Goal: Task Accomplishment & Management: Manage account settings

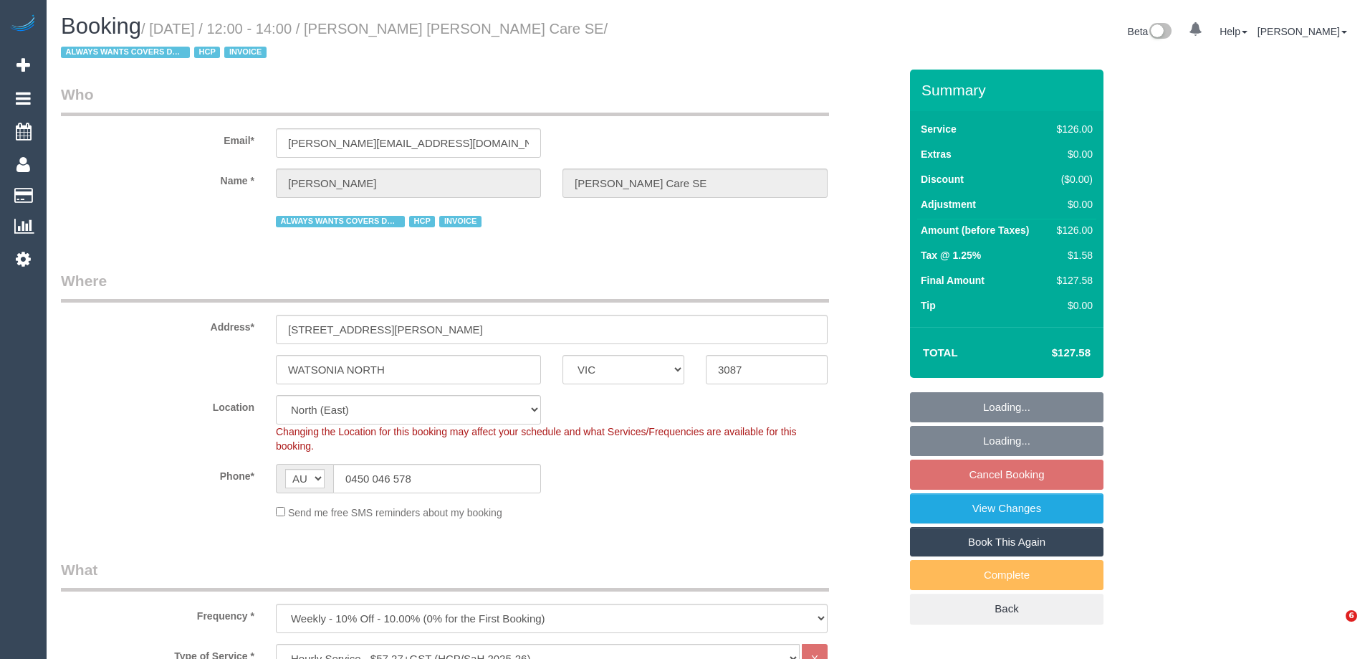
select select "VIC"
select select "120"
select select "number:28"
select select "number:14"
select select "number:19"
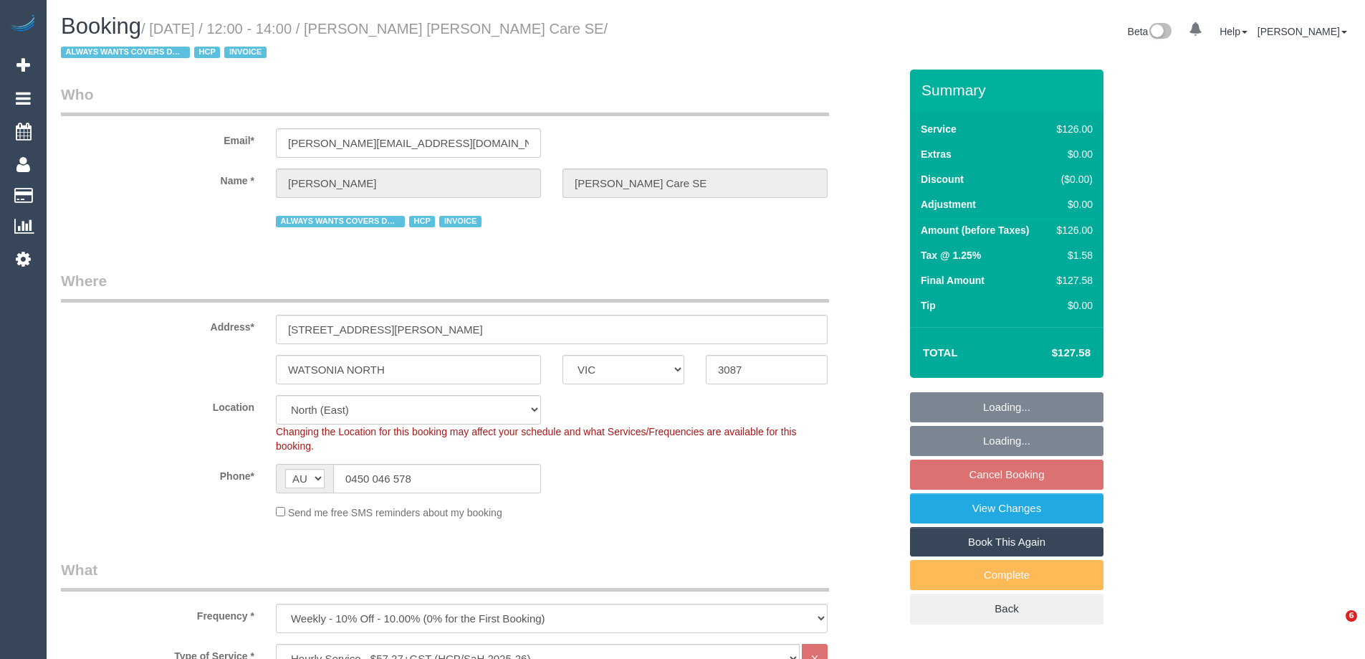
select select "number:36"
select select "number:34"
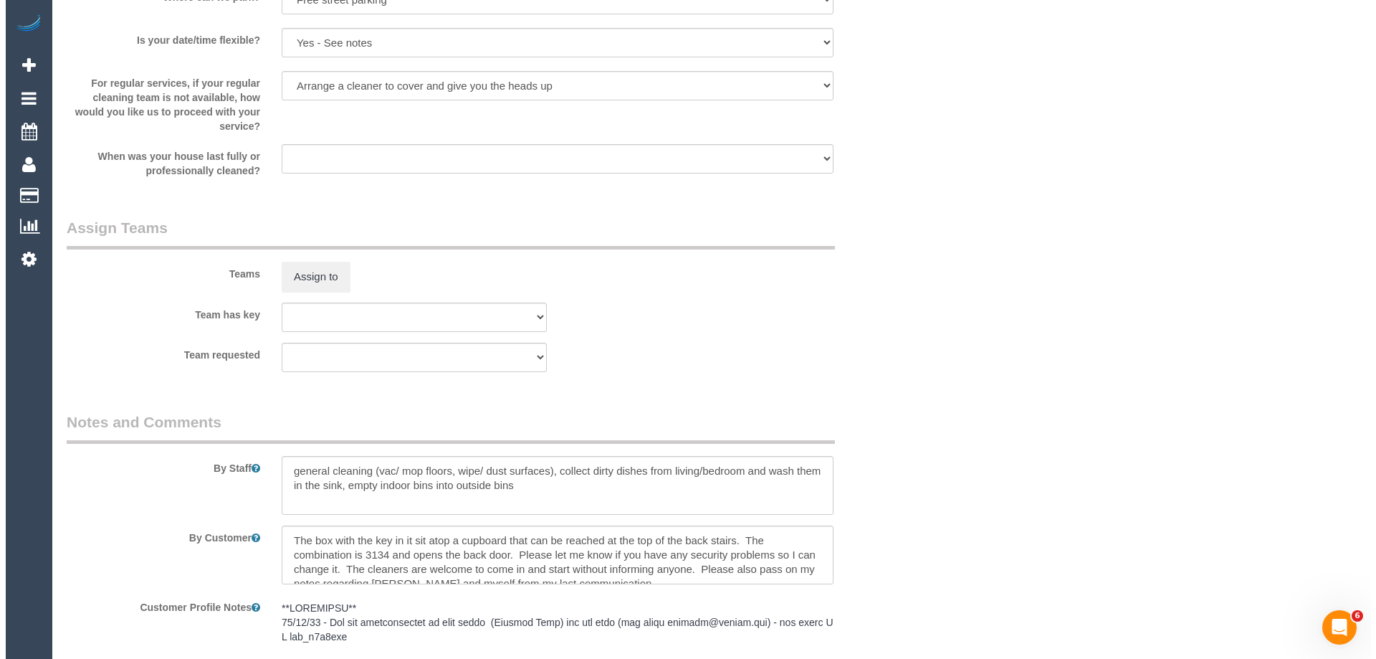
scroll to position [1648, 0]
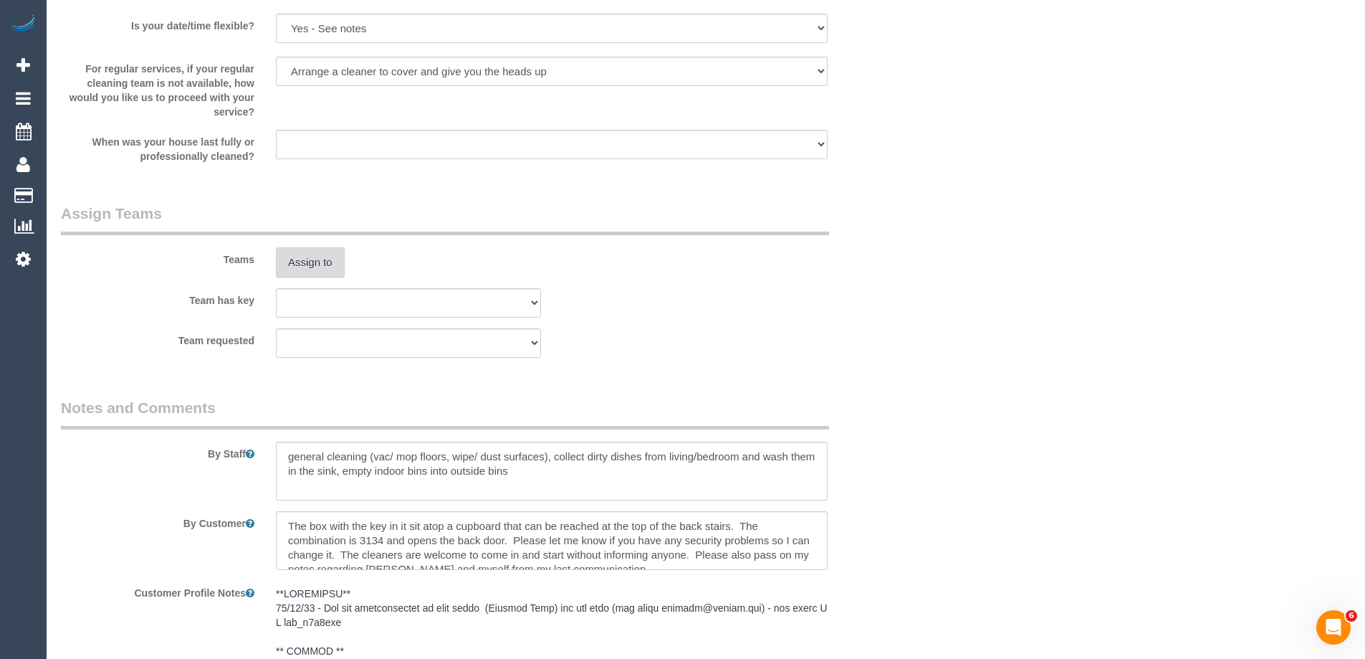
click at [320, 272] on button "Assign to" at bounding box center [310, 262] width 69 height 30
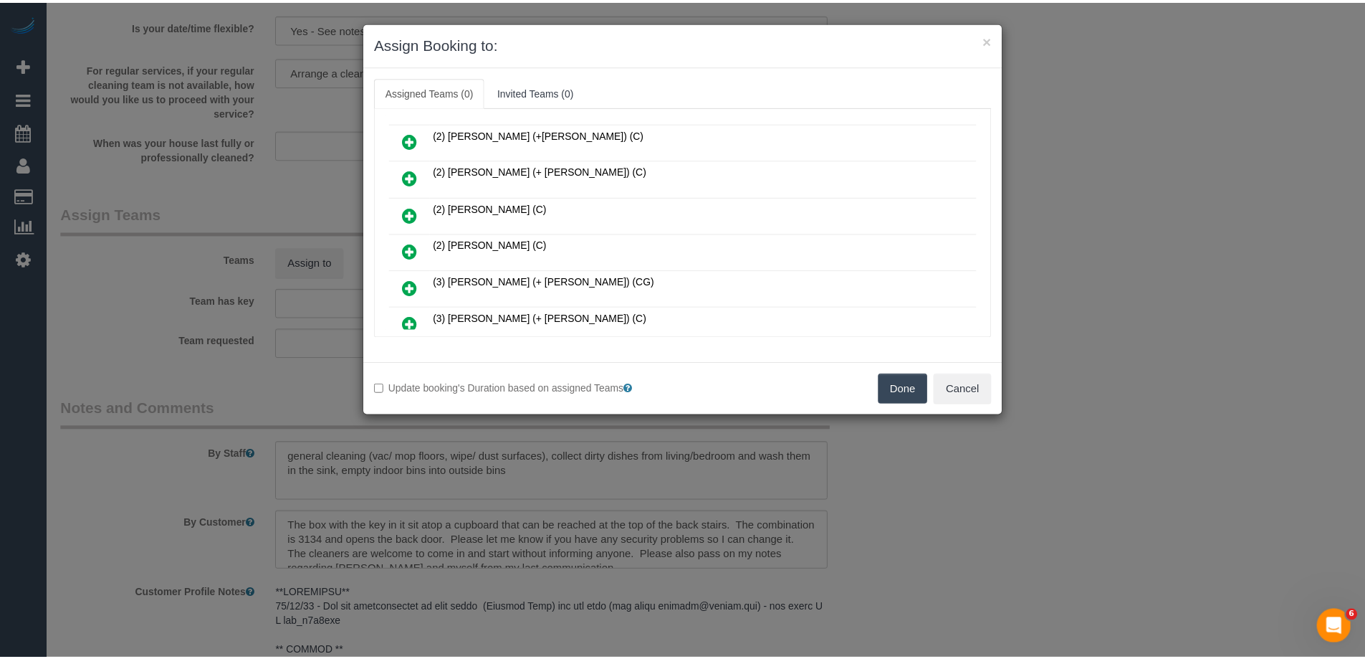
scroll to position [215, 0]
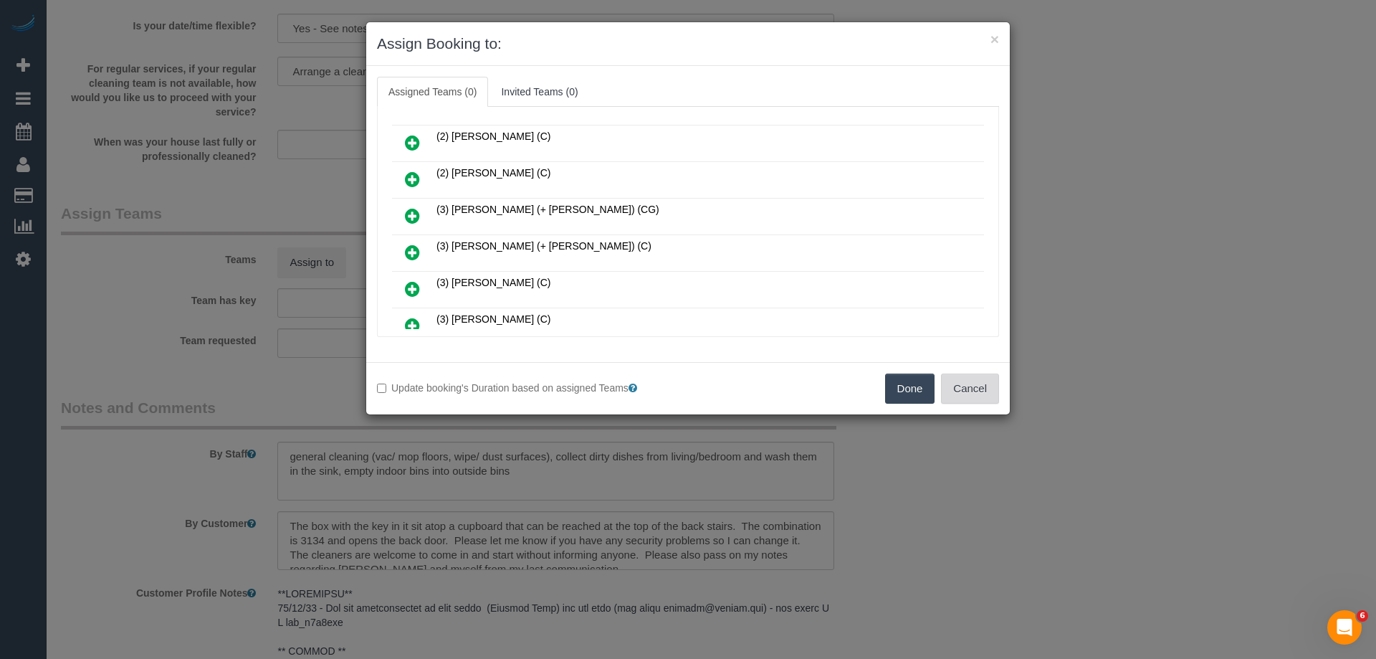
click at [963, 387] on button "Cancel" at bounding box center [970, 388] width 58 height 30
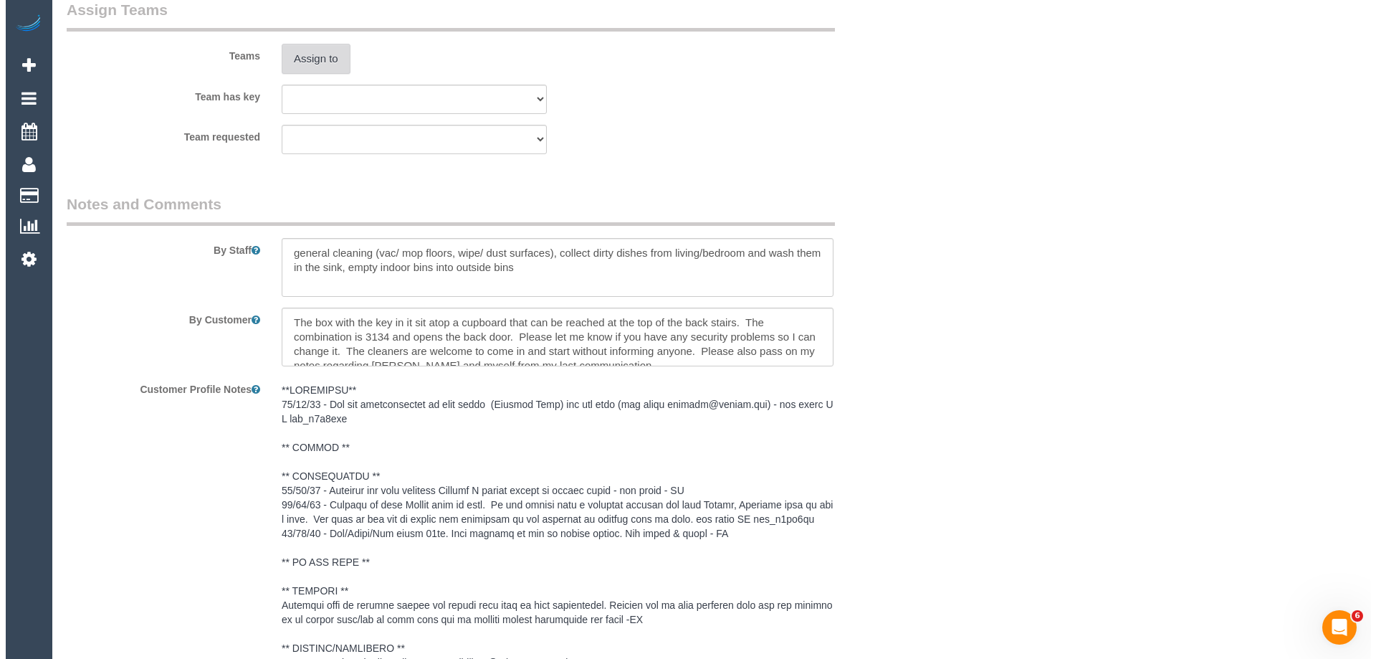
scroll to position [1802, 0]
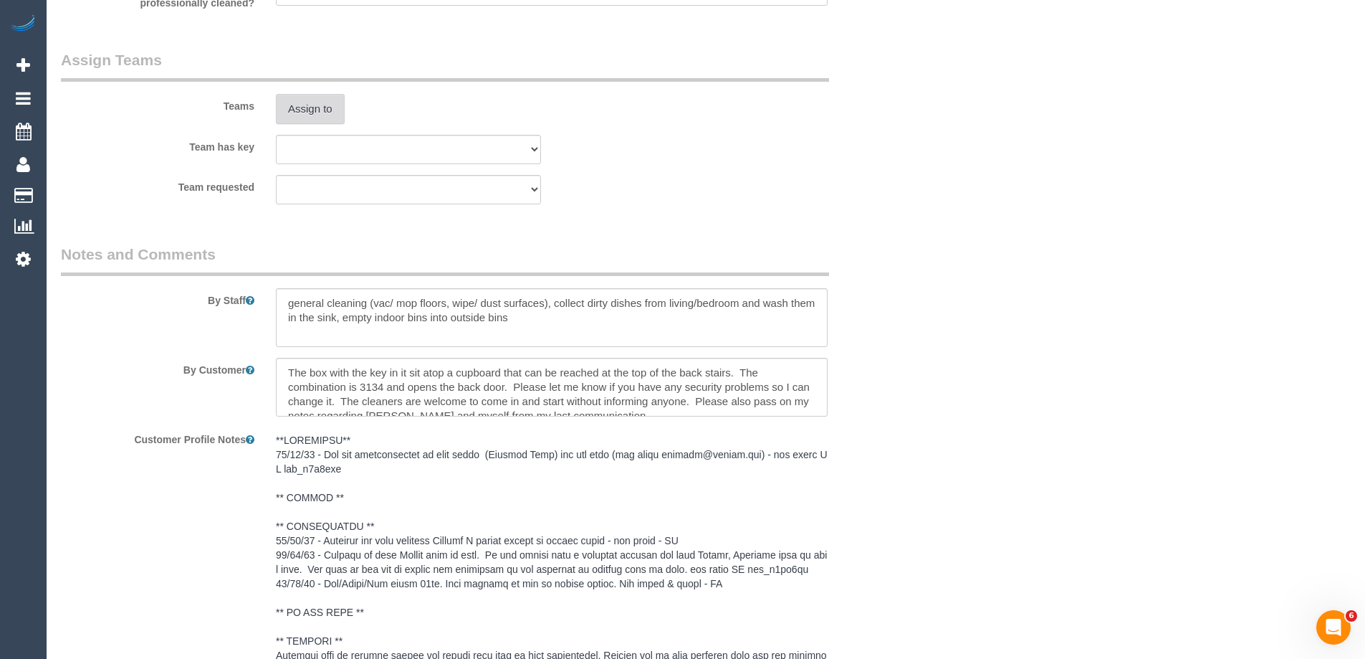
click at [318, 113] on button "Assign to" at bounding box center [310, 109] width 69 height 30
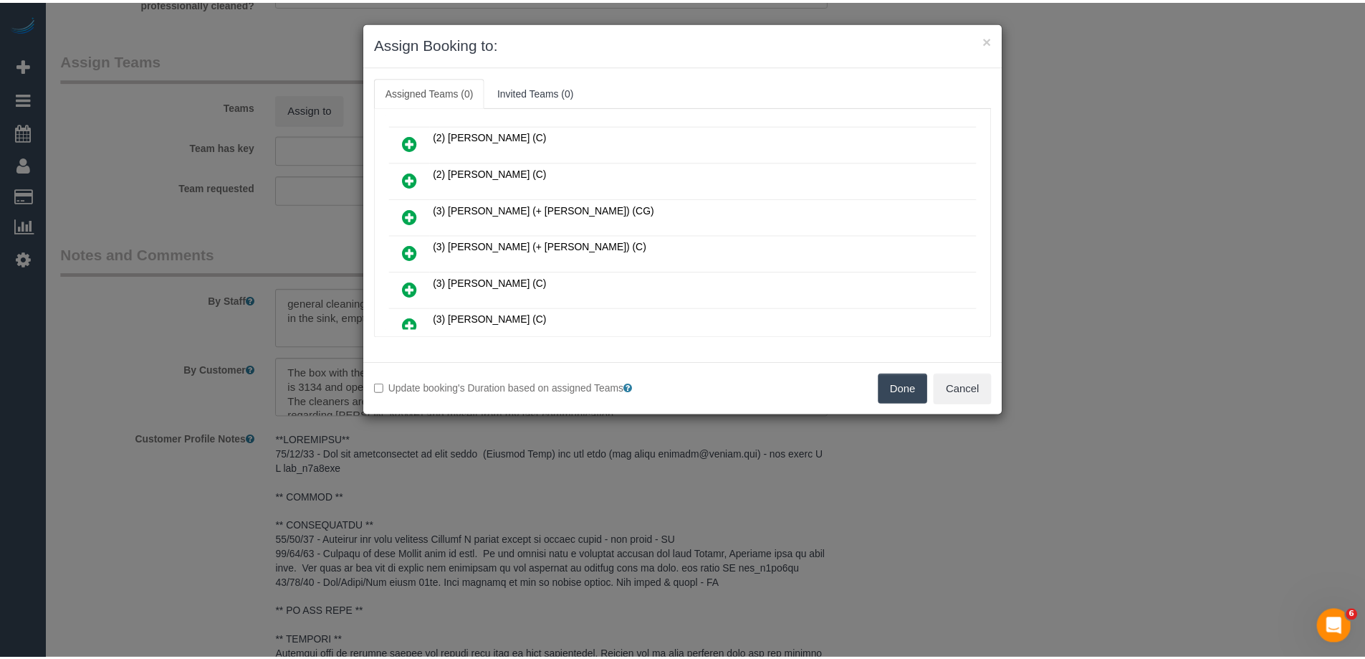
scroll to position [287, 0]
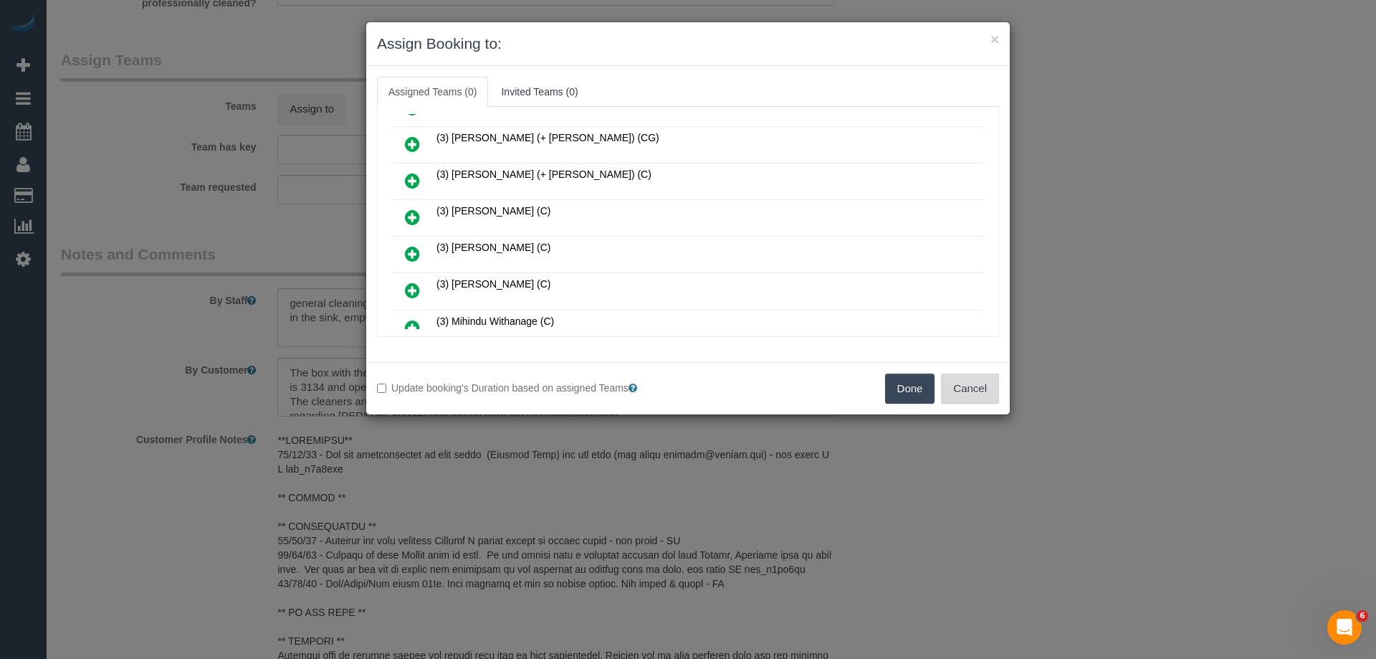
click at [973, 391] on button "Cancel" at bounding box center [970, 388] width 58 height 30
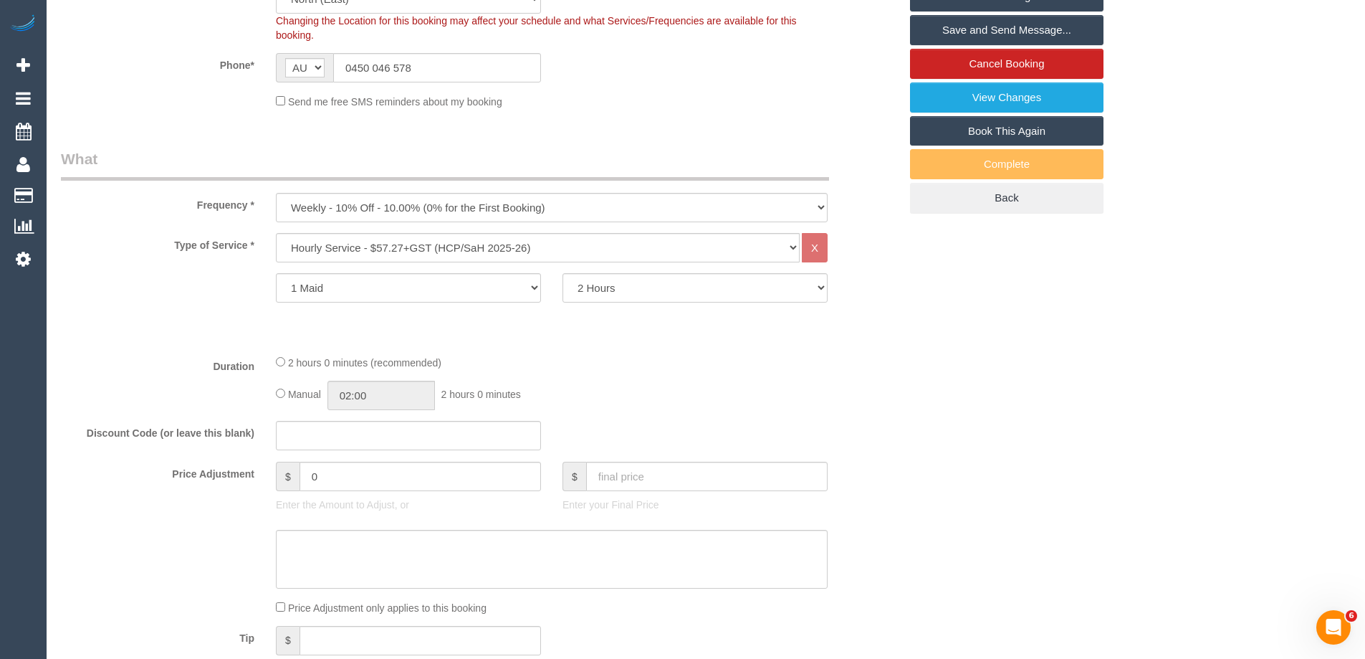
scroll to position [0, 0]
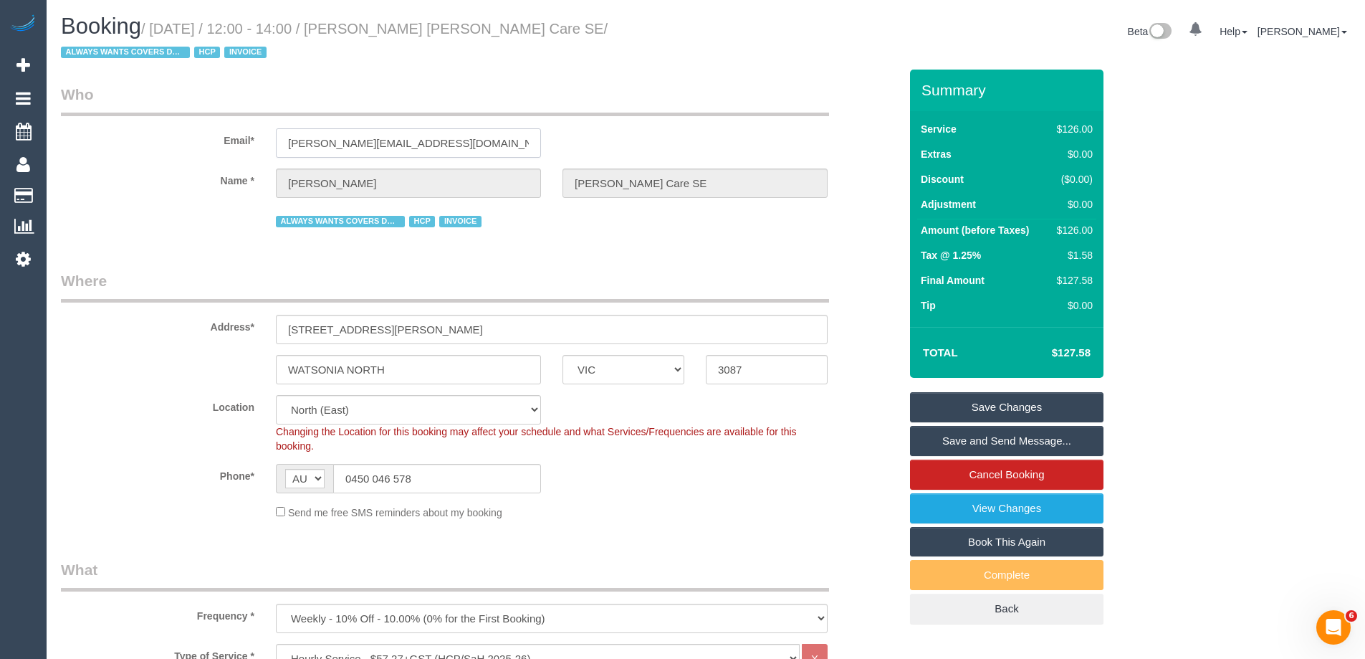
drag, startPoint x: 203, startPoint y: 146, endPoint x: 154, endPoint y: 145, distance: 48.7
click at [158, 143] on div "Email* bernard@wakido.com" at bounding box center [480, 121] width 860 height 74
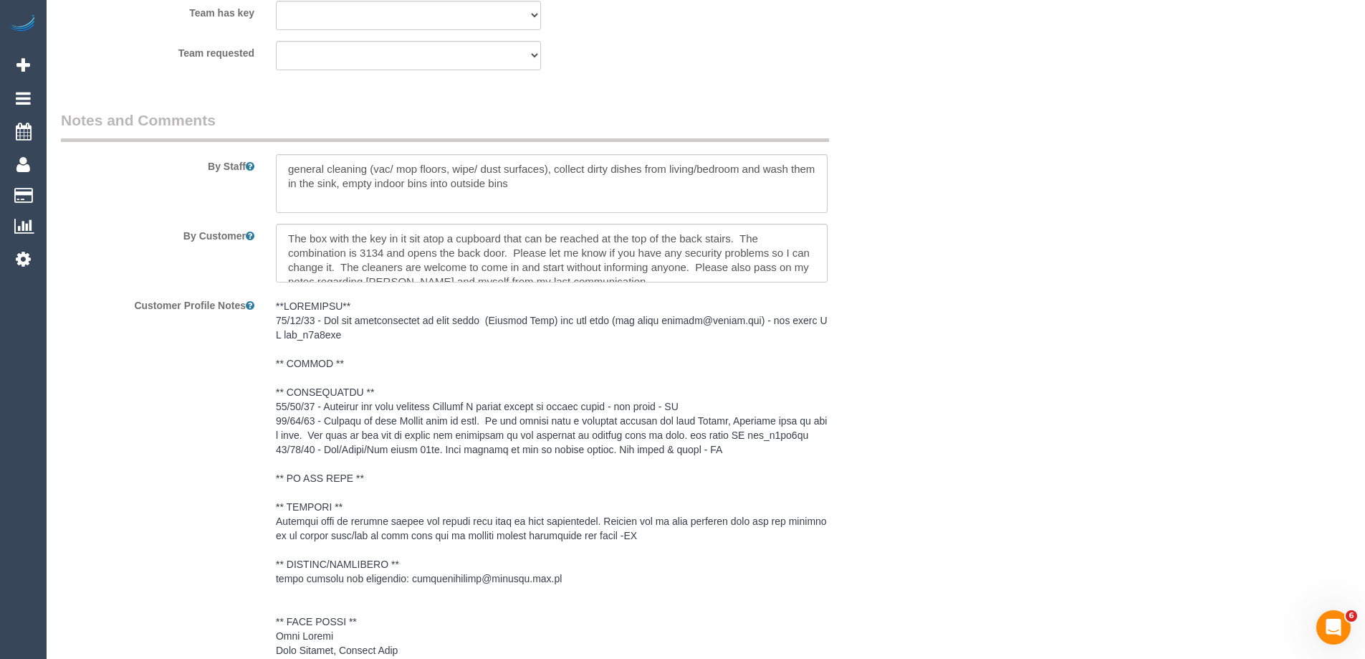
scroll to position [1935, 0]
click at [278, 168] on textarea at bounding box center [552, 184] width 552 height 59
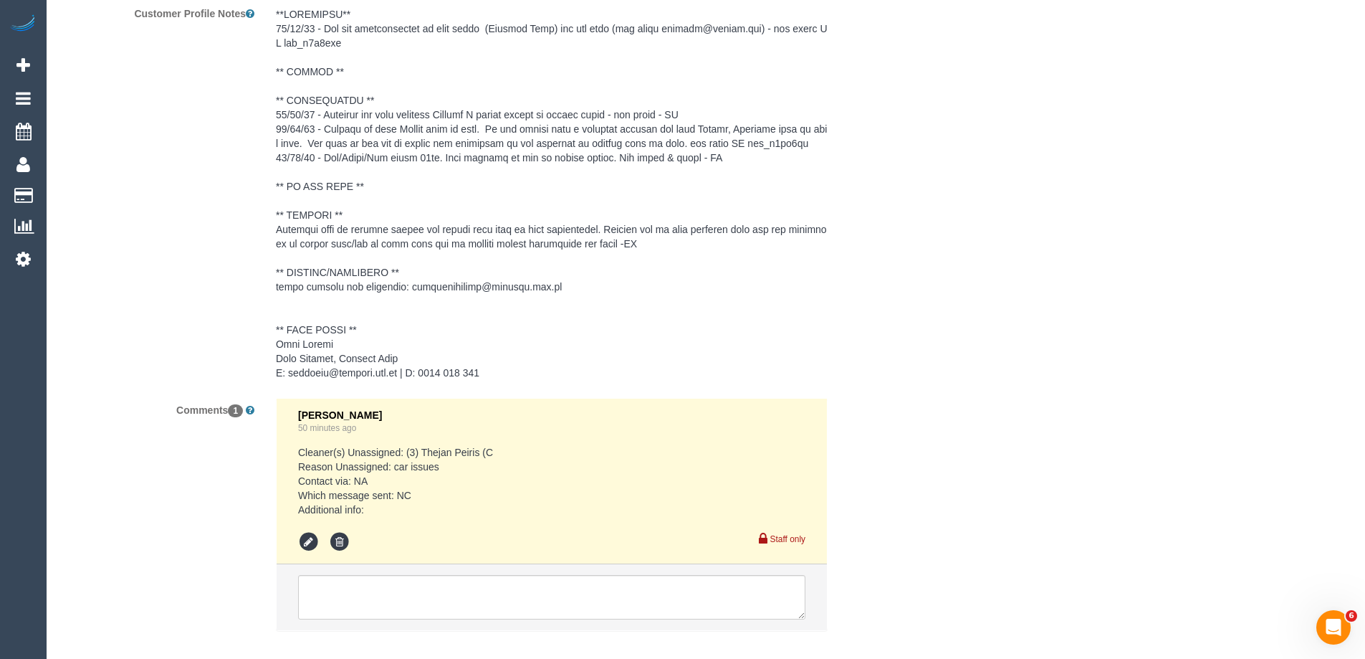
scroll to position [2303, 0]
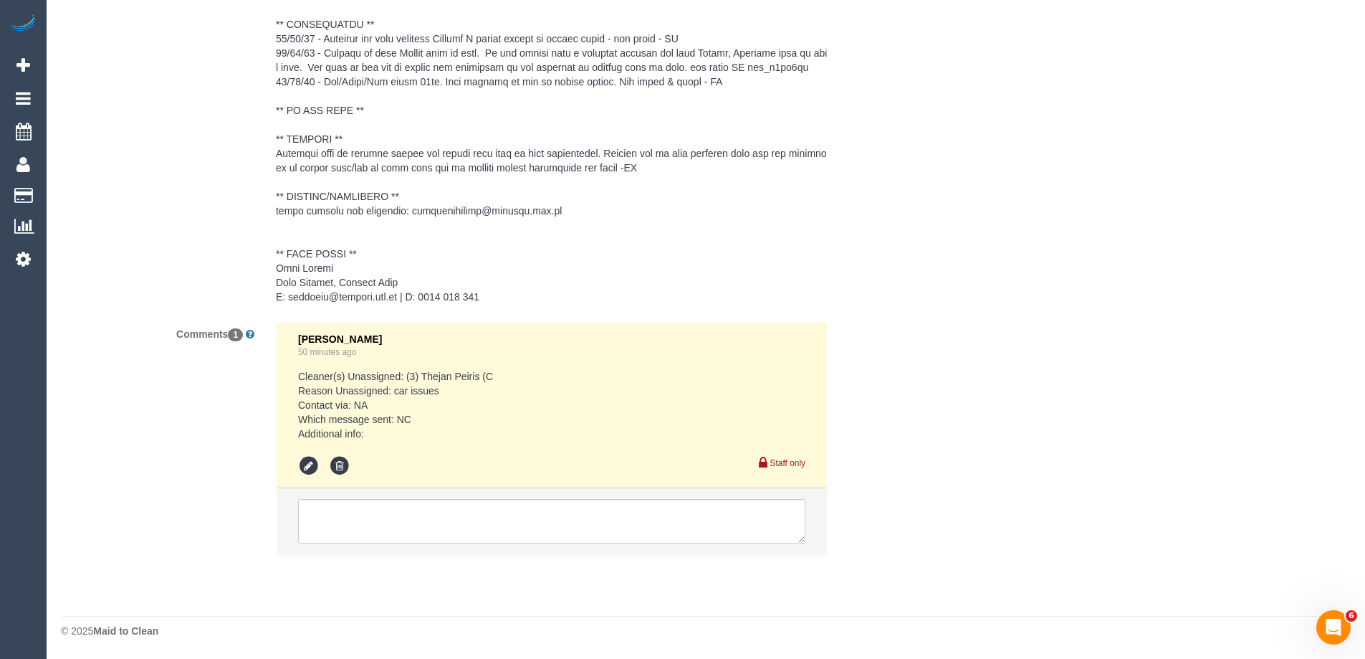
type textarea "*Cover* general cleaning (vac/ mop floors, wipe/ dust surfaces), collect dirty …"
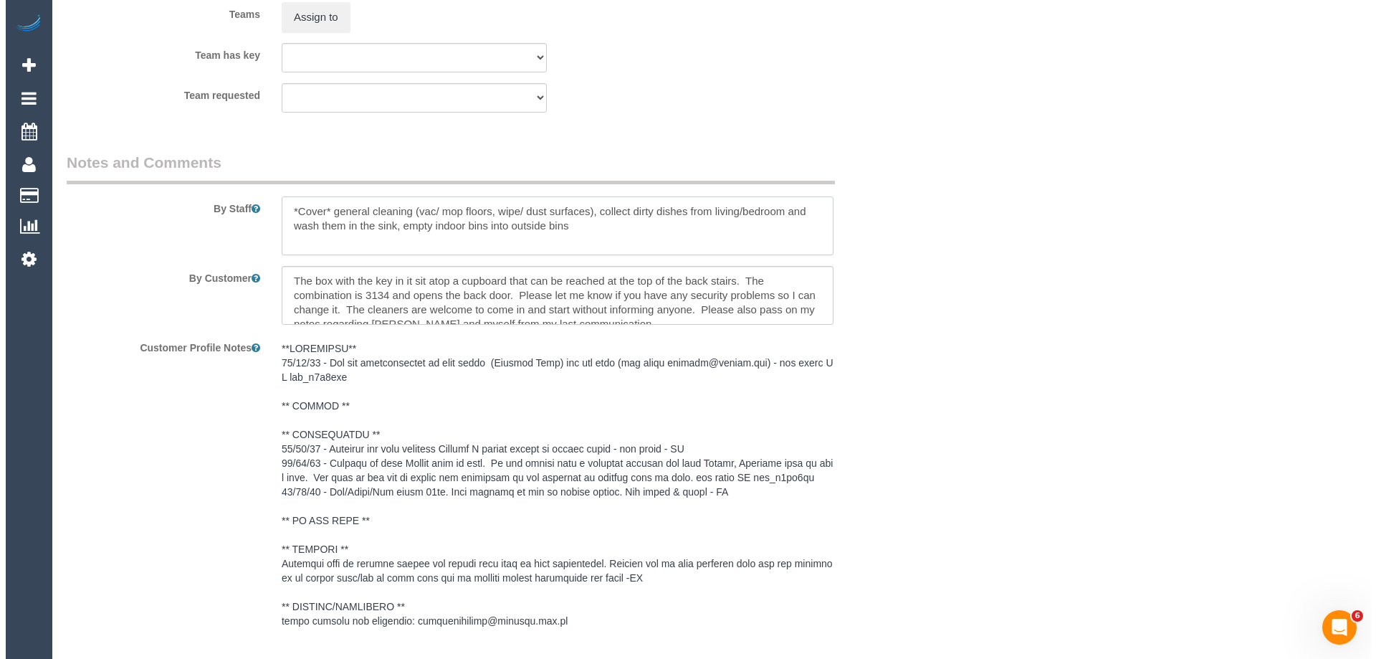
scroll to position [1802, 0]
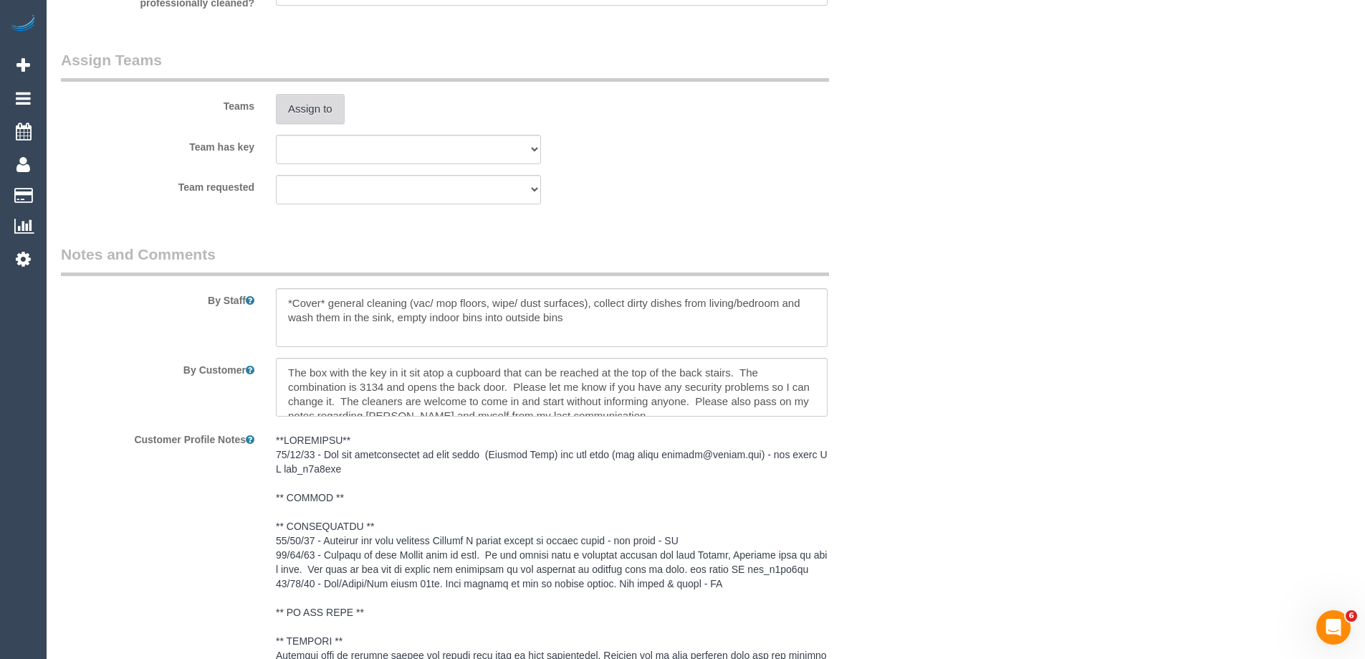
click at [299, 105] on button "Assign to" at bounding box center [310, 109] width 69 height 30
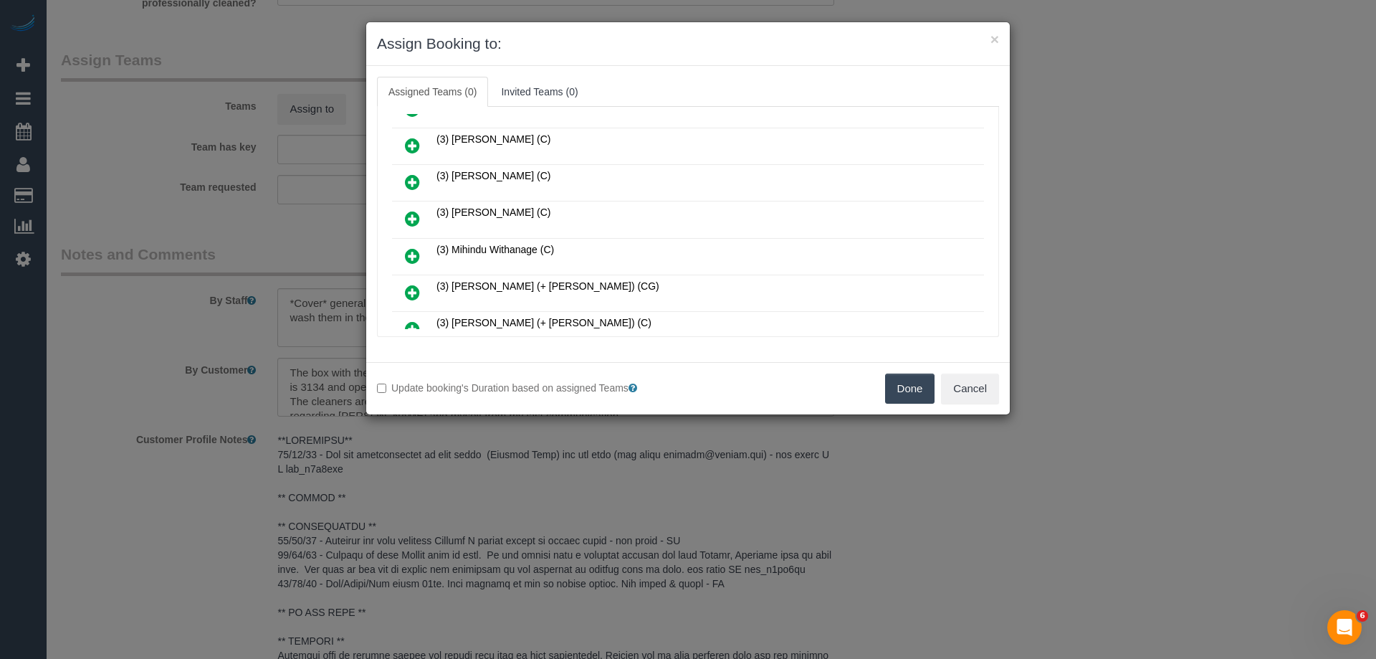
scroll to position [430, 0]
click at [405, 181] on icon at bounding box center [412, 184] width 15 height 17
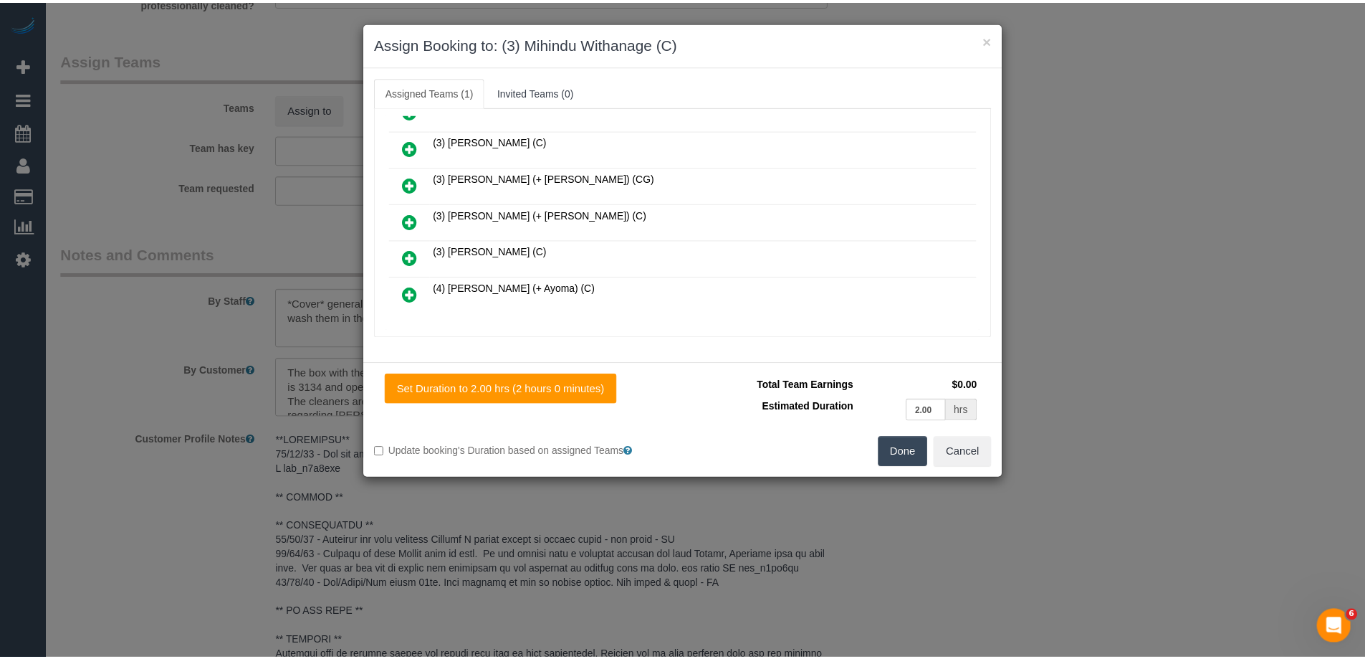
scroll to position [0, 0]
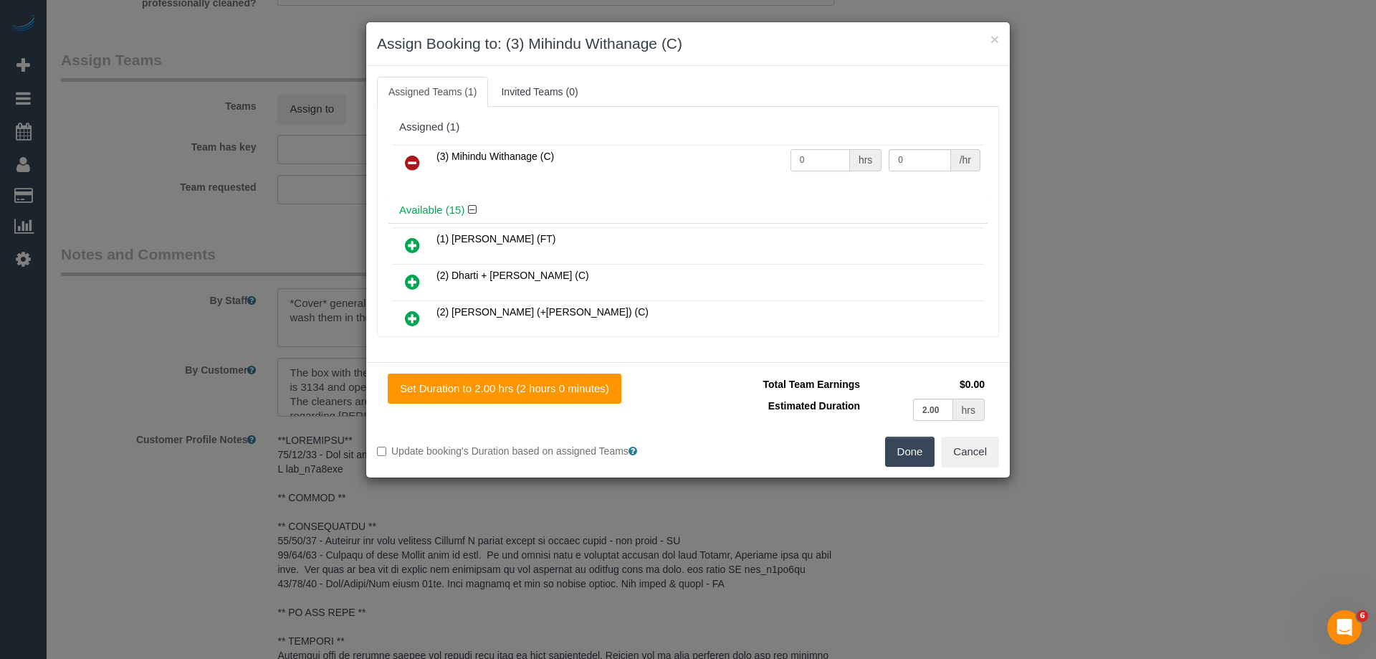
drag, startPoint x: 818, startPoint y: 159, endPoint x: 747, endPoint y: 161, distance: 71.7
click at [749, 161] on tr "(3) Mihindu Withanage (C) 0 hrs 0 /hr" at bounding box center [688, 163] width 592 height 37
type input "2"
drag, startPoint x: 919, startPoint y: 161, endPoint x: 839, endPoint y: 156, distance: 79.7
click at [865, 160] on tr "(3) Mihindu Withanage (C) 2 hrs 0 /hr" at bounding box center [688, 163] width 592 height 37
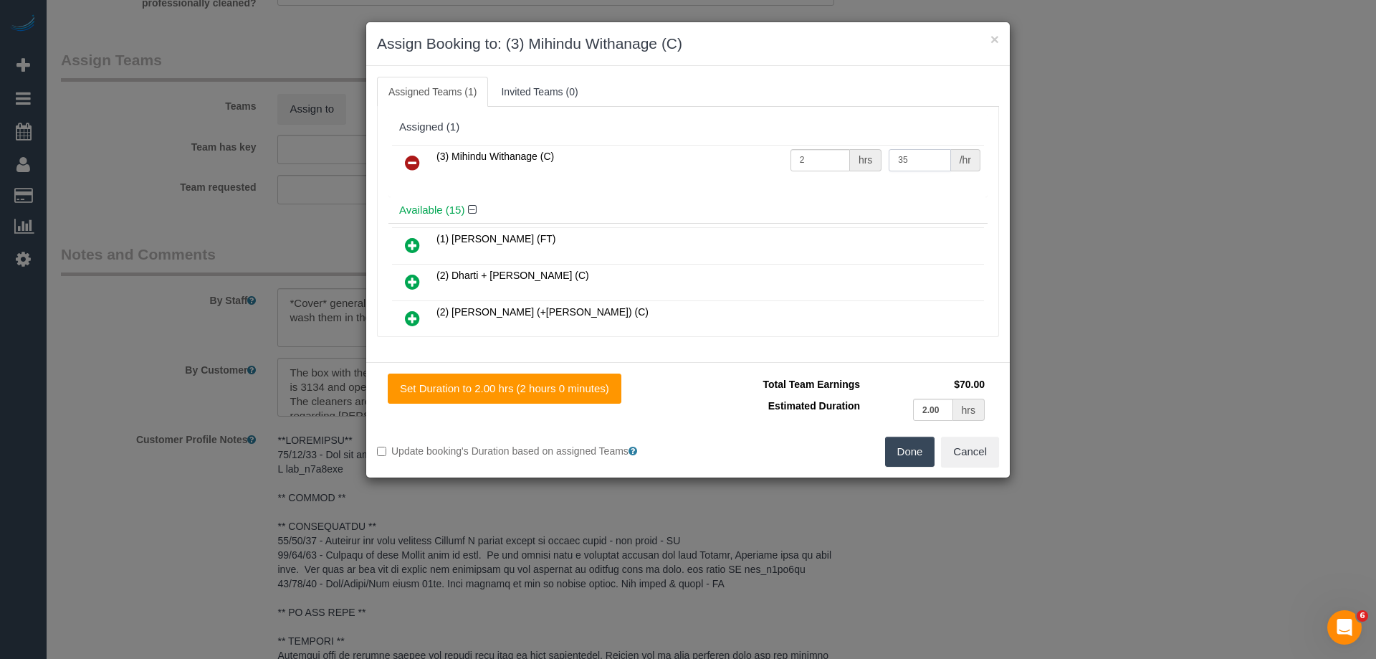
type input "35"
click at [902, 452] on button "Done" at bounding box center [910, 451] width 50 height 30
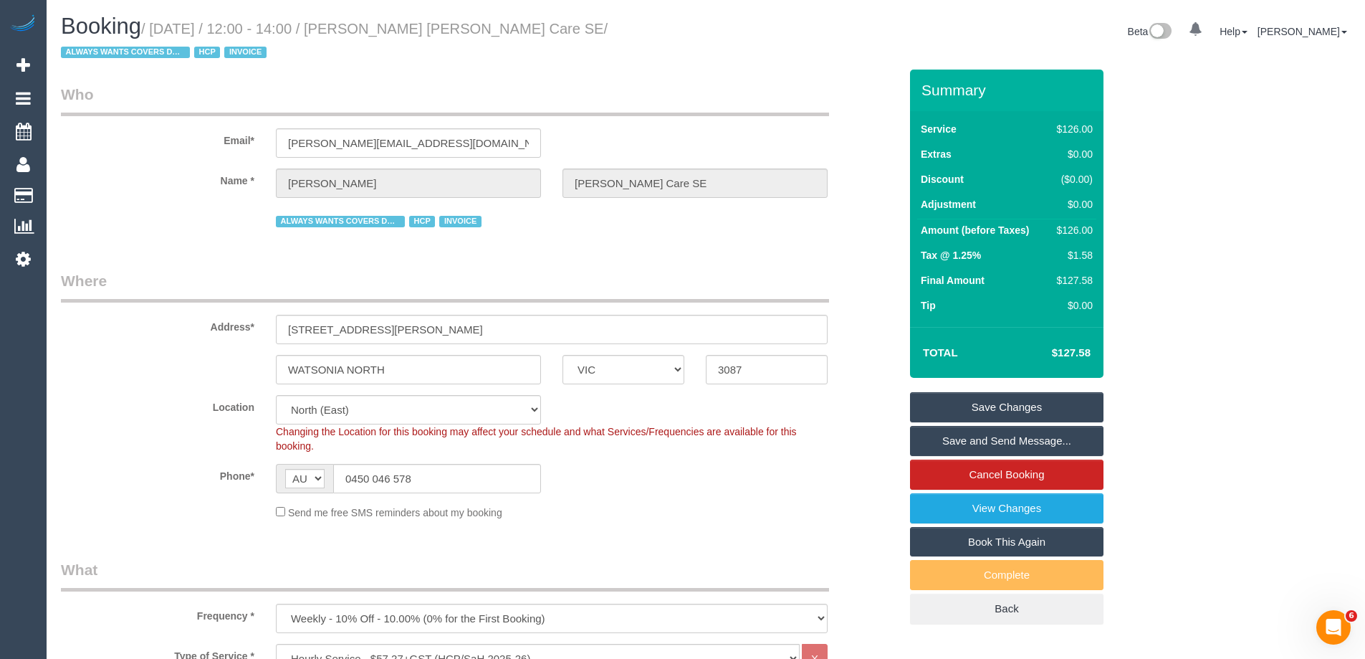
drag, startPoint x: 623, startPoint y: 27, endPoint x: 395, endPoint y: 31, distance: 227.9
click at [395, 31] on small "/ September 29, 2025 / 12:00 - 14:00 / Bernard Jensen Hammond Care SE / ALWAYS …" at bounding box center [334, 41] width 547 height 40
copy small "Bernard Jensen Hammond Care SE"
click at [948, 407] on link "Save Changes" at bounding box center [1007, 407] width 194 height 30
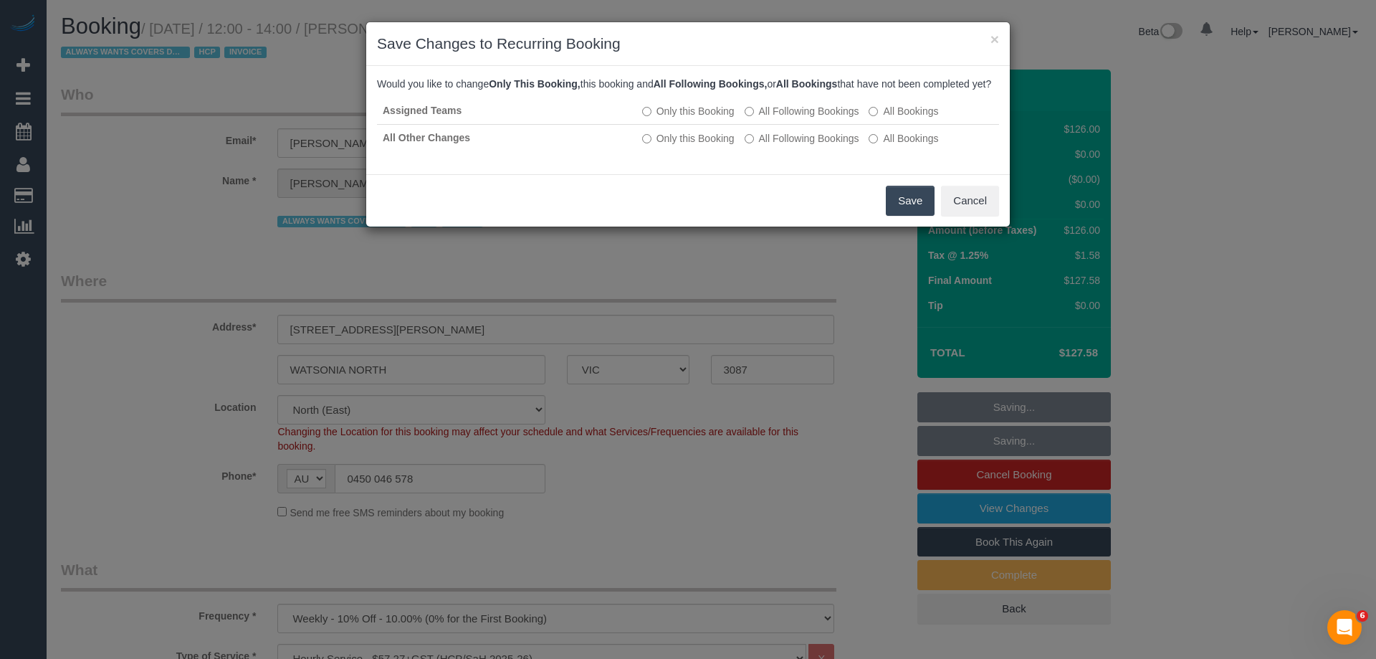
click at [915, 216] on button "Save" at bounding box center [910, 201] width 49 height 30
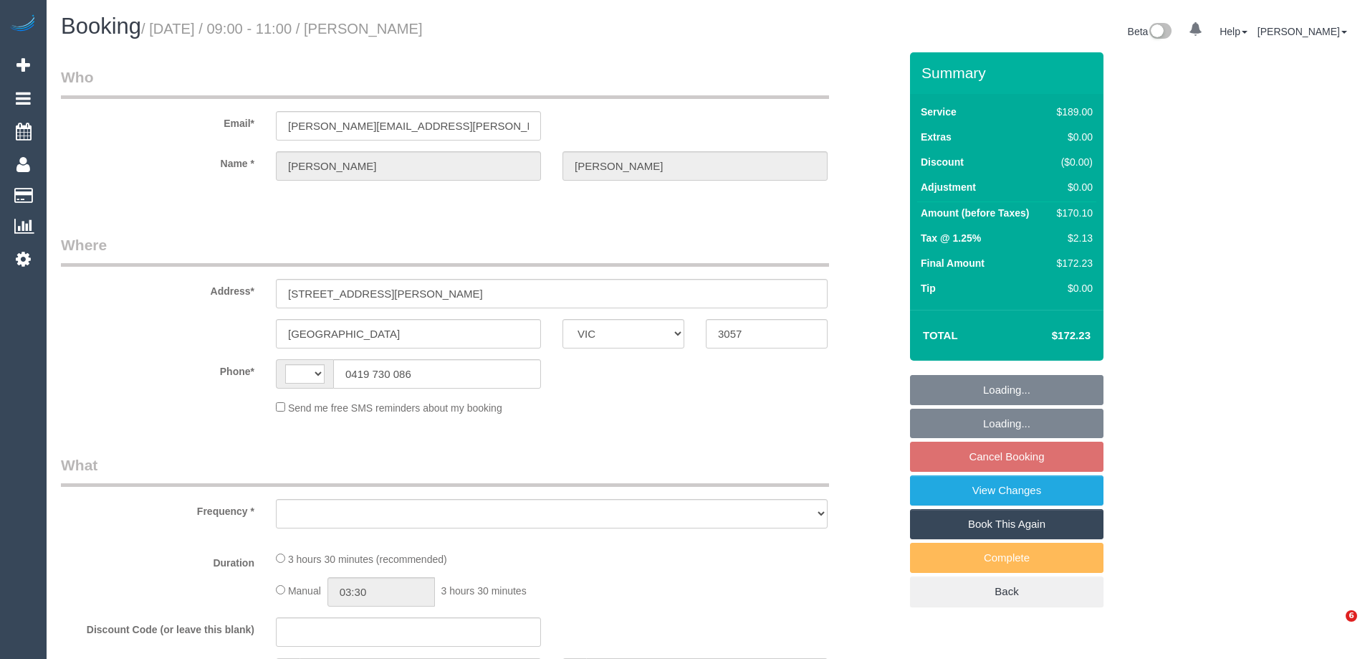
select select "VIC"
select select "object:275"
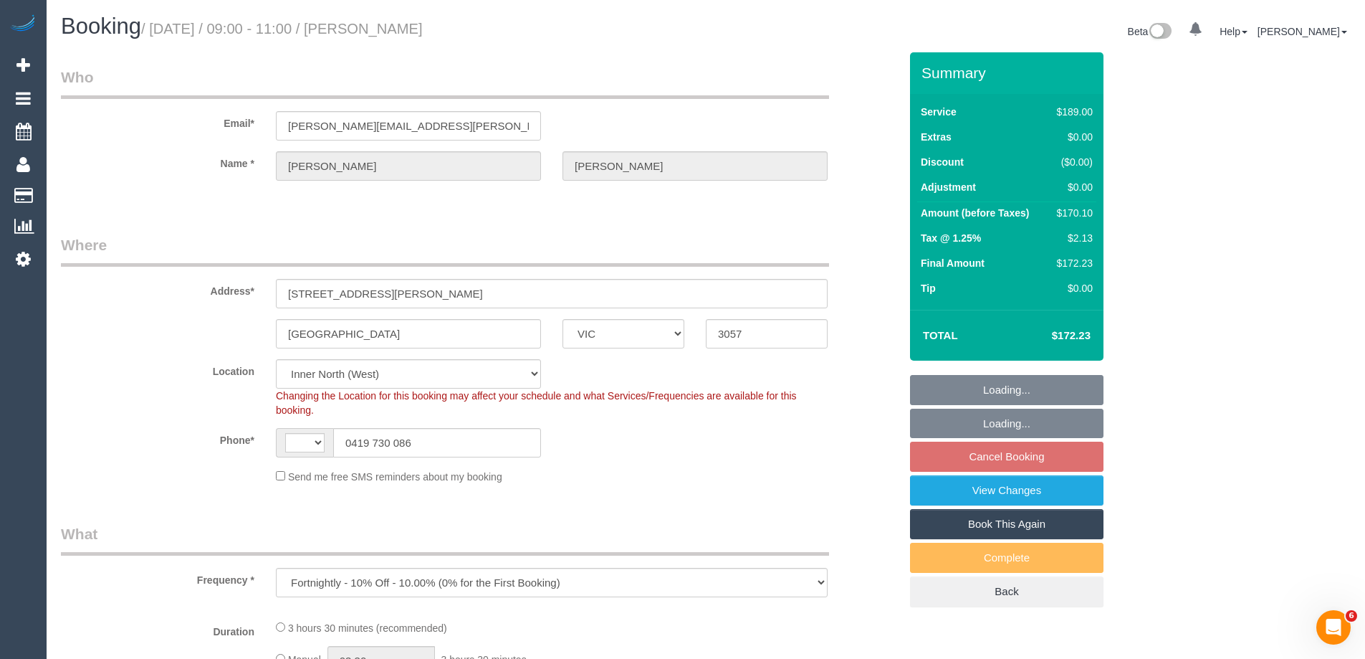
select select "string:AU"
select select "string:stripe-pm_1RvTFm2GScqysDRVbZlH1Bks"
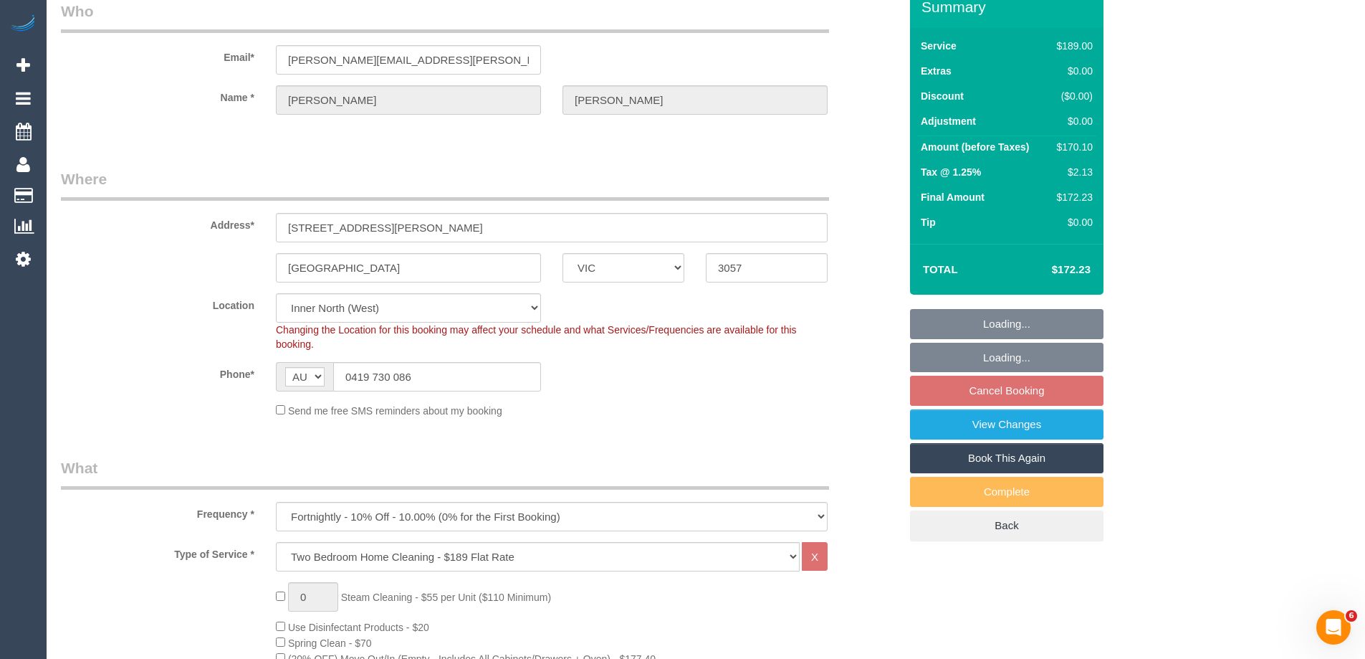
select select "number:27"
select select "number:14"
select select "number:19"
select select "number:22"
select select "number:33"
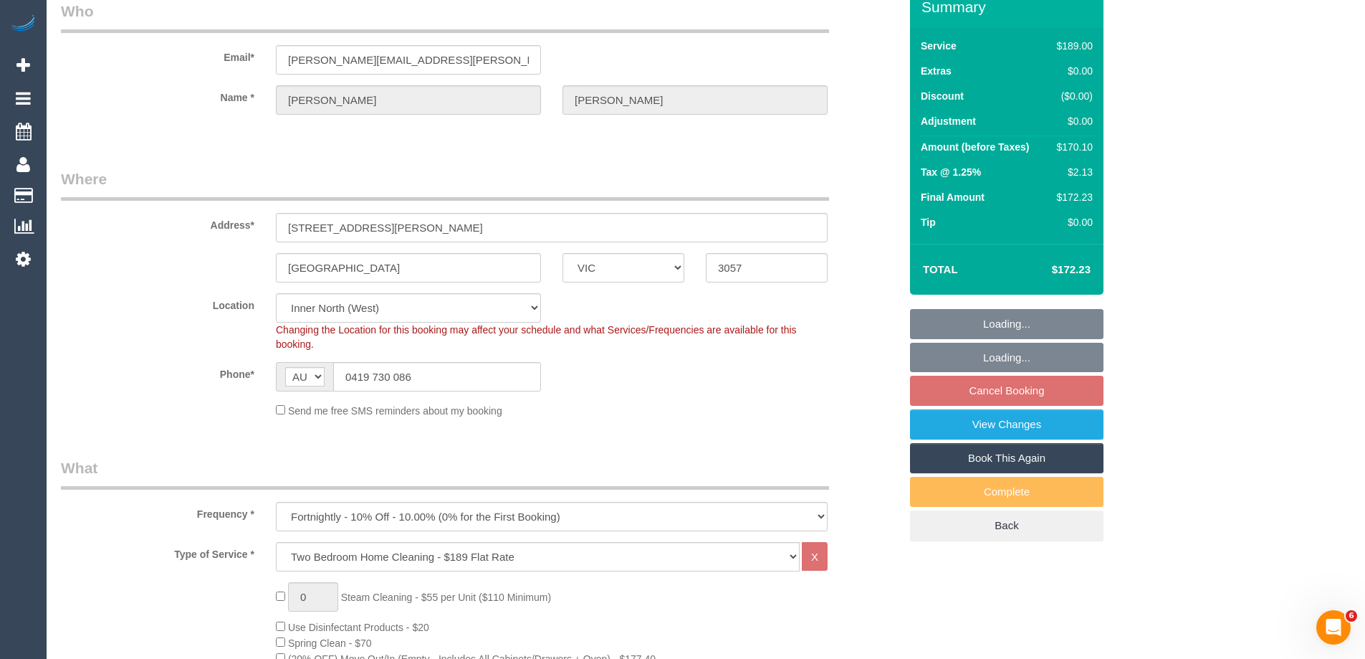
select select "number:11"
select select "object:792"
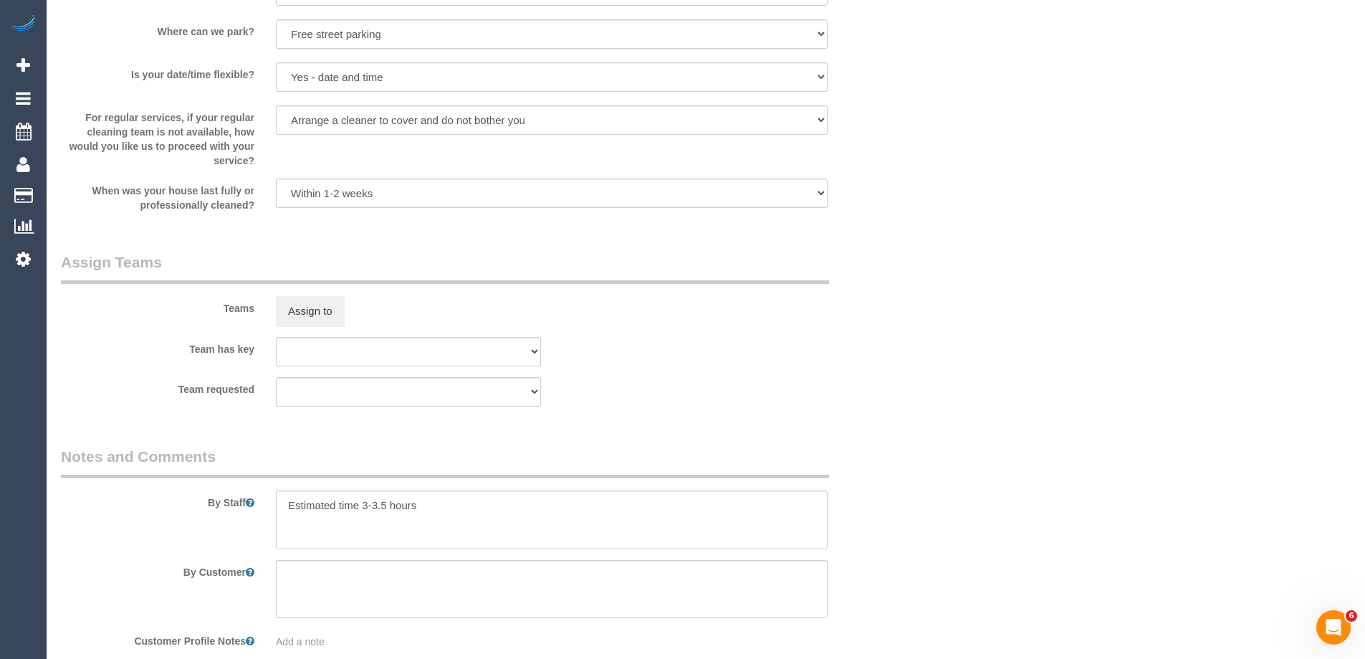
scroll to position [2005, 0]
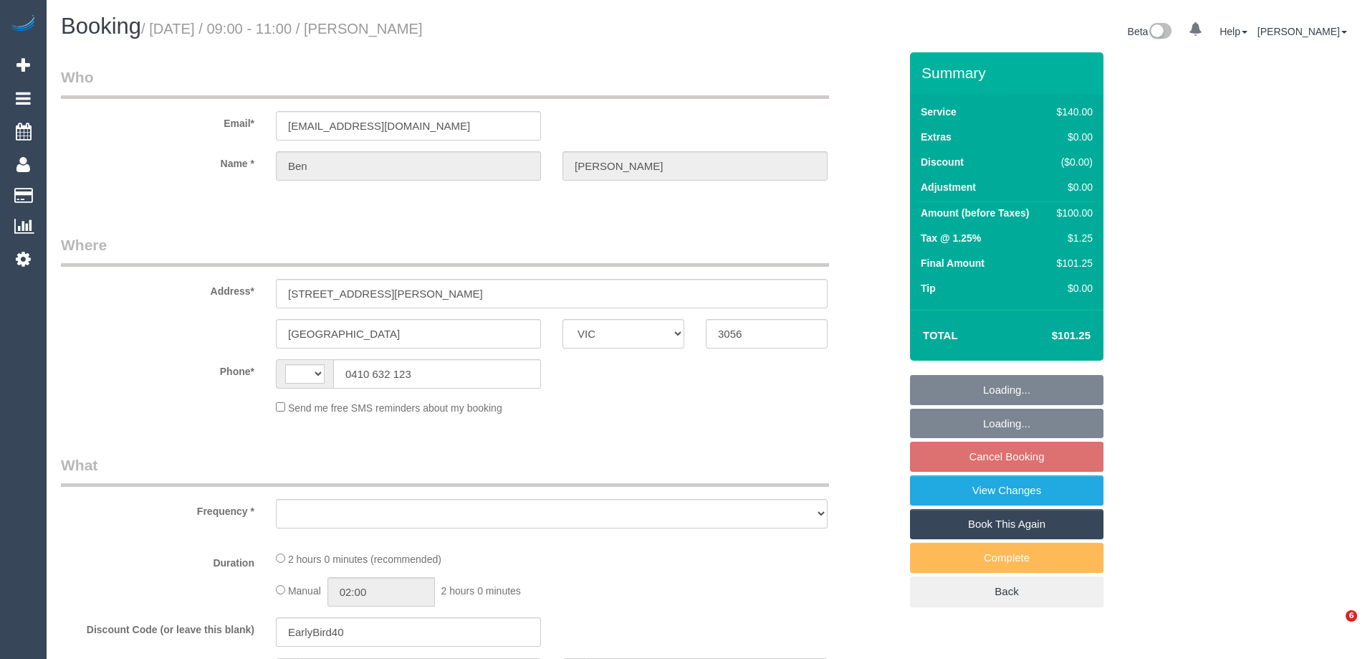
select select "VIC"
select select "string:AU"
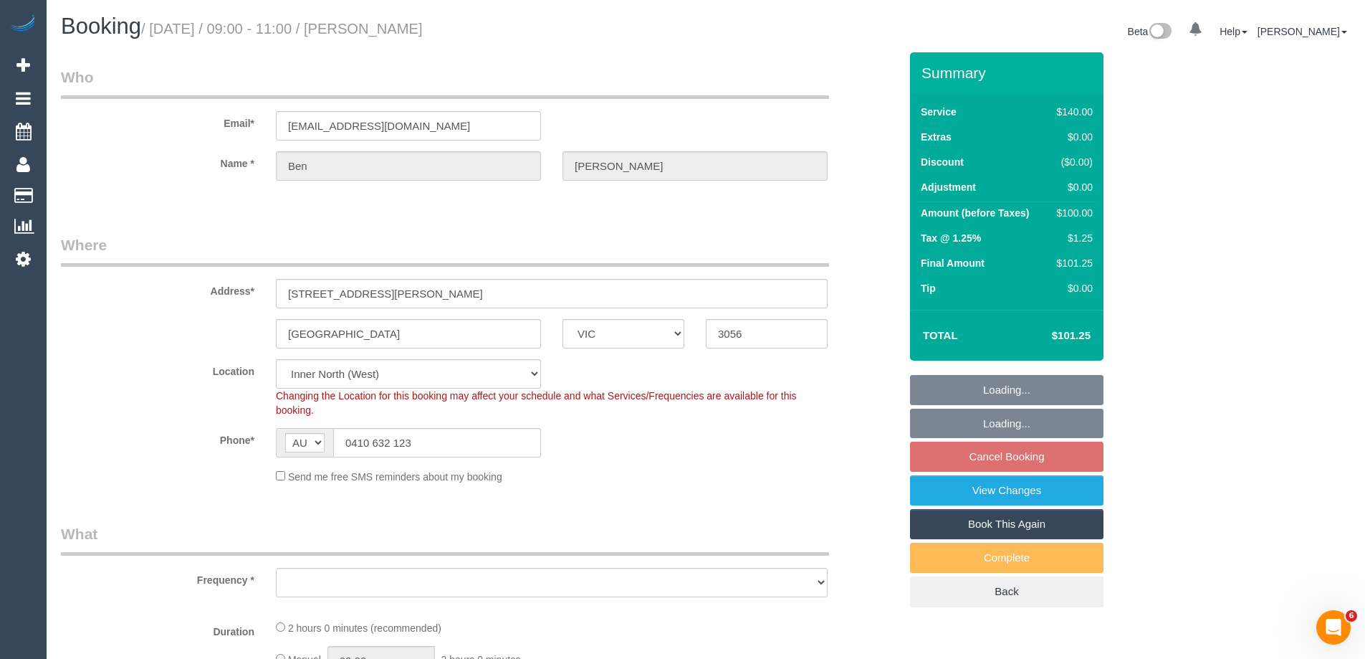
select select "object:530"
select select "string:stripe-pm_1QnCrZ2GScqysDRVr1q9ocNI"
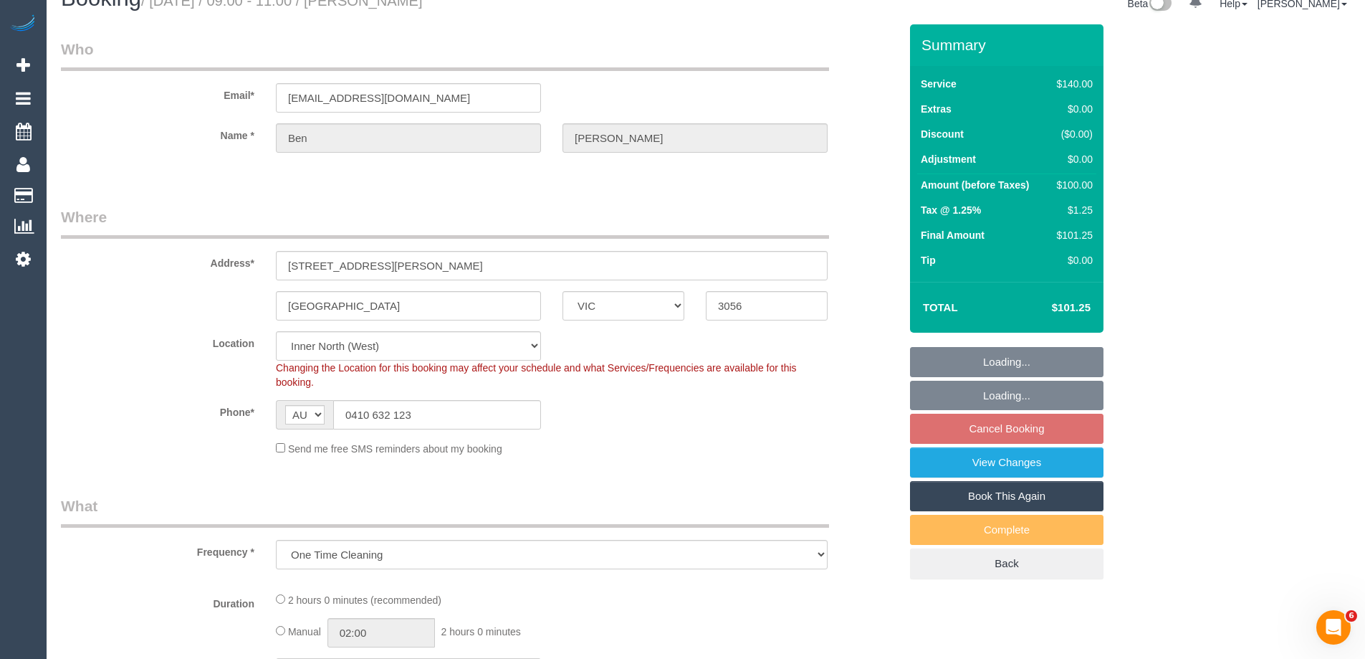
select select "number:28"
select select "number:14"
select select "number:19"
select select "number:25"
select select "number:13"
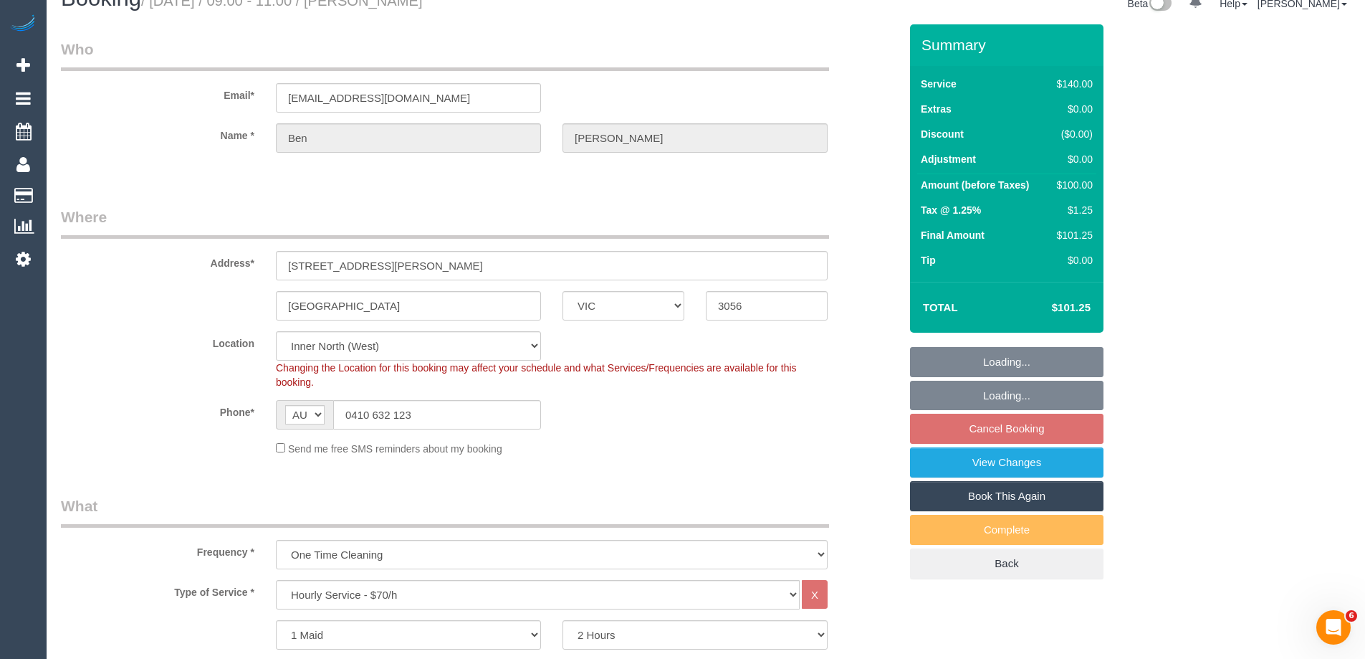
select select "object:1743"
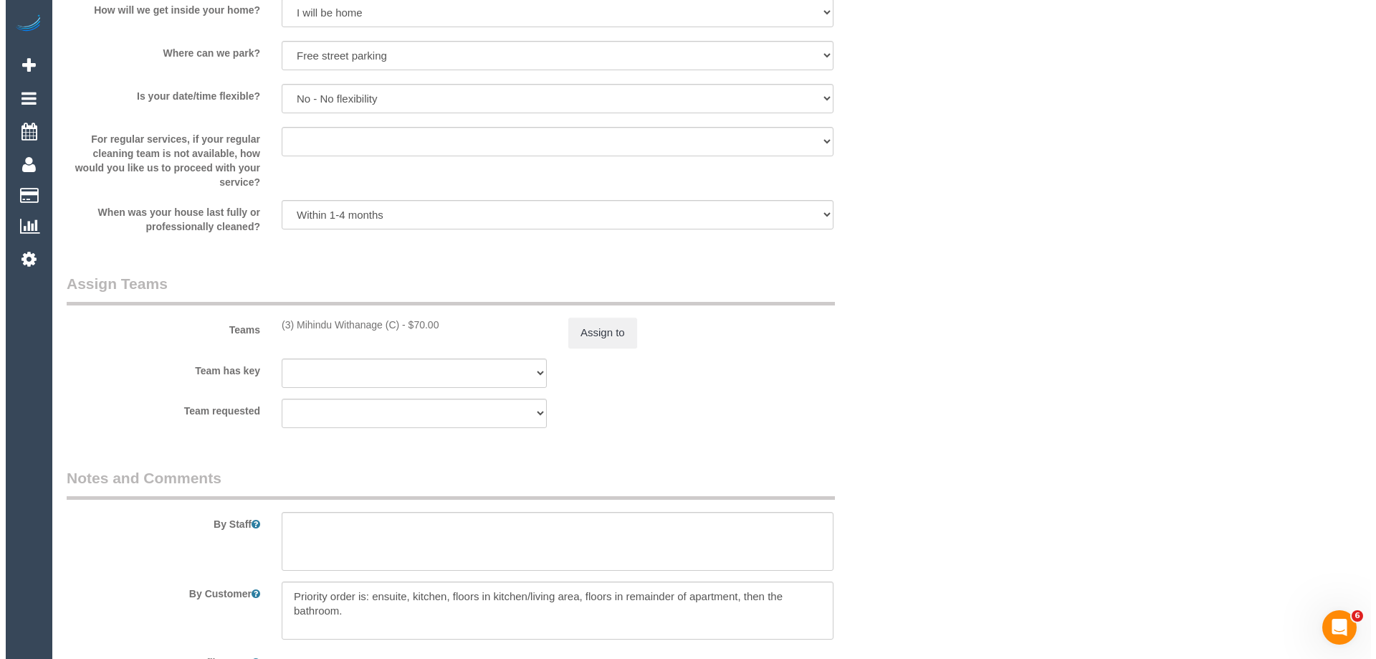
scroll to position [2134, 0]
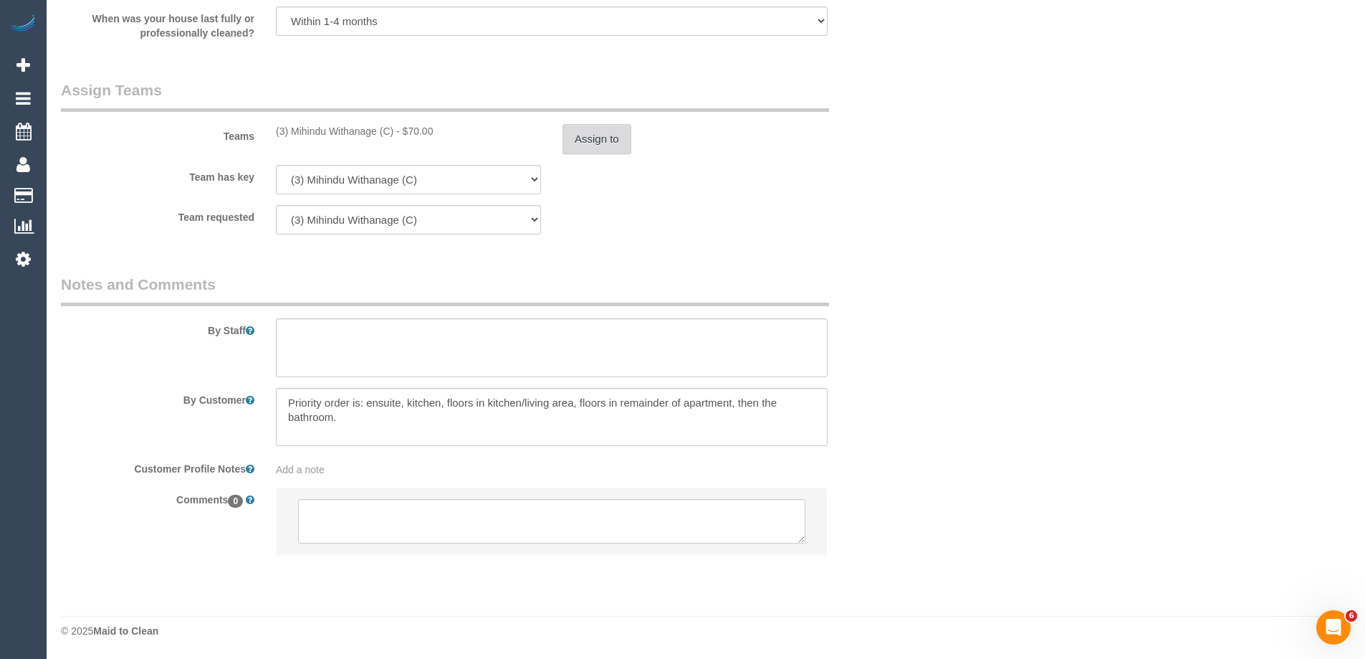
click at [576, 138] on button "Assign to" at bounding box center [597, 139] width 69 height 30
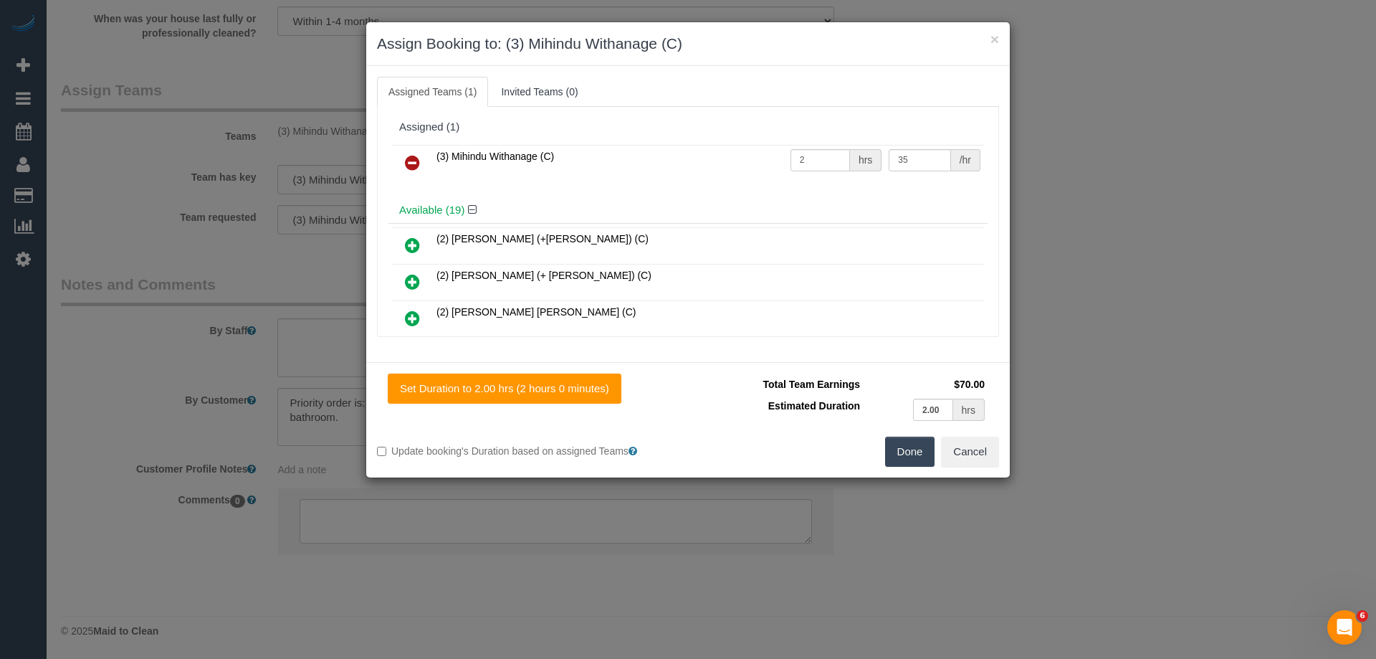
click at [411, 160] on icon at bounding box center [412, 162] width 15 height 17
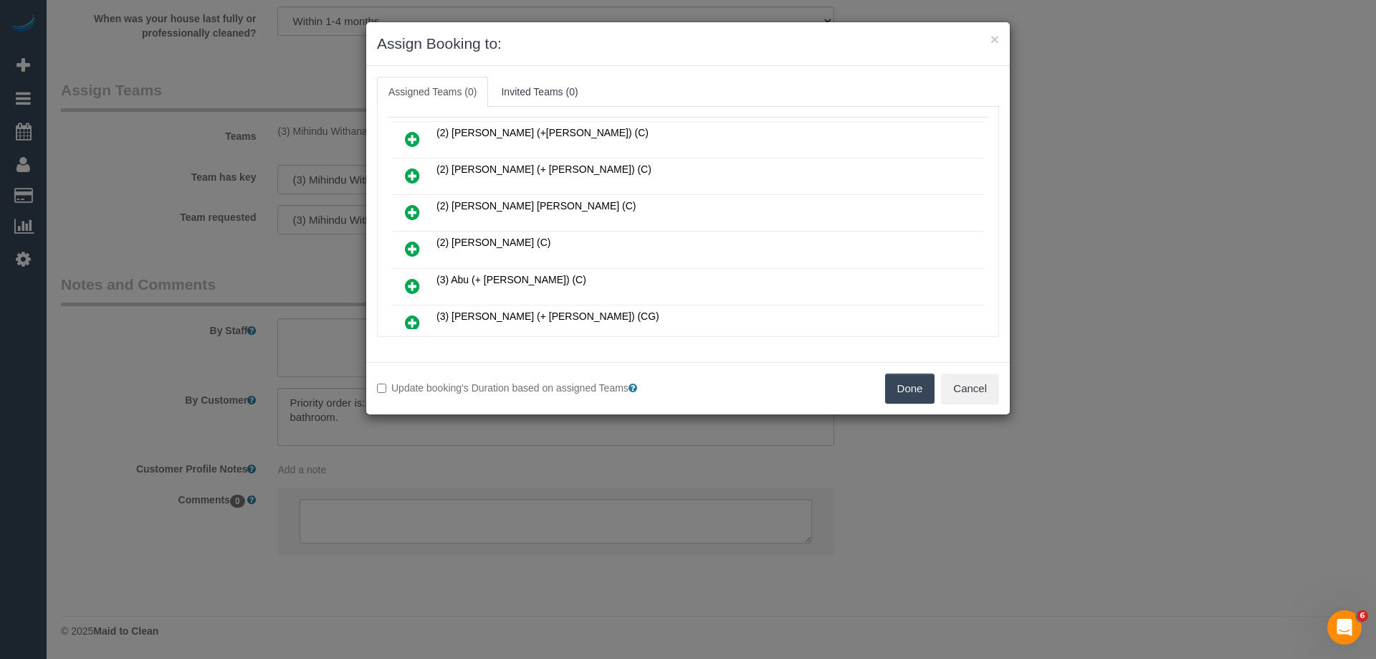
click at [413, 251] on icon at bounding box center [412, 248] width 15 height 17
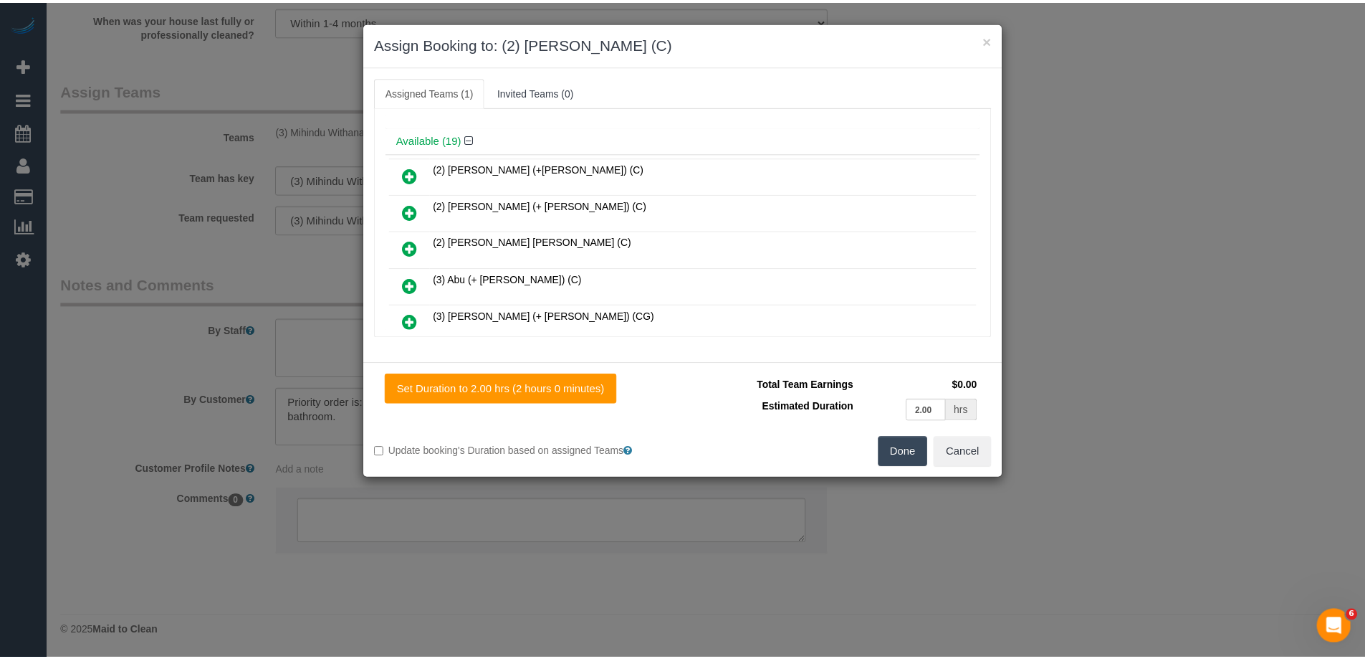
scroll to position [0, 0]
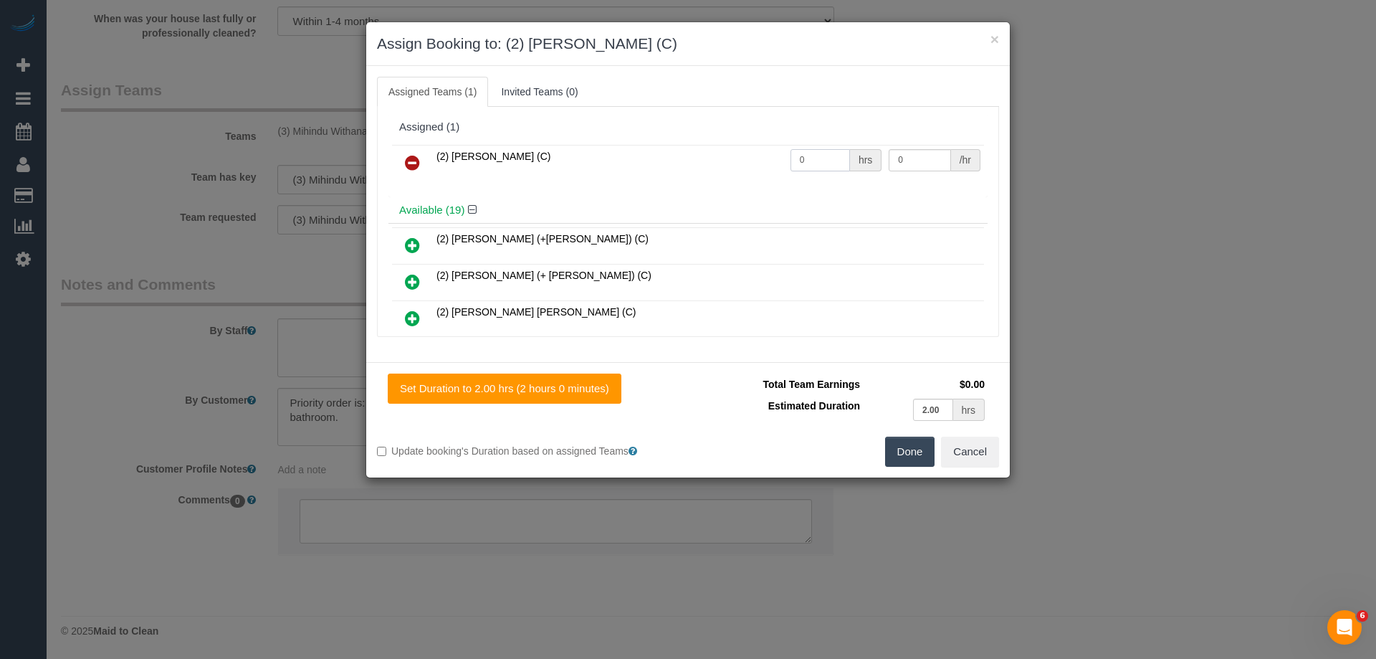
drag, startPoint x: 811, startPoint y: 157, endPoint x: 756, endPoint y: 160, distance: 55.3
click at [772, 160] on tr "(2) Karen Pinto (C) 0 hrs 0 /hr" at bounding box center [688, 163] width 592 height 37
type input "2"
drag, startPoint x: 899, startPoint y: 159, endPoint x: 816, endPoint y: 160, distance: 82.4
click at [850, 161] on tr "(2) Karen Pinto (C) 2 hrs 0 /hr" at bounding box center [688, 163] width 592 height 37
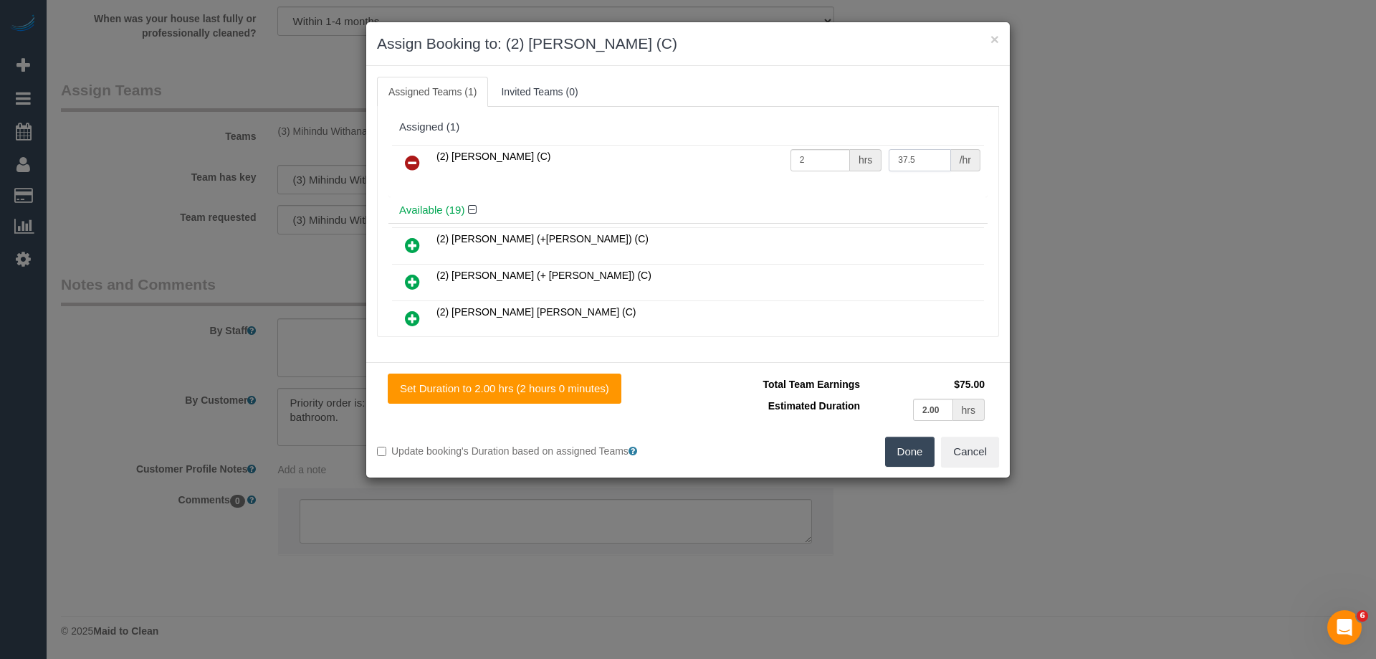
type input "37.5"
drag, startPoint x: 904, startPoint y: 456, endPoint x: 881, endPoint y: 448, distance: 24.3
click at [904, 455] on button "Done" at bounding box center [910, 451] width 50 height 30
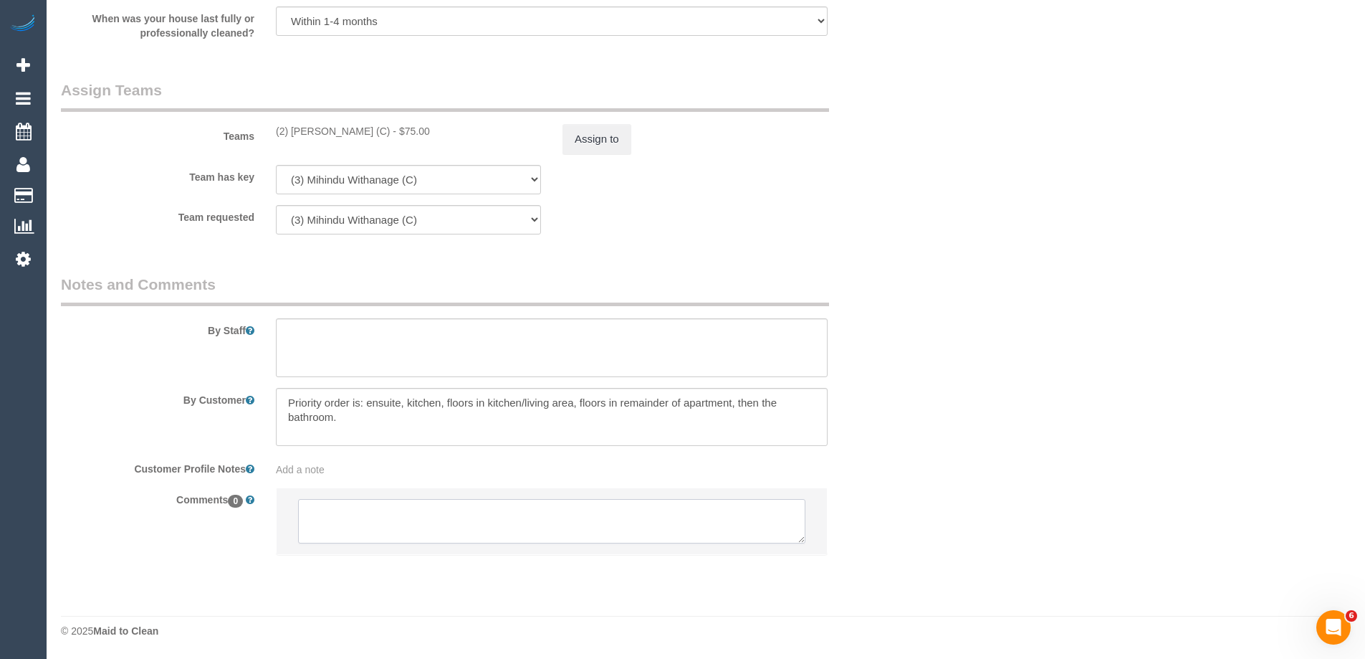
click at [324, 522] on textarea at bounding box center [551, 521] width 507 height 44
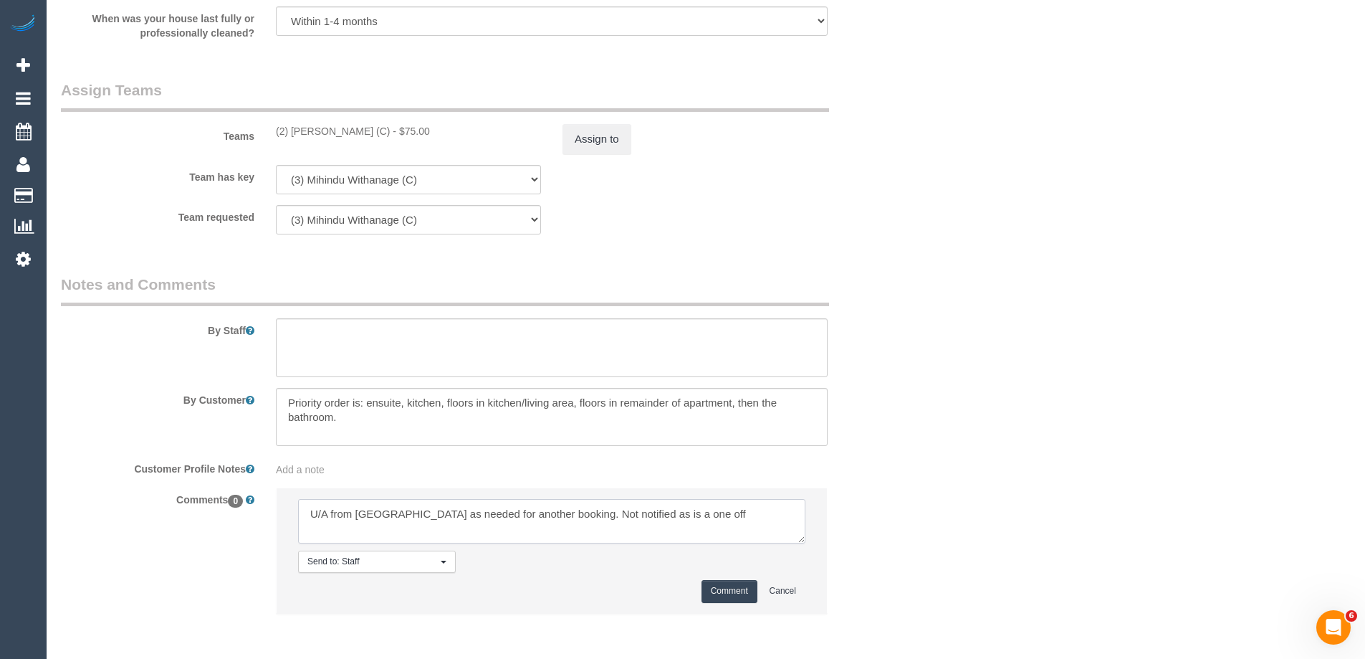
type textarea "U/A from Mihindu as needed for another booking. Not notified as is a one off"
click at [722, 591] on button "Comment" at bounding box center [730, 591] width 56 height 22
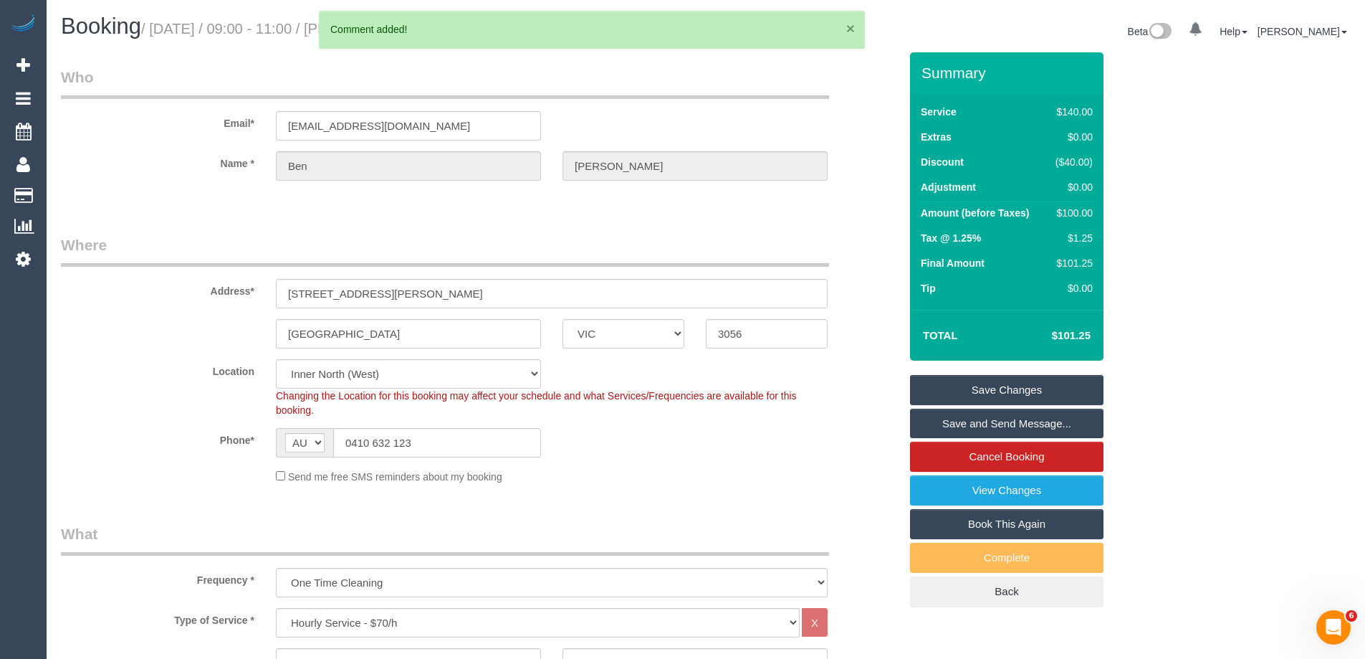
click at [850, 29] on button "×" at bounding box center [850, 28] width 9 height 15
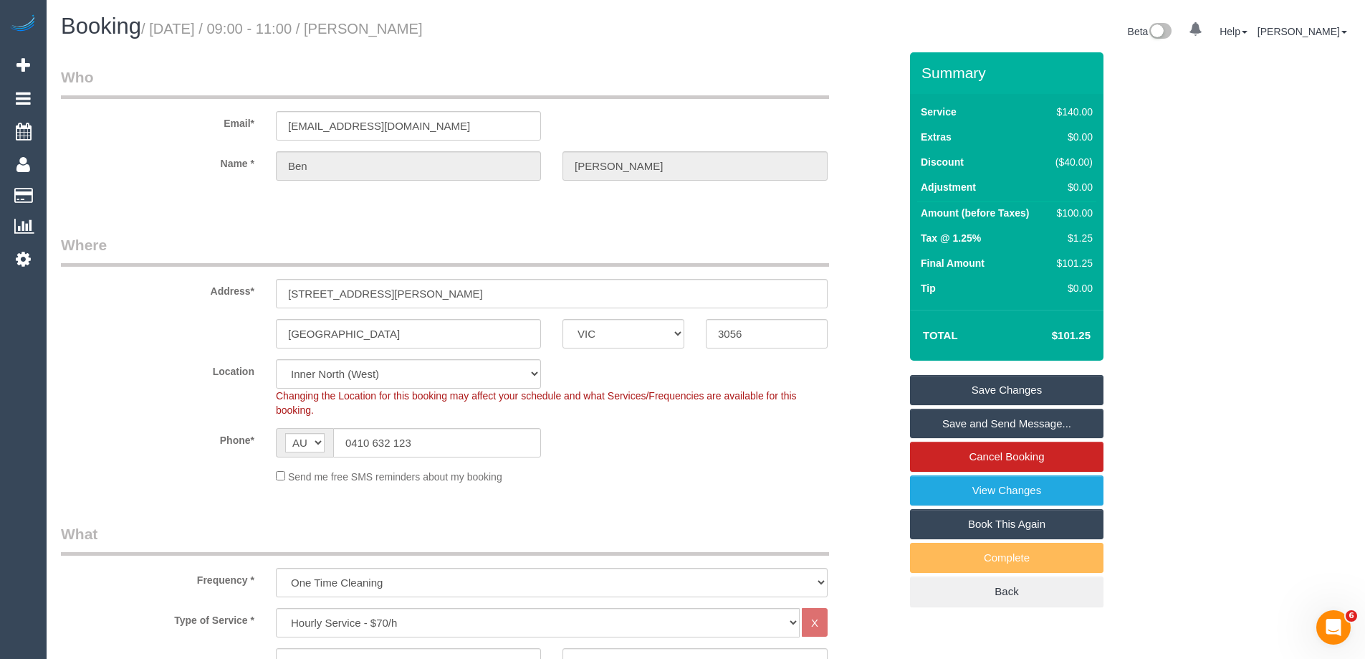
drag, startPoint x: 508, startPoint y: 29, endPoint x: 396, endPoint y: 29, distance: 111.8
click at [396, 29] on h1 "Booking / September 29, 2025 / 09:00 - 11:00 / Ben Jessup" at bounding box center [378, 26] width 634 height 24
copy small "Ben Jessup"
click at [972, 397] on link "Save Changes" at bounding box center [1007, 390] width 194 height 30
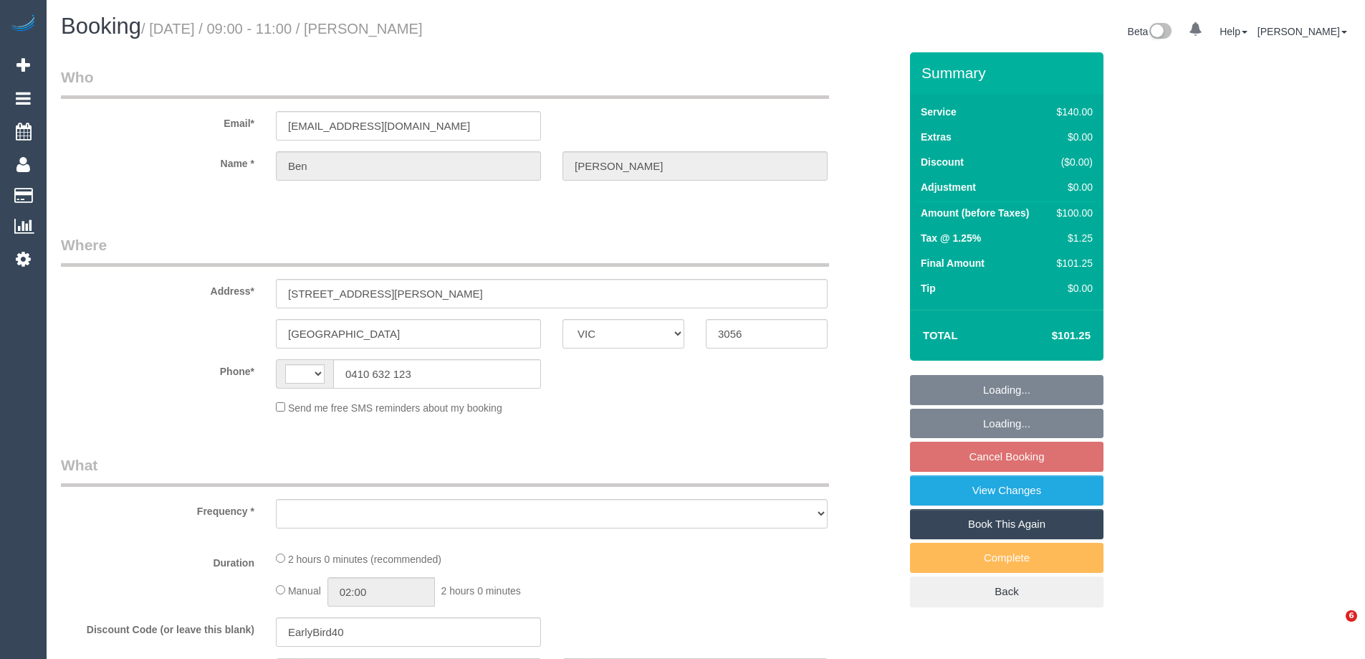
select select "VIC"
select select "object:302"
select select "string:stripe-pm_1QnCrZ2GScqysDRVr1q9ocNI"
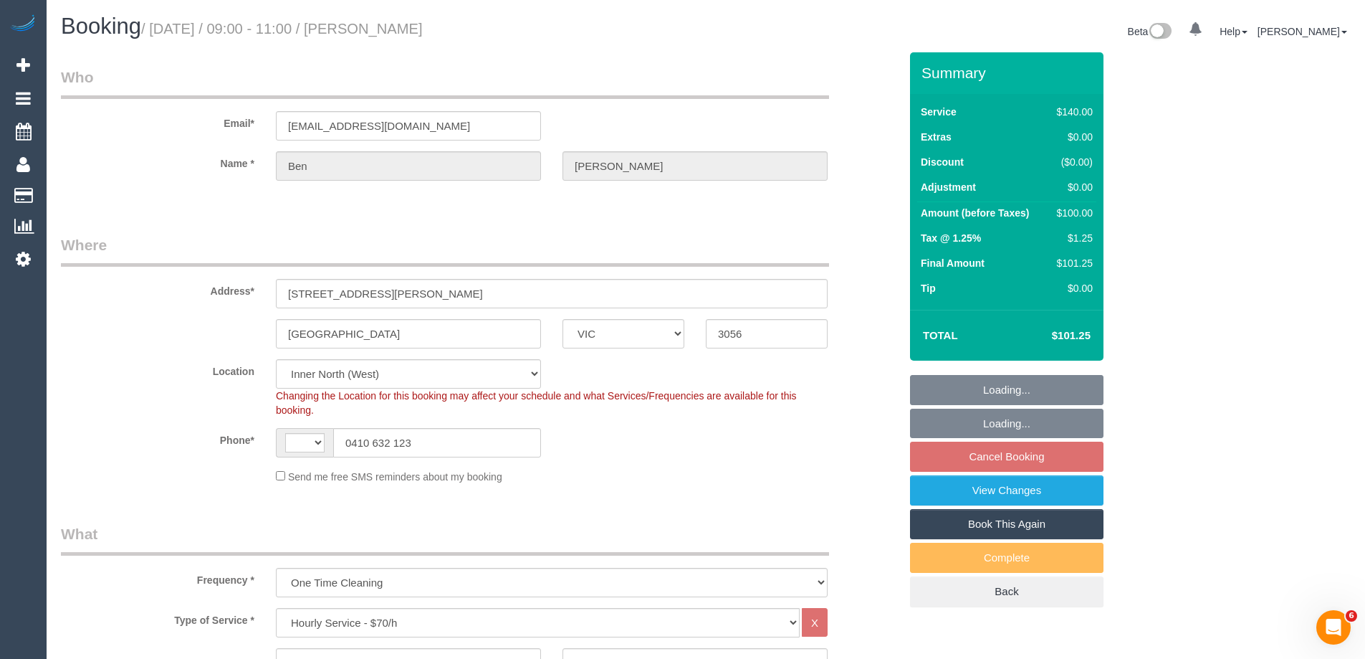
select select "string:AU"
select select "number:28"
select select "number:14"
select select "number:19"
select select "number:25"
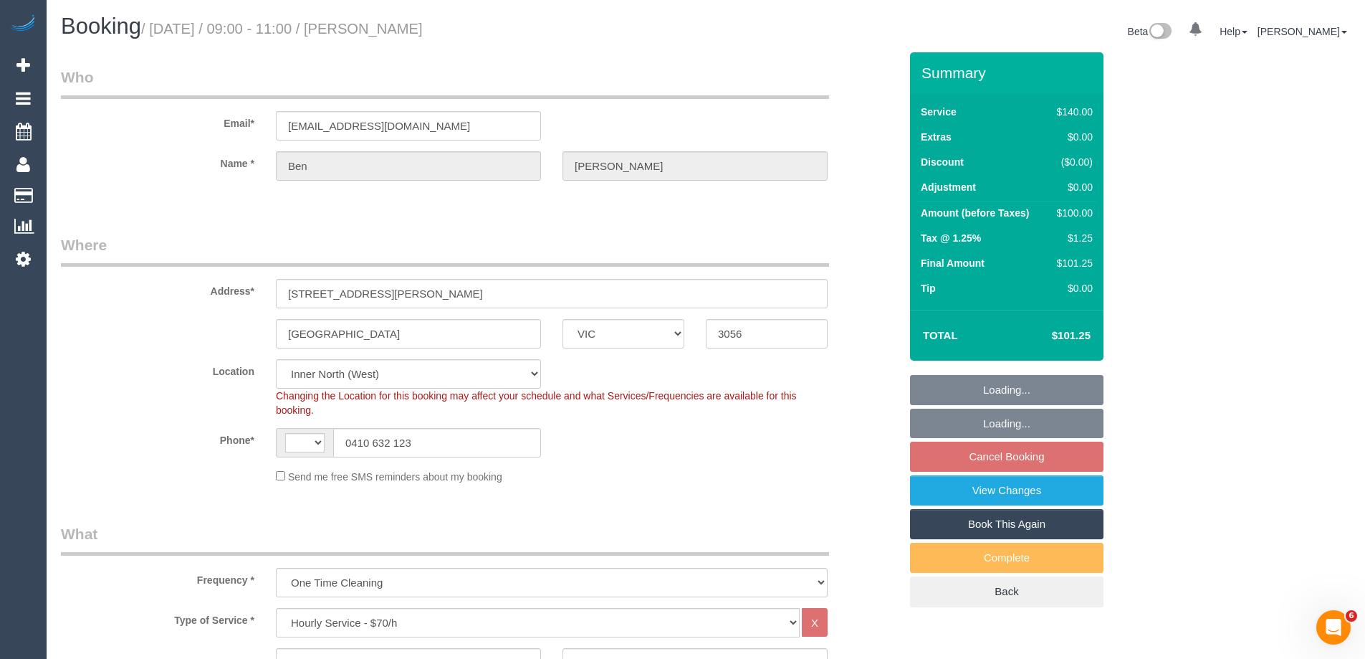
select select "number:13"
select select "object:866"
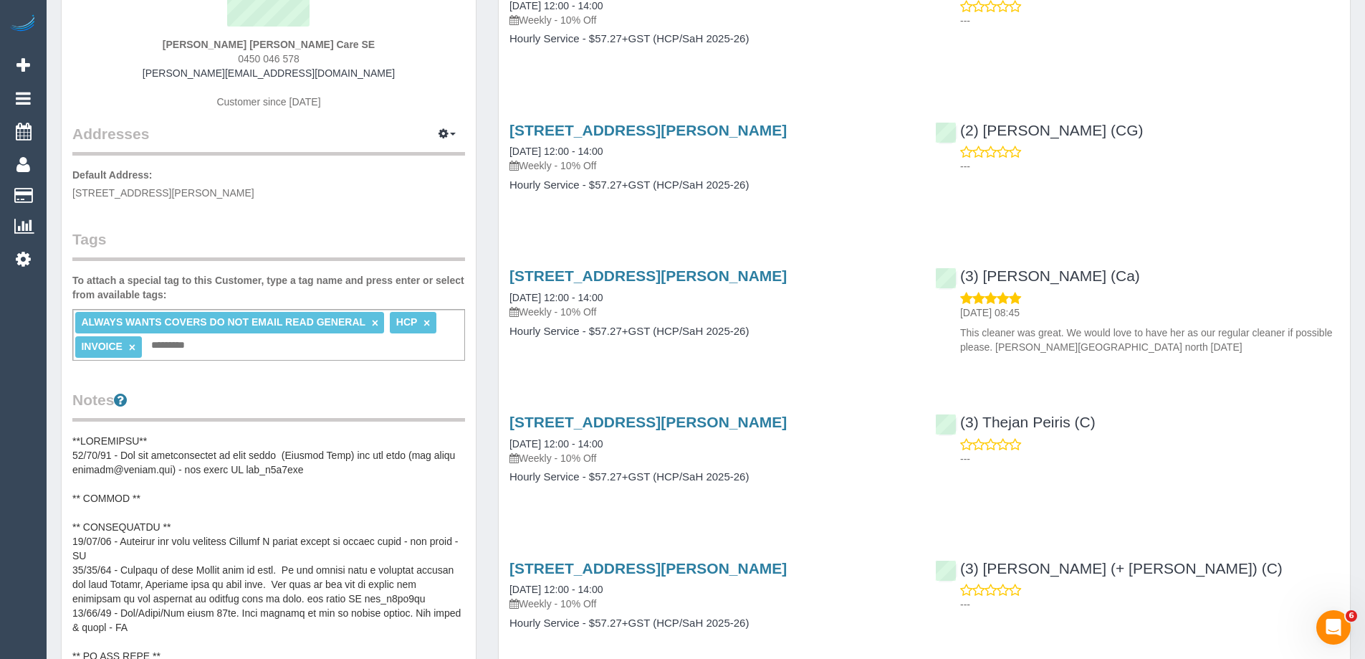
scroll to position [215, 0]
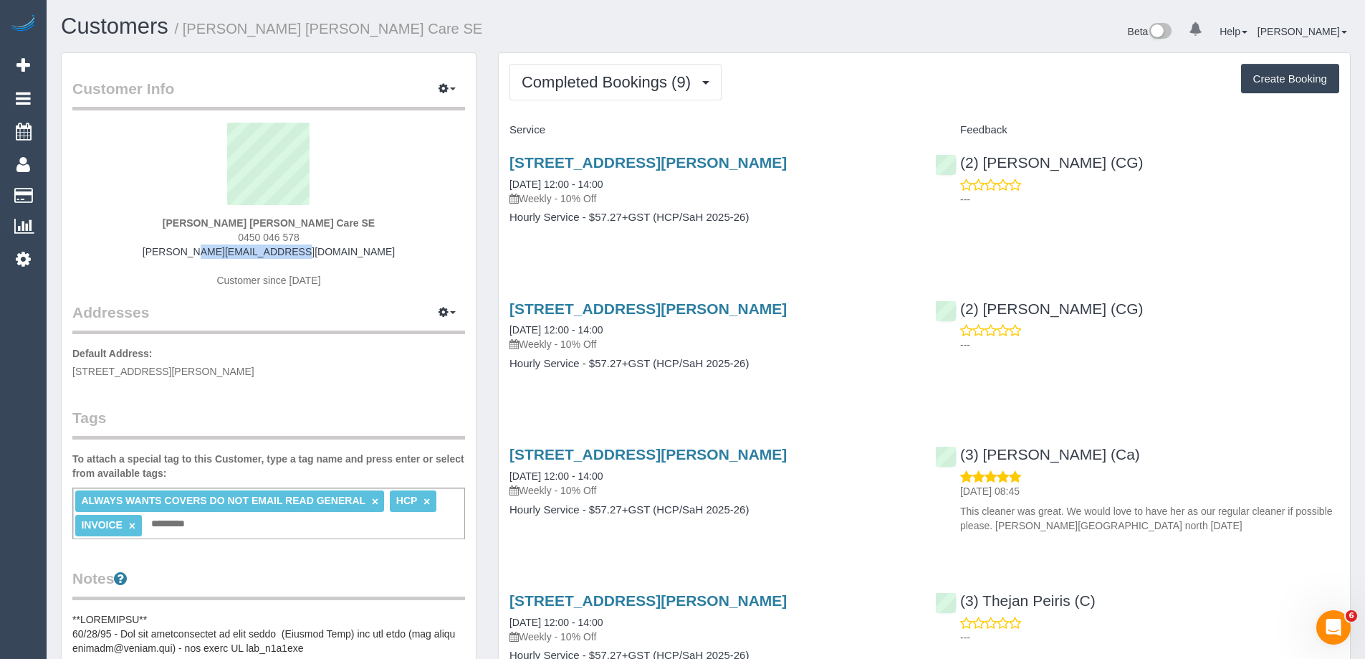
drag, startPoint x: 226, startPoint y: 252, endPoint x: 199, endPoint y: 252, distance: 27.2
click at [199, 252] on div "Bernard Jensen Hammond Care SE 0450 046 578 bernard@wakido.com Customer since 2…" at bounding box center [268, 212] width 393 height 179
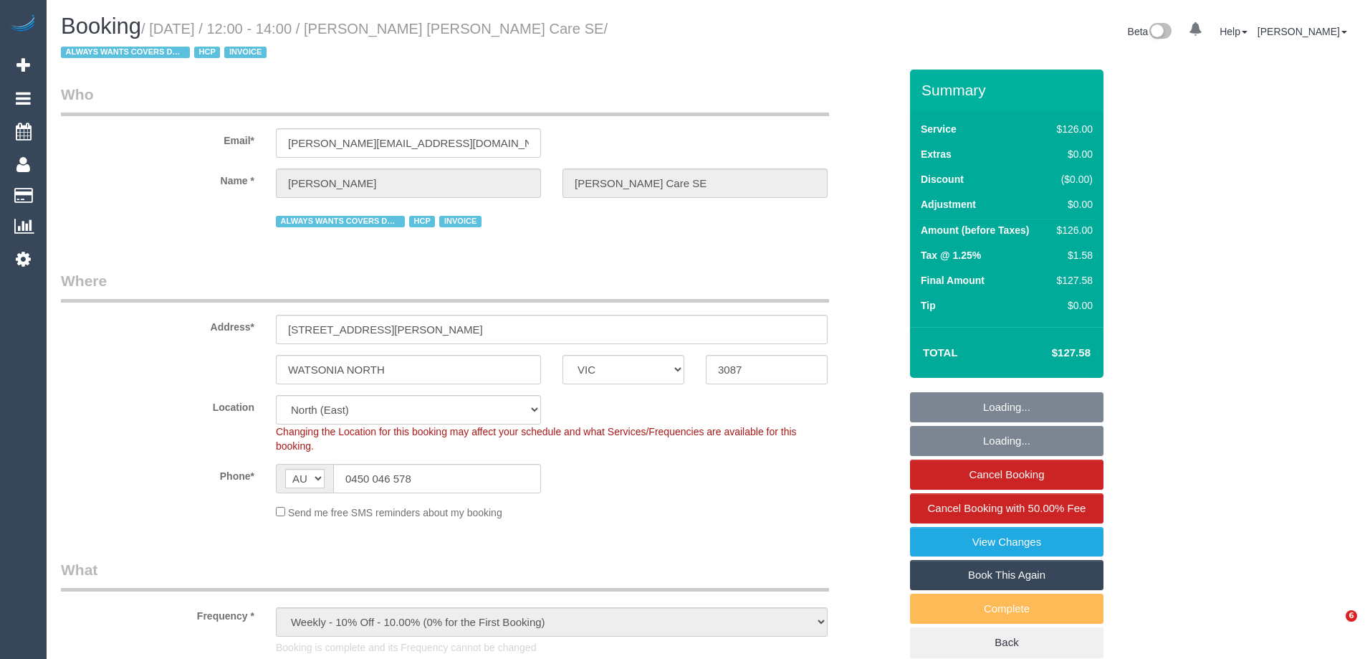
select select "VIC"
select select "120"
select select "number:28"
select select "number:14"
select select "number:19"
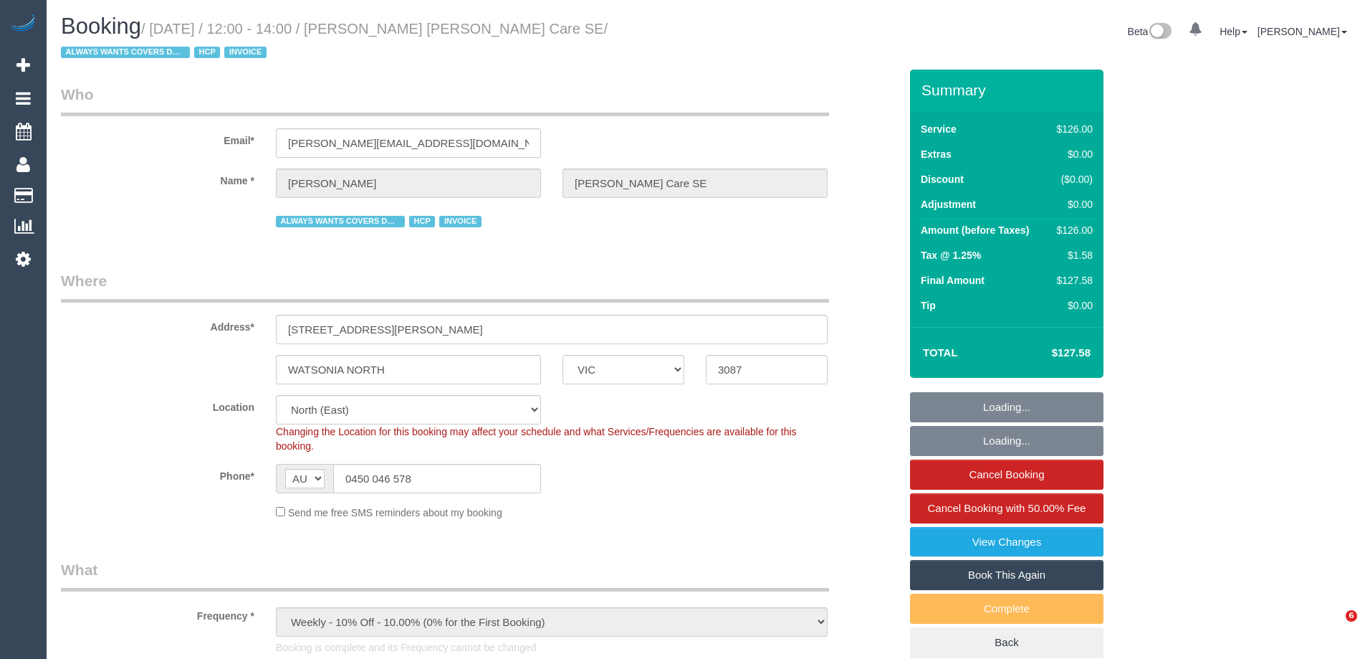
select select "number:36"
select select "number:34"
select select "object:1427"
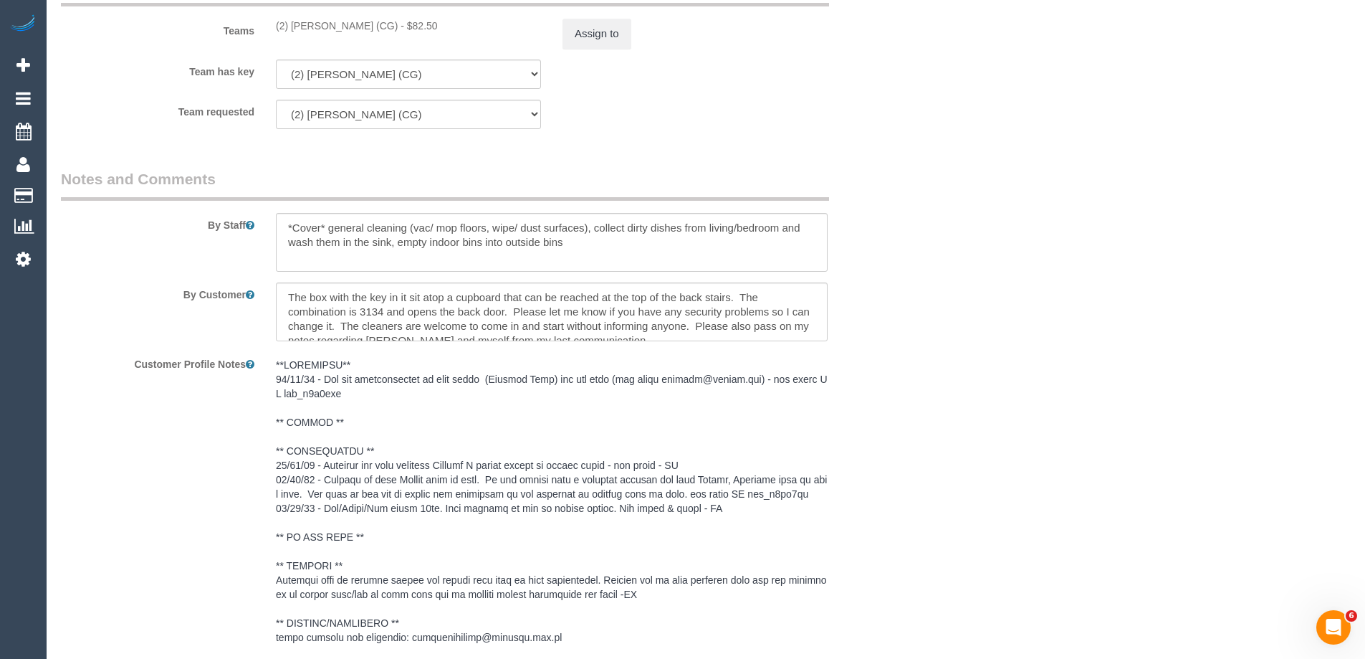
scroll to position [1935, 0]
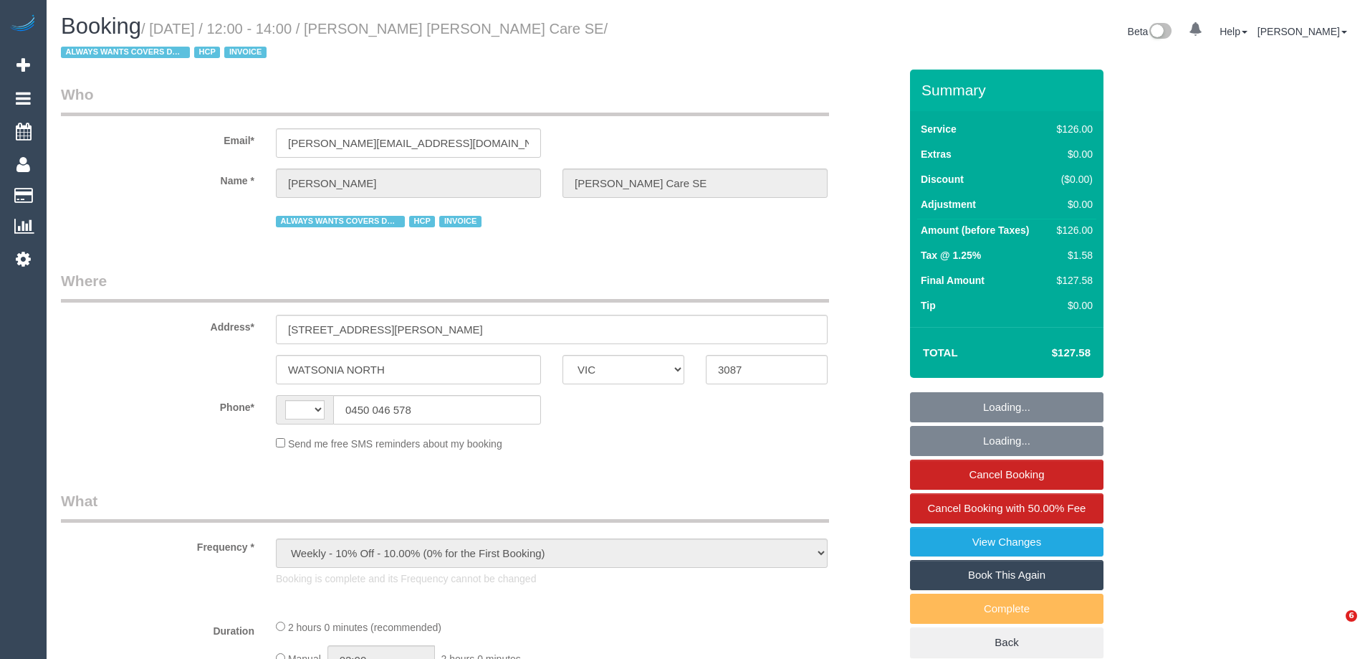
select select "VIC"
select select "string:AU"
select select "120"
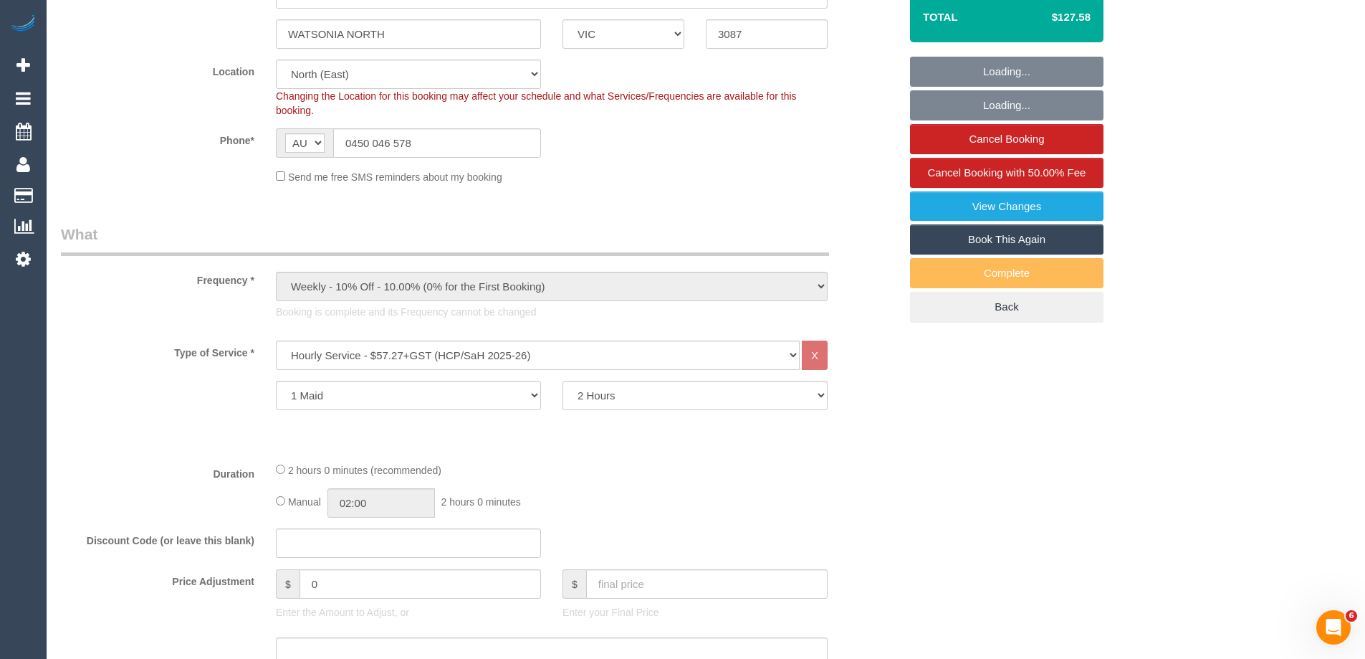
select select "number:28"
select select "number:14"
select select "number:19"
select select "number:36"
select select "number:34"
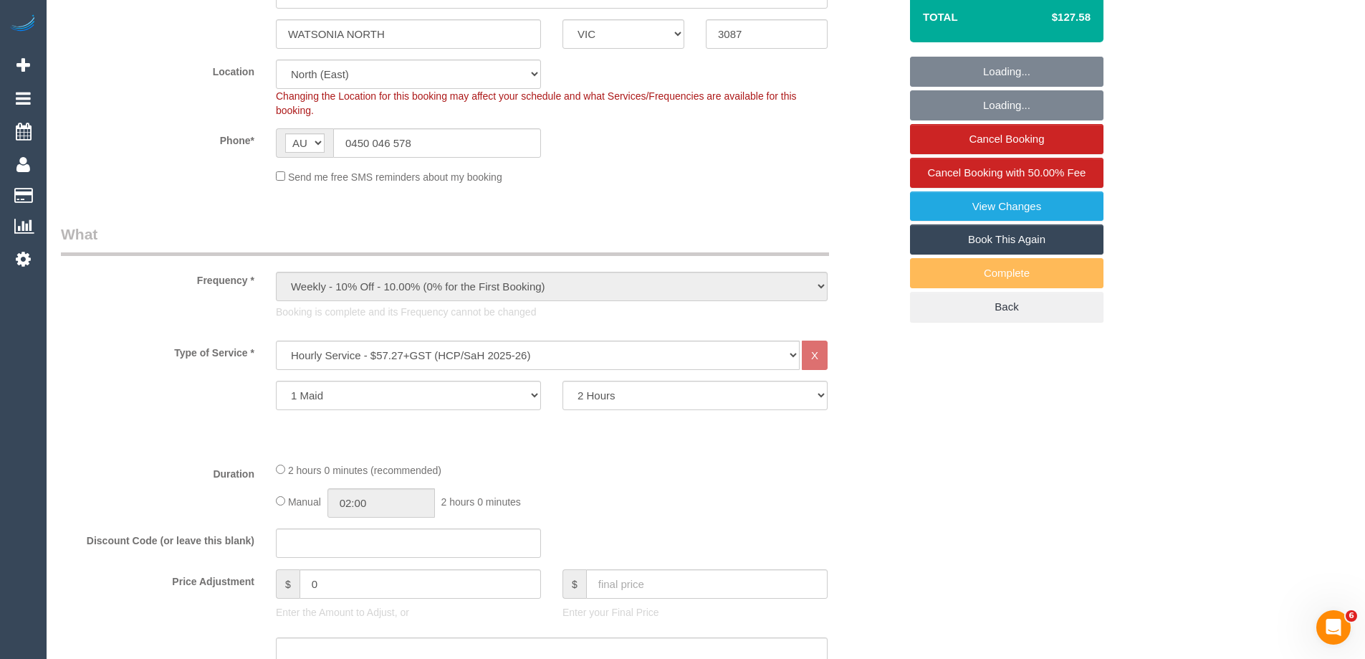
select select "object:778"
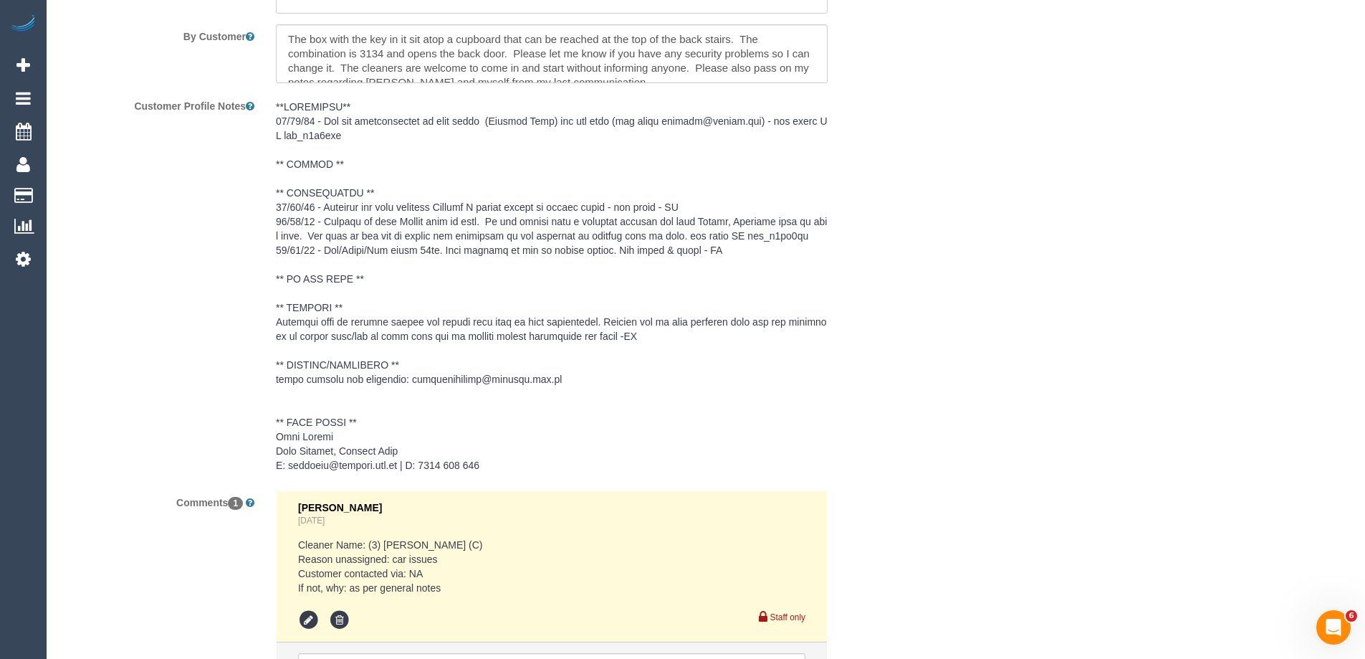
scroll to position [2347, 0]
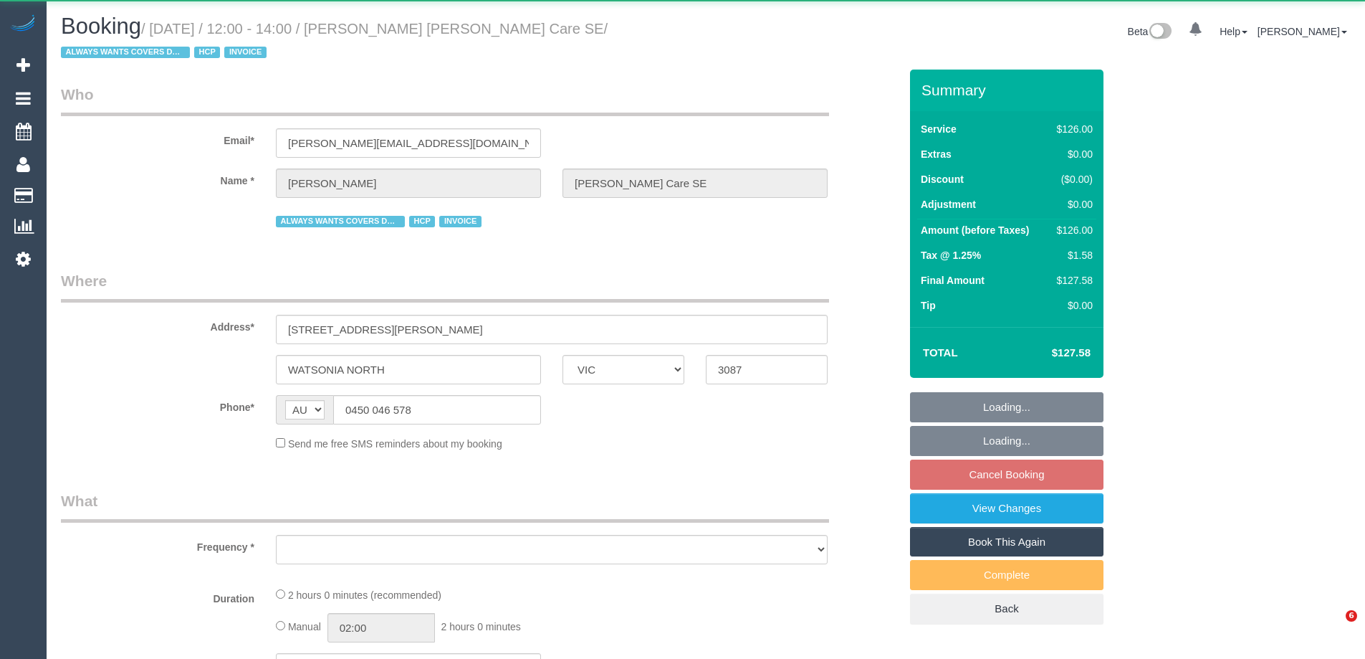
select select "VIC"
select select "120"
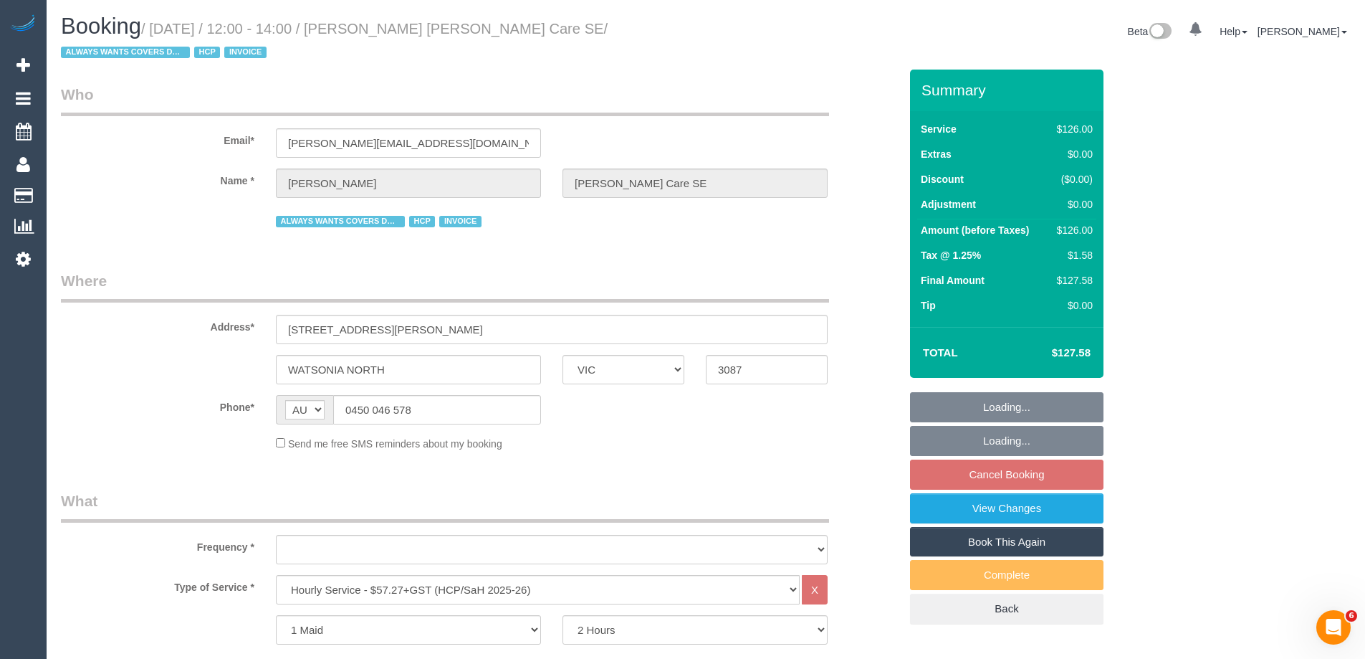
select select "object:613"
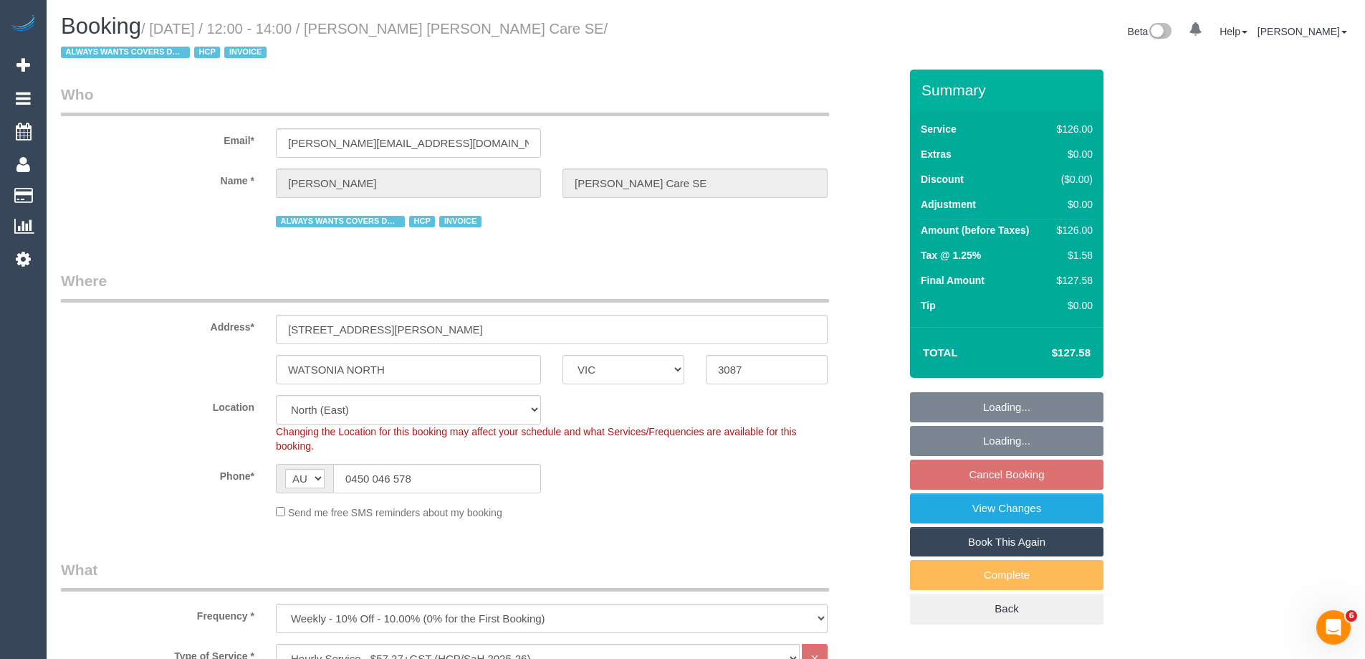
select select "number:28"
select select "number:14"
select select "number:19"
select select "number:36"
select select "number:34"
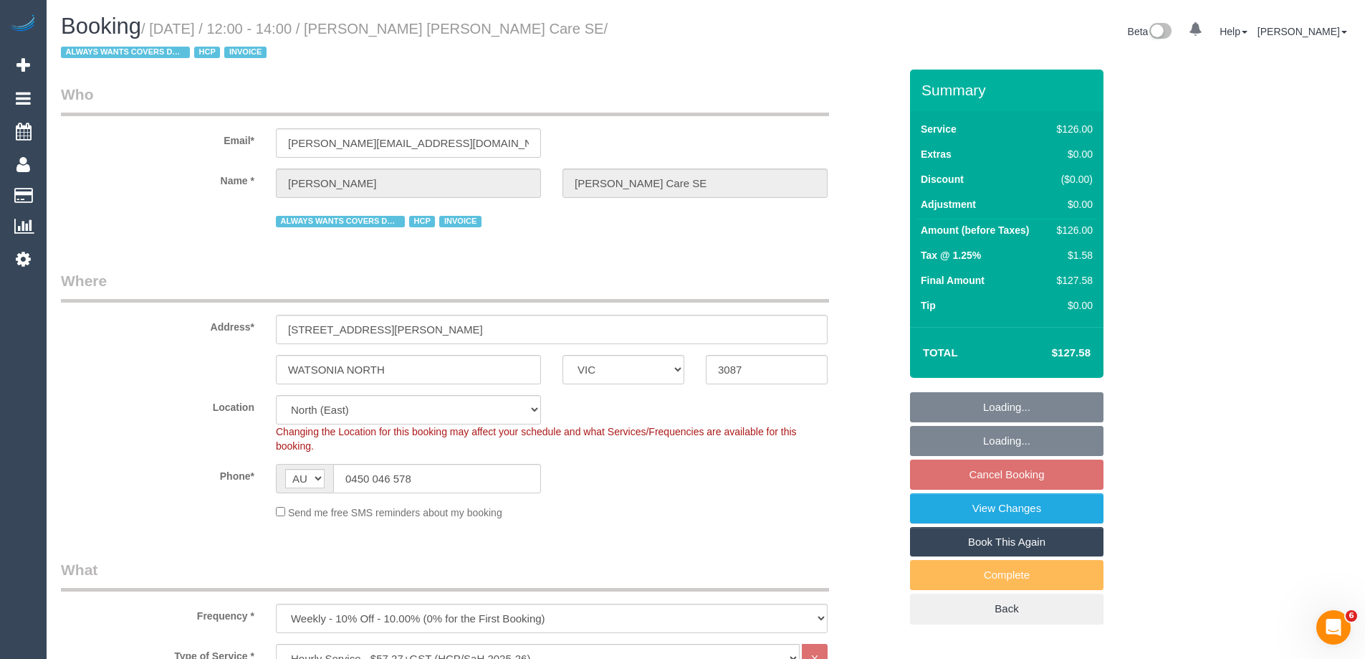
select select "object:780"
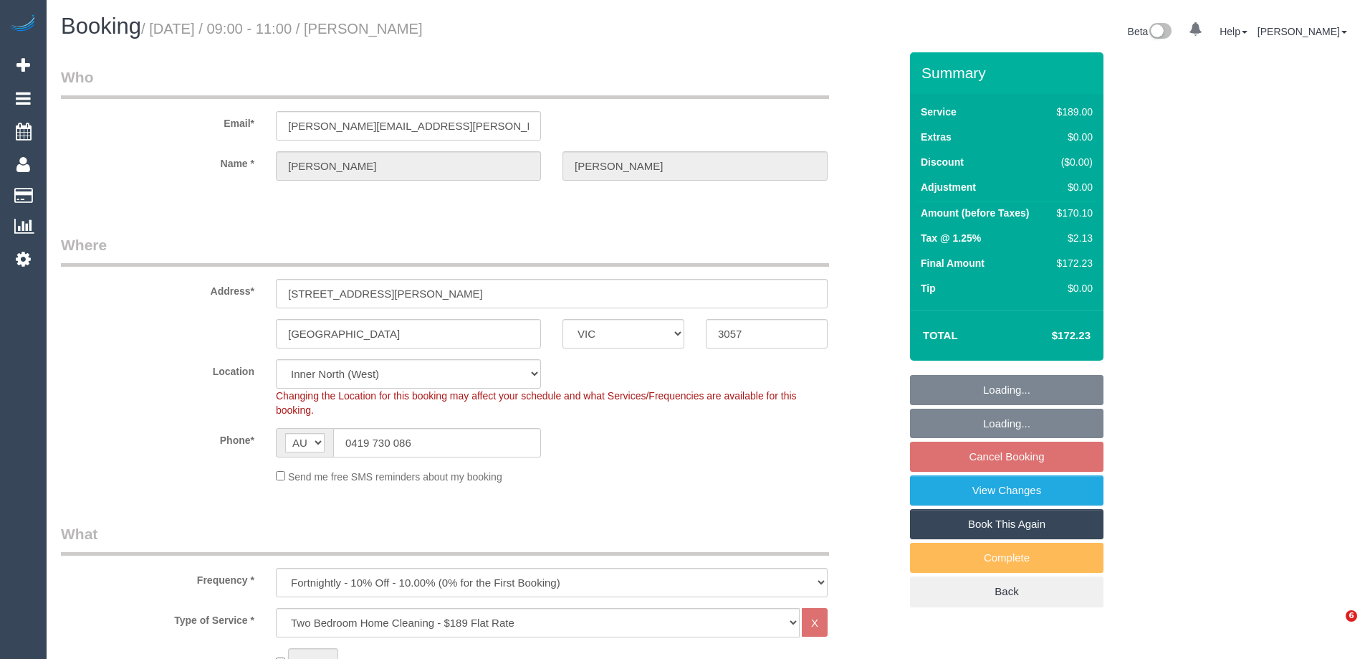
select select "VIC"
select select "number:27"
select select "number:14"
select select "number:19"
select select "number:22"
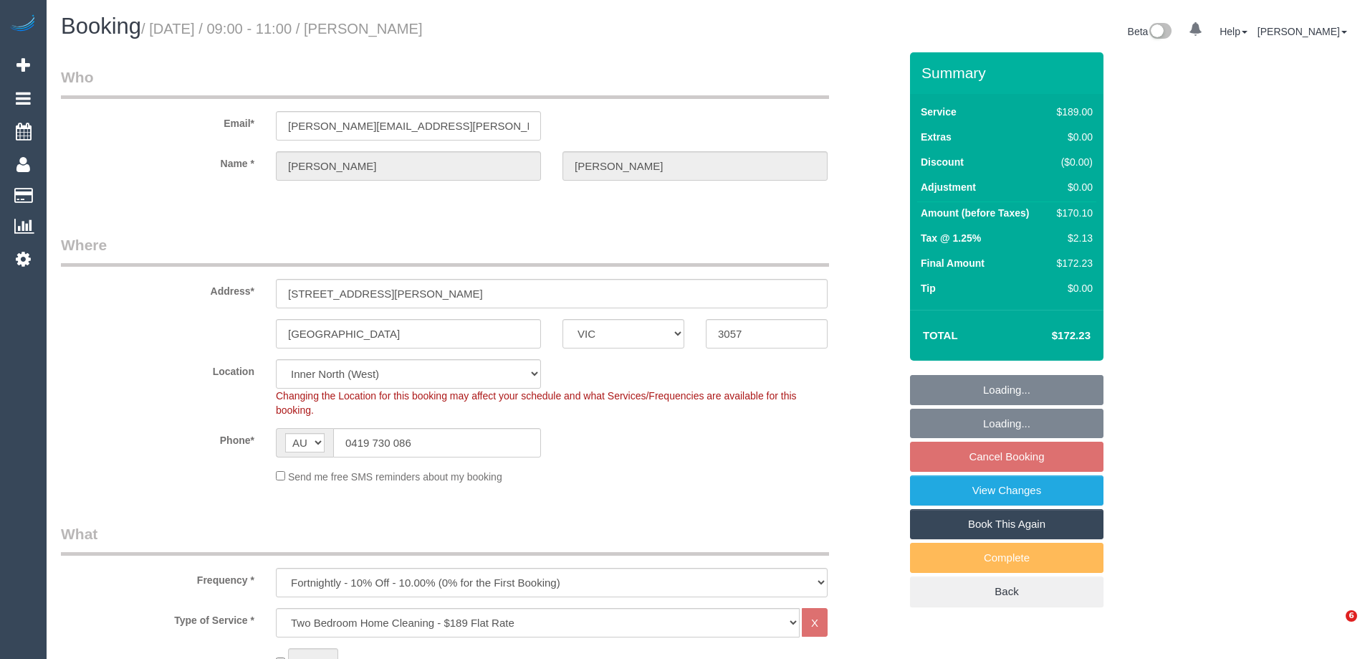
select select "number:33"
select select "number:11"
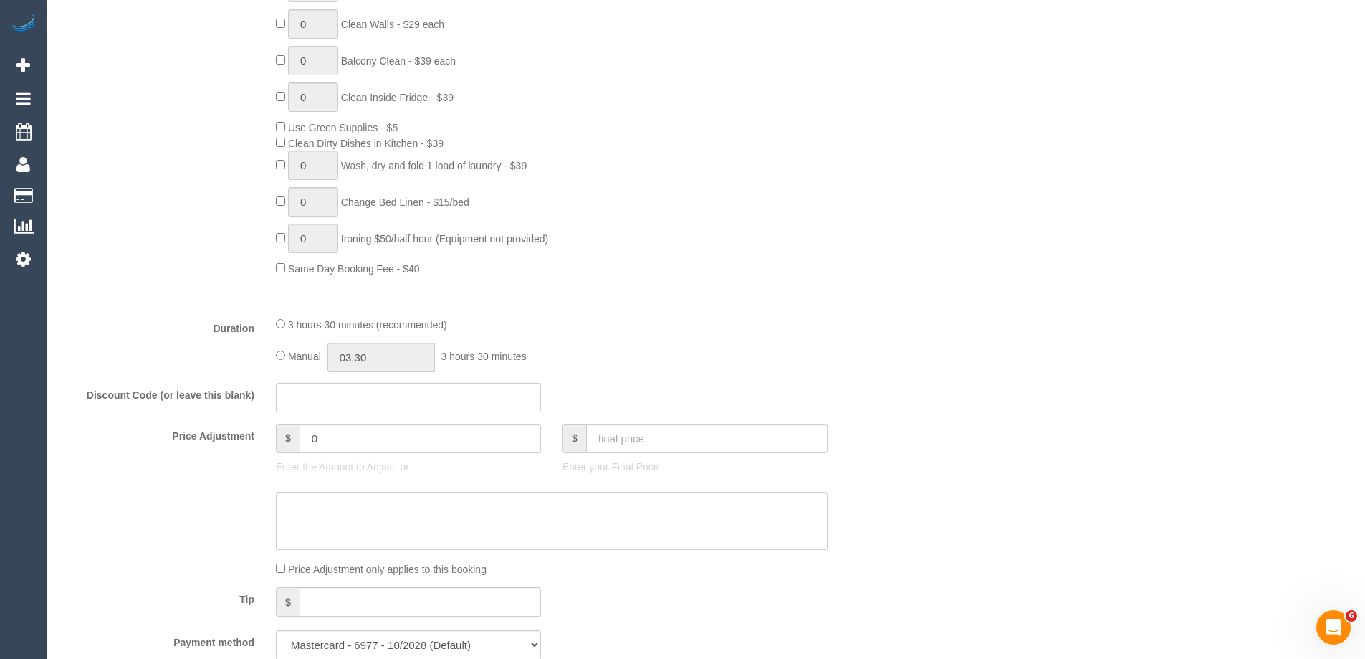
scroll to position [1075, 0]
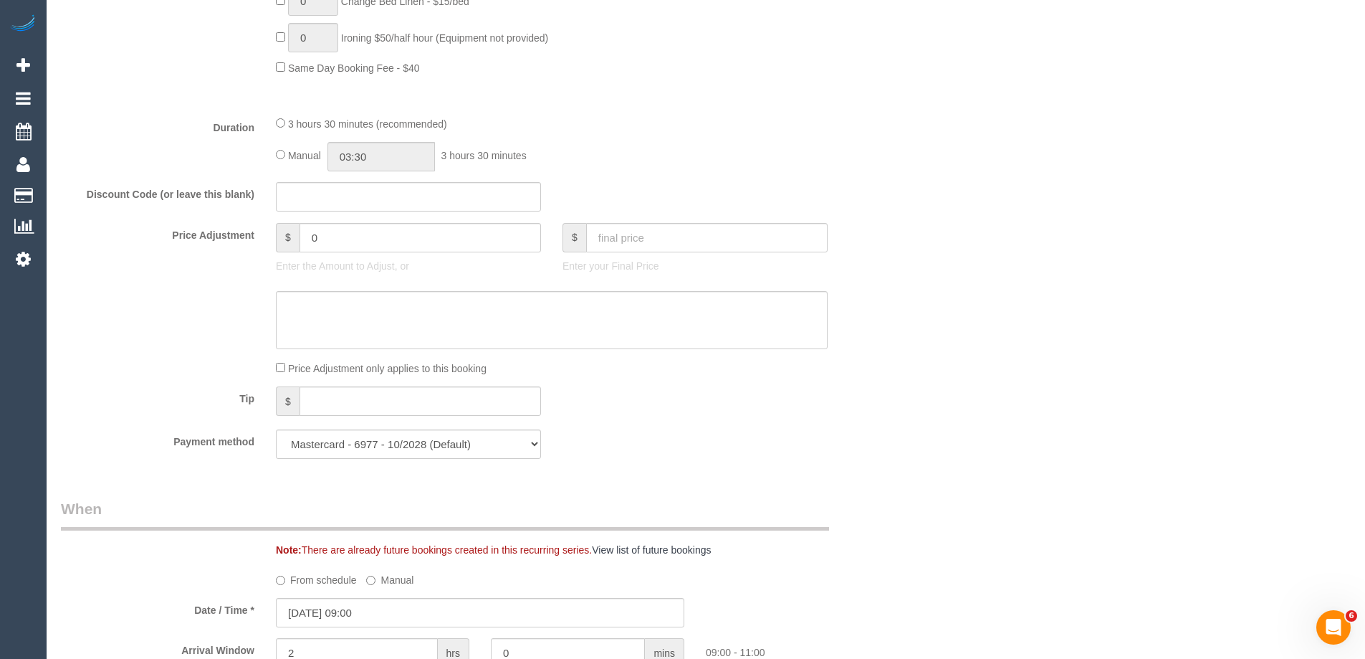
click at [277, 148] on div "Manual 03:30 3 hours 30 minutes" at bounding box center [552, 156] width 552 height 29
click at [368, 156] on input "03:30" at bounding box center [382, 156] width 108 height 29
click at [362, 211] on li "01:30" at bounding box center [365, 211] width 64 height 19
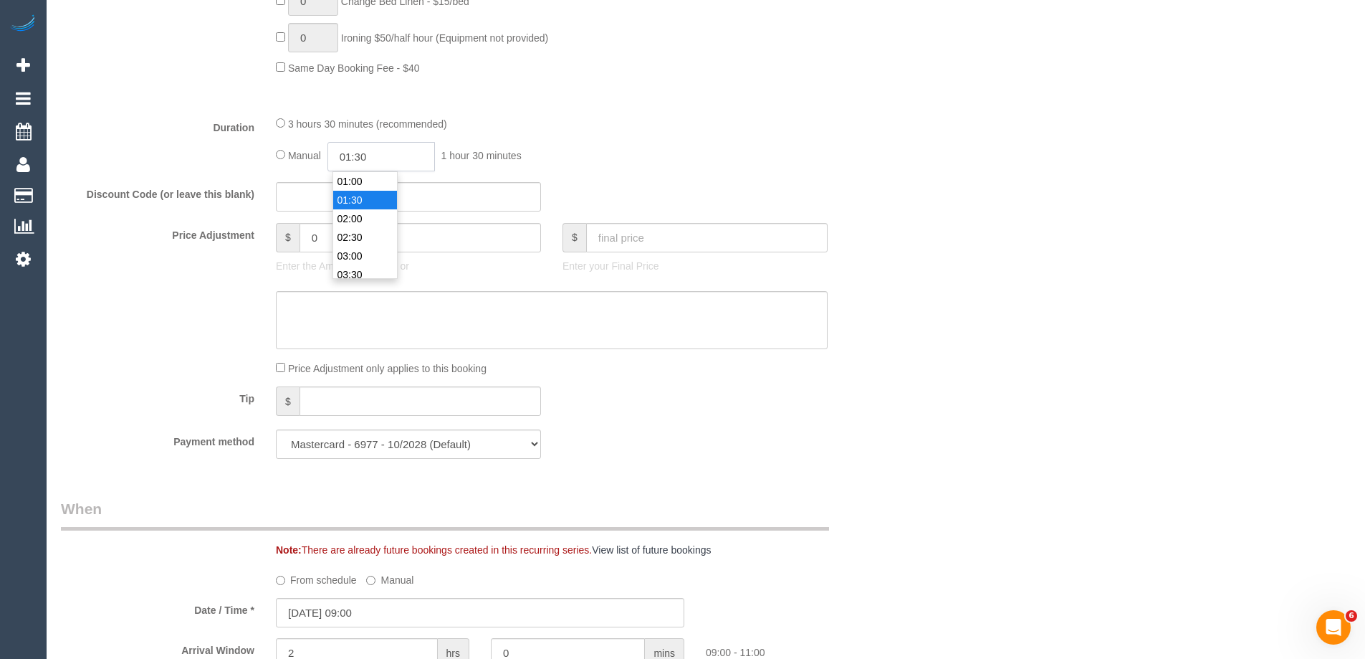
drag, startPoint x: 381, startPoint y: 154, endPoint x: 359, endPoint y: 153, distance: 21.5
click at [359, 153] on input "01:30" at bounding box center [382, 156] width 108 height 29
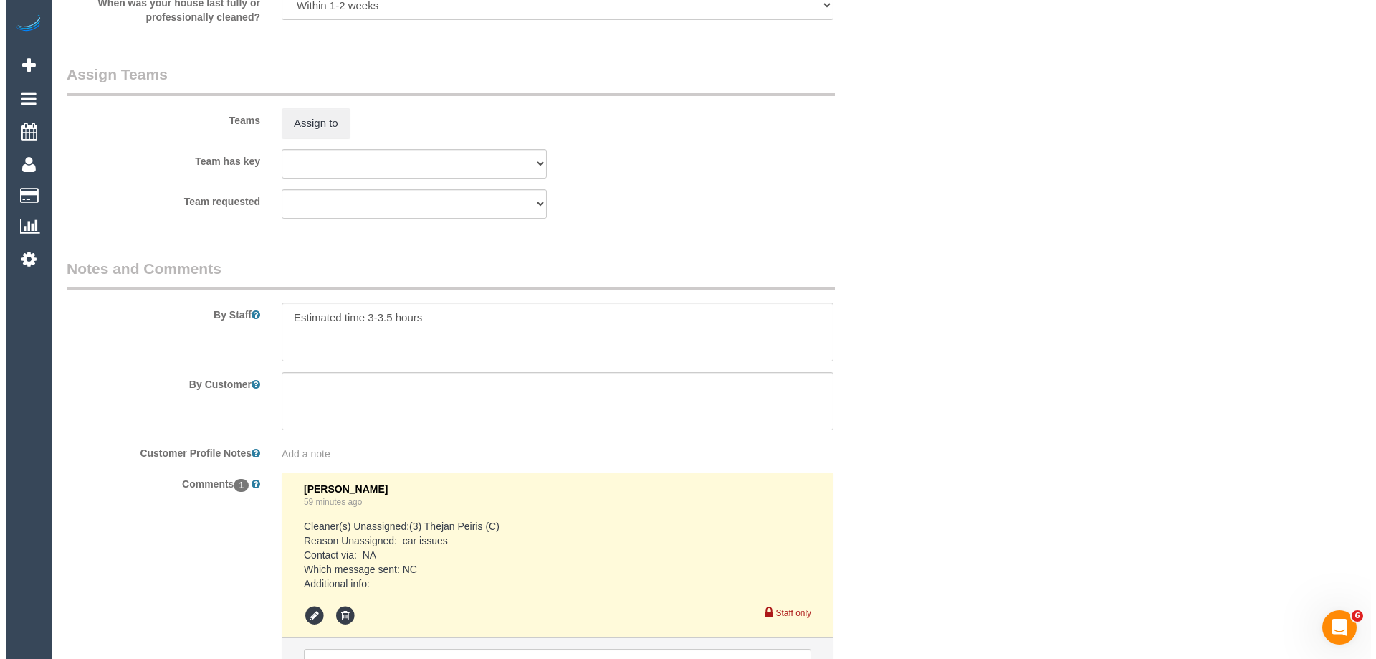
scroll to position [2222, 0]
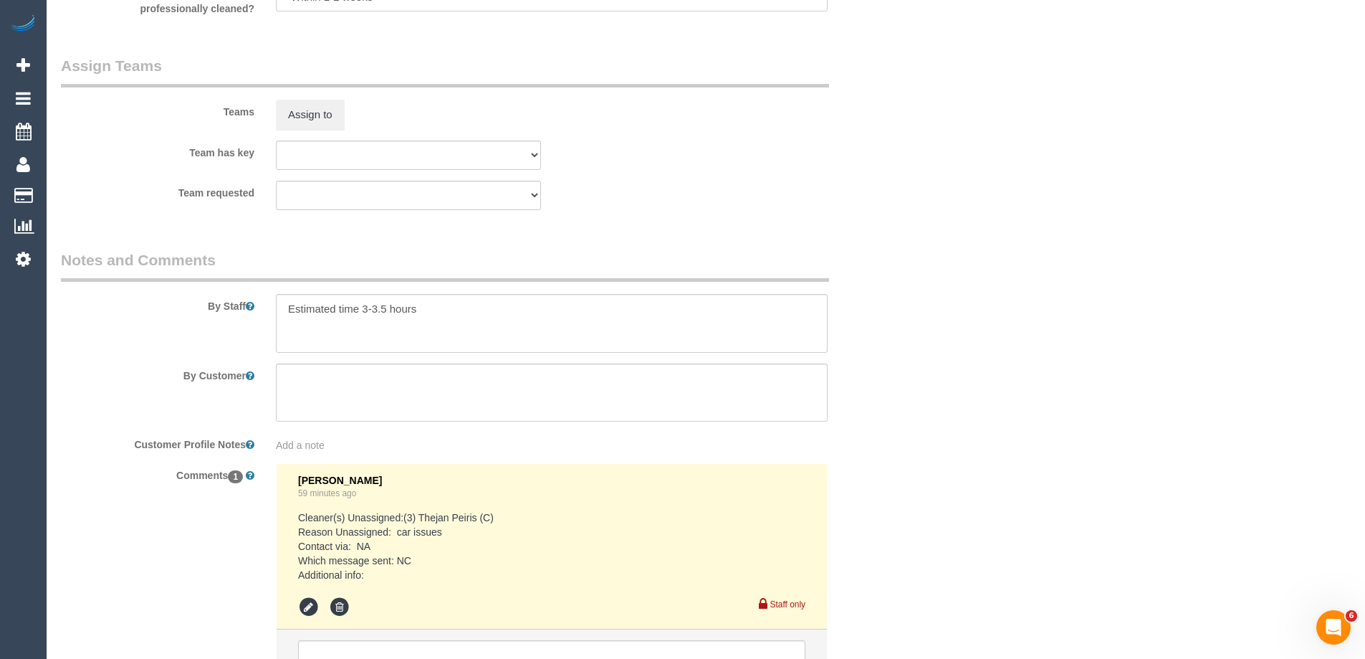
type input "01:45"
click at [282, 297] on textarea at bounding box center [552, 323] width 552 height 59
type textarea "*Cover* Estimated time 3-3.5 hours"
click at [326, 120] on button "Assign to" at bounding box center [310, 115] width 69 height 30
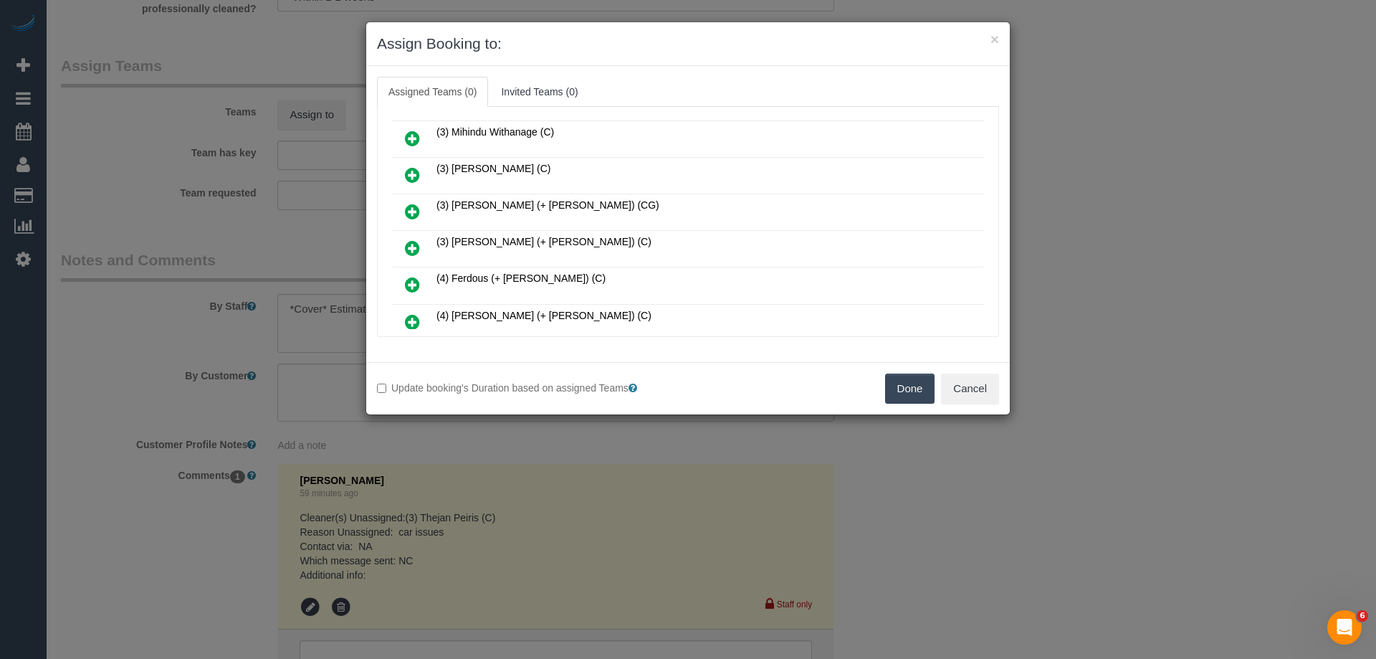
scroll to position [622, 0]
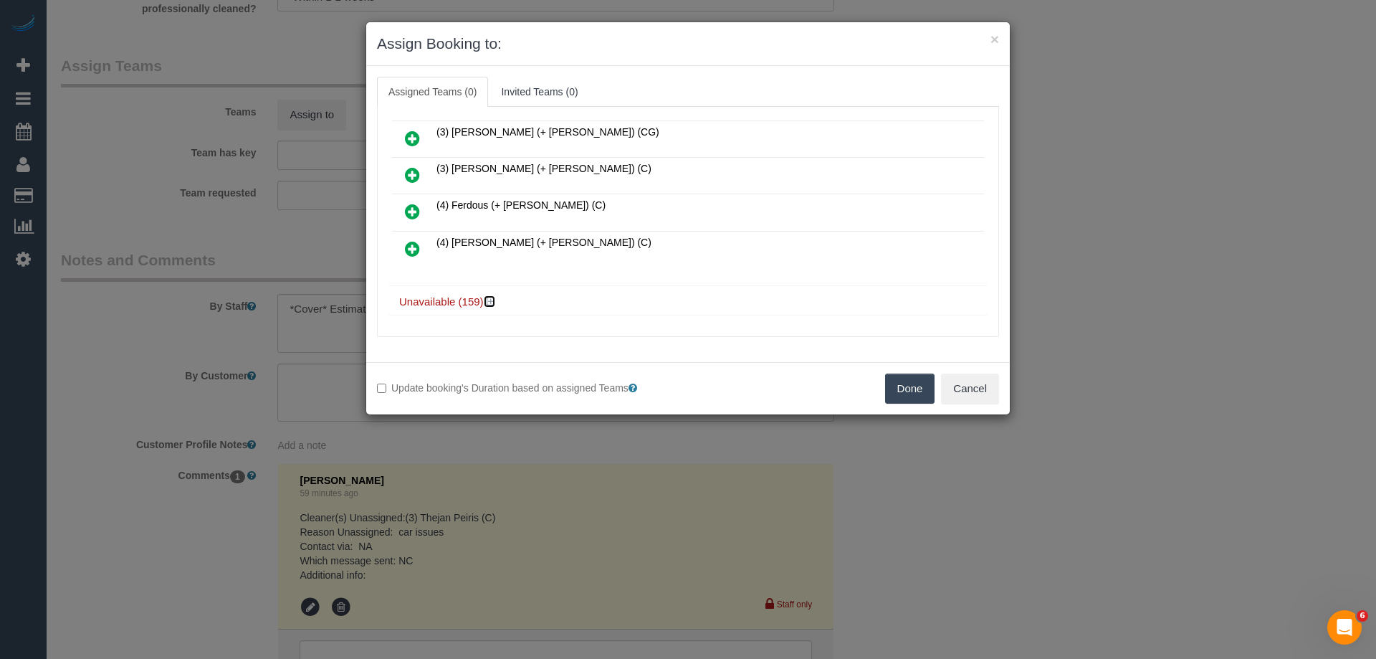
click at [490, 299] on icon at bounding box center [491, 301] width 9 height 11
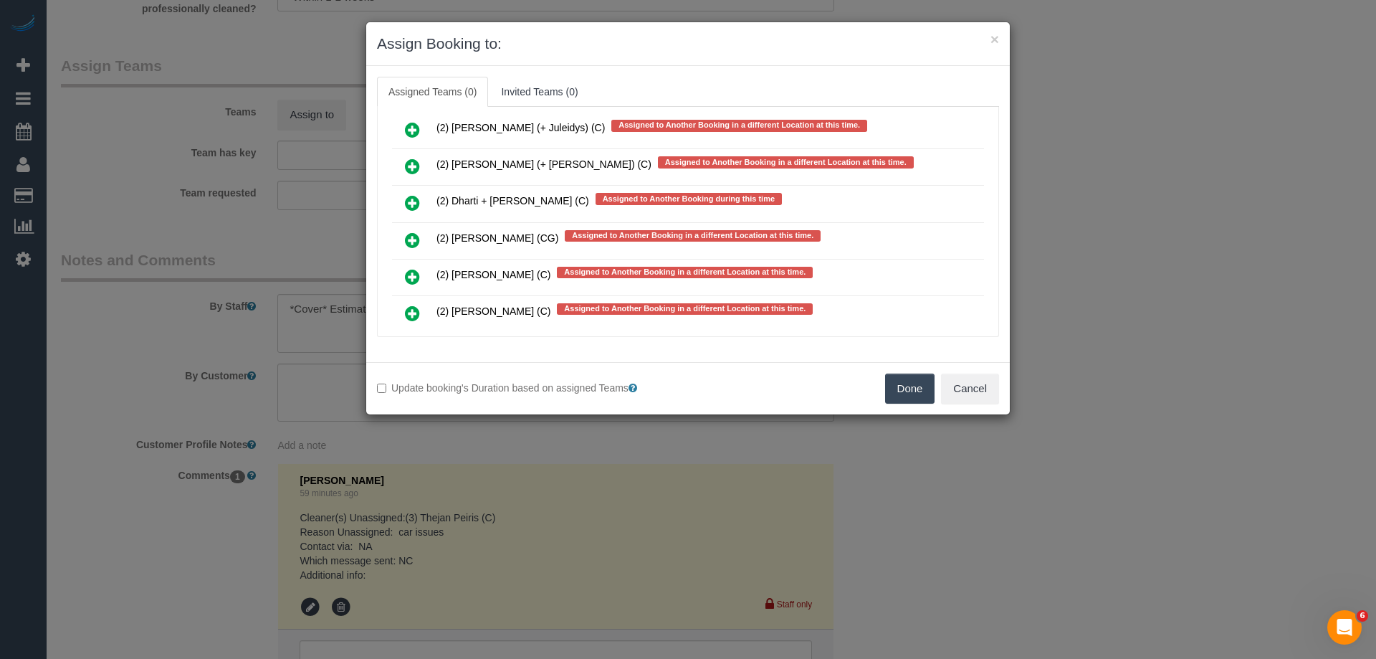
scroll to position [5288, 0]
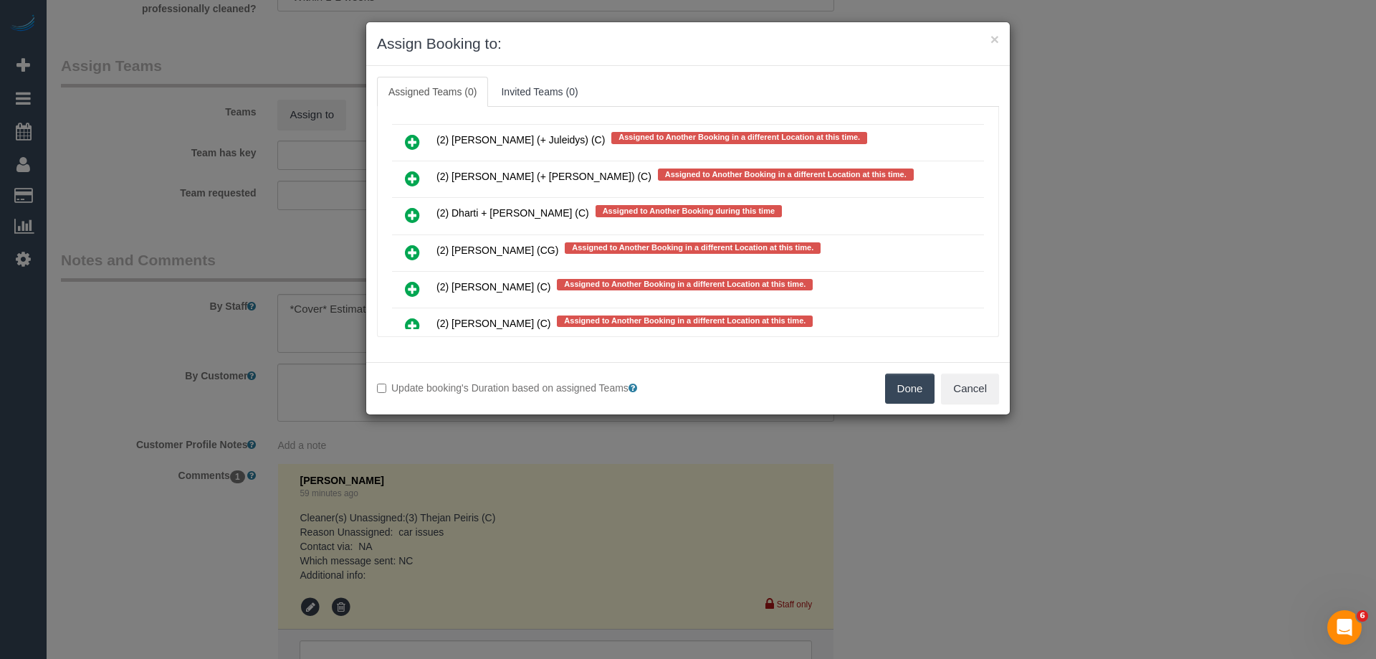
click at [404, 209] on link at bounding box center [413, 215] width 34 height 29
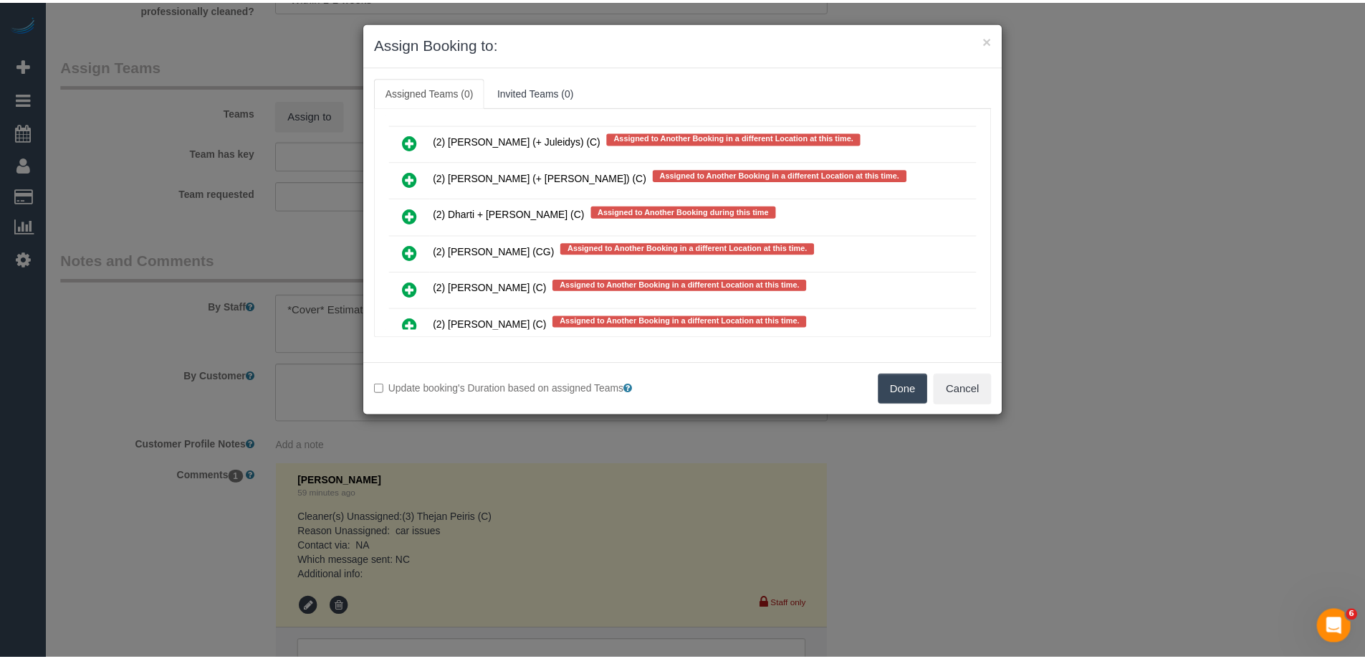
scroll to position [5322, 0]
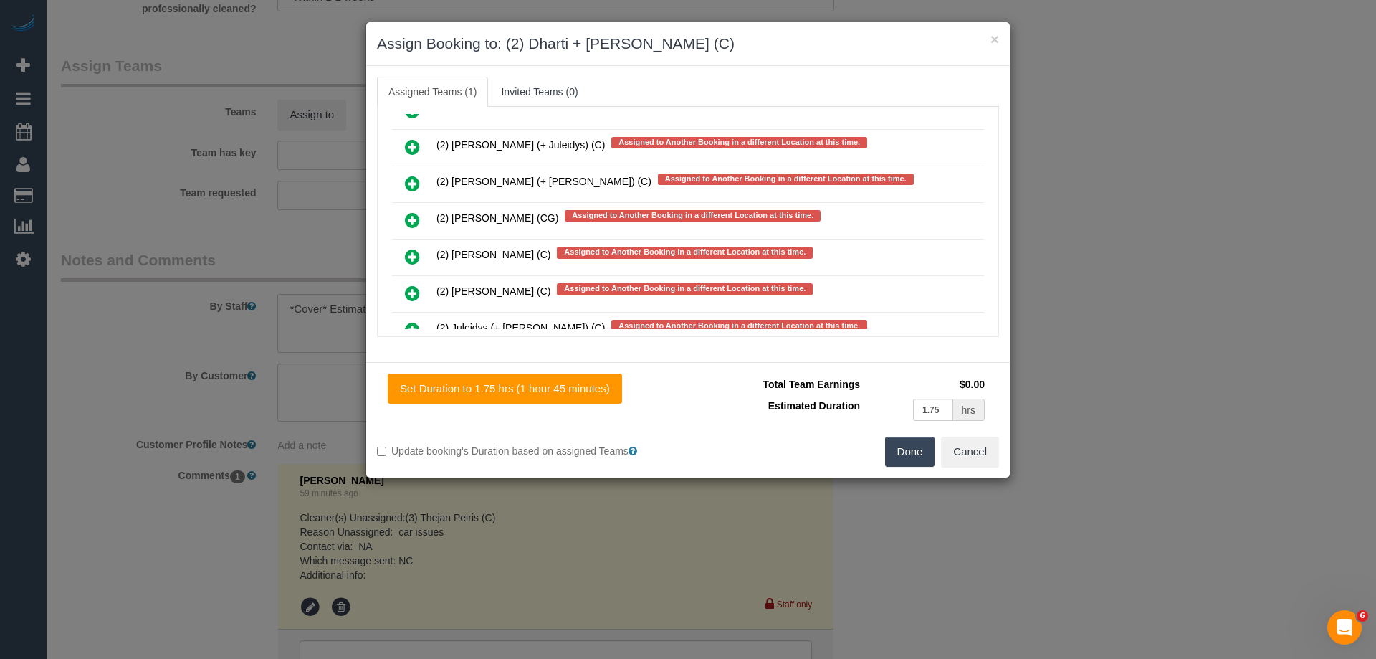
click at [904, 447] on button "Done" at bounding box center [910, 451] width 50 height 30
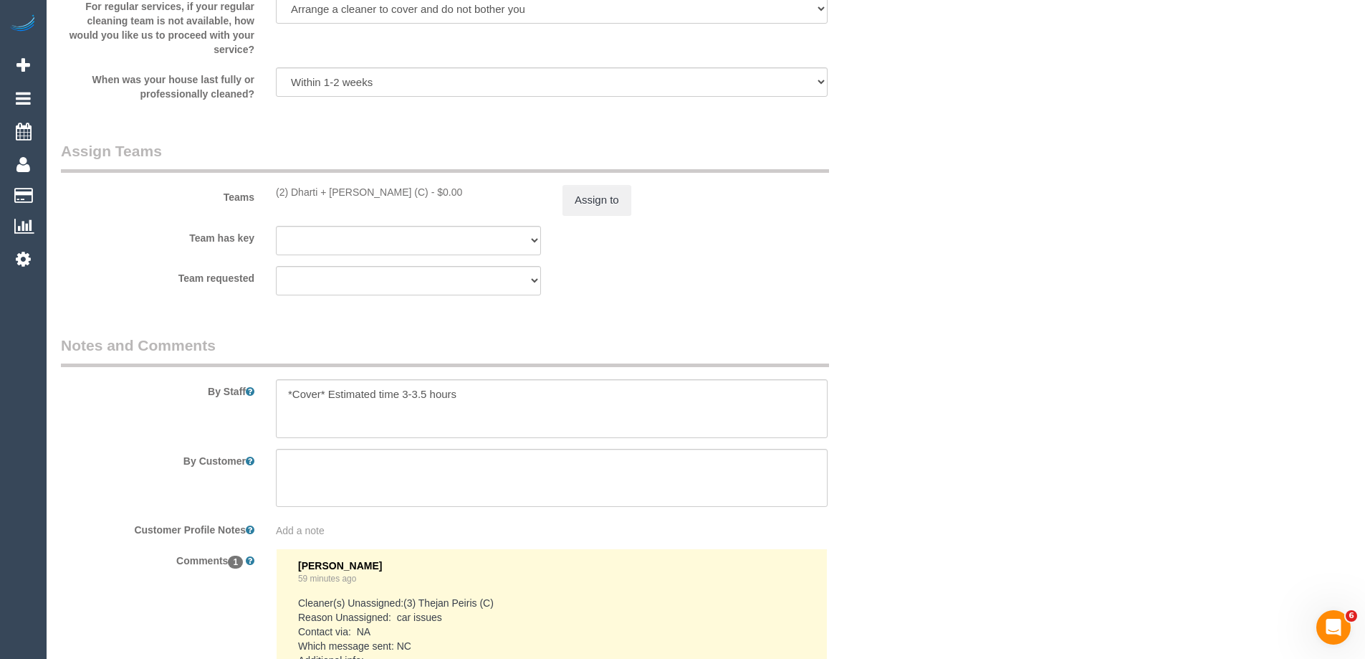
scroll to position [2150, 0]
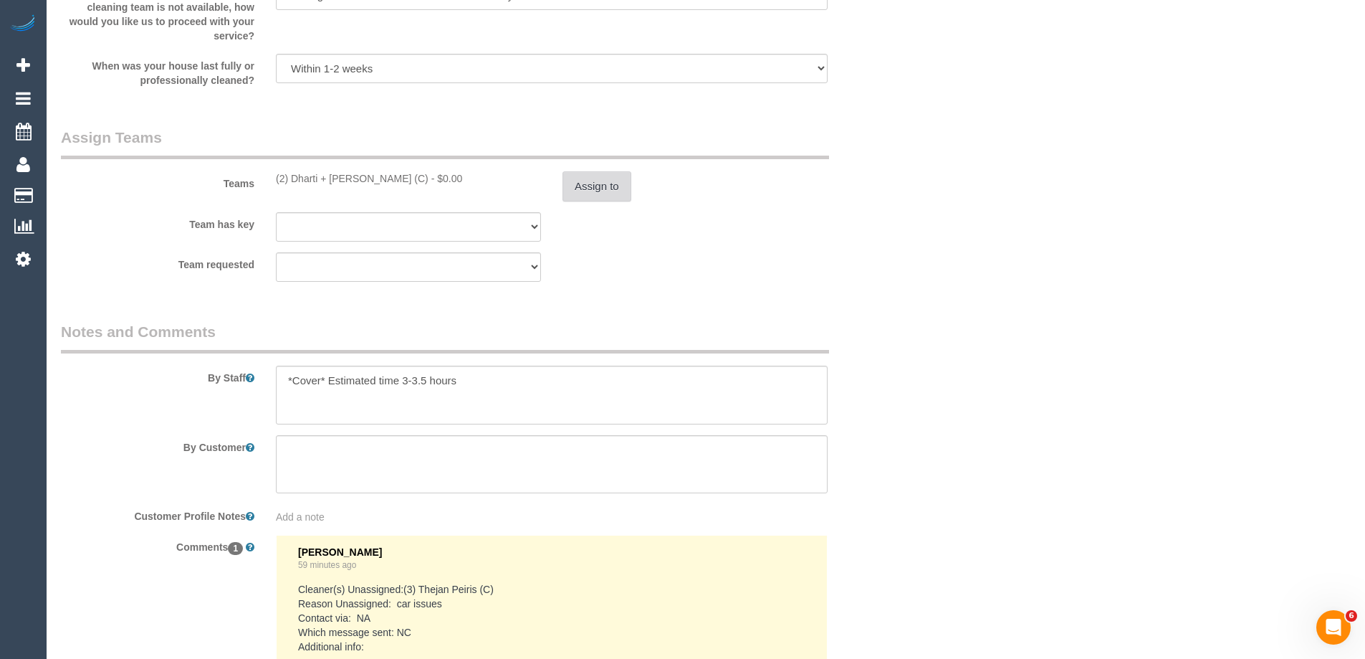
click at [602, 182] on button "Assign to" at bounding box center [597, 186] width 69 height 30
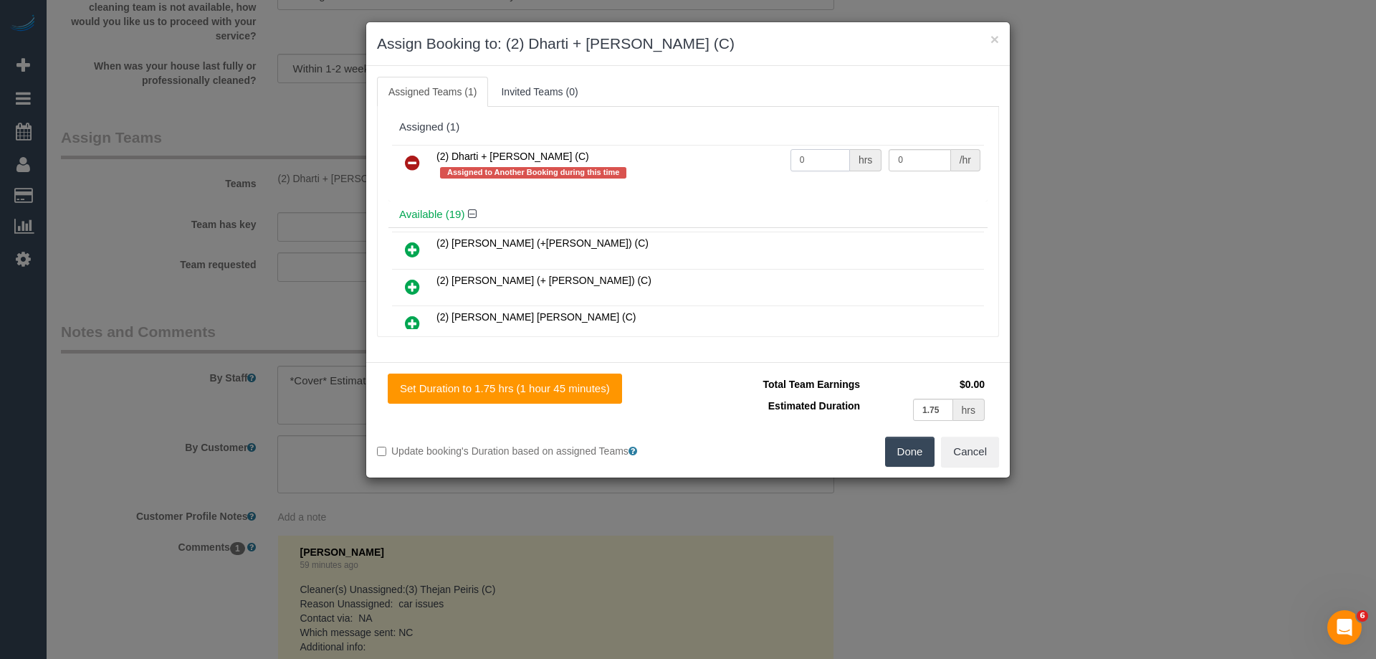
drag, startPoint x: 799, startPoint y: 158, endPoint x: 677, endPoint y: 158, distance: 122.6
click at [677, 158] on tr "(2) Dharti + Kishan (C) Assigned to Another Booking during this time 0 hrs 0 /hr" at bounding box center [688, 165] width 592 height 41
type input "1"
drag, startPoint x: 912, startPoint y: 163, endPoint x: 768, endPoint y: 152, distance: 145.2
click at [768, 152] on tr "(2) Dharti + Kishan (C) Assigned to Another Booking during this time 1 hrs 0 /hr" at bounding box center [688, 165] width 592 height 41
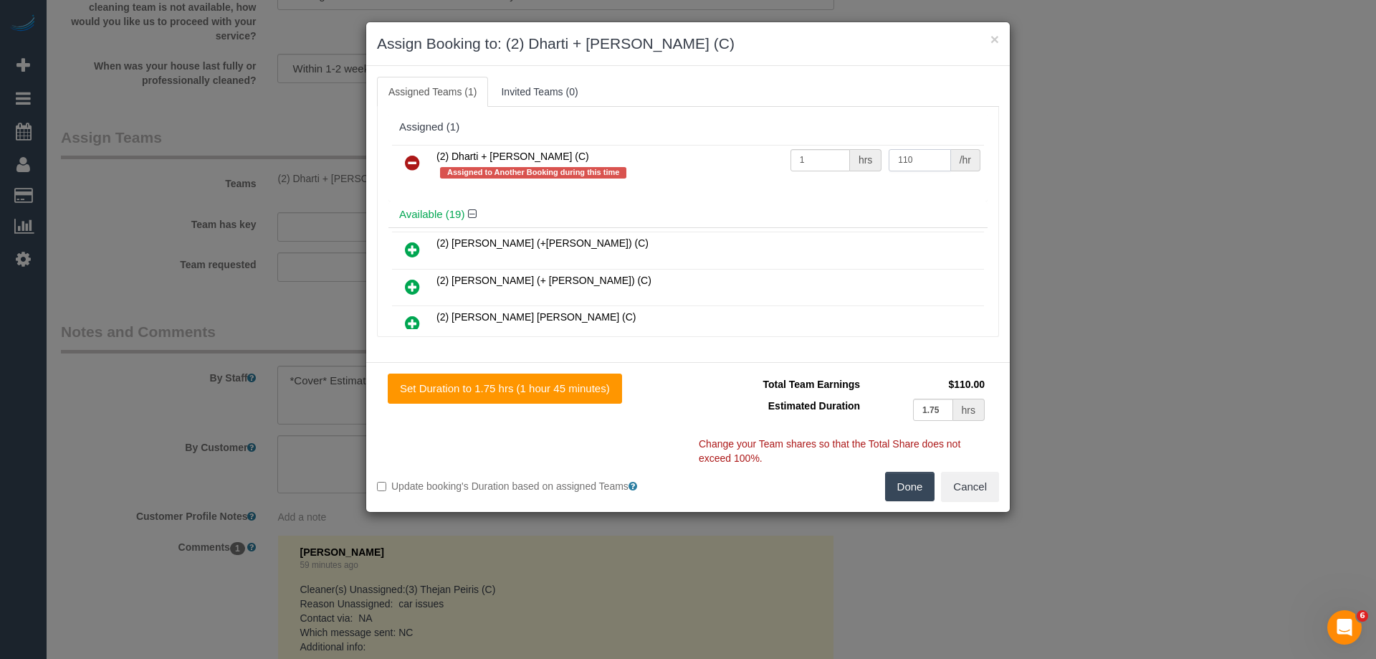
type input "110"
click at [906, 482] on button "Done" at bounding box center [910, 487] width 50 height 30
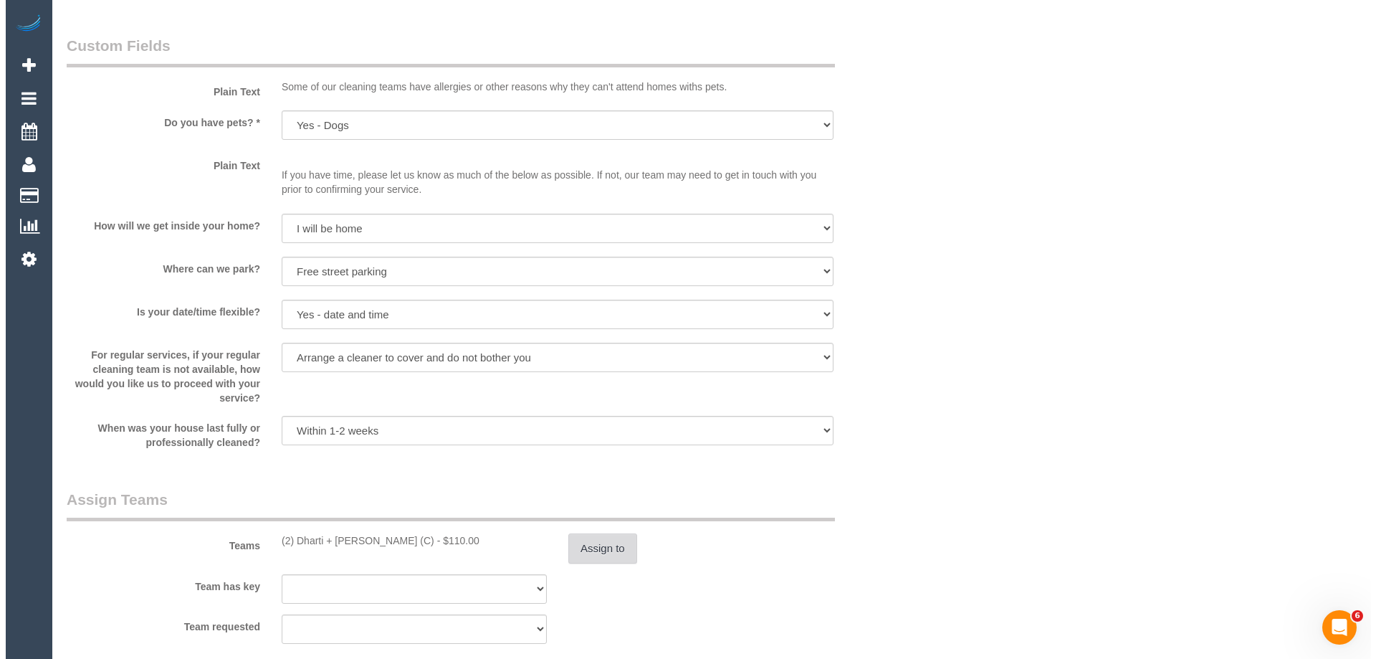
scroll to position [0, 0]
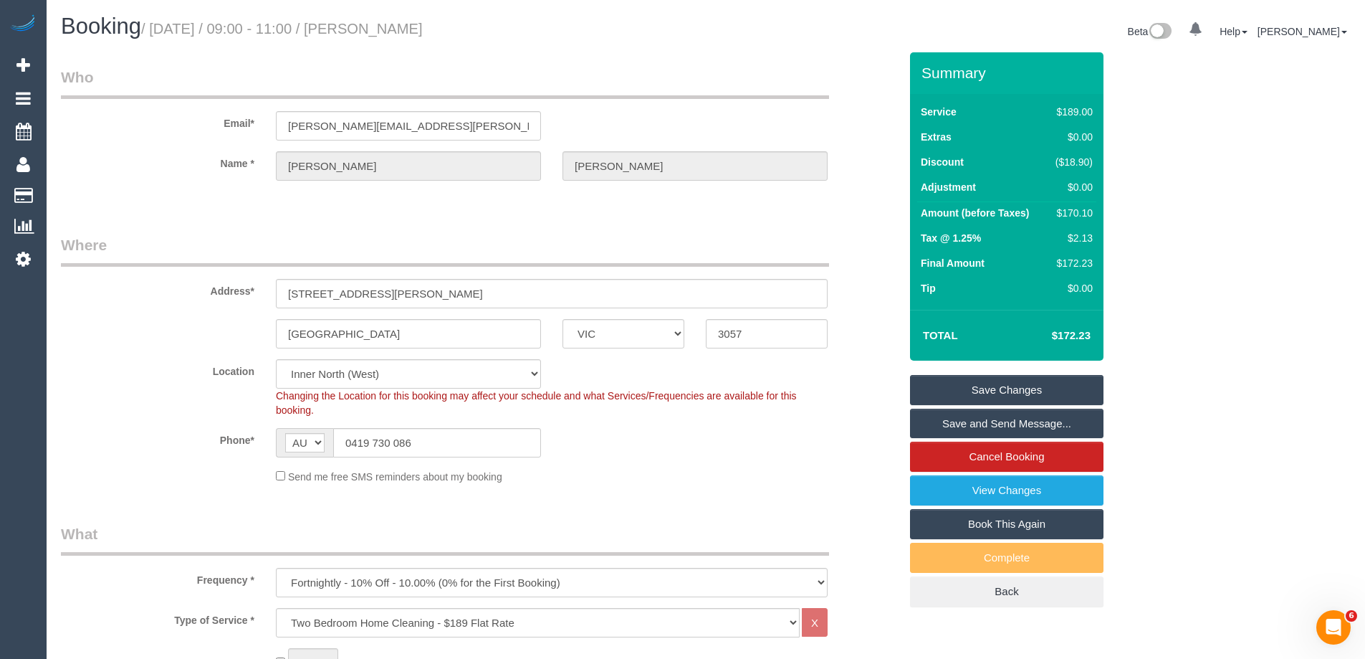
drag, startPoint x: 520, startPoint y: 25, endPoint x: 393, endPoint y: 31, distance: 126.3
click at [393, 31] on h1 "Booking / September 29, 2025 / 09:00 - 11:00 / Monique Brasher" at bounding box center [378, 26] width 634 height 24
copy small "Monique Brasher"
click at [930, 398] on link "Save Changes" at bounding box center [1007, 390] width 194 height 30
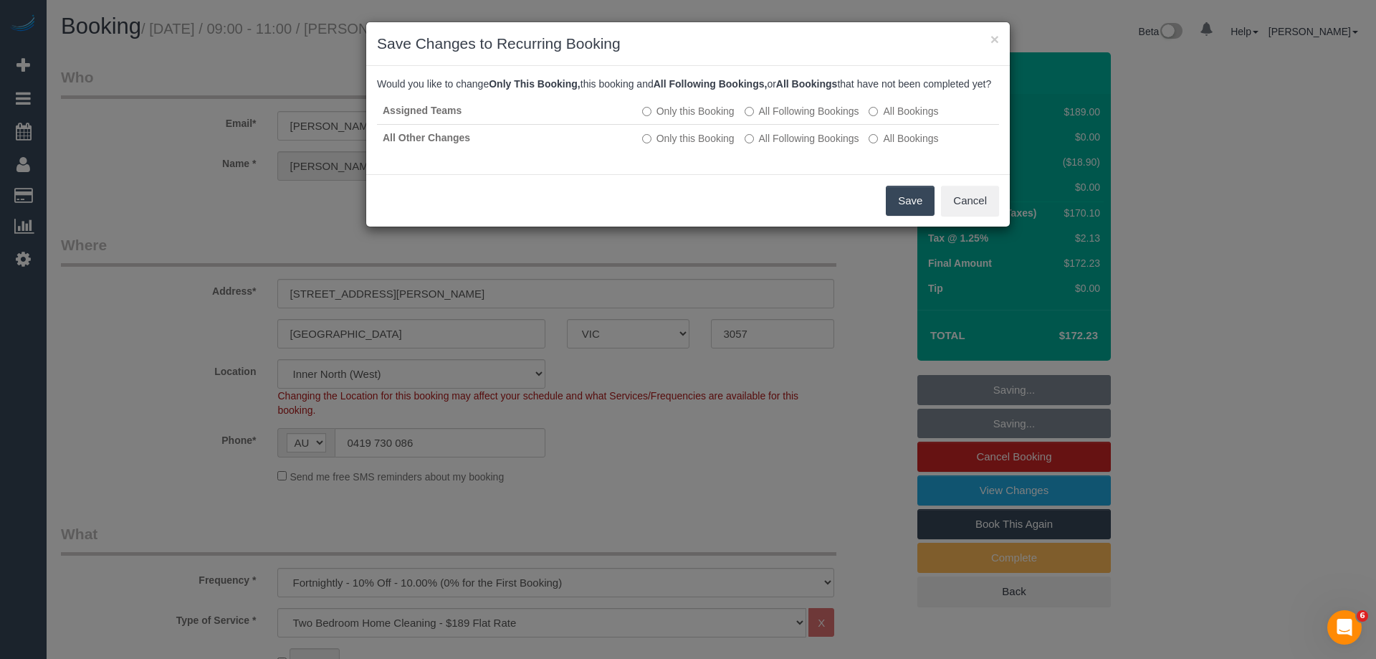
click at [915, 210] on button "Save" at bounding box center [910, 201] width 49 height 30
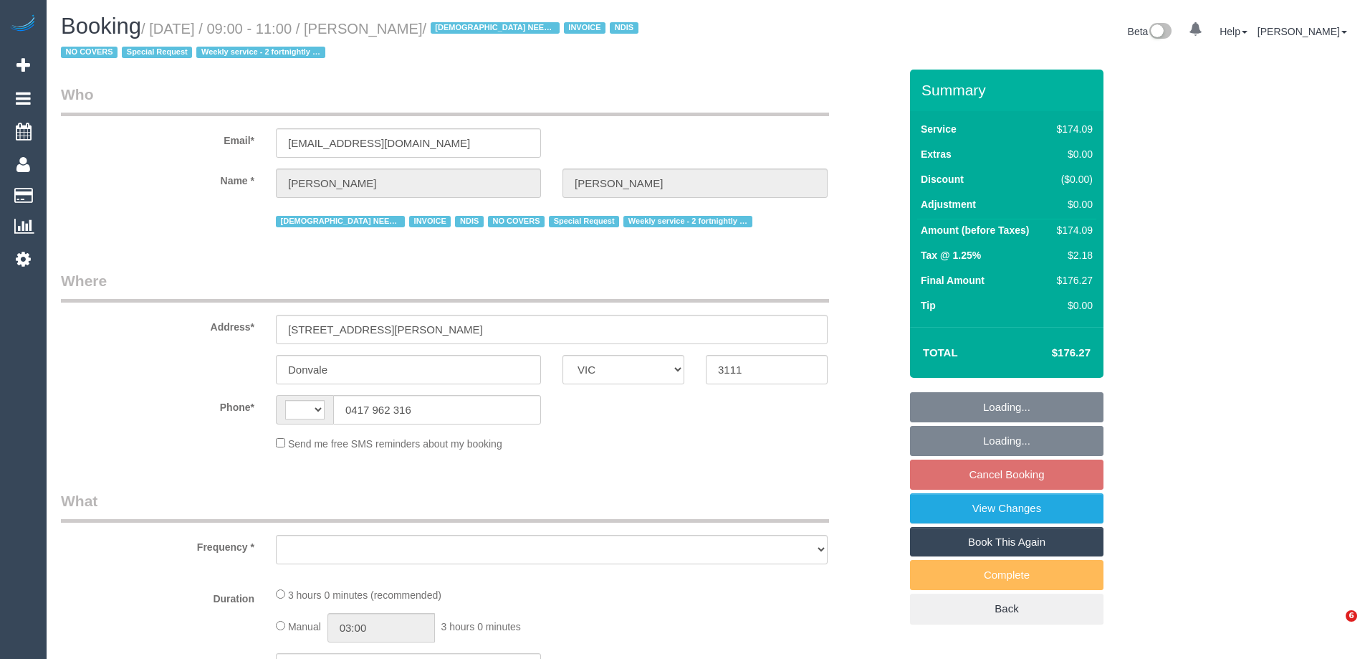
select select "VIC"
select select "string:AU"
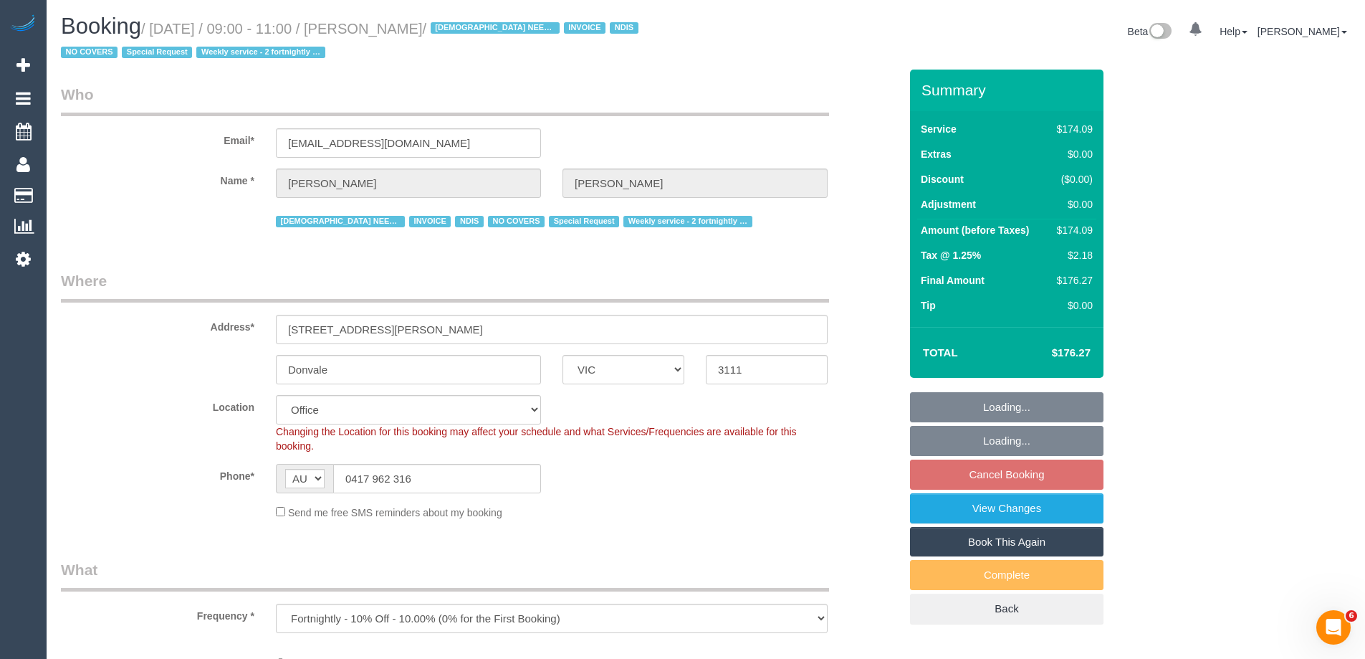
select select "object:602"
select select "180"
select select "number:28"
select select "number:14"
select select "number:19"
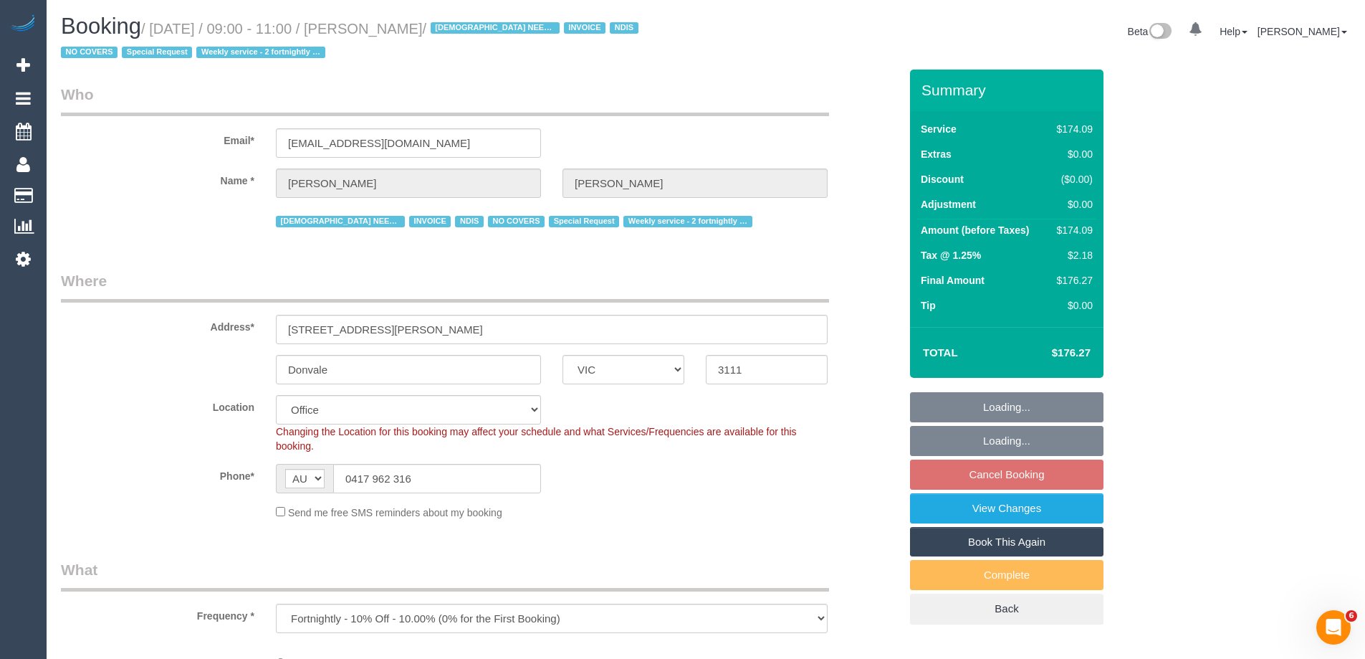
select select "number:25"
select select "number:35"
select select "number:11"
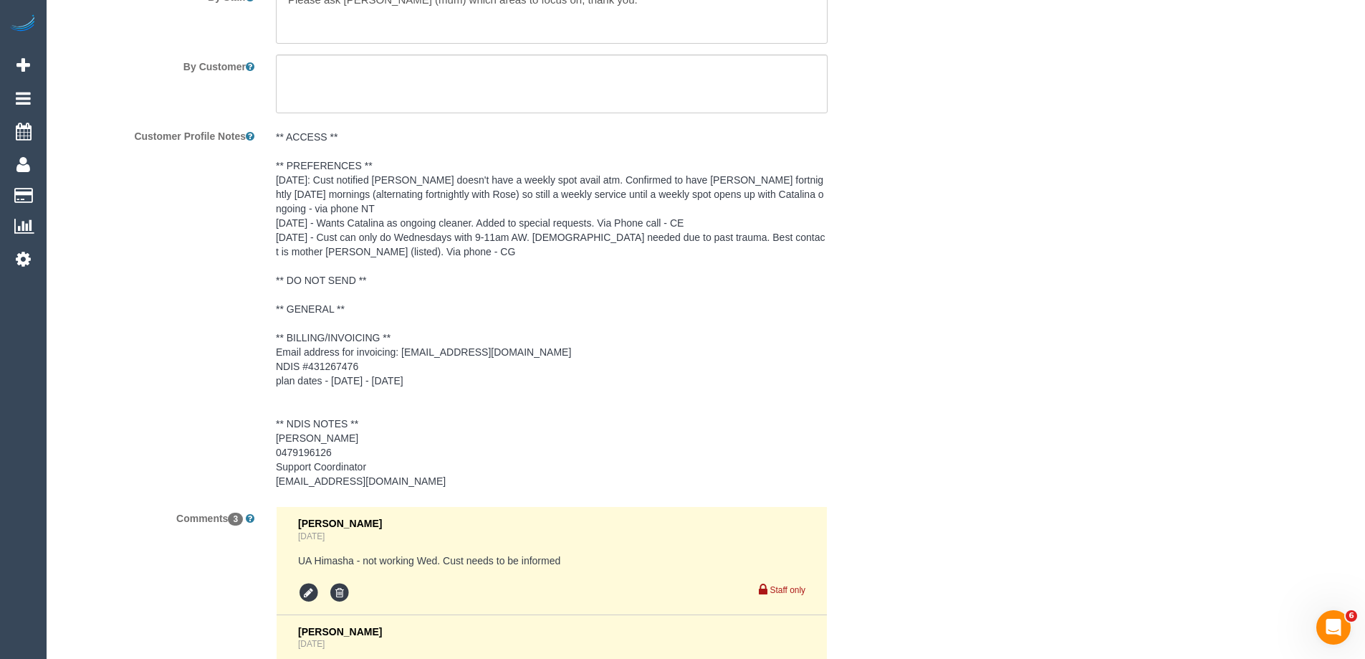
scroll to position [2473, 0]
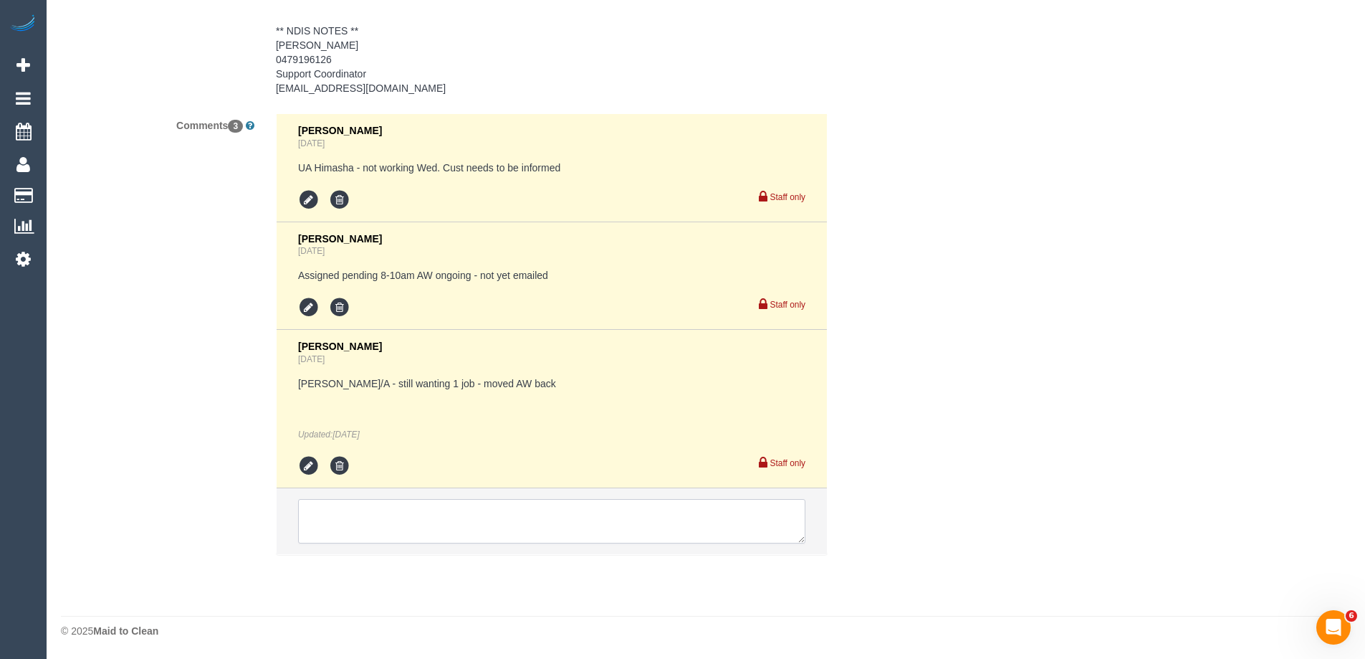
click at [350, 517] on textarea at bounding box center [551, 521] width 507 height 44
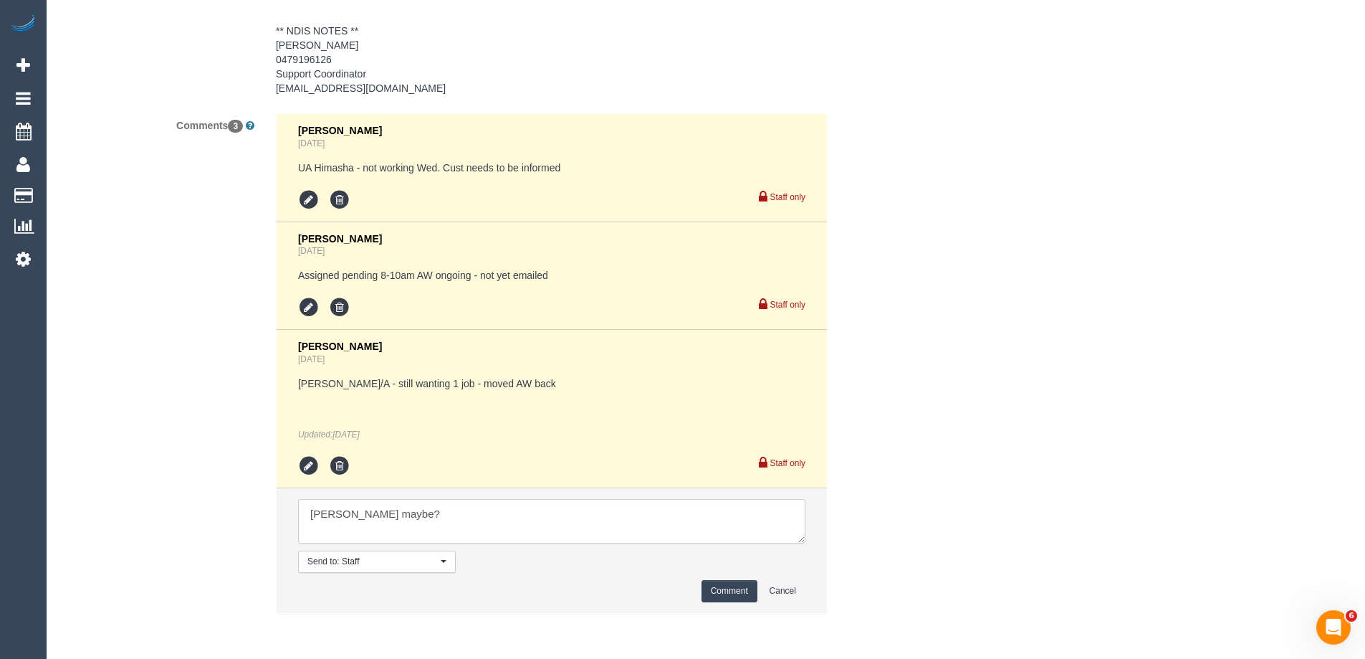
drag, startPoint x: 345, startPoint y: 512, endPoint x: 359, endPoint y: 515, distance: 14.5
click at [345, 512] on textarea at bounding box center [551, 521] width 507 height 44
click at [413, 507] on textarea at bounding box center [551, 521] width 507 height 44
type textarea "Danielle maybe? But would need to move Fleur Candy over to Himandi as she's not…"
click at [728, 596] on button "Comment" at bounding box center [730, 591] width 56 height 22
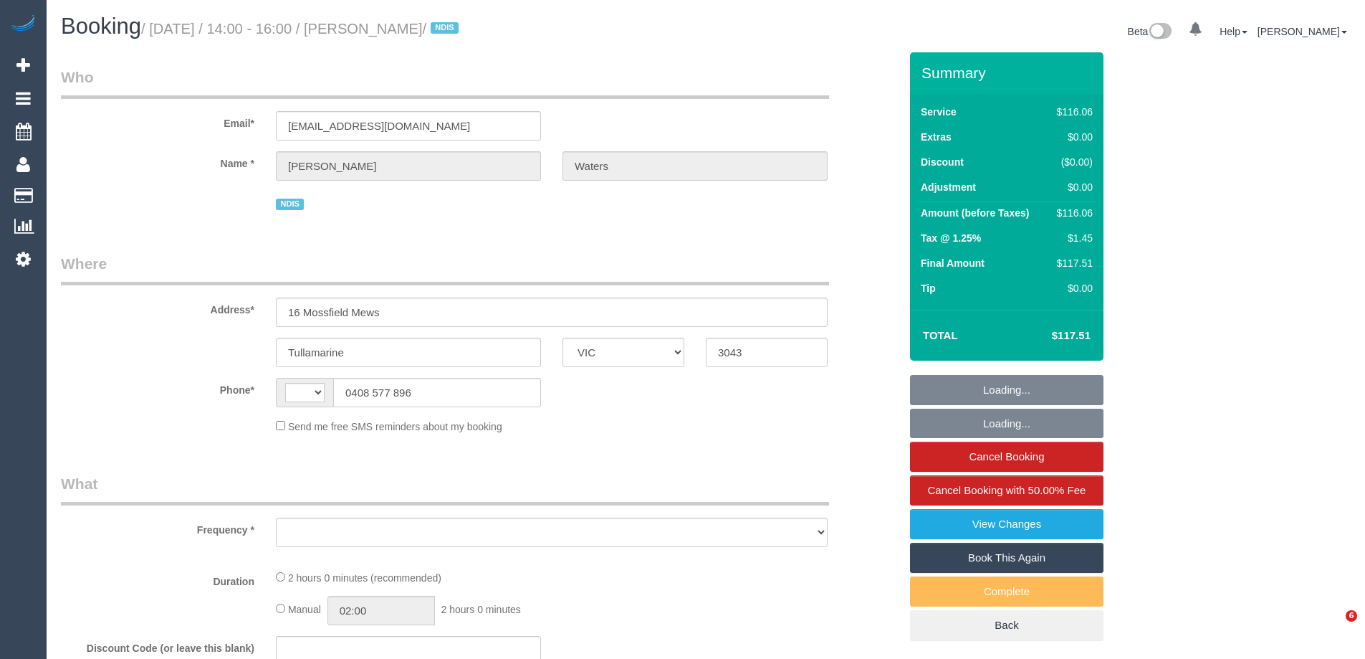
select select "VIC"
select select "string:AU"
select select "object:527"
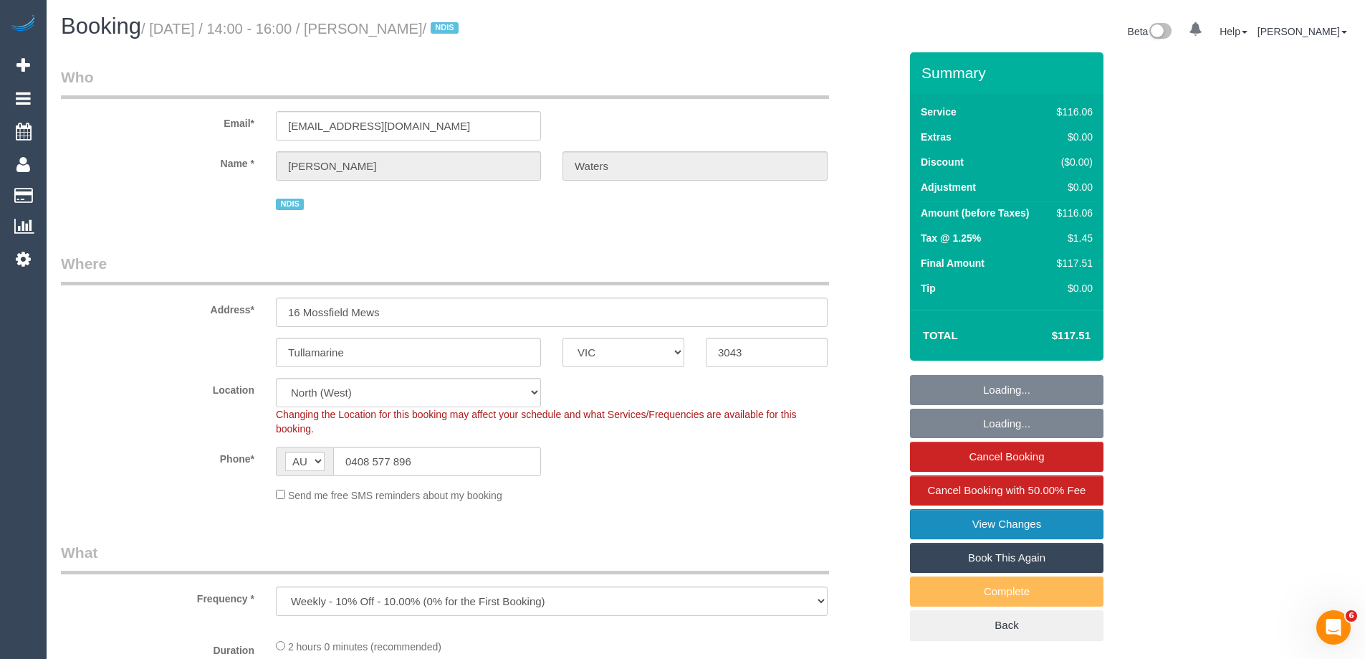
select select "number:28"
select select "number:14"
select select "number:18"
select select "number:25"
select select "number:34"
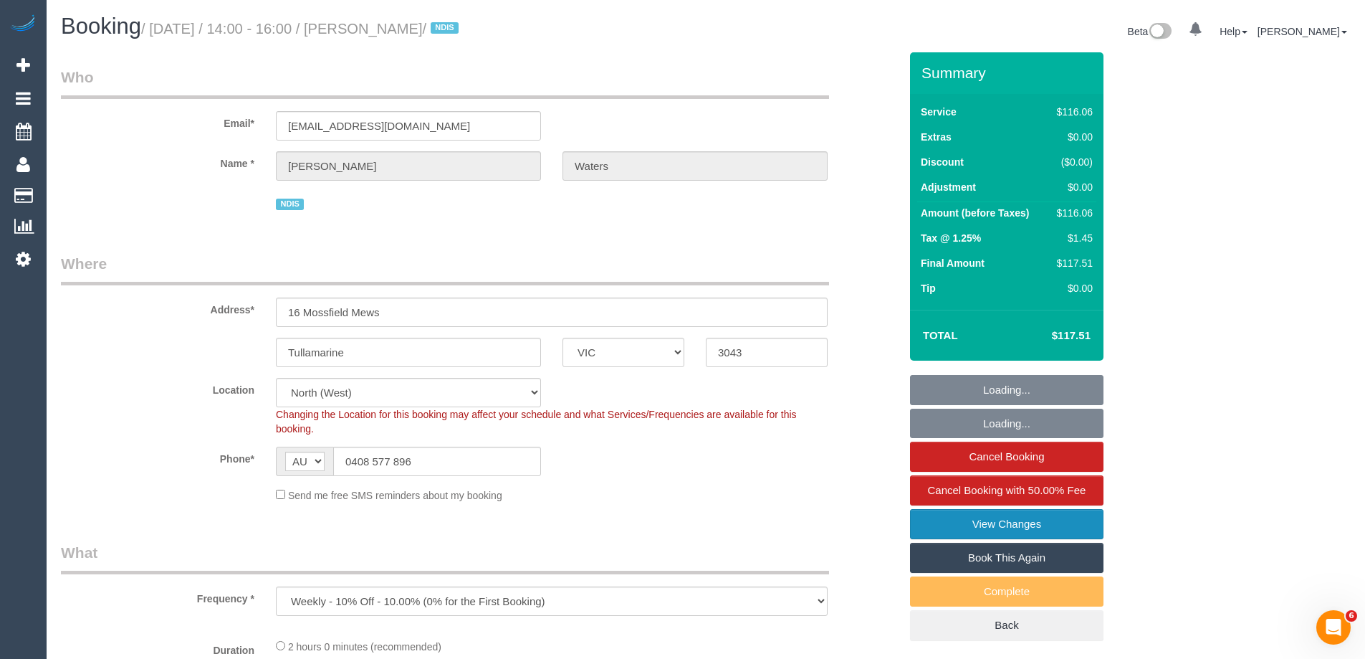
select select "object:699"
click at [944, 527] on link "View Changes" at bounding box center [1007, 524] width 194 height 30
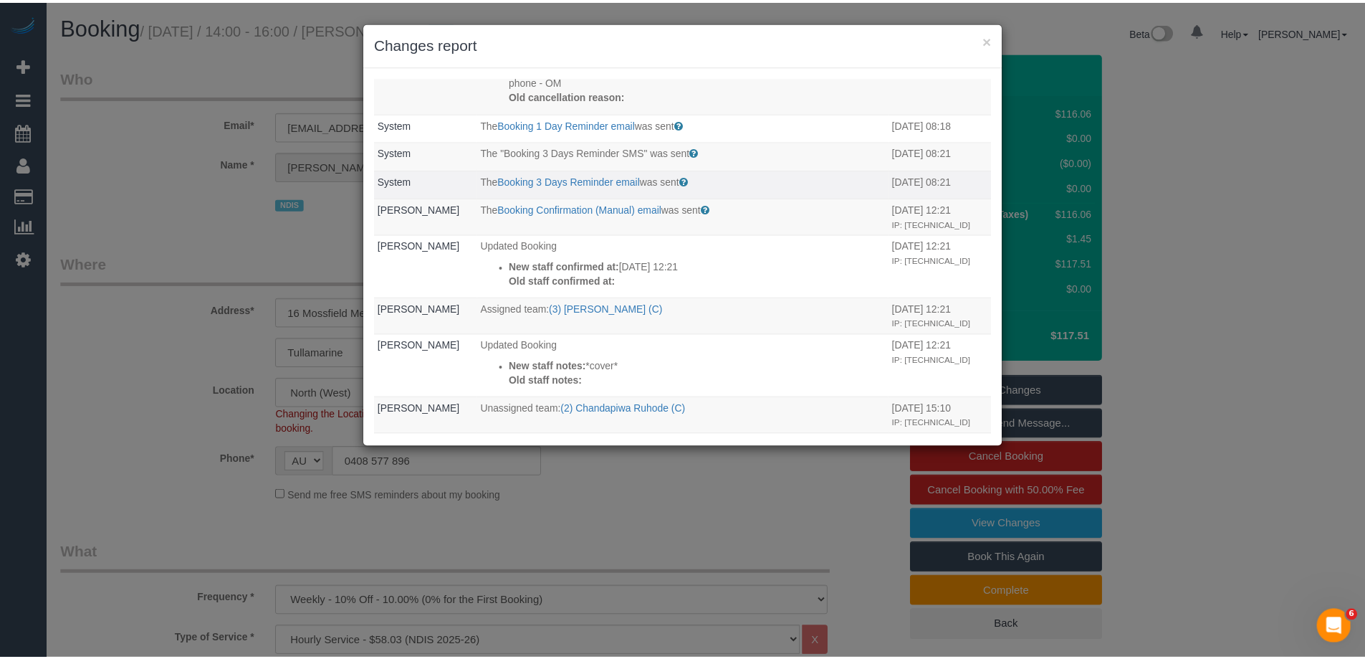
scroll to position [143, 0]
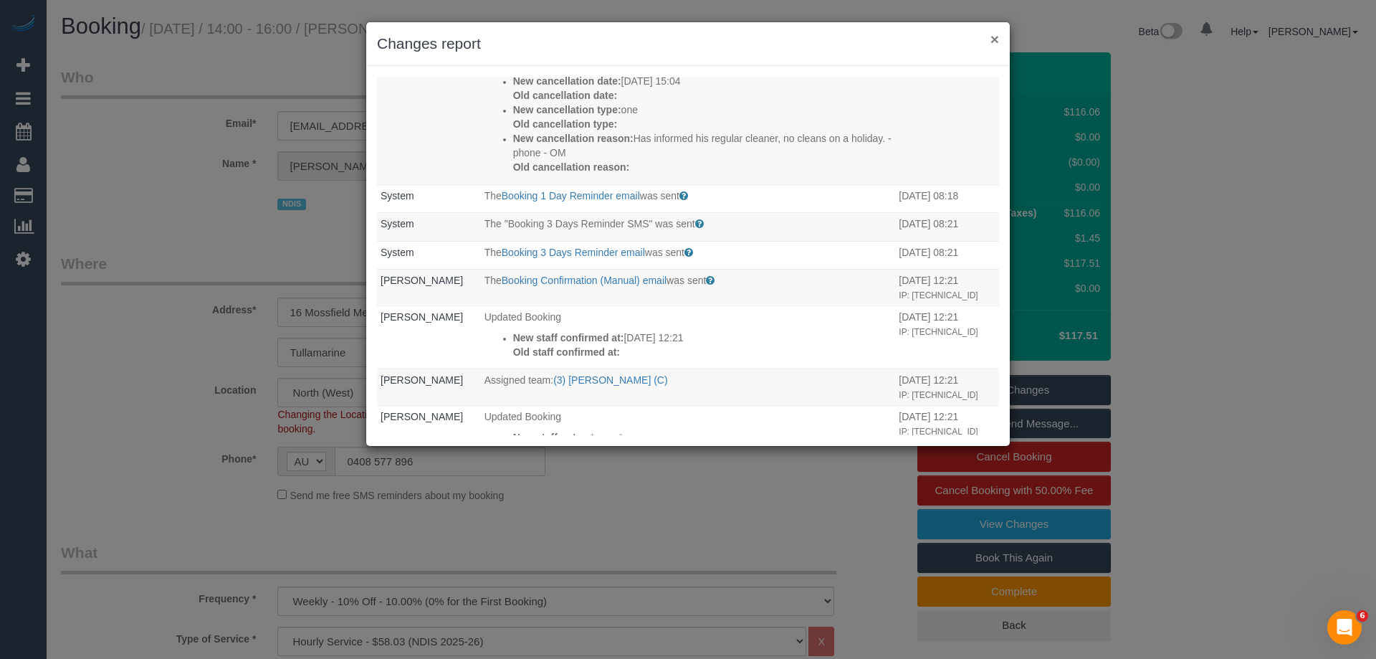
click at [997, 36] on button "×" at bounding box center [994, 39] width 9 height 15
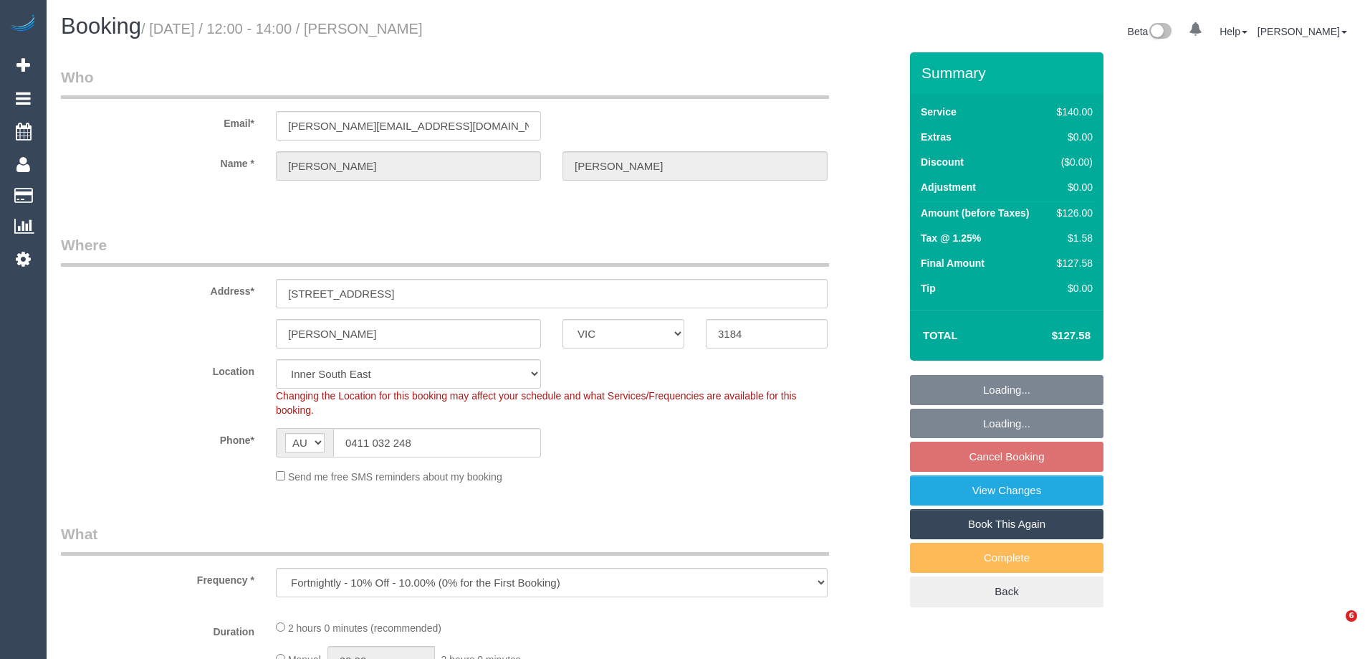
select select "VIC"
select select "number:28"
select select "number:14"
select select "number:19"
select select "number:22"
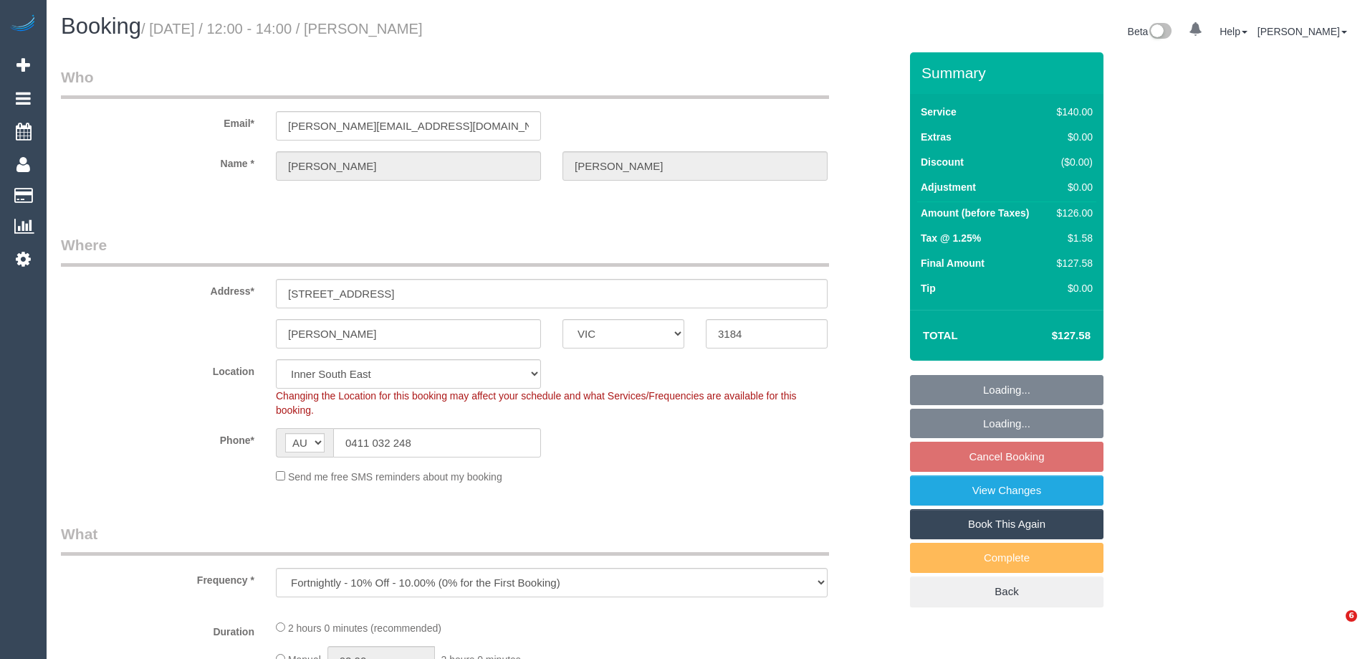
select select "number:35"
select select "number:11"
select select "object:1492"
select select "string:stripe-pm_1PkfAL2GScqysDRVzj7AGl1Q"
select select "spot4"
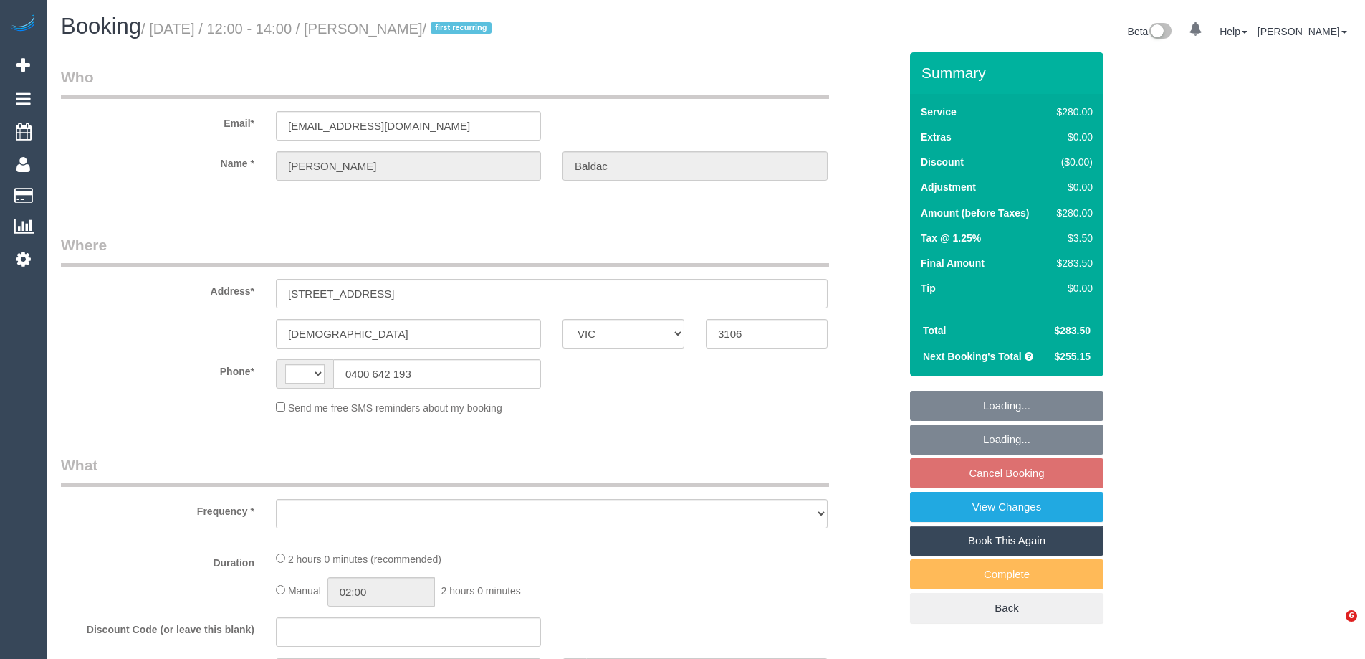
select select "VIC"
select select "string:AU"
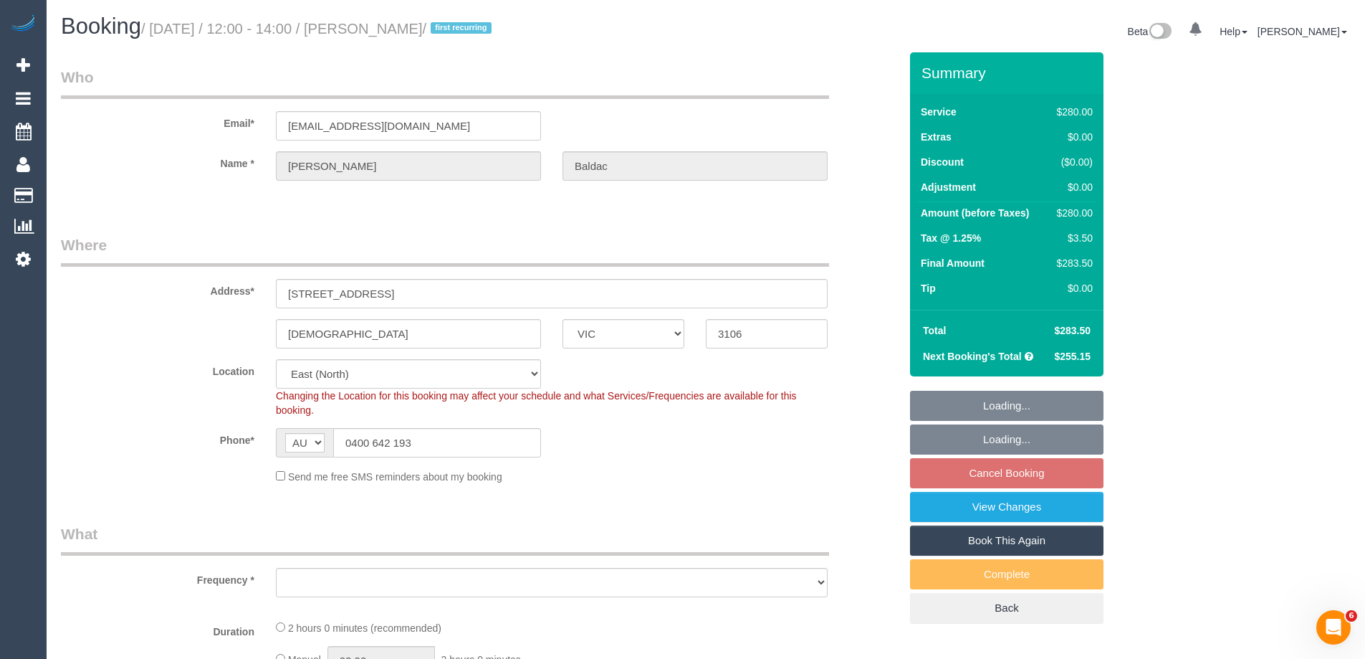
select select "object:562"
select select "string:stripe-pm_1RsaoY2GScqysDRV4iHXE4Z8"
select select "2"
select select "number:28"
select select "number:14"
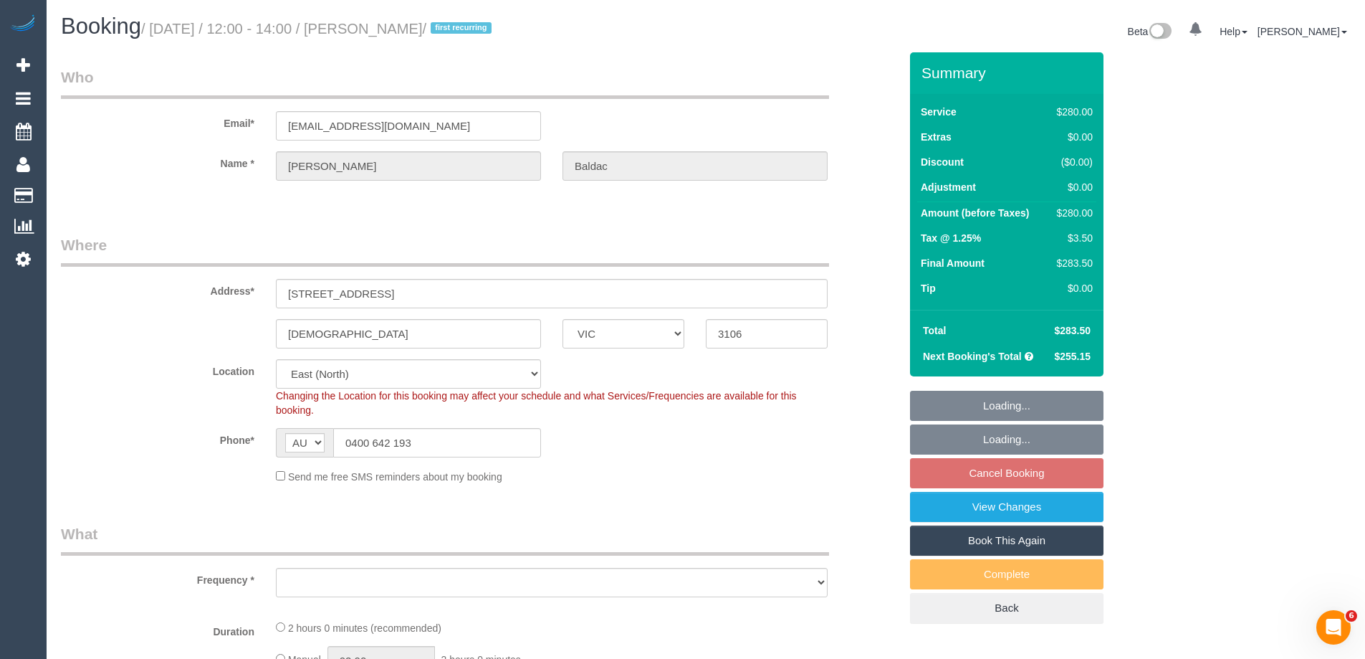
select select "number:18"
select select "number:24"
select select "number:34"
select select "number:12"
select select "spot3"
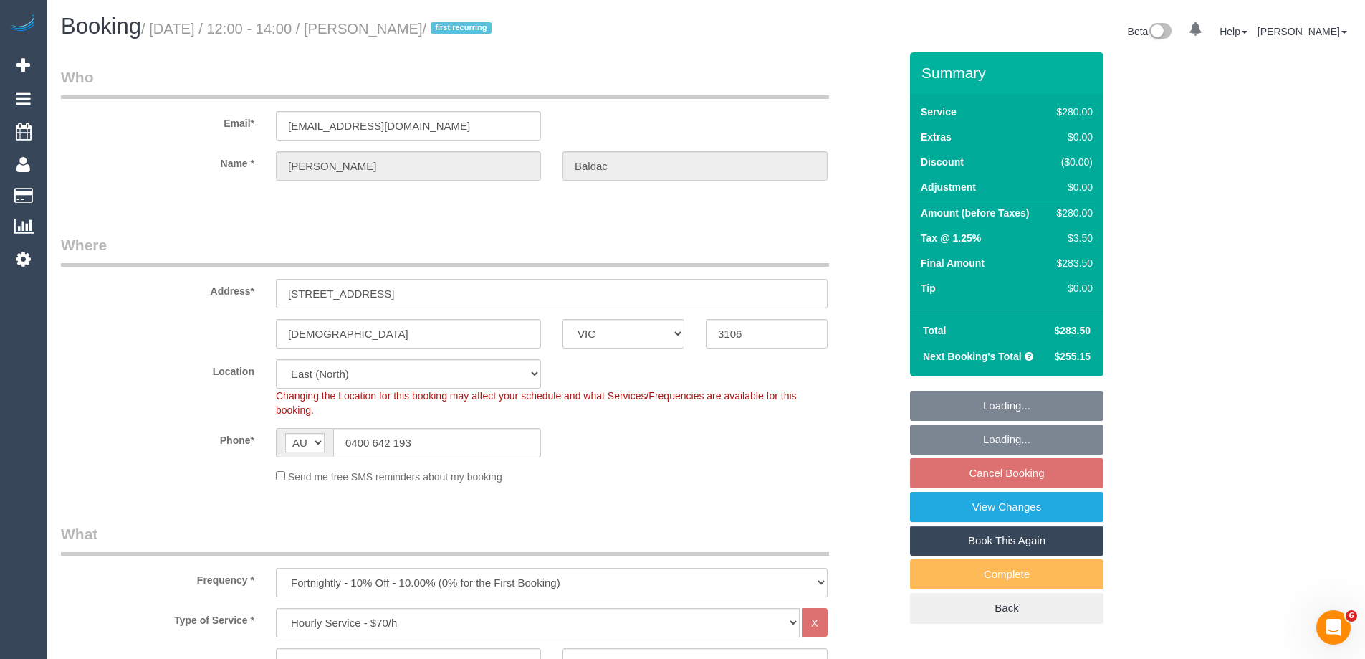
select select "object:1267"
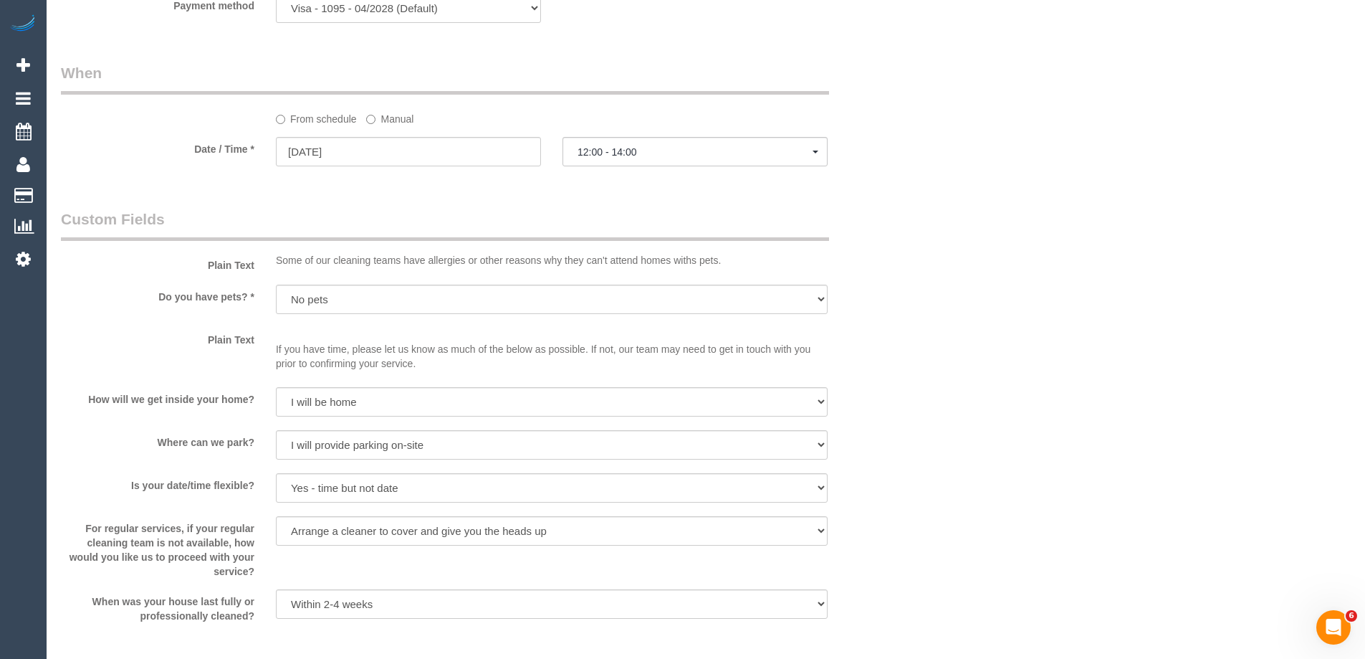
scroll to position [2328, 0]
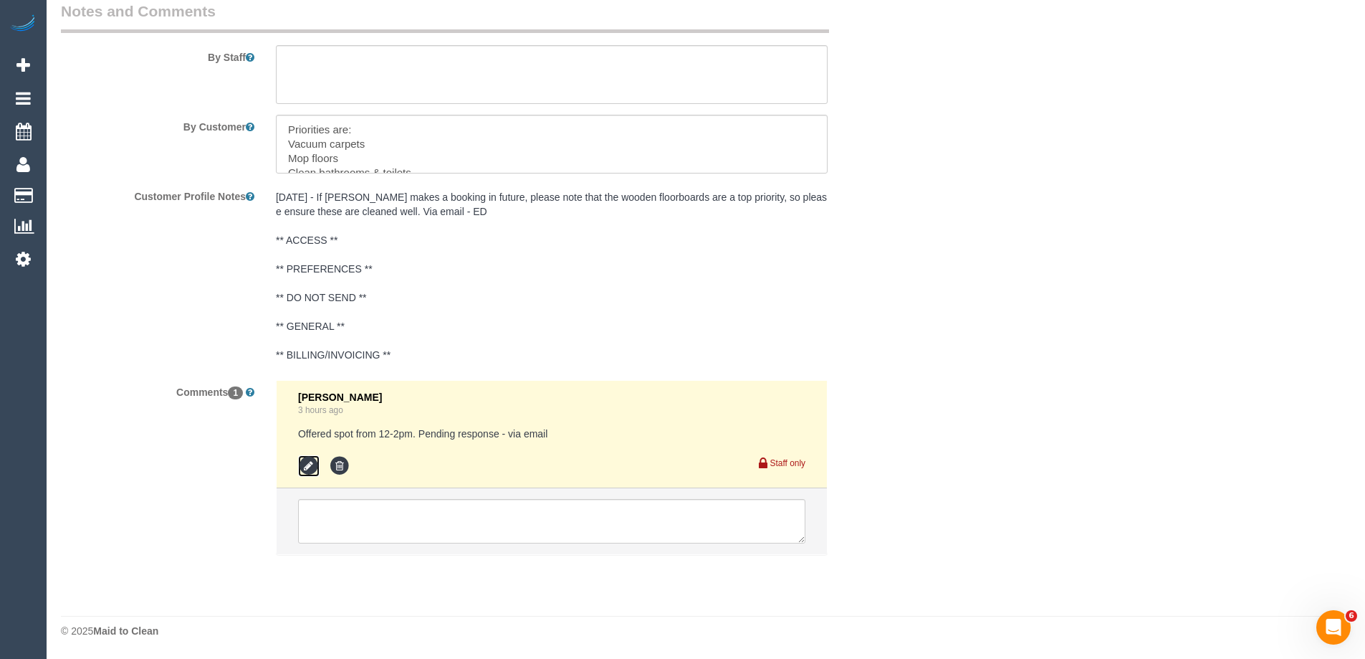
click at [301, 465] on icon at bounding box center [309, 466] width 22 height 22
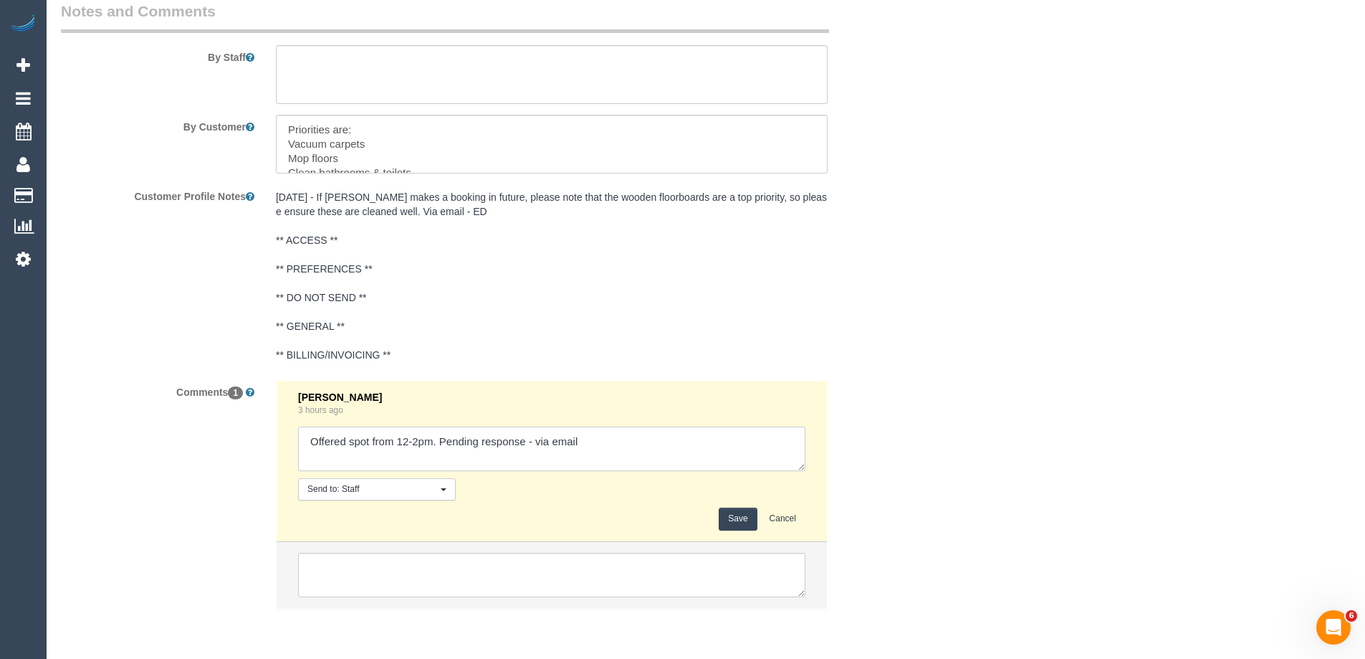
click at [535, 441] on textarea at bounding box center [551, 448] width 507 height 44
type textarea "Offered spot from 12-2pm. Pending response - confirmed via email"
click at [725, 514] on button "Save" at bounding box center [738, 518] width 38 height 22
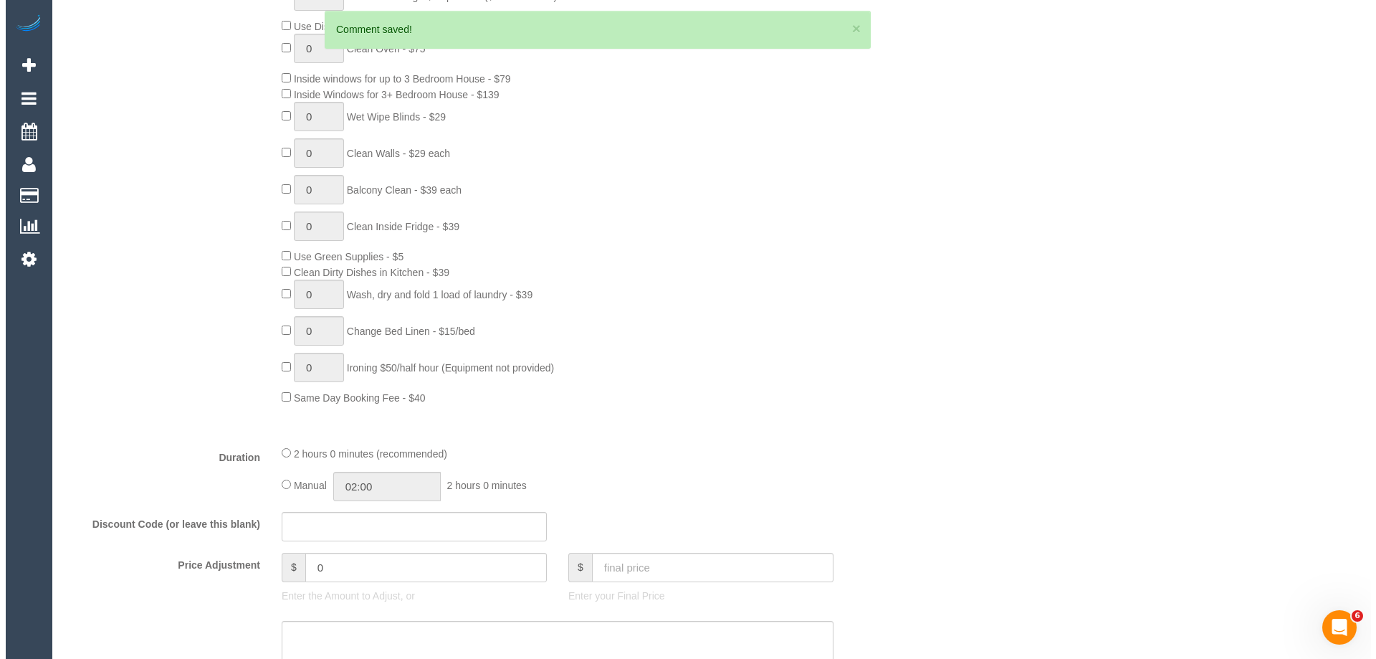
scroll to position [0, 0]
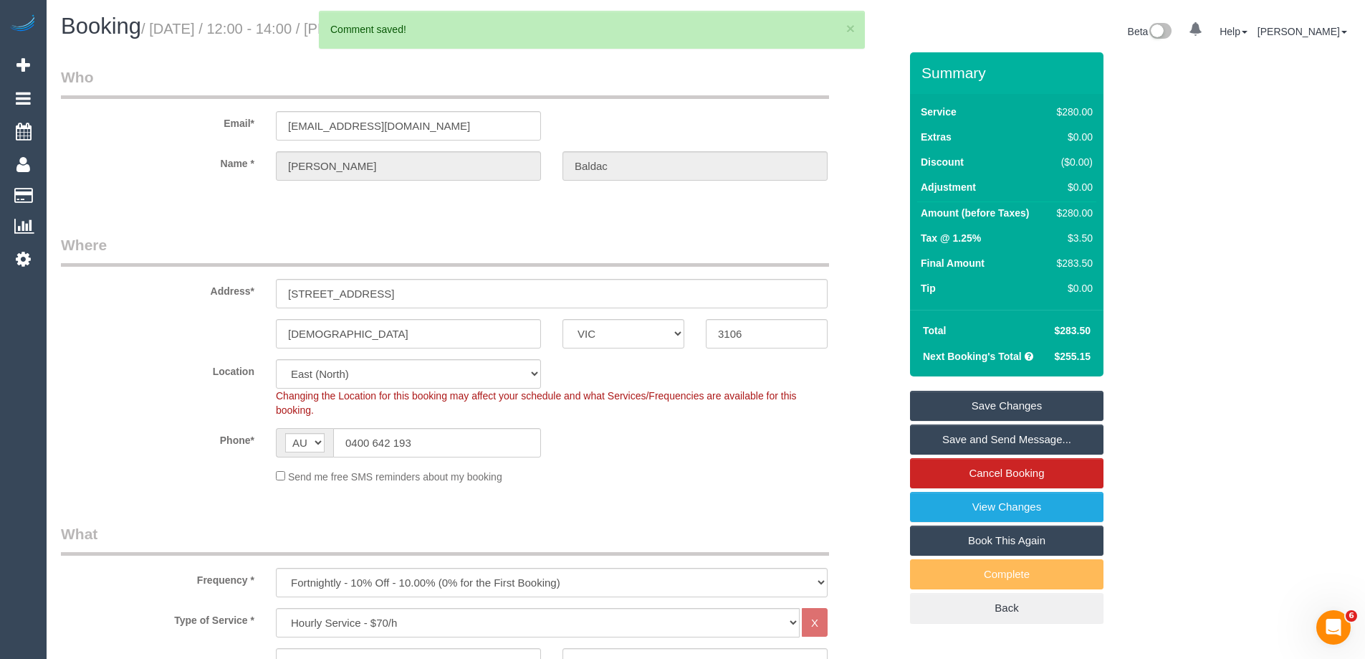
click at [941, 439] on link "Save and Send Message..." at bounding box center [1007, 439] width 194 height 30
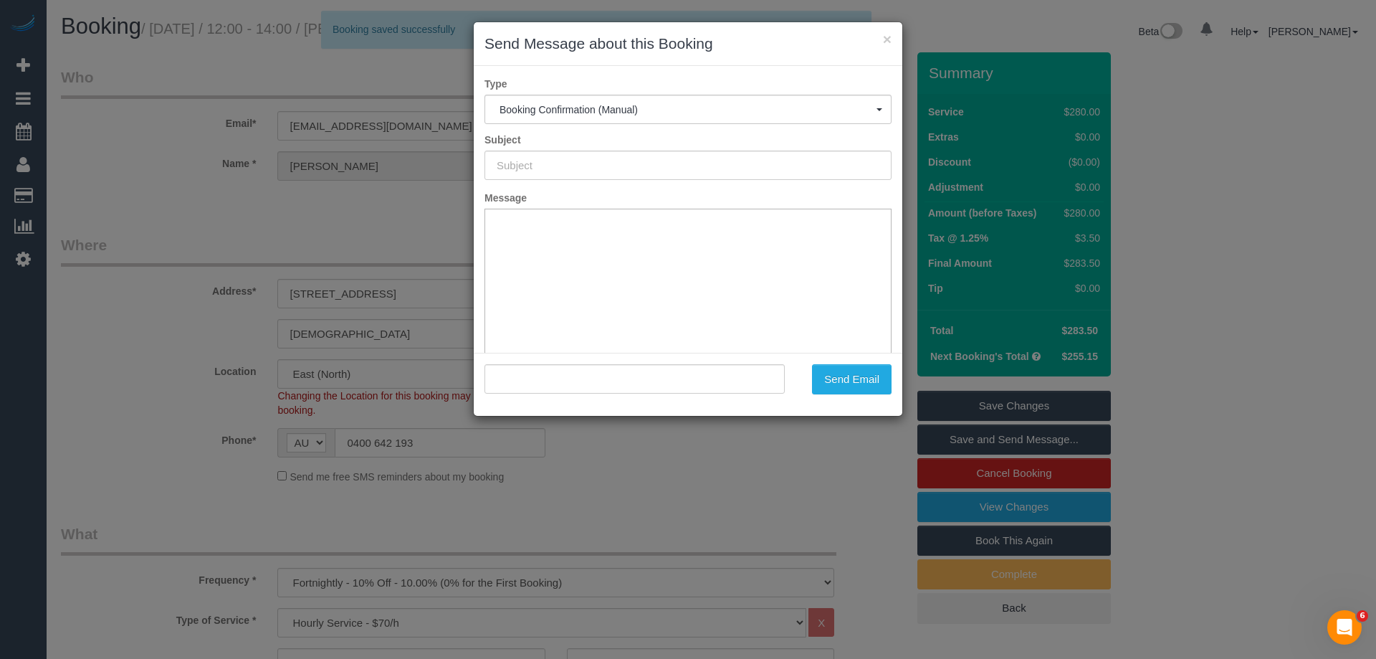
type input "Booking Confirmed"
type input ""Kylie Baldac" <kyliebaldac@gmail.com>"
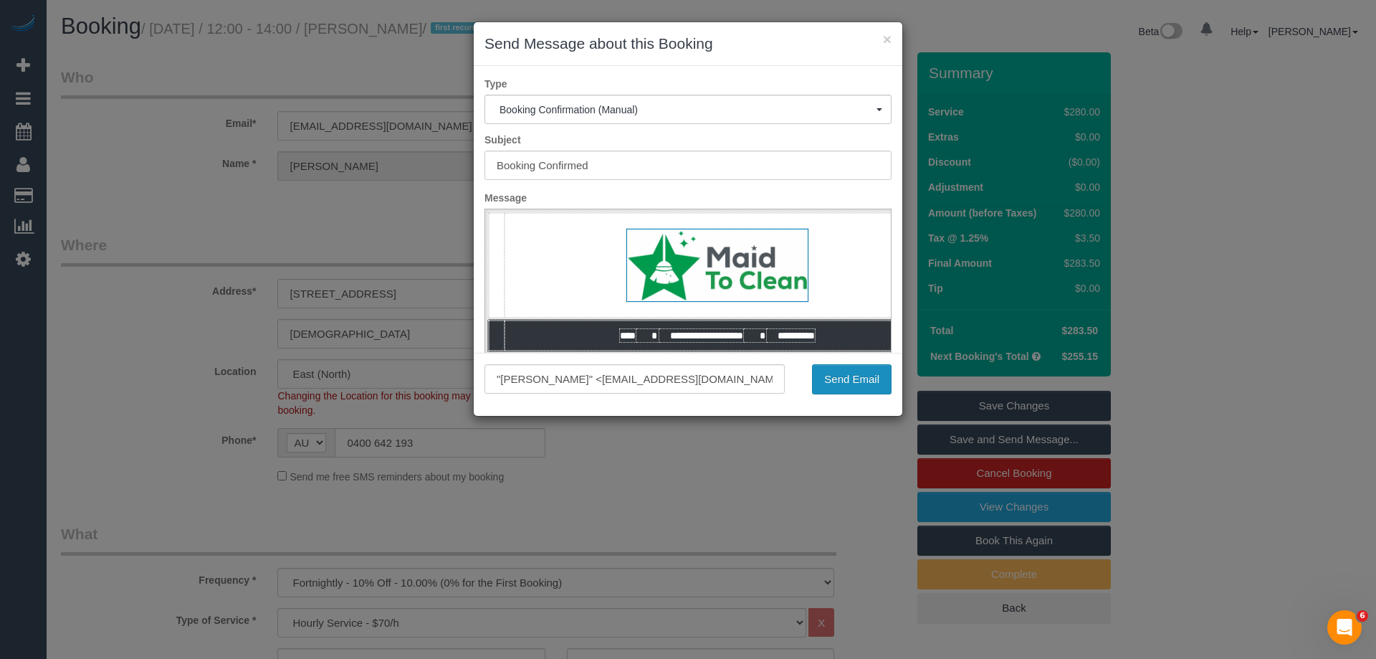
drag, startPoint x: 813, startPoint y: 401, endPoint x: 821, endPoint y: 393, distance: 10.7
click at [812, 401] on div ""Kylie Baldac" <kyliebaldac@gmail.com> Send Email" at bounding box center [688, 384] width 429 height 63
click at [837, 383] on button "Send Email" at bounding box center [852, 379] width 80 height 30
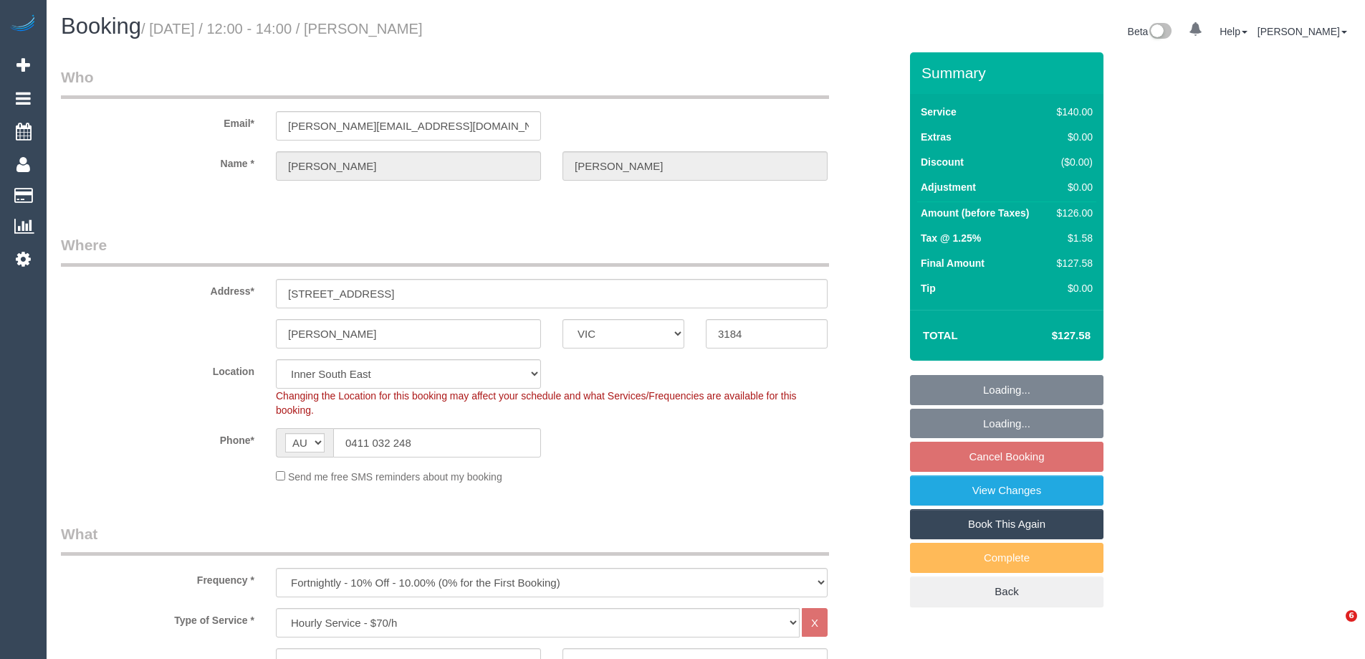
select select "VIC"
select select "number:28"
select select "number:14"
select select "number:19"
select select "number:22"
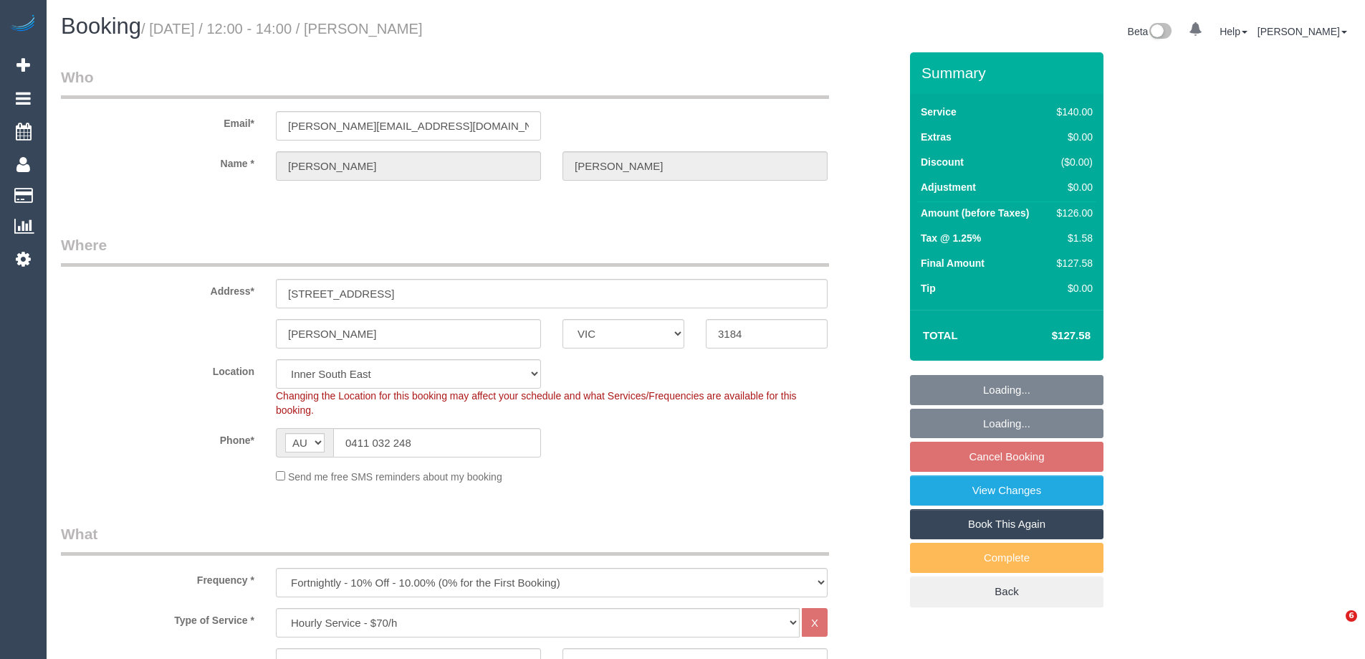
select select "number:35"
select select "number:11"
select select "spot4"
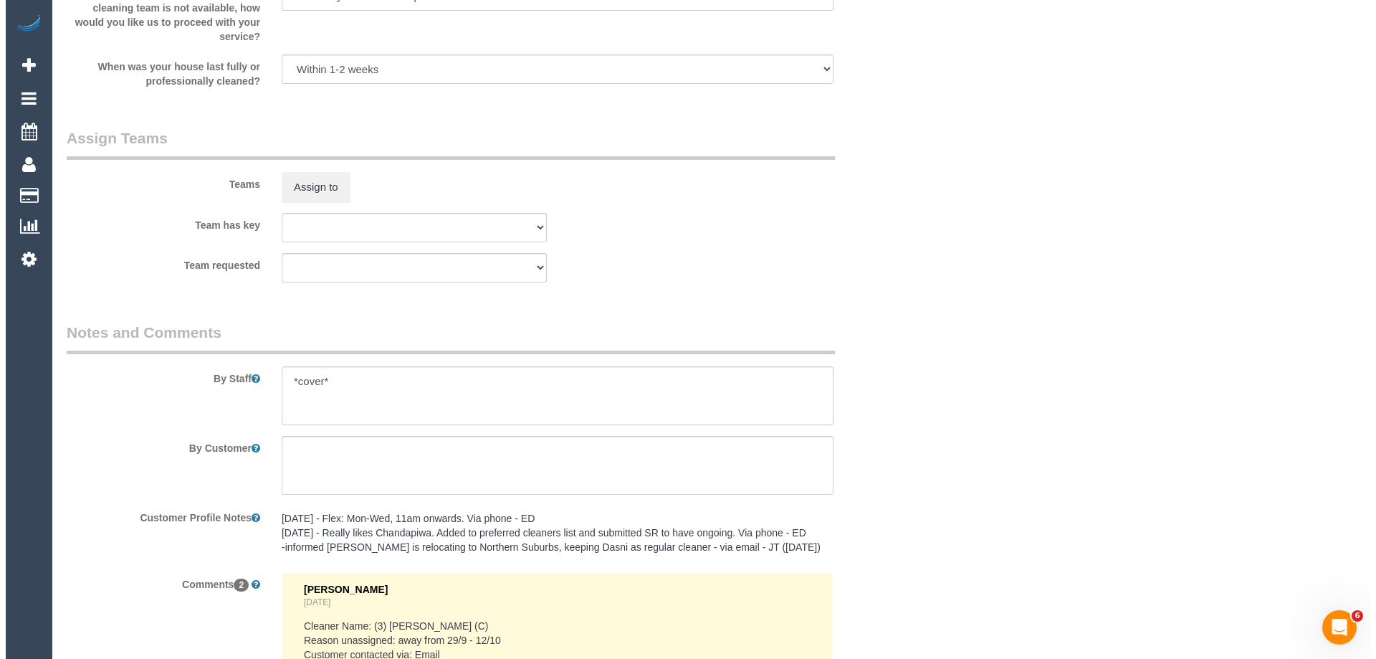
scroll to position [2007, 0]
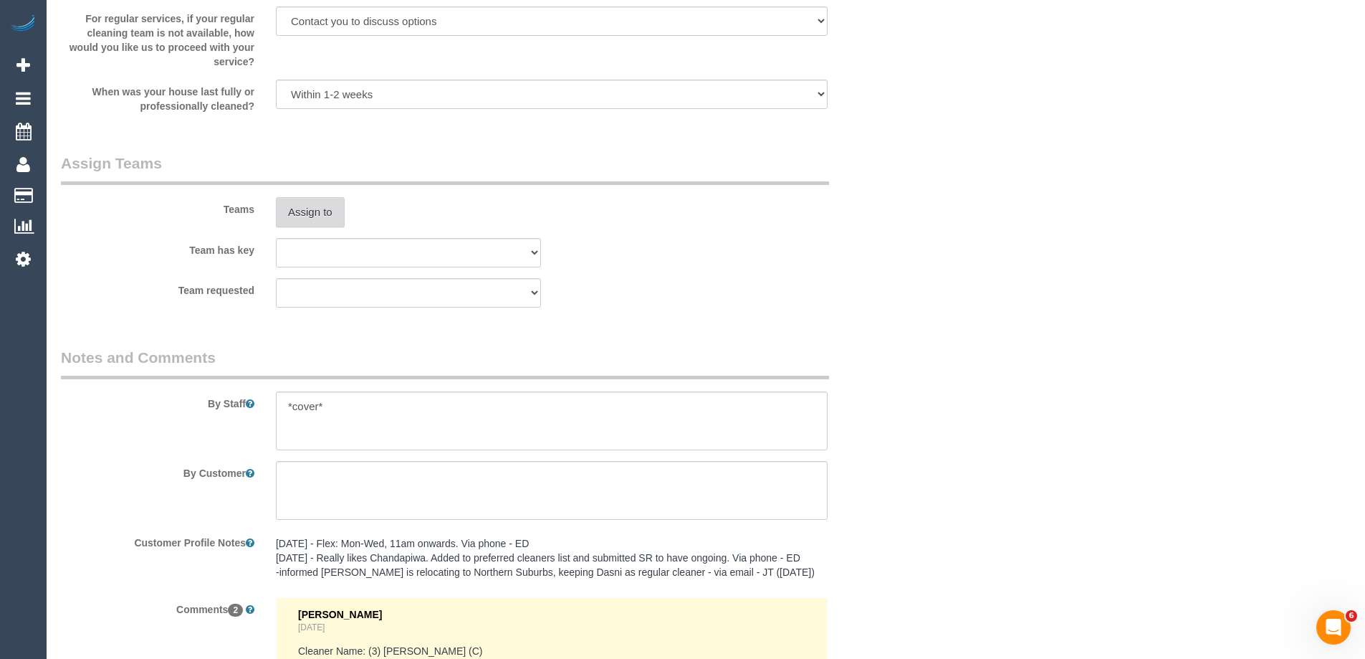
click at [313, 210] on button "Assign to" at bounding box center [310, 212] width 69 height 30
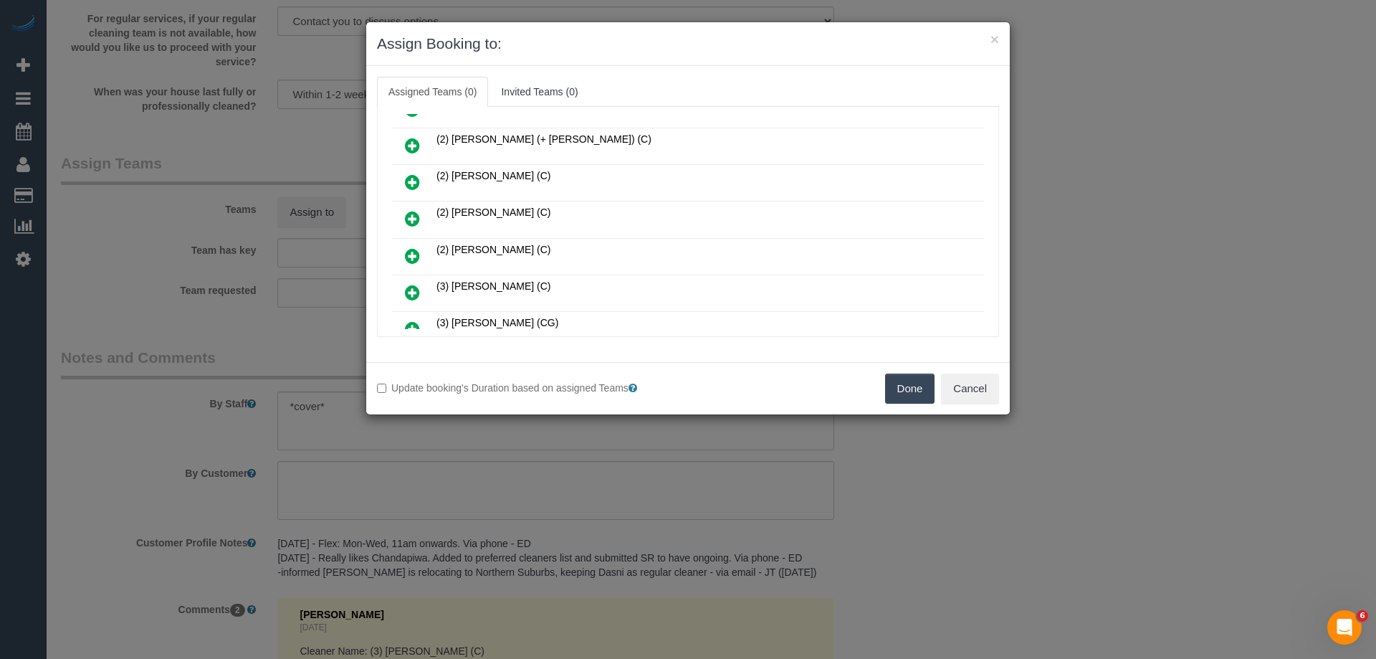
scroll to position [430, 0]
click at [409, 294] on icon at bounding box center [412, 293] width 15 height 17
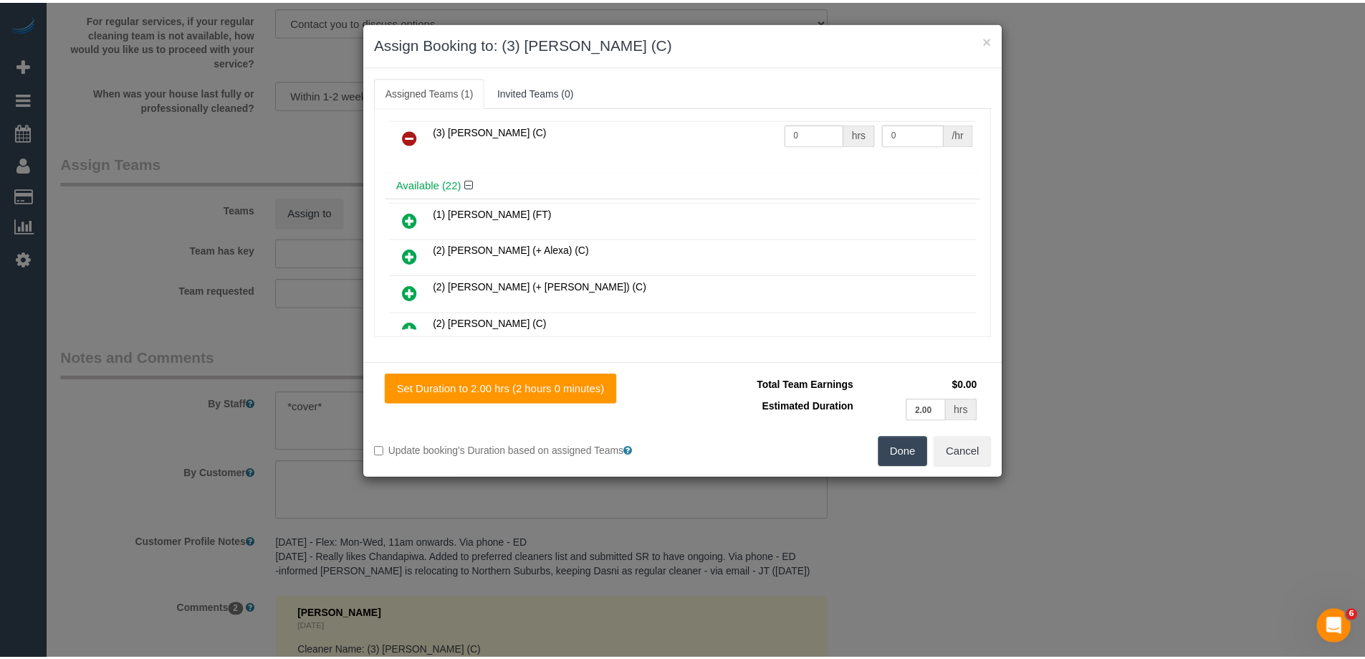
scroll to position [0, 0]
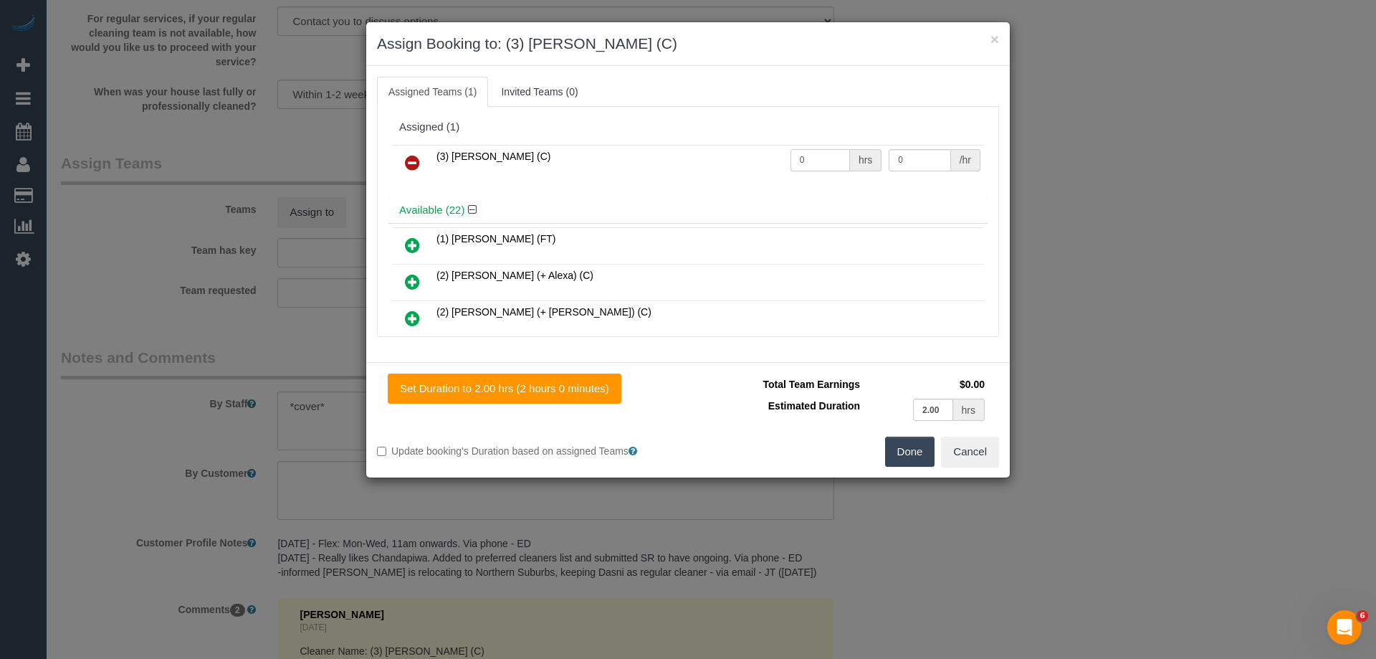
drag, startPoint x: 817, startPoint y: 166, endPoint x: 752, endPoint y: 162, distance: 65.4
click at [753, 163] on tr "(3) [PERSON_NAME] (C) 0 hrs 0 /hr" at bounding box center [688, 163] width 592 height 37
type input "2"
drag, startPoint x: 921, startPoint y: 158, endPoint x: 741, endPoint y: 158, distance: 179.9
click at [760, 158] on tr "(3) [PERSON_NAME] (C) 2 hrs 0 /hr" at bounding box center [688, 163] width 592 height 37
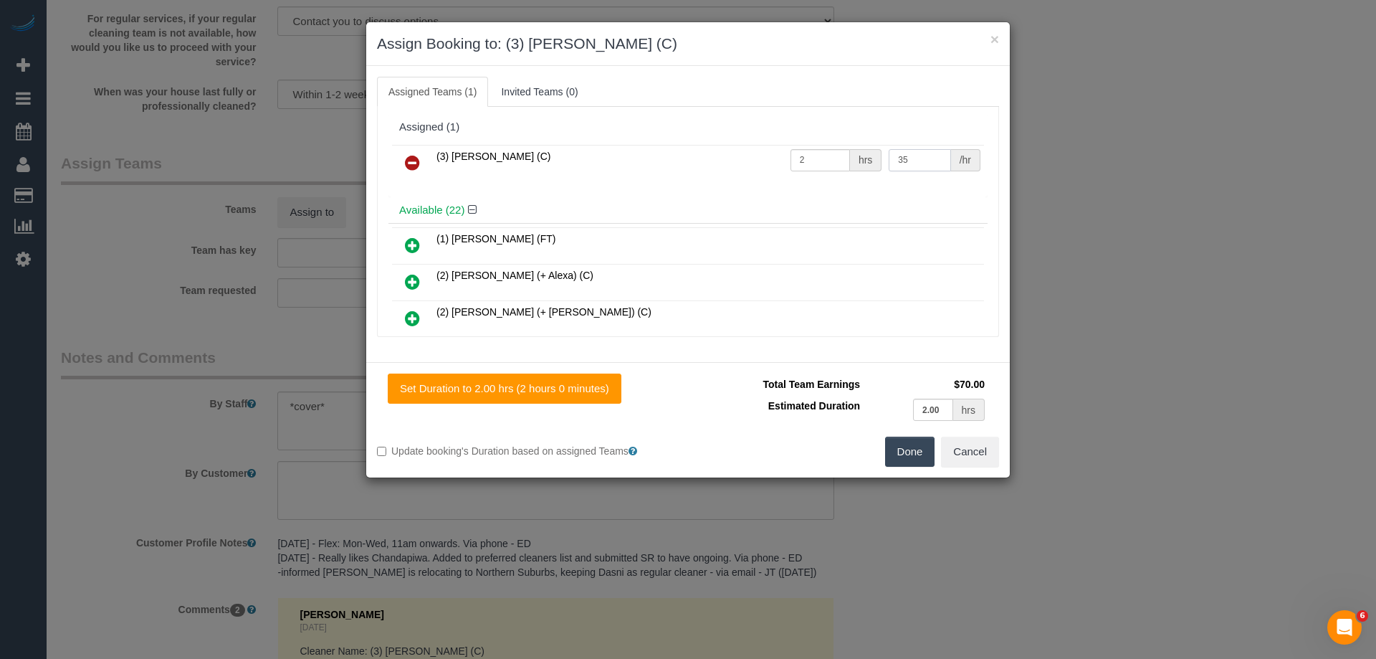
type input "35"
click at [899, 444] on button "Done" at bounding box center [910, 451] width 50 height 30
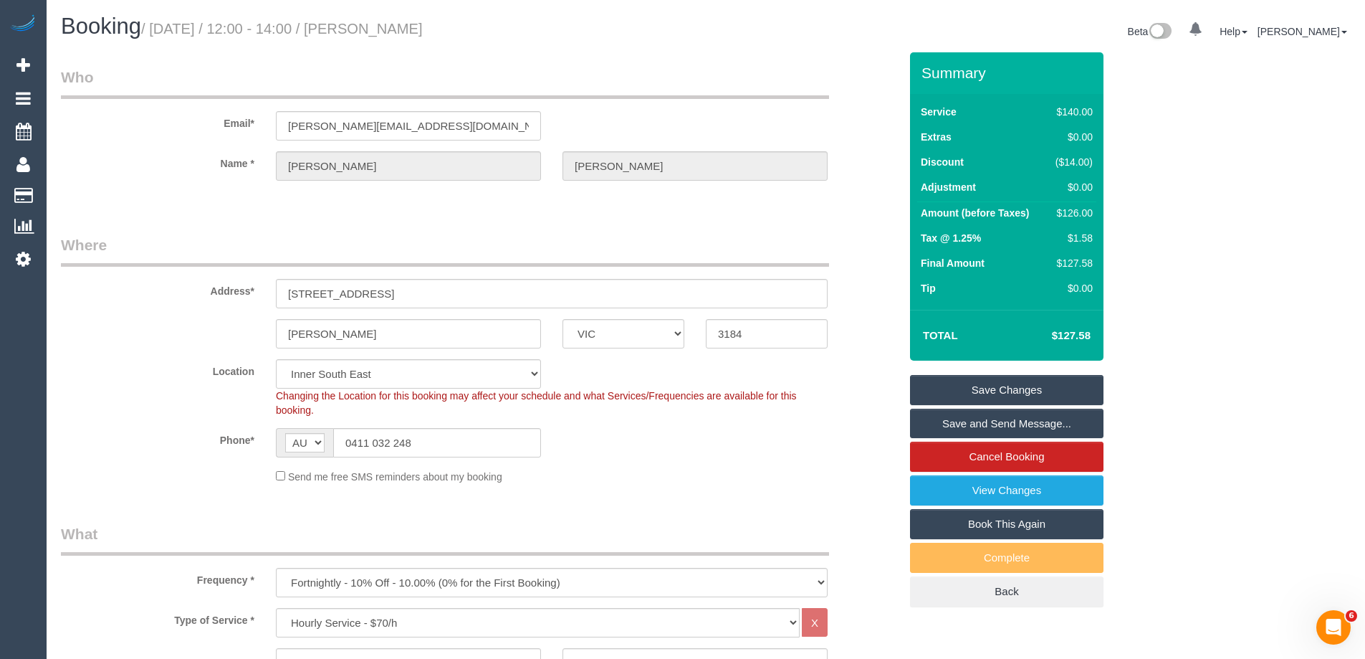
drag, startPoint x: 534, startPoint y: 22, endPoint x: 379, endPoint y: 34, distance: 155.3
click at [379, 34] on h1 "Booking / [DATE] / 12:00 - 14:00 / [PERSON_NAME]" at bounding box center [378, 26] width 634 height 24
copy small "[PERSON_NAME]"
click at [936, 429] on link "Save and Send Message..." at bounding box center [1007, 424] width 194 height 30
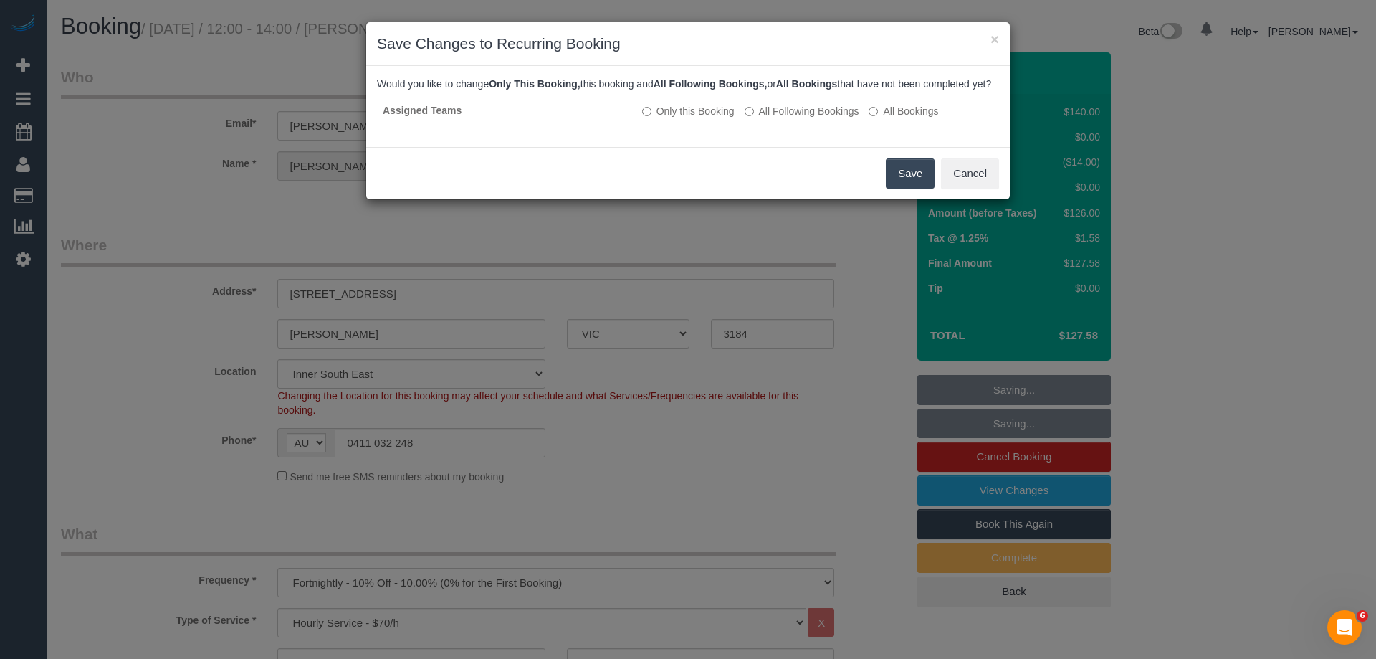
click at [905, 186] on button "Save" at bounding box center [910, 173] width 49 height 30
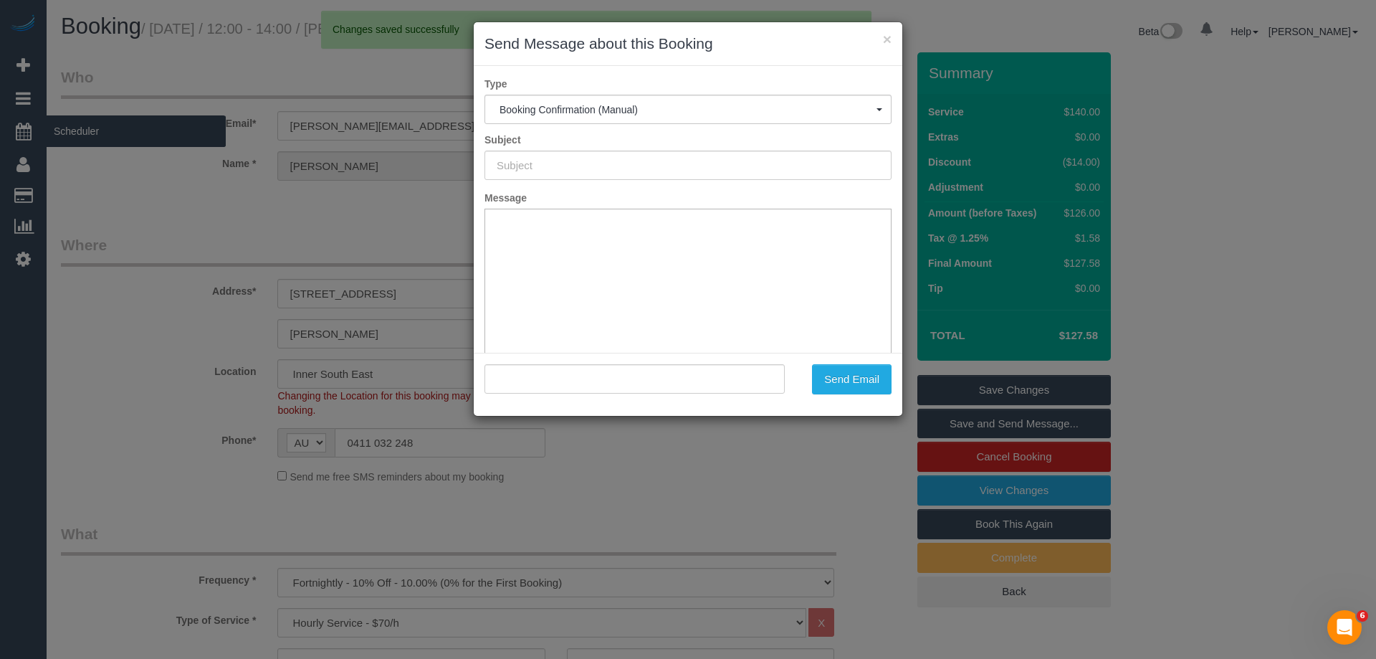
type input "Booking Confirmed"
type input ""[PERSON_NAME]" <[PERSON_NAME][EMAIL_ADDRESS][DOMAIN_NAME]>"
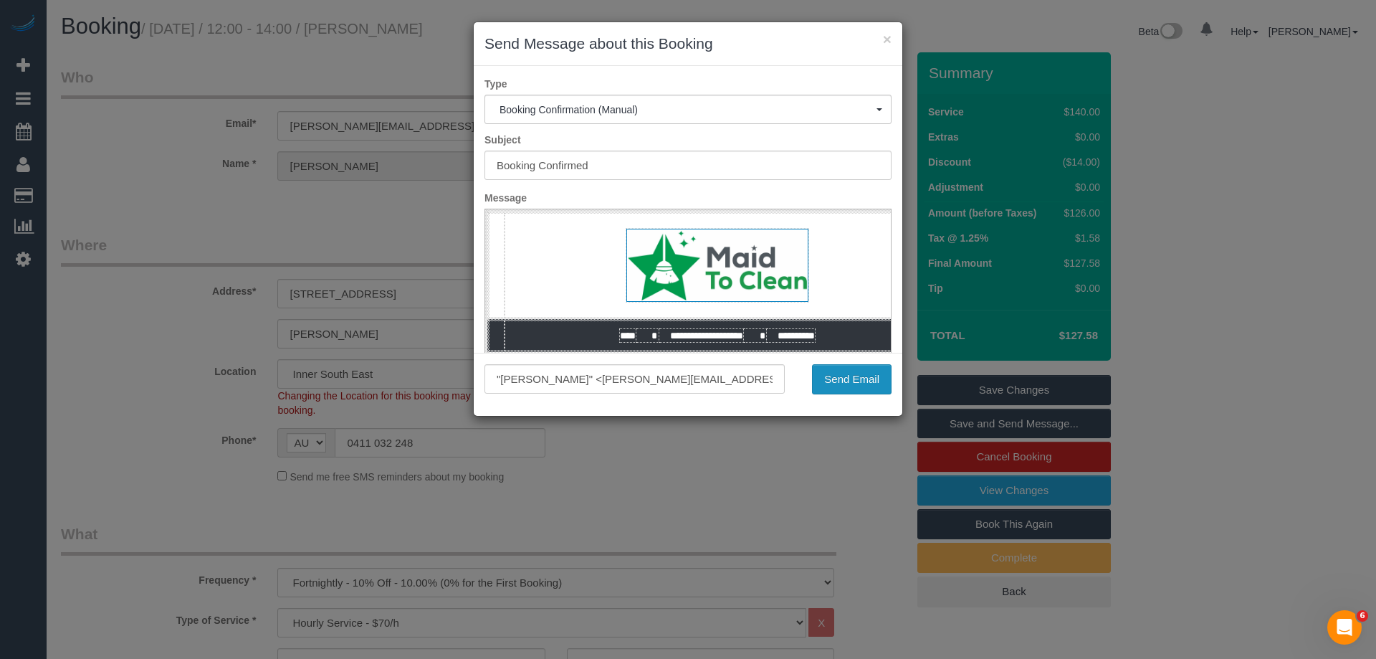
click at [834, 379] on button "Send Email" at bounding box center [852, 379] width 80 height 30
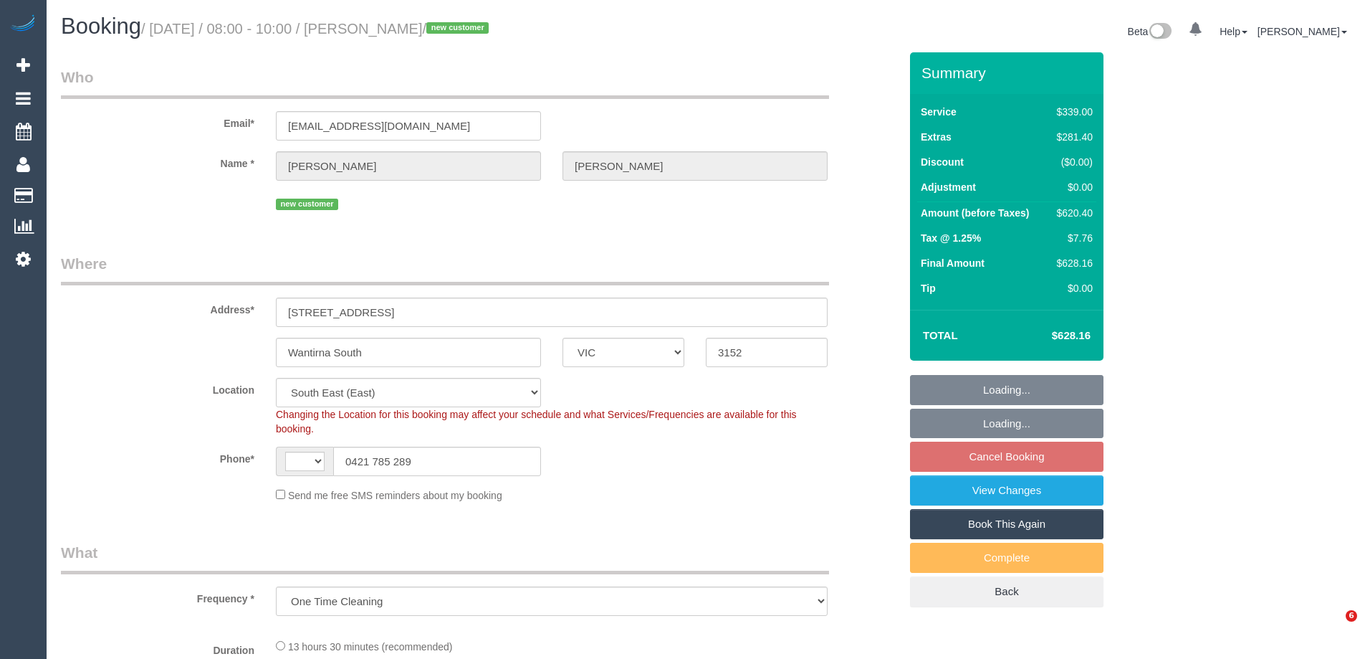
select select "VIC"
select select "object:291"
select select "string:AU"
select select "string:stripe-pm_1S9Mu72GScqysDRVp7ogKWHD"
select select "number:28"
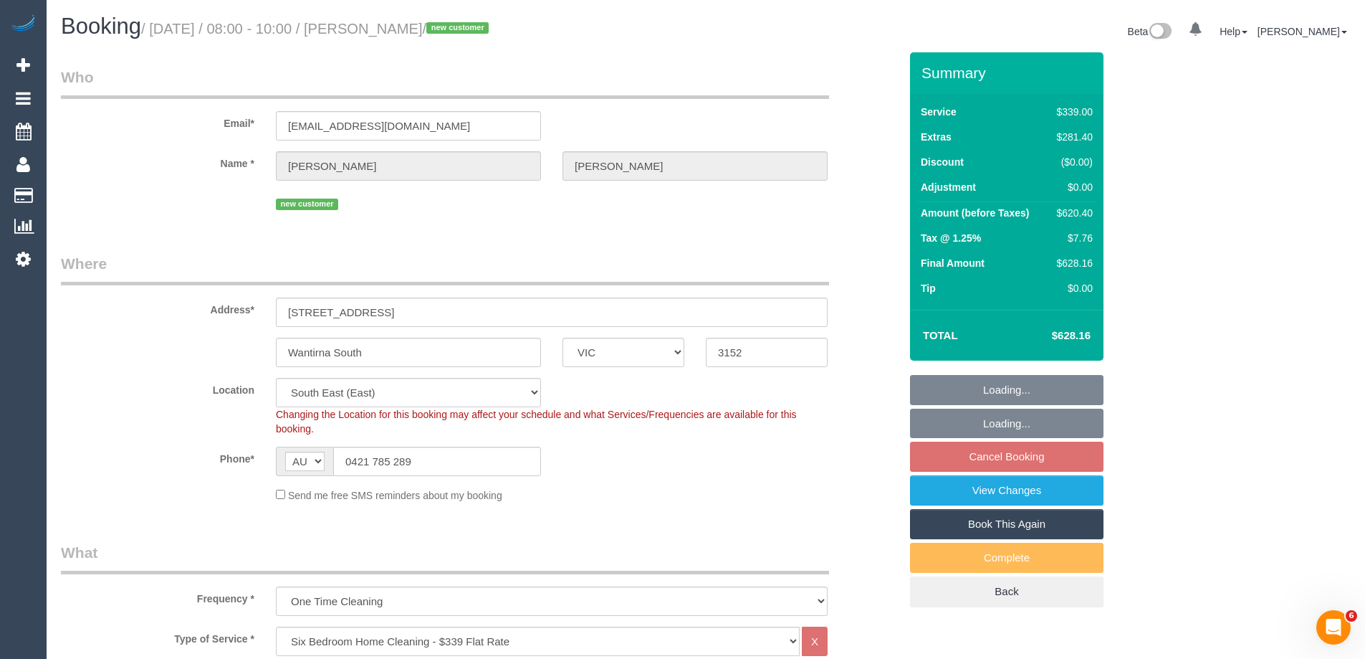
select select "number:15"
select select "number:18"
select select "number:24"
select select "number:13"
select select "spot2"
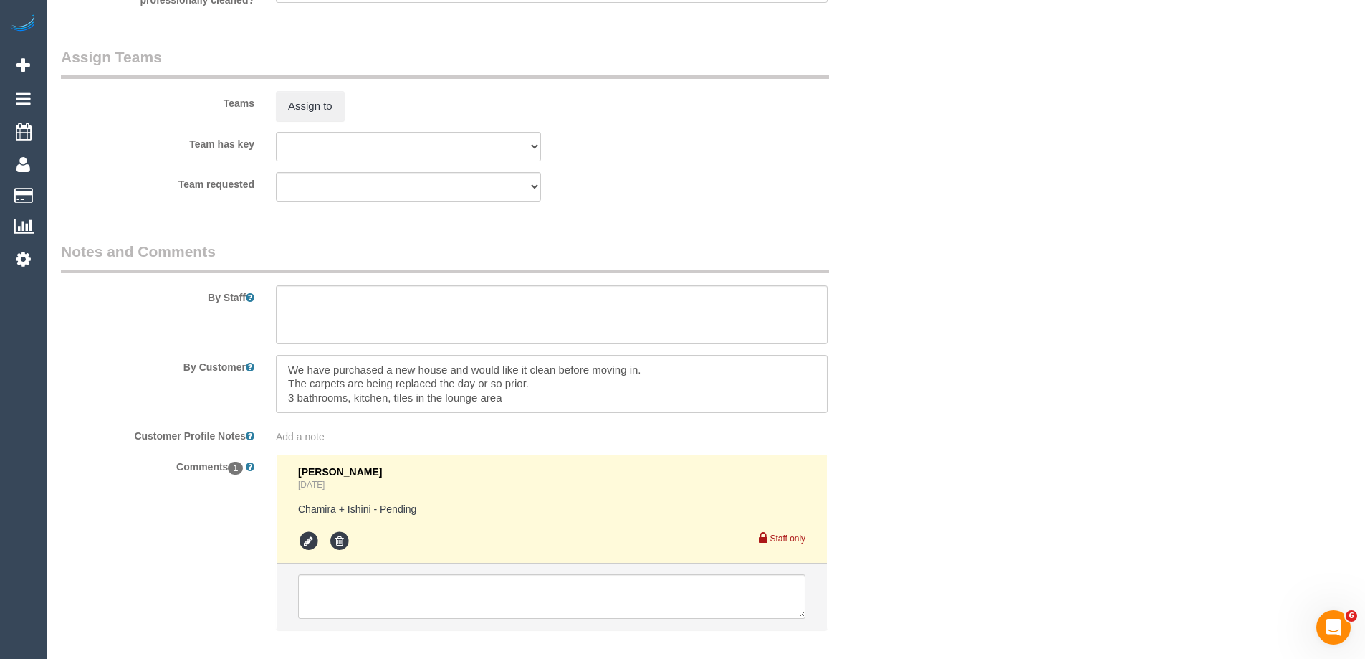
scroll to position [2221, 0]
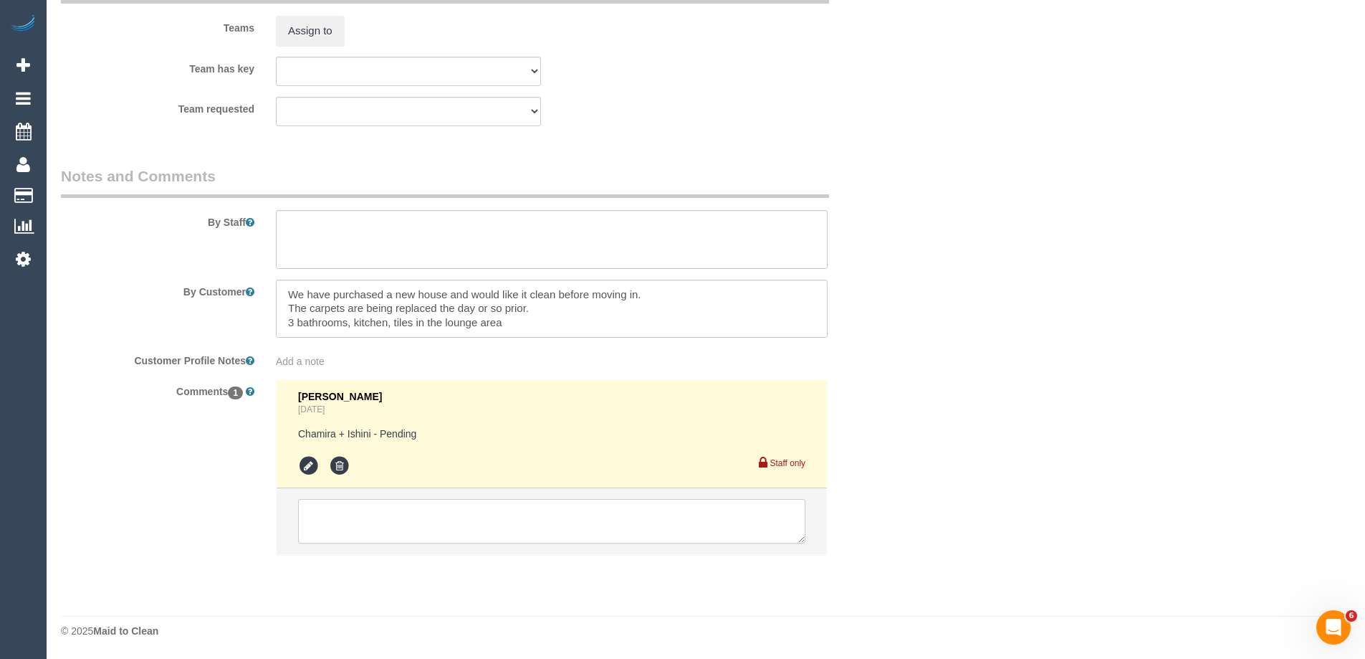
click at [358, 522] on textarea at bounding box center [551, 521] width 507 height 44
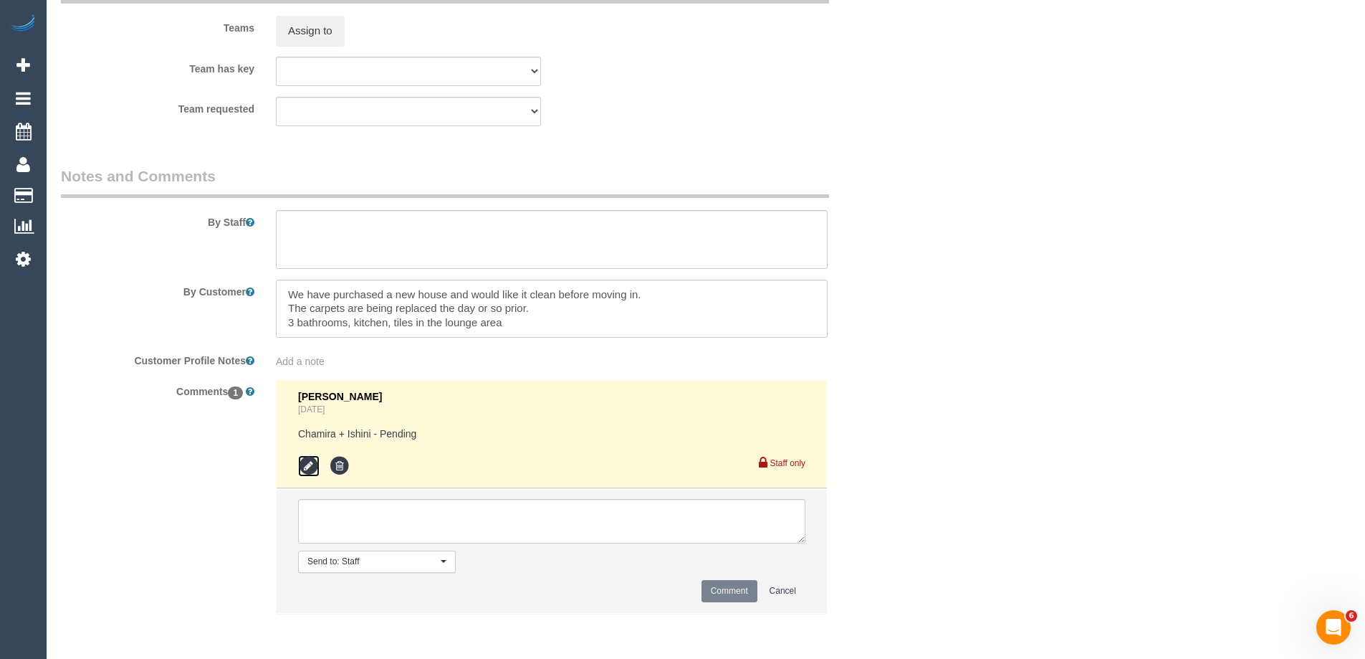
click at [308, 462] on icon at bounding box center [309, 466] width 22 height 22
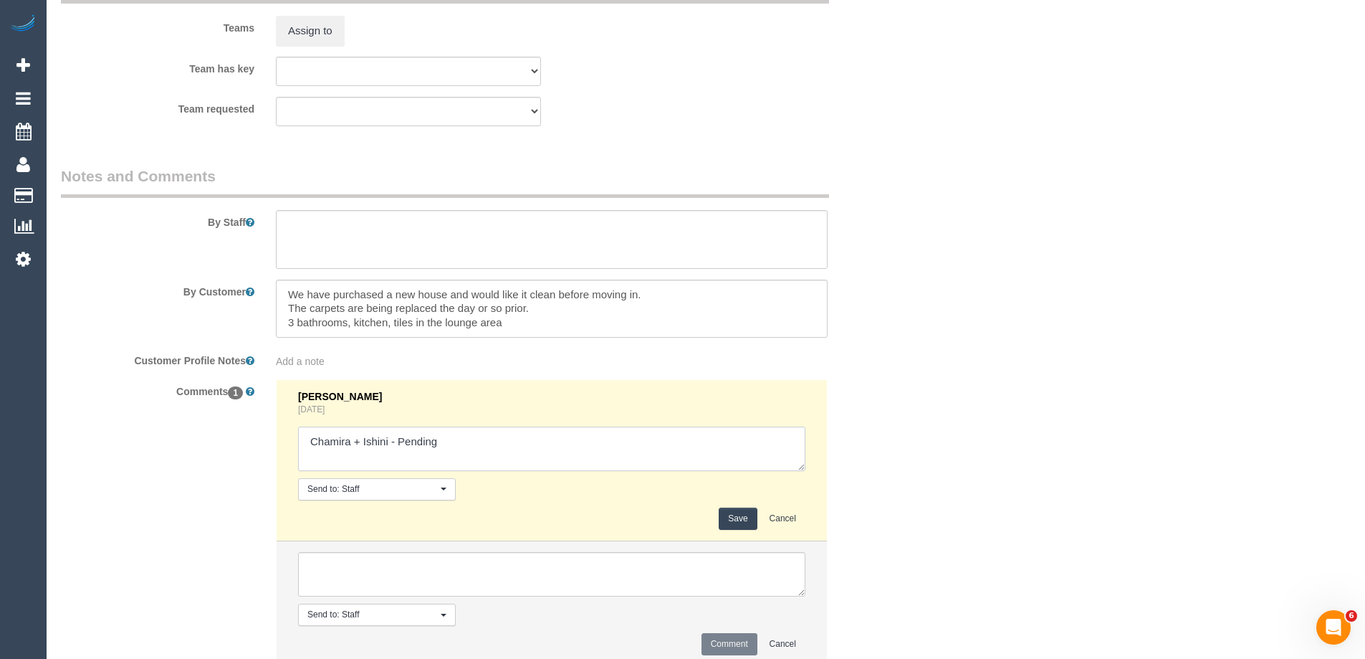
click at [488, 445] on textarea at bounding box center [551, 448] width 507 height 44
type textarea "Chamira + Ishini - Pending Kalpesh + Dipika - Pending"
click at [737, 519] on button "Save" at bounding box center [738, 518] width 38 height 22
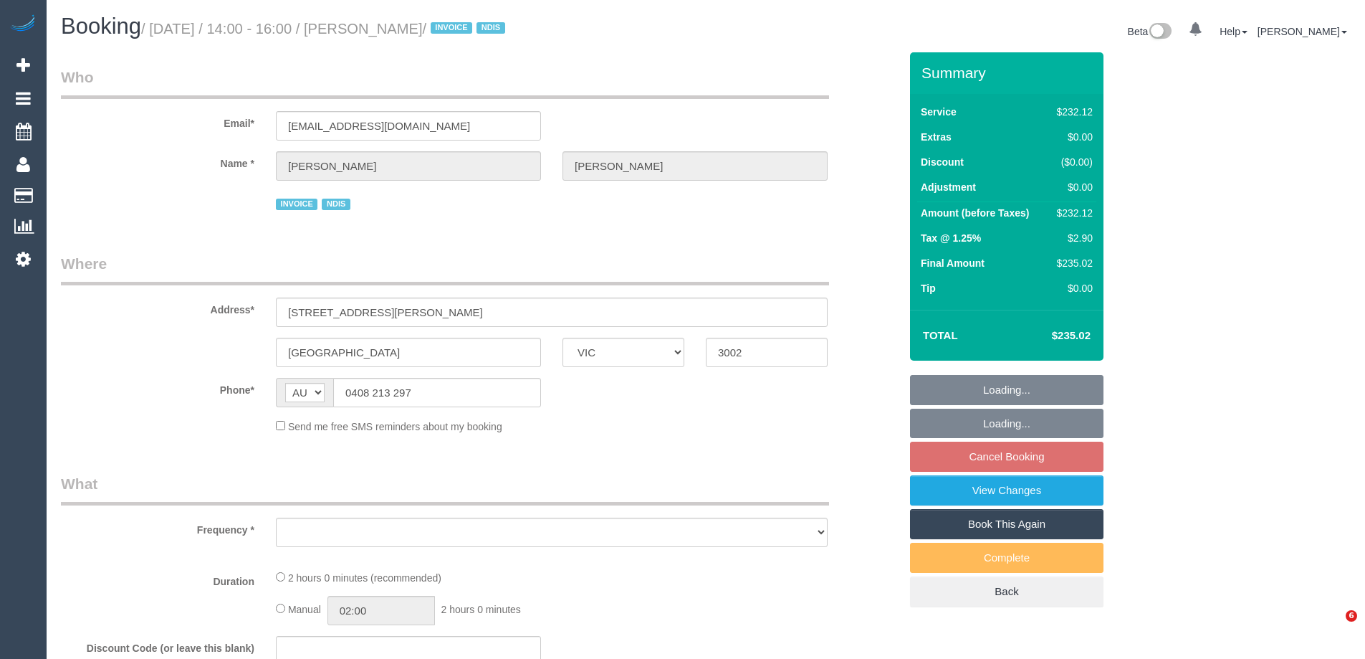
select select "VIC"
select select "object:561"
select select "number:28"
select select "number:14"
select select "number:19"
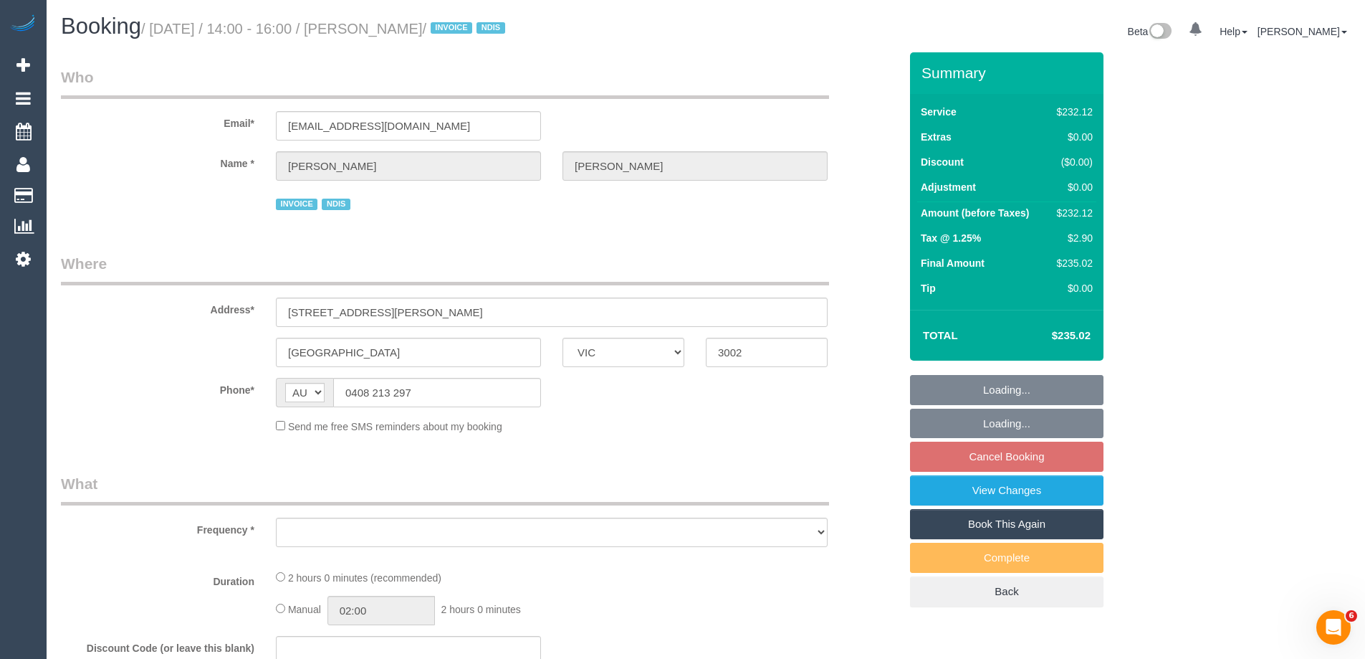
select select "number:23"
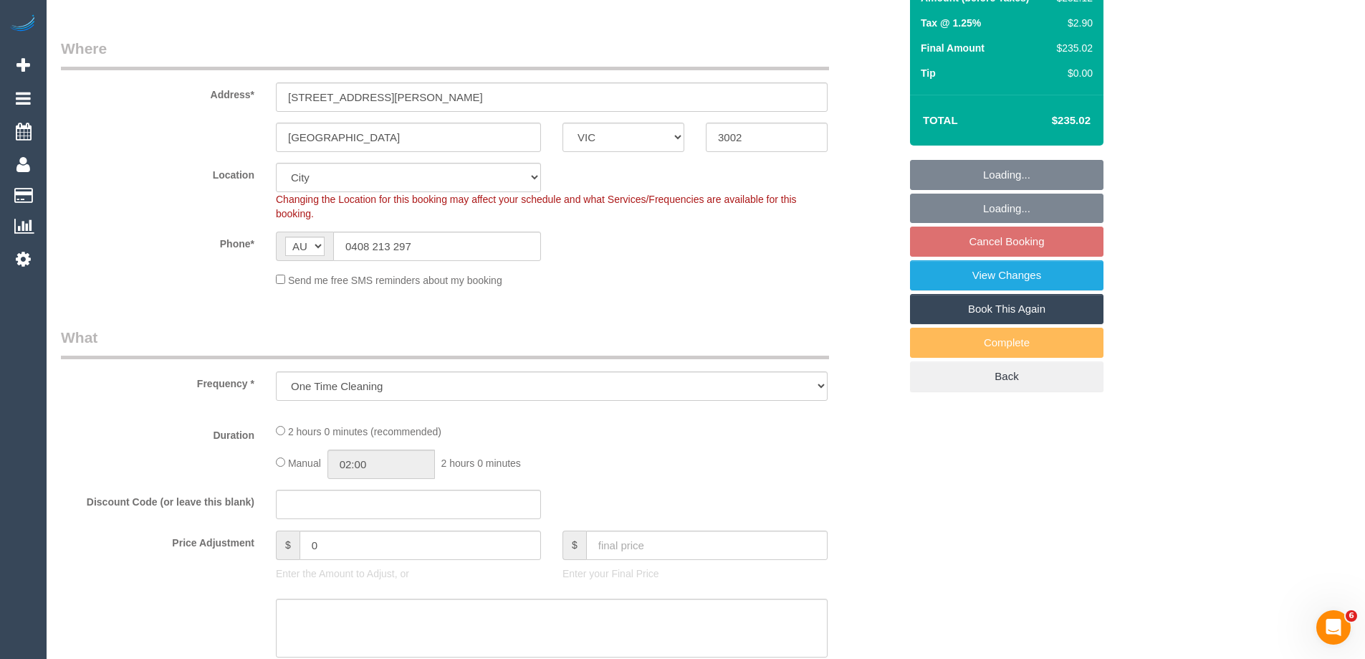
select select "object:773"
select select "2"
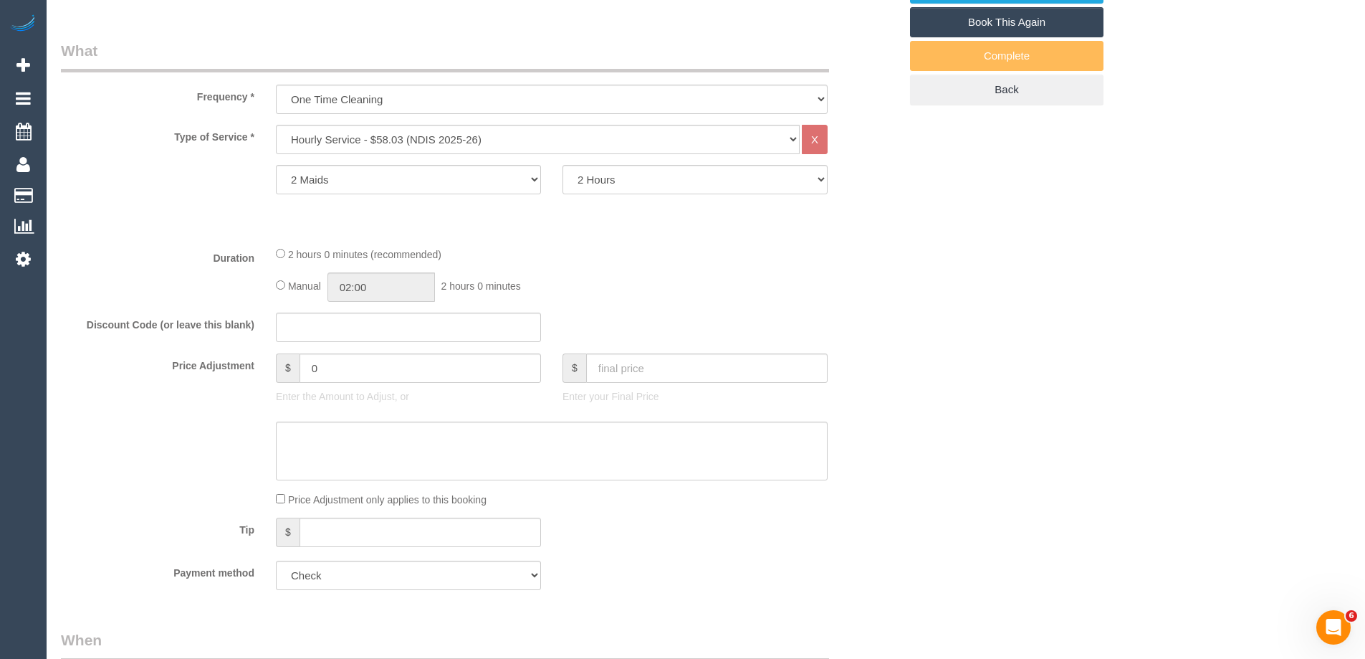
select select "spot5"
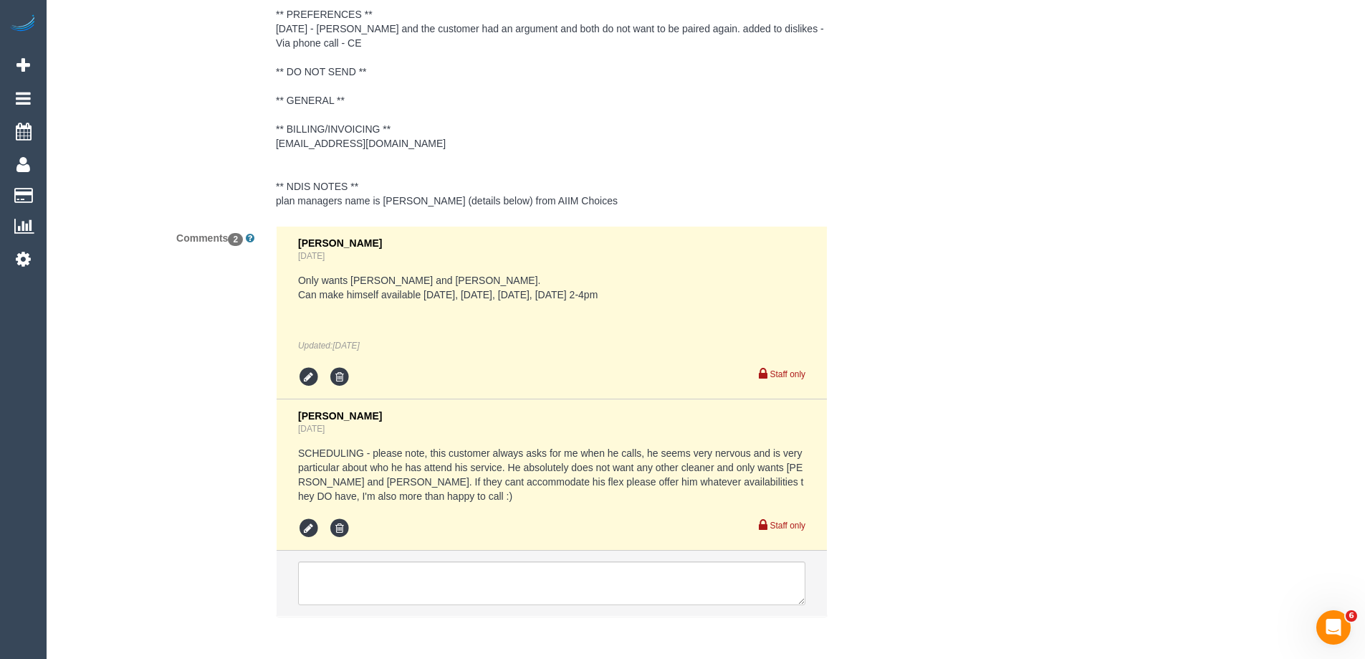
scroll to position [2150, 0]
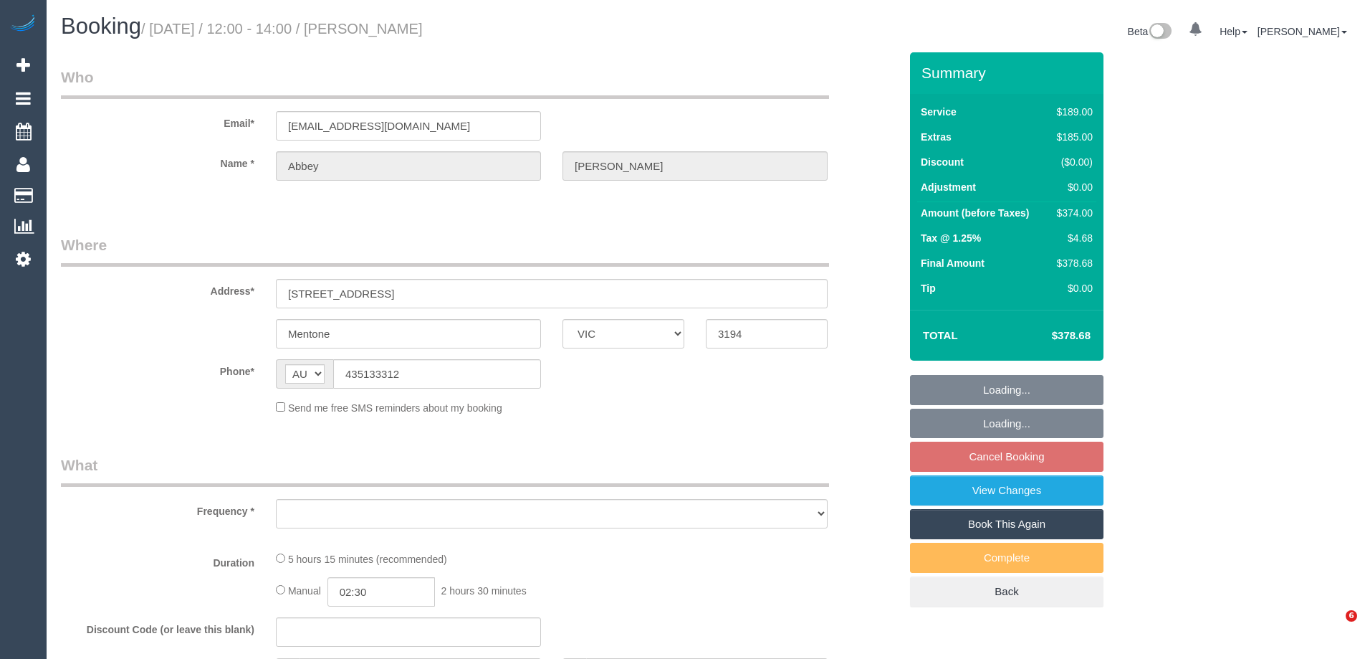
select select "VIC"
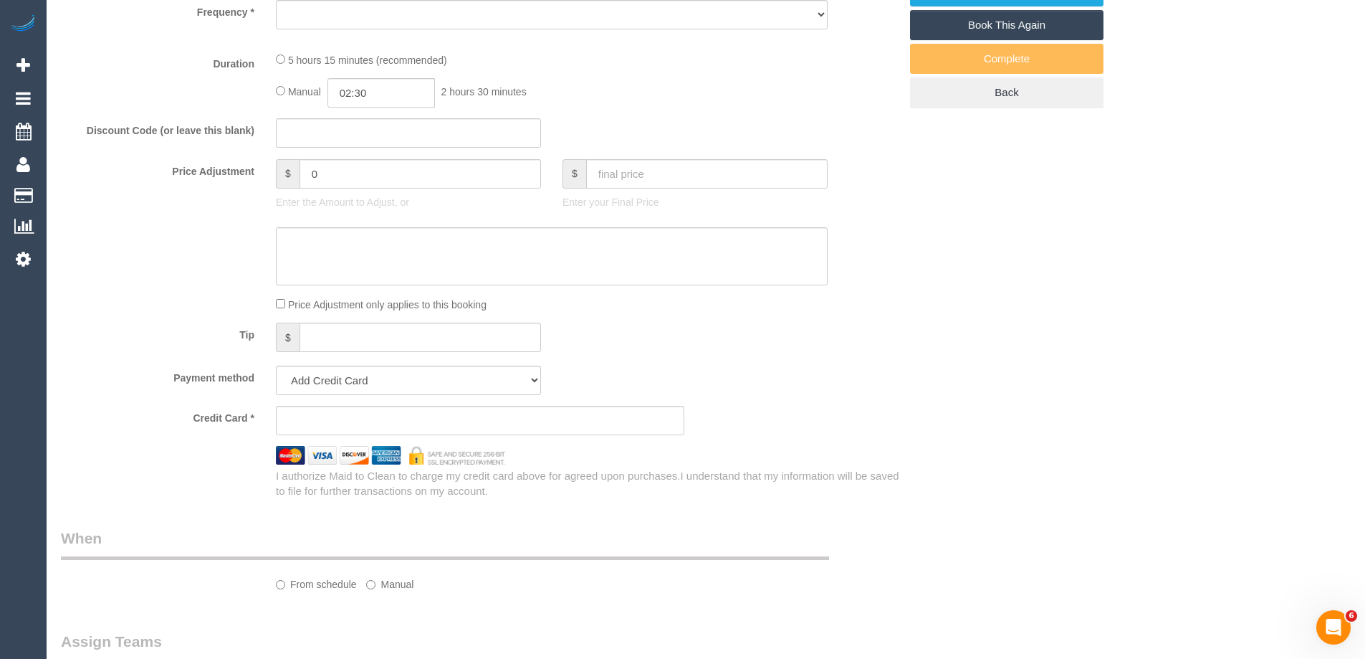
select select "string:stripe-pm_1QOR2I2GScqysDRVTnOHFTDV"
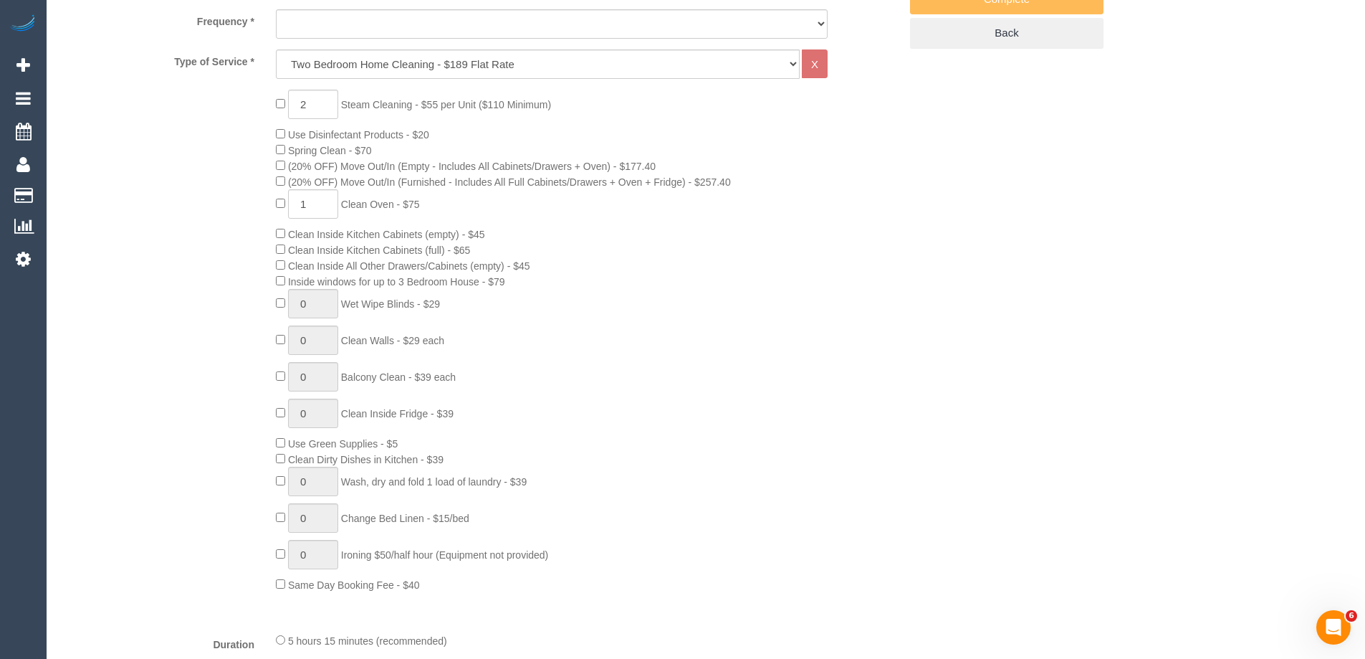
select select "object:651"
select select "spot4"
select select "object:1196"
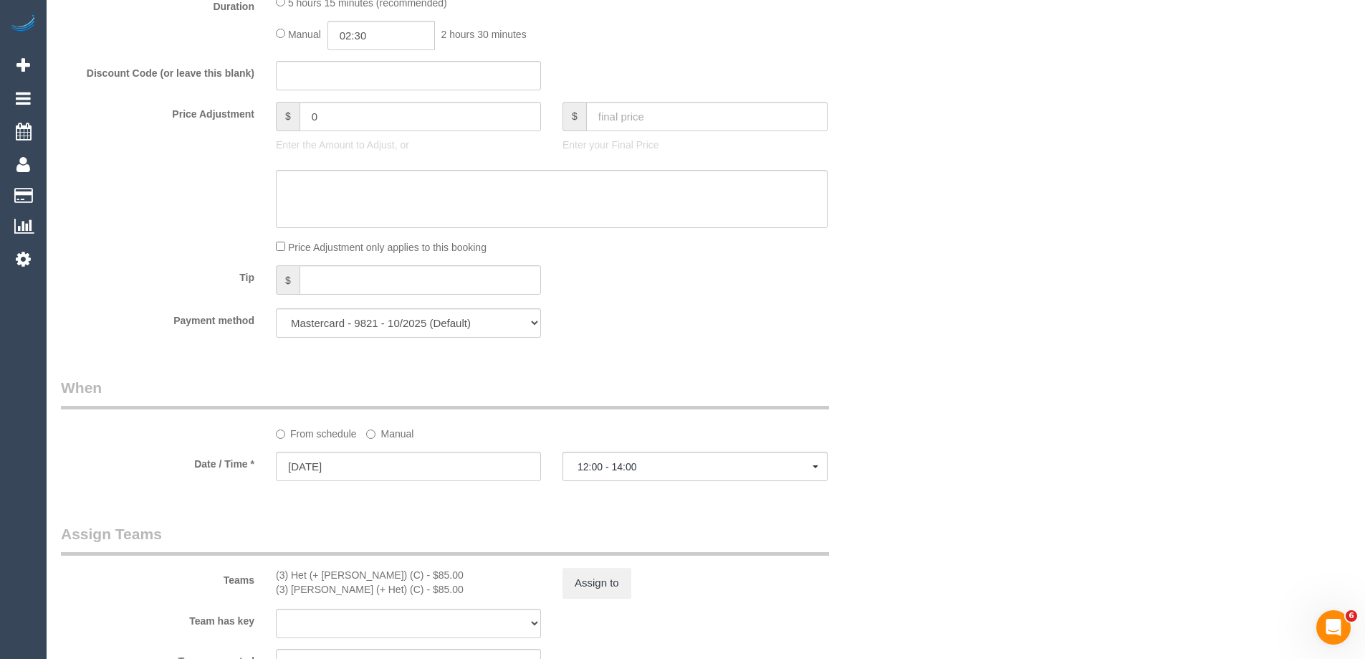
select select "number:28"
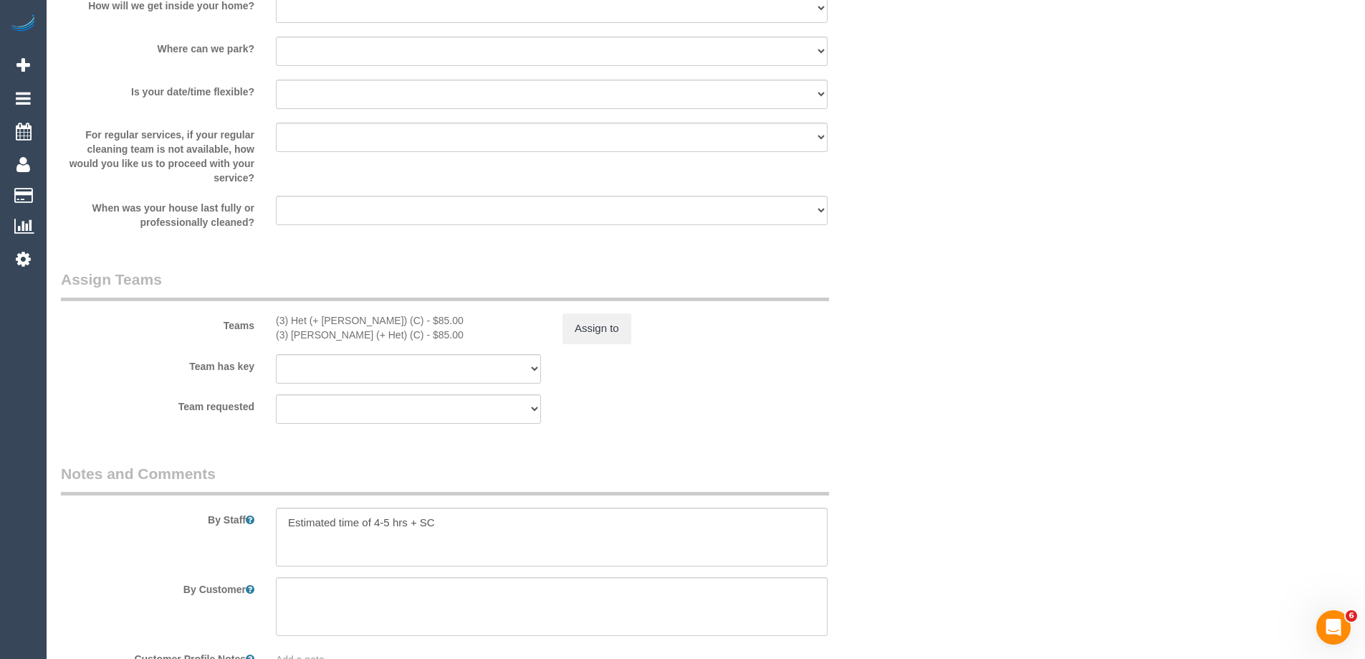
scroll to position [2004, 0]
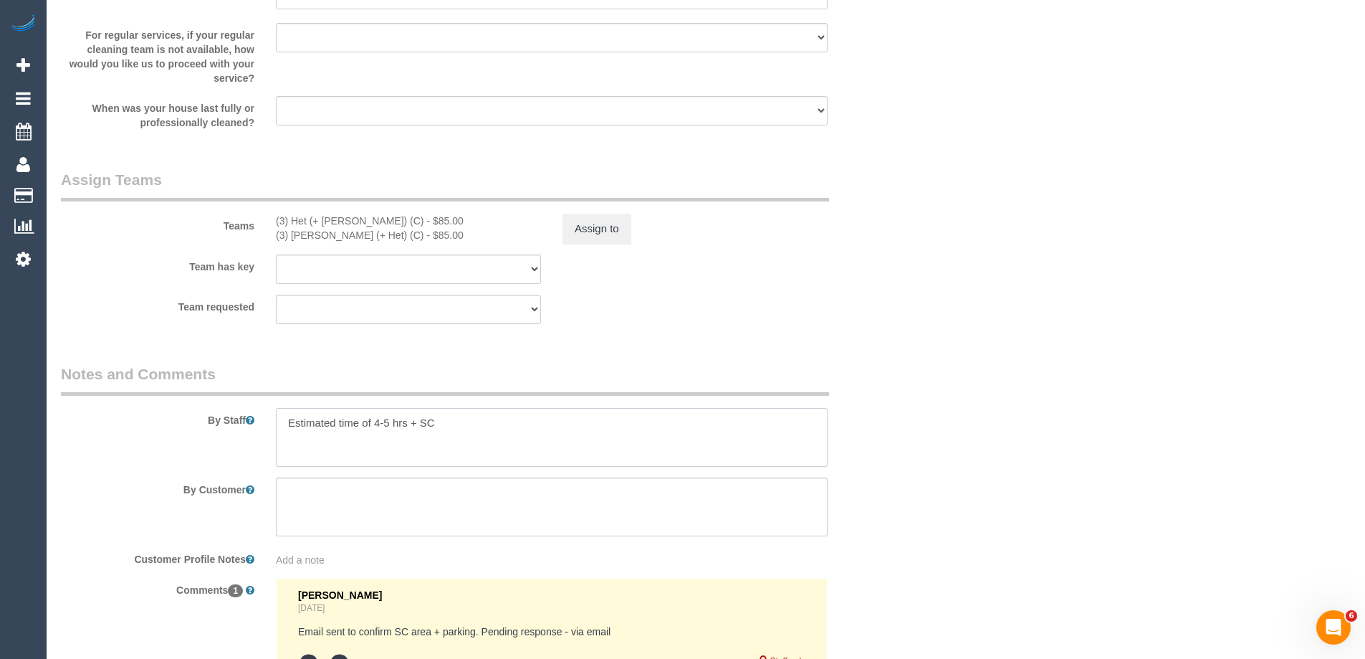
click at [457, 419] on textarea at bounding box center [552, 437] width 552 height 59
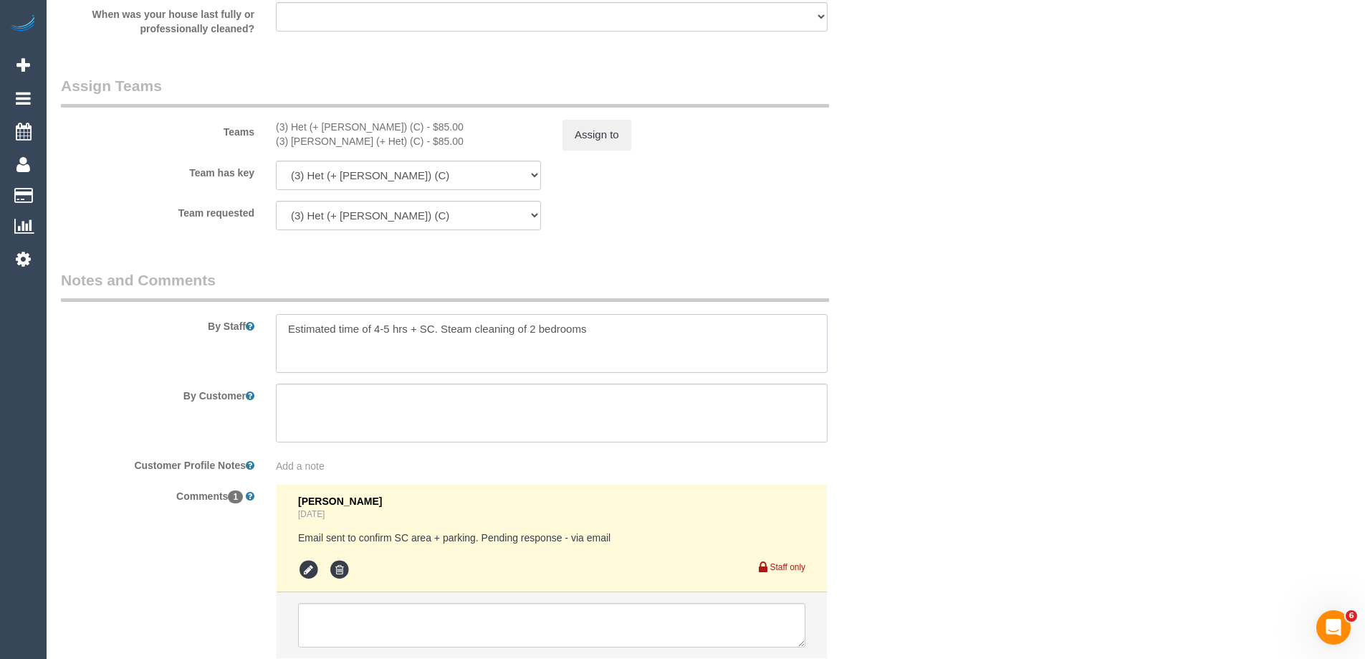
scroll to position [2202, 0]
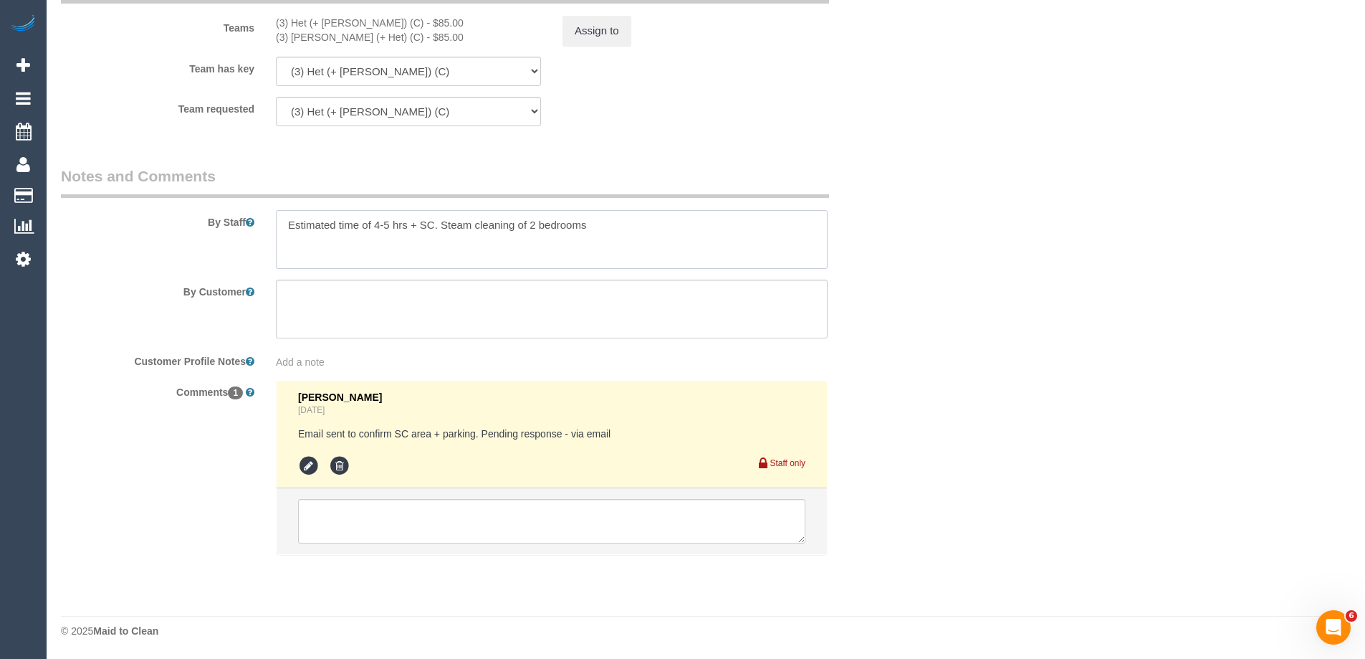
type textarea "Estimated time of 4-5 hrs + SC. Steam cleaning of 2 bedrooms"
click at [302, 464] on icon at bounding box center [309, 466] width 22 height 22
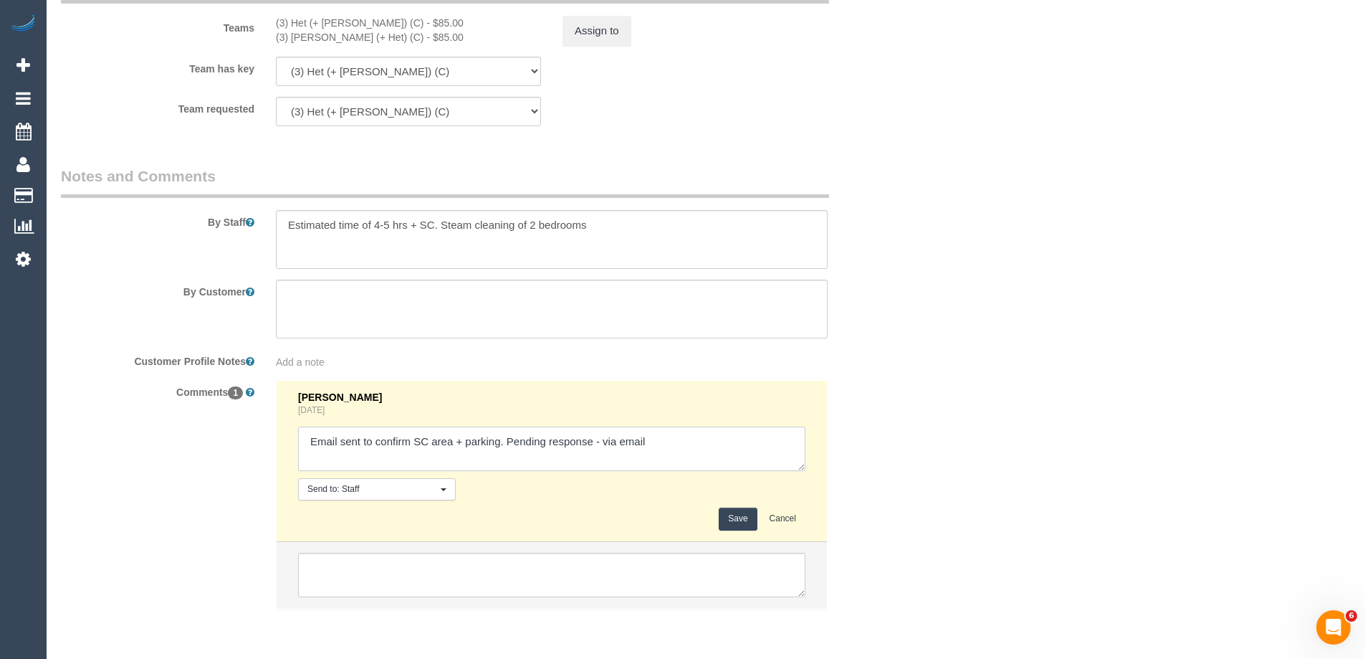
click at [600, 441] on textarea at bounding box center [551, 448] width 507 height 44
type textarea "Email sent to confirm SC area + parking. Pending response - confirmed via email"
click at [732, 516] on button "Save" at bounding box center [738, 518] width 38 height 22
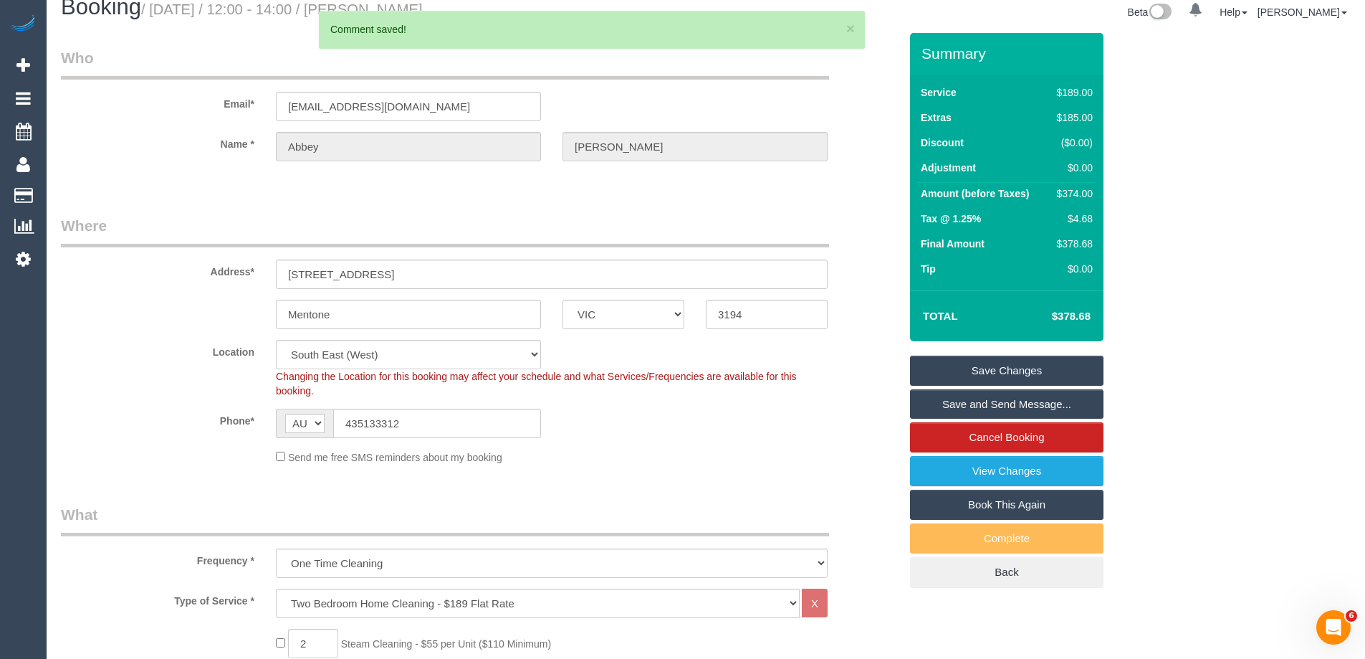
scroll to position [0, 0]
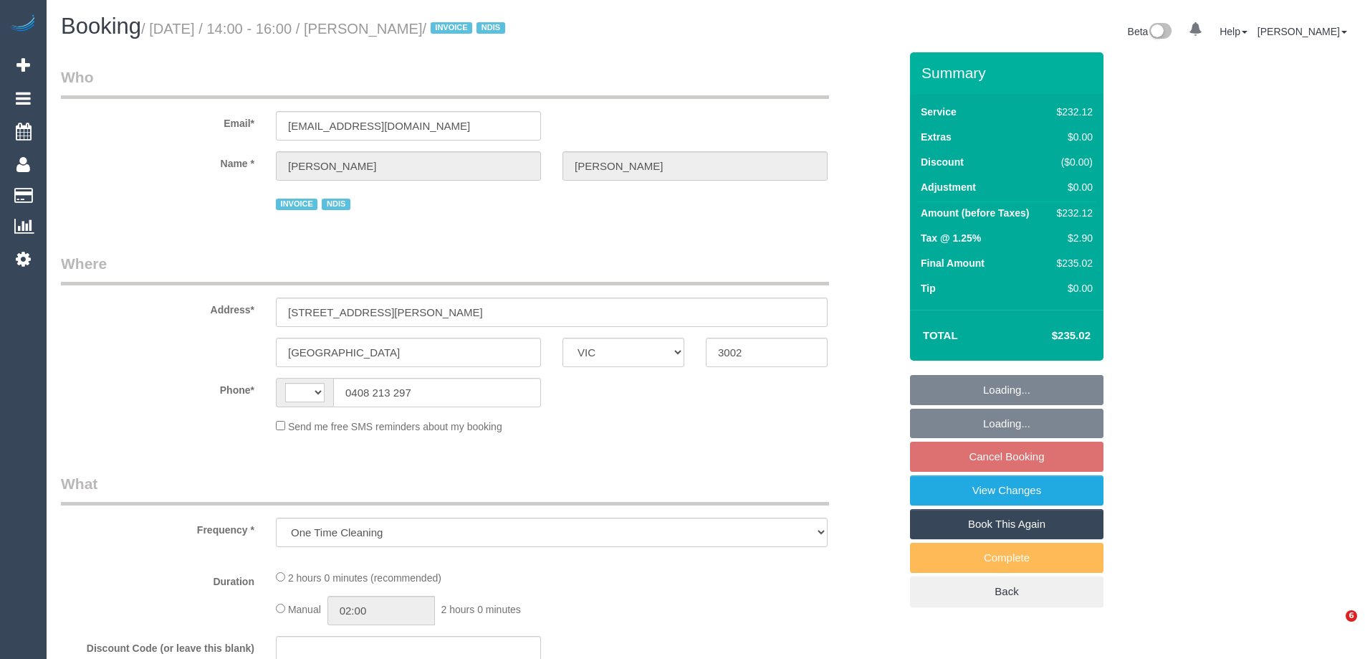
select select "VIC"
select select "string:AU"
select select "2"
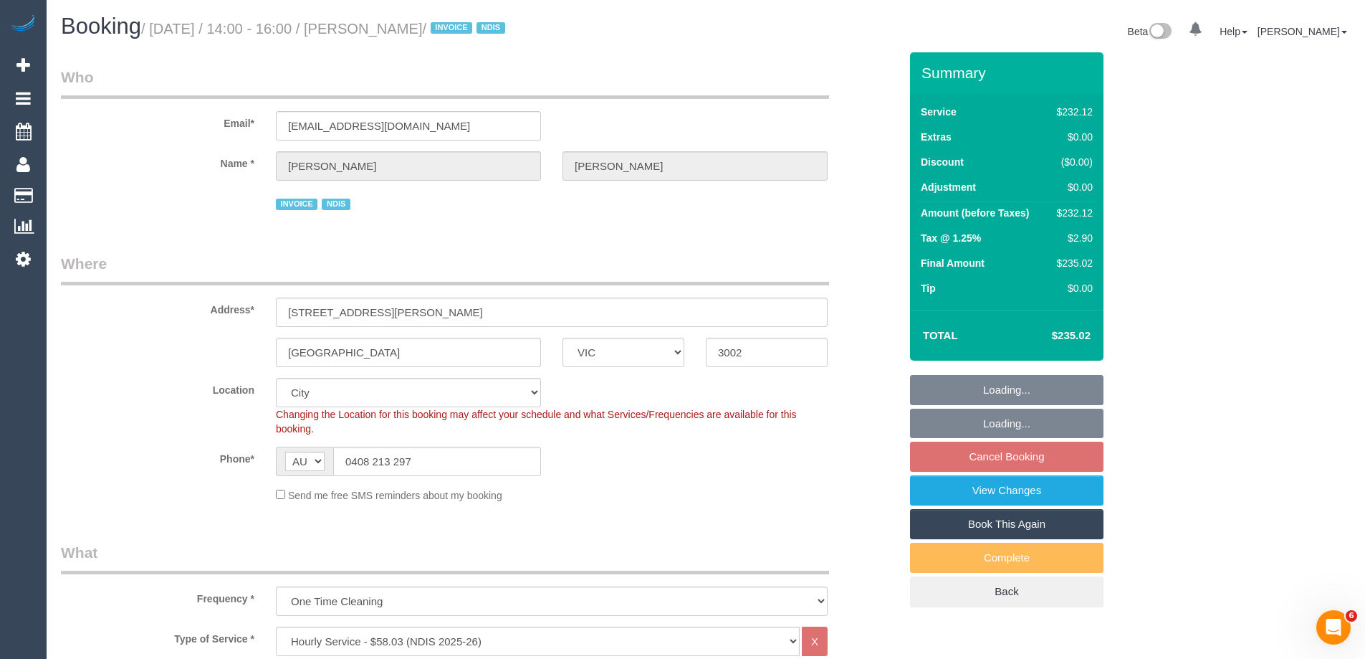
select select "object:783"
select select "number:28"
select select "number:14"
select select "number:19"
select select "number:23"
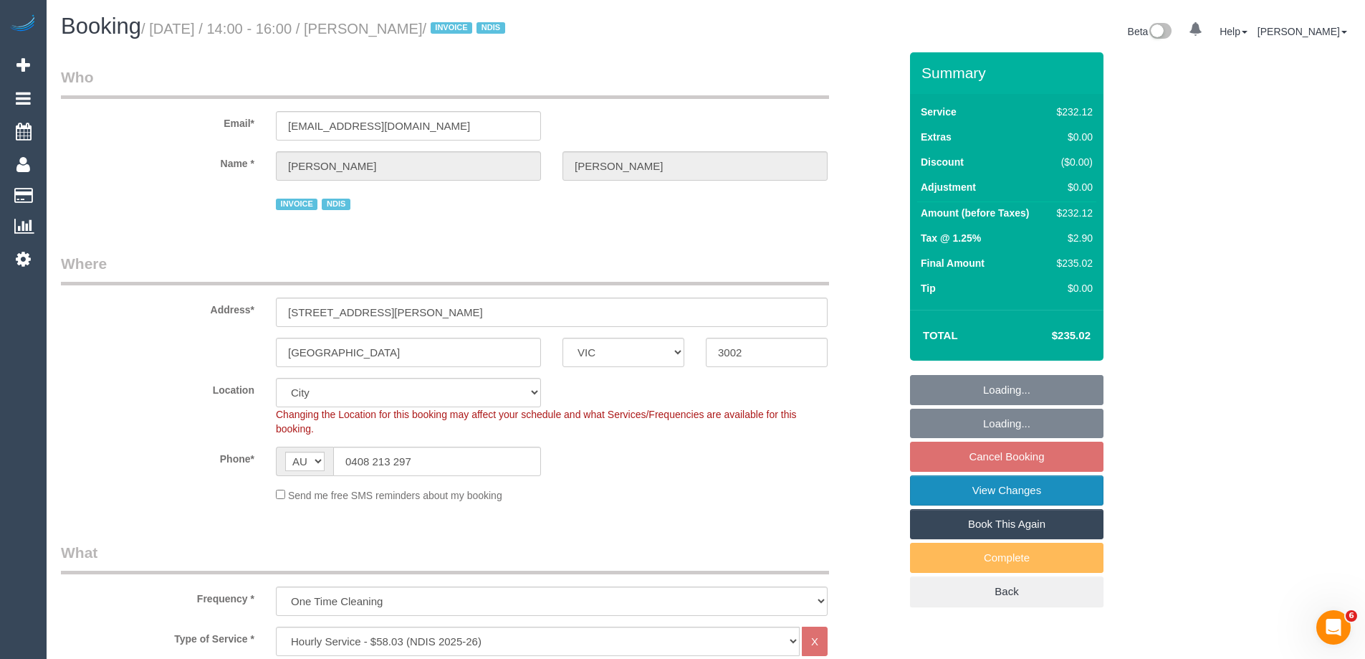
click at [978, 489] on link "View Changes" at bounding box center [1007, 490] width 194 height 30
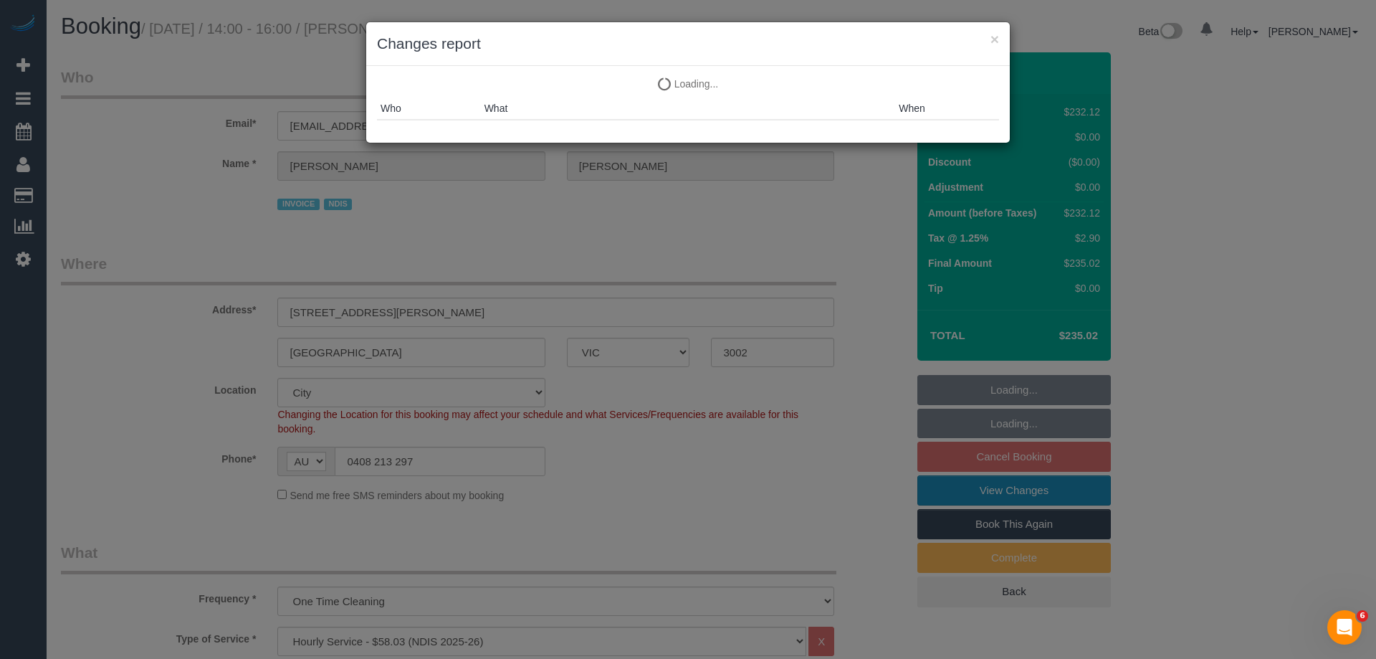
select select "spot5"
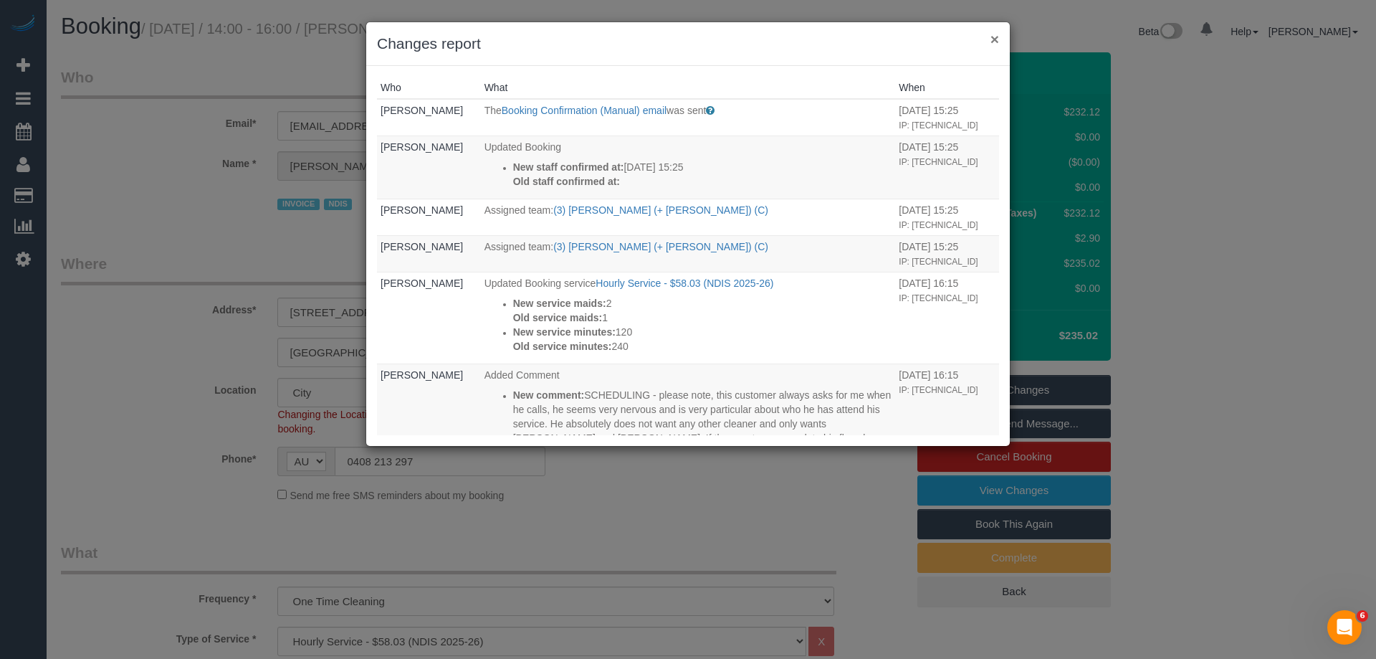
click at [997, 37] on button "×" at bounding box center [994, 39] width 9 height 15
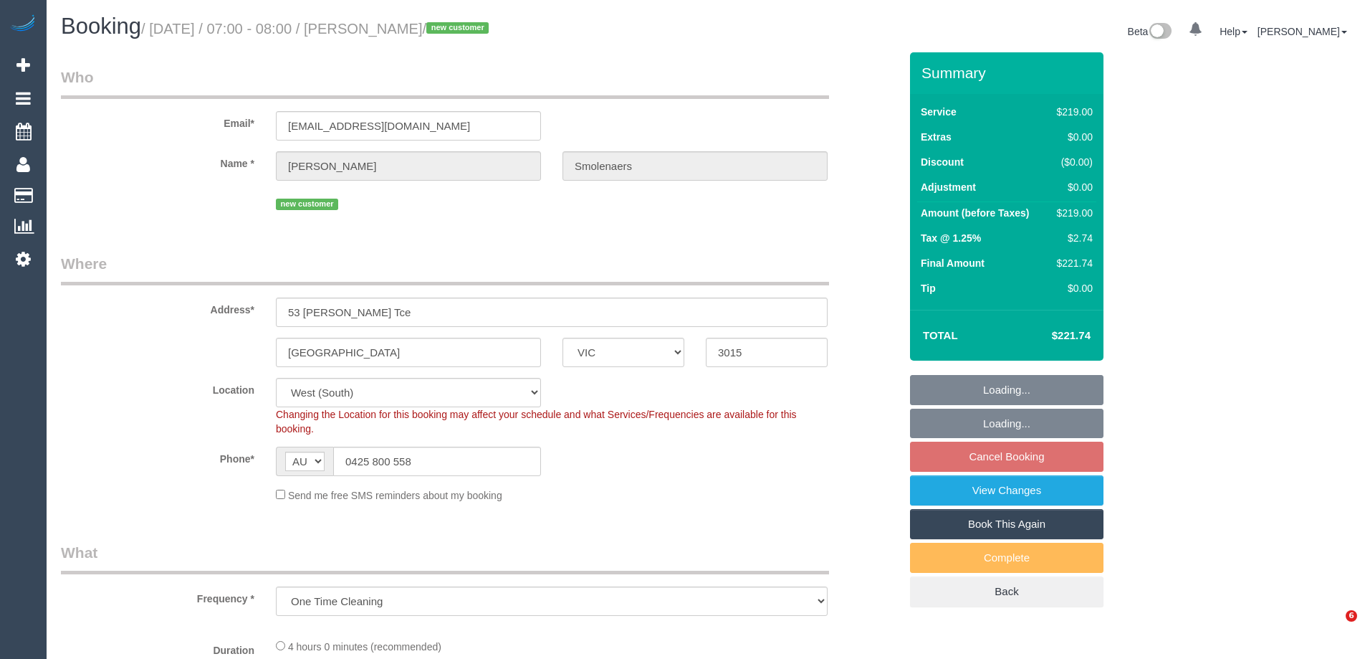
select select "VIC"
select select "object:634"
select select "number:28"
select select "number:14"
select select "number:19"
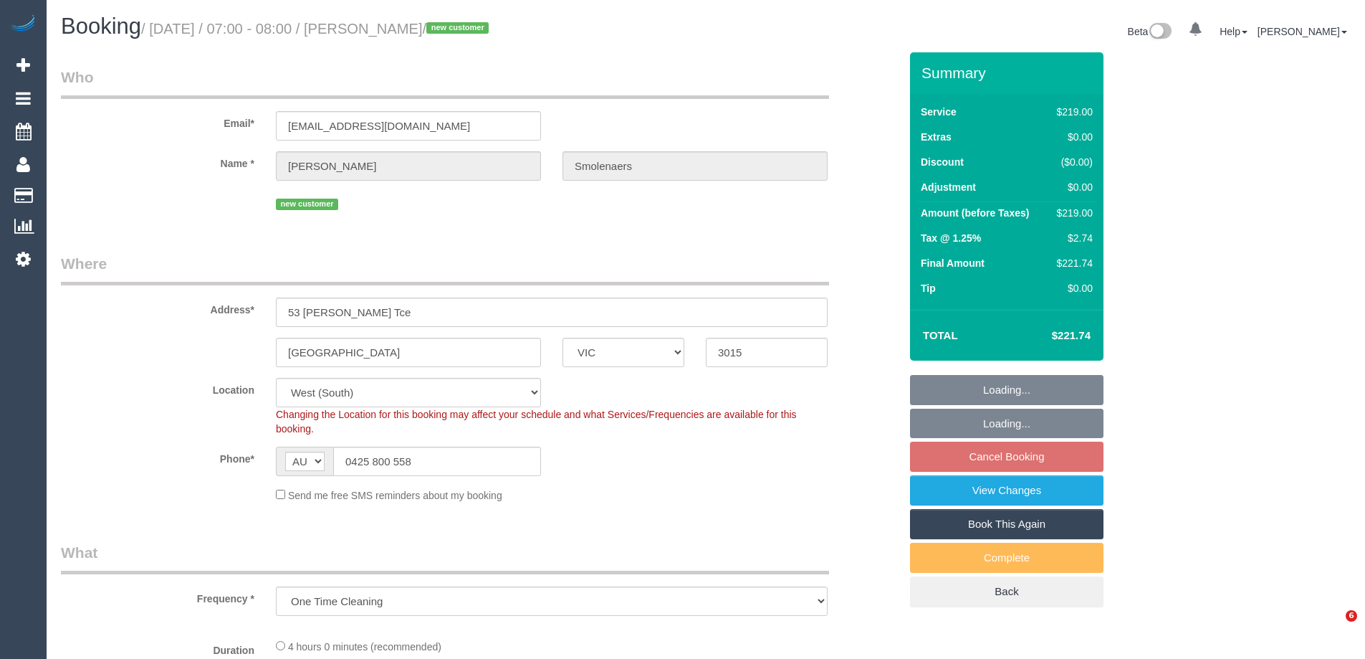
select select "number:25"
select select "number:13"
select select "spot1"
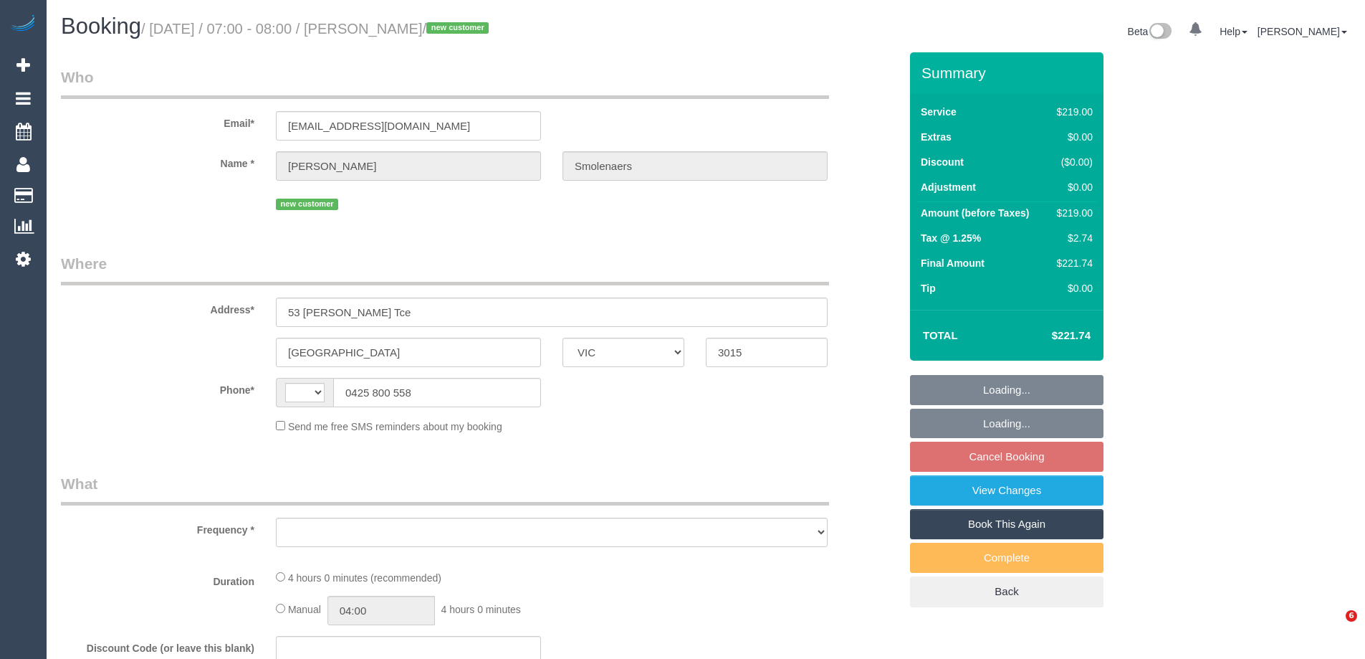
select select "VIC"
select select "string:AU"
select select "object:531"
select select "string:stripe-pm_1SBTJM2GScqysDRVu9m4VgOB"
select select "number:28"
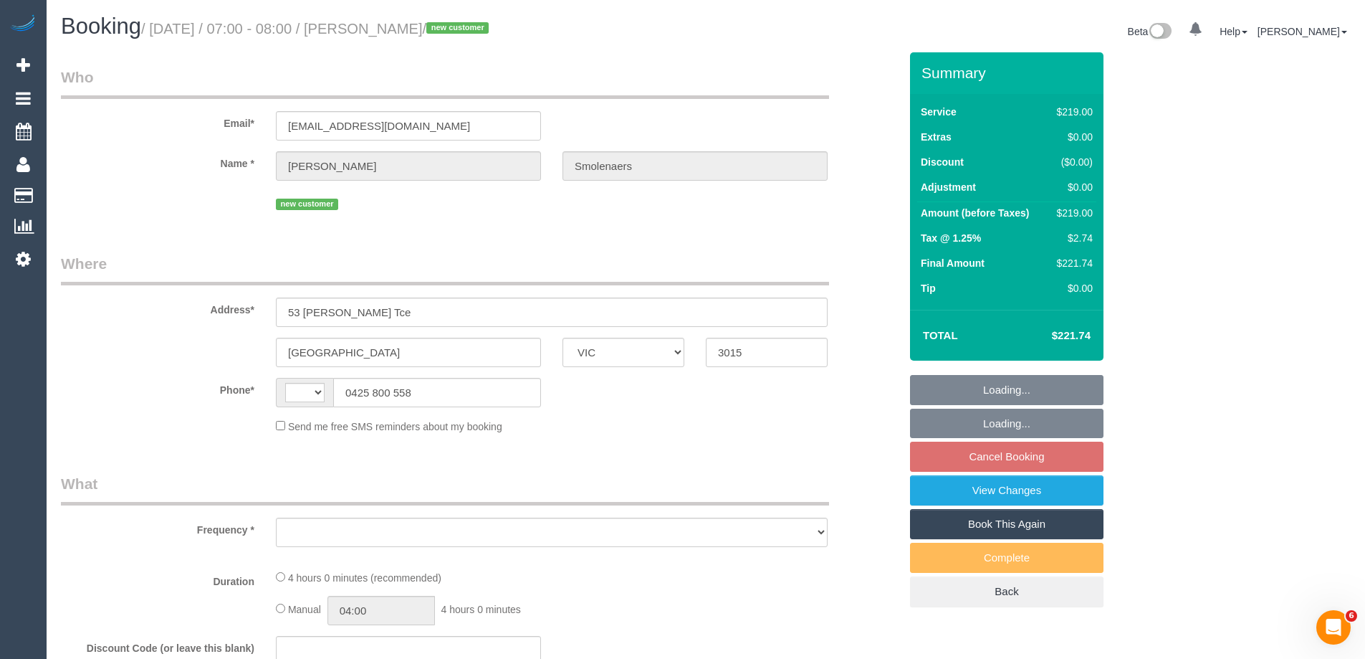
select select "number:14"
select select "number:19"
select select "number:25"
select select "number:13"
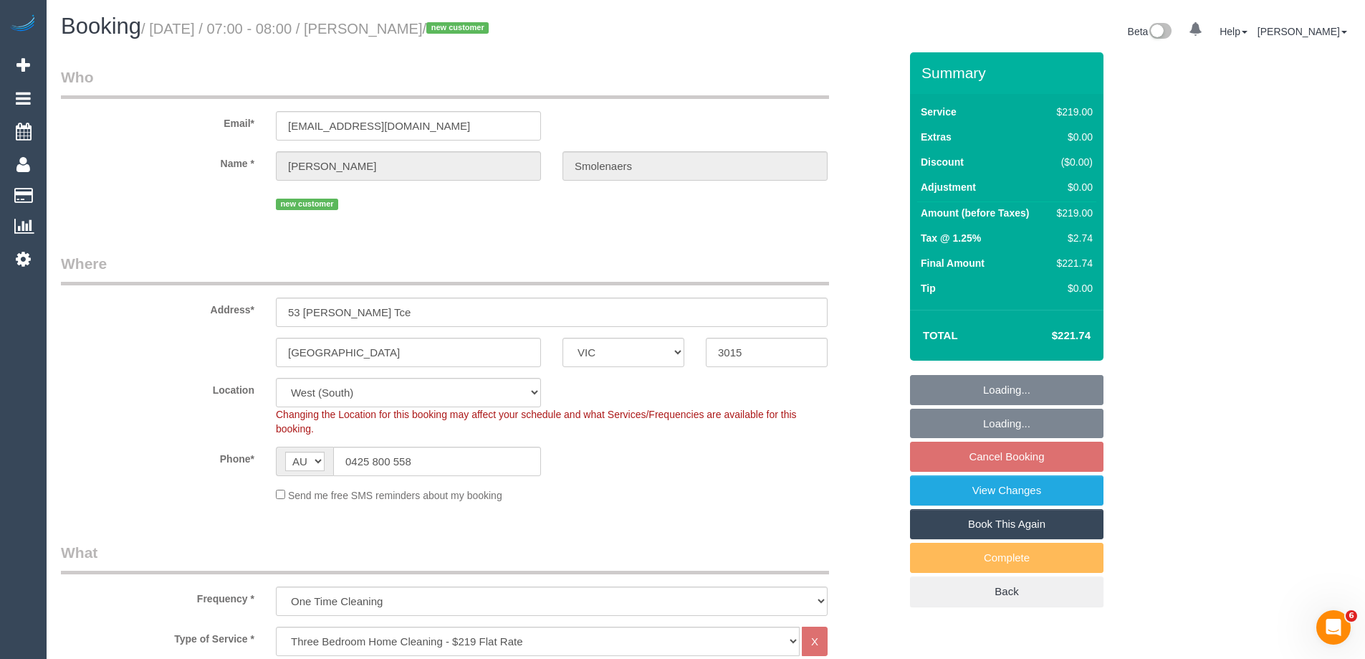
select select "object:1251"
select select "spot1"
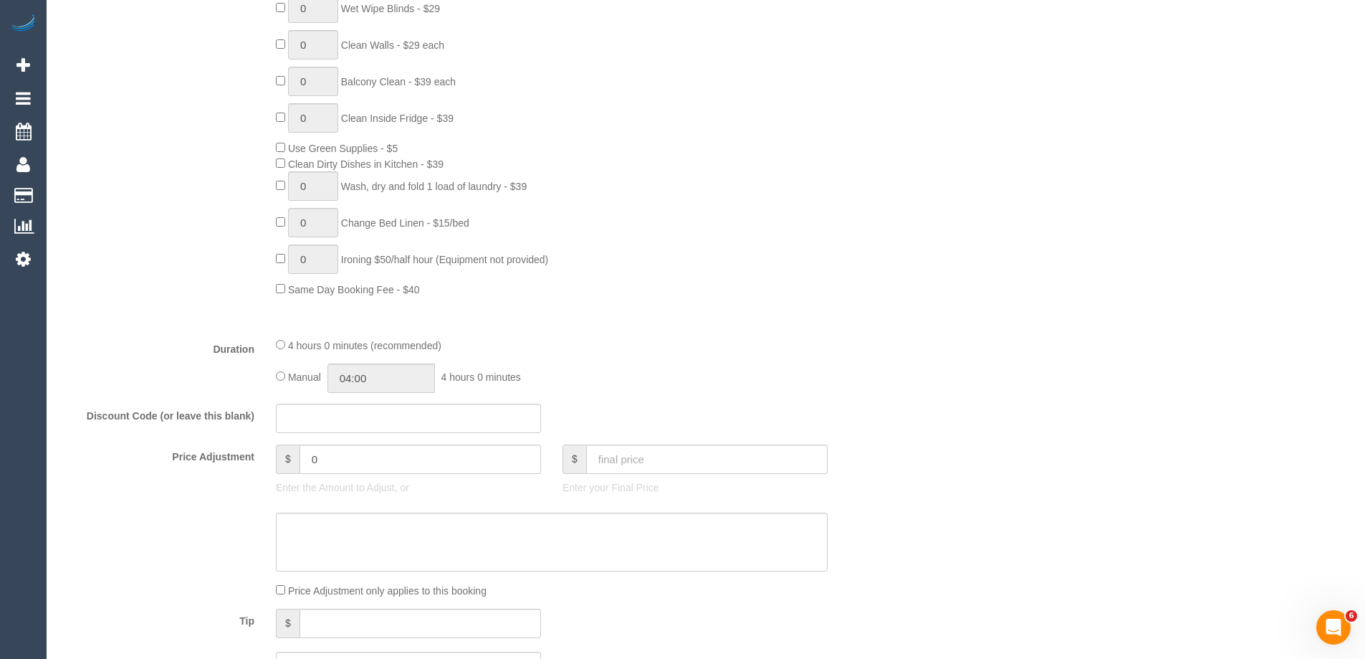
scroll to position [1075, 0]
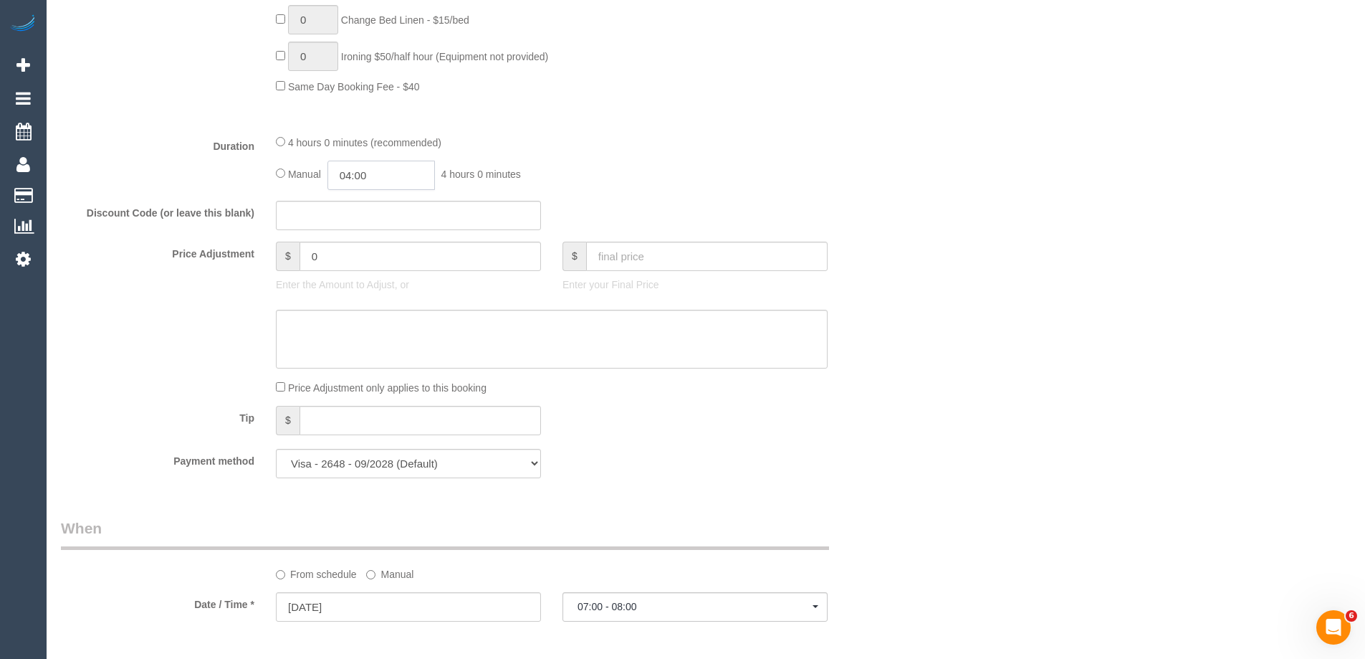
click at [412, 173] on input "04:00" at bounding box center [382, 175] width 108 height 29
type input "02:00"
click at [359, 205] on li "02:00" at bounding box center [365, 201] width 64 height 19
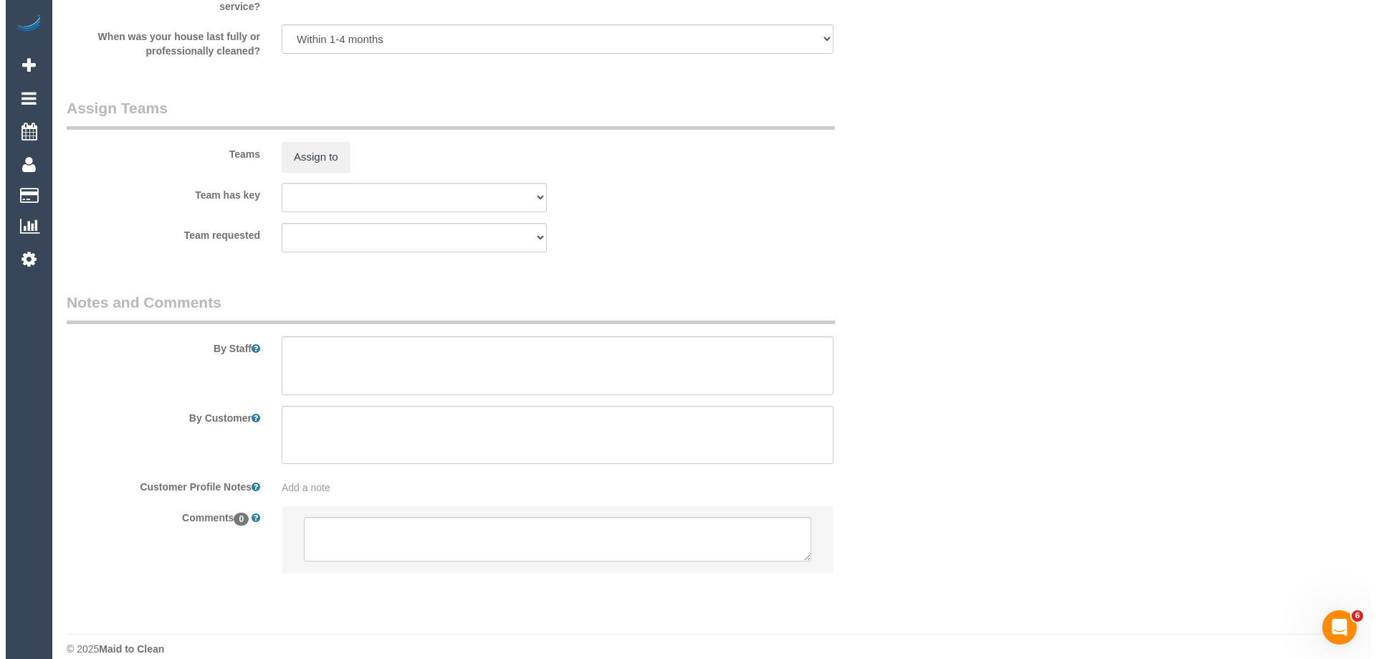
scroll to position [2113, 0]
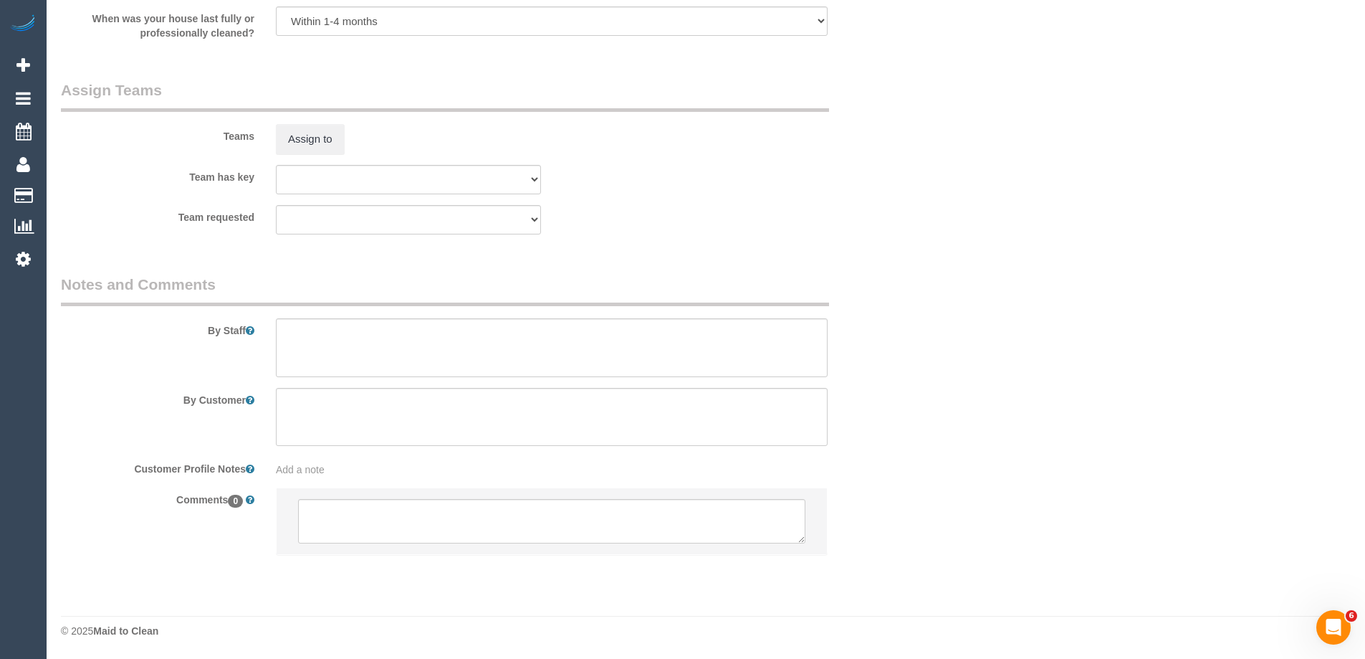
select select "spot22"
click at [305, 355] on textarea at bounding box center [552, 347] width 552 height 59
type textarea "Estimated time of 3.5-4 hrs"
click at [287, 138] on button "Assign to" at bounding box center [310, 139] width 69 height 30
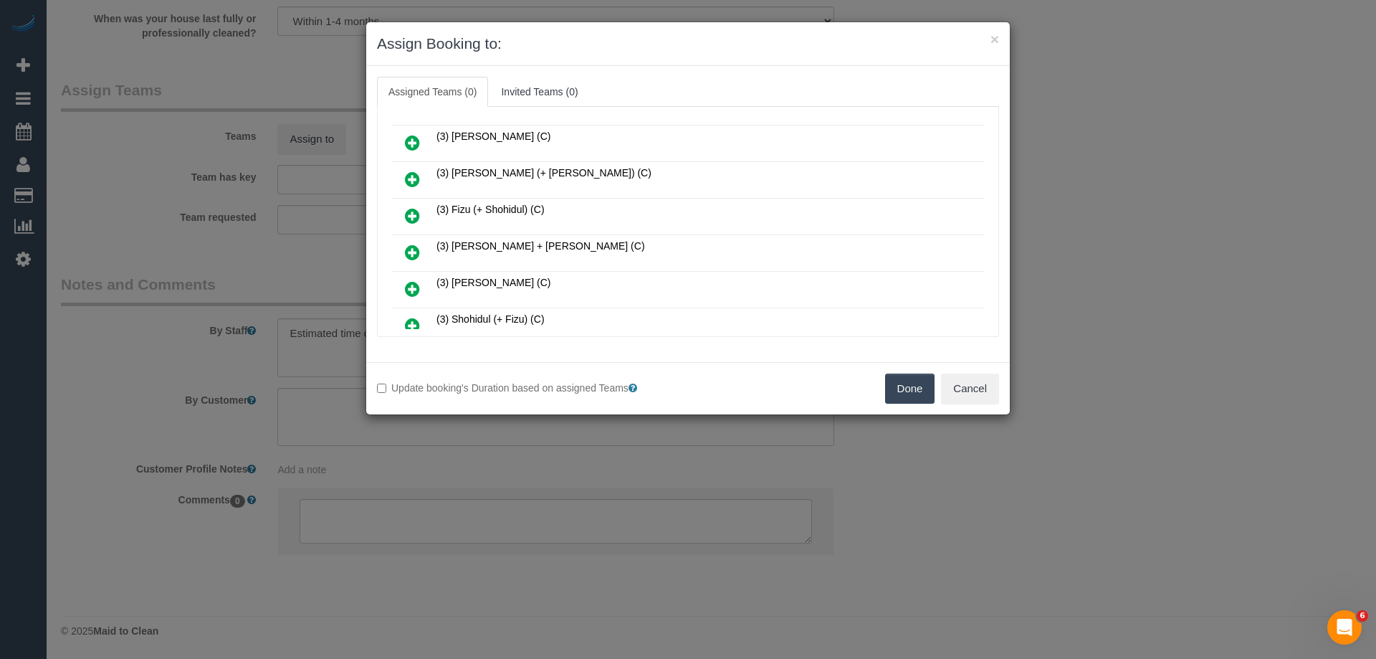
click at [425, 211] on link at bounding box center [413, 216] width 34 height 29
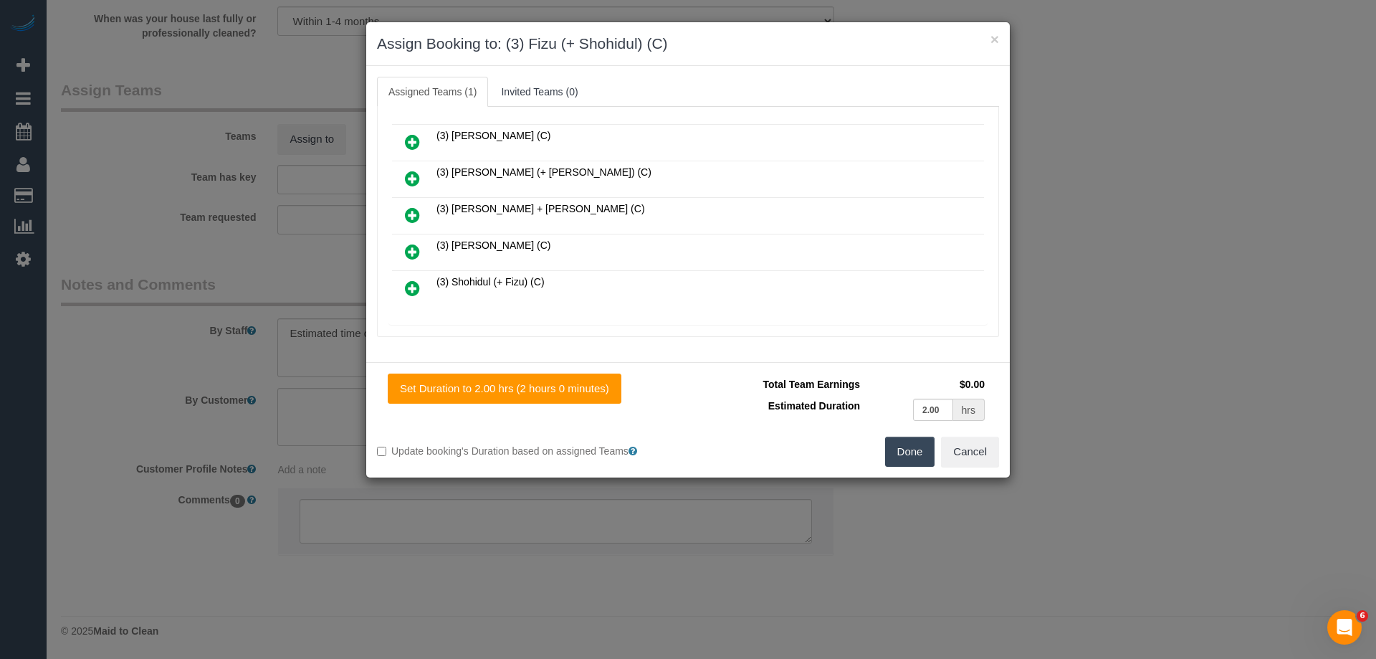
click at [421, 282] on link at bounding box center [413, 288] width 34 height 29
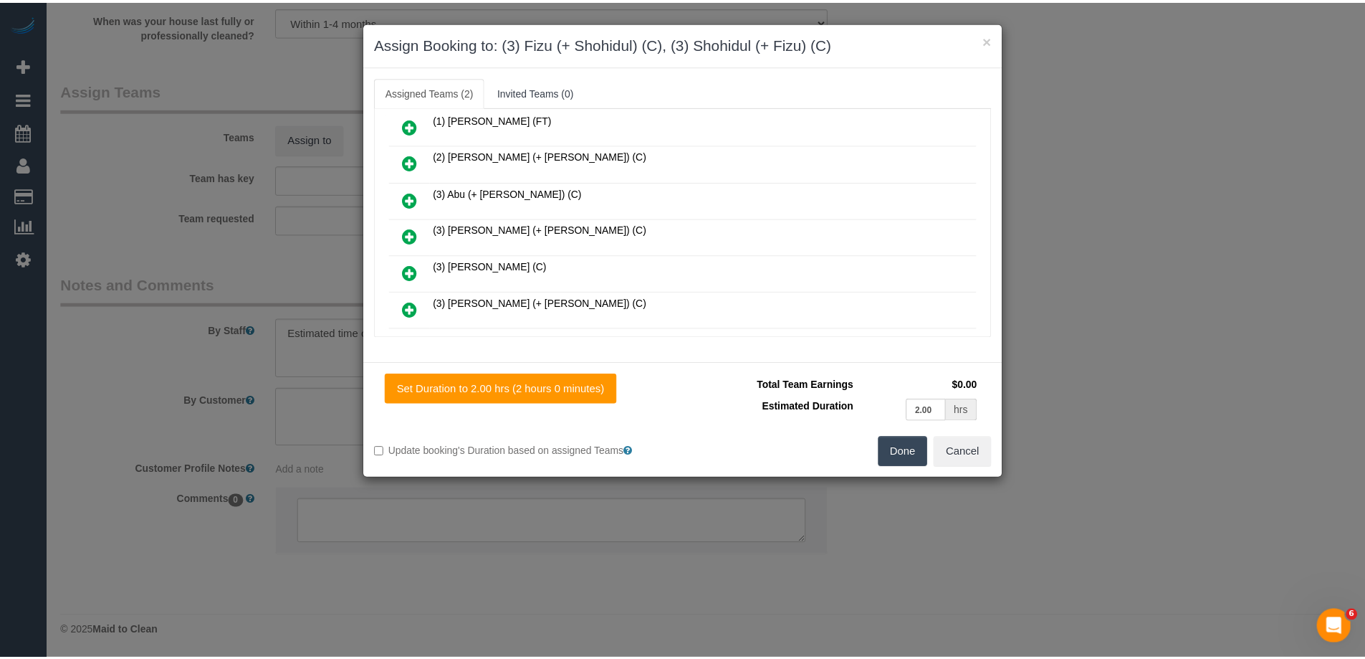
scroll to position [0, 0]
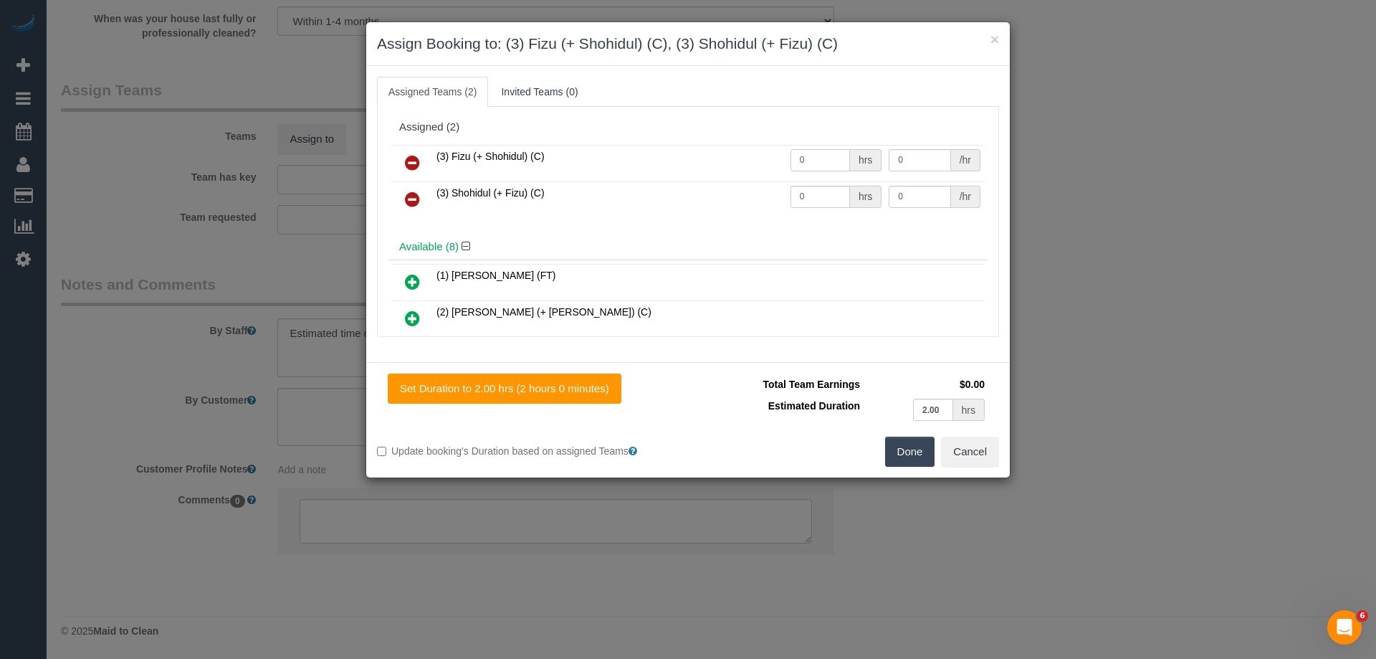
drag, startPoint x: 777, startPoint y: 162, endPoint x: 719, endPoint y: 162, distance: 58.1
click at [733, 162] on tr "(3) Fizu (+ Shohidul) (C) 0 hrs 0 /hr" at bounding box center [688, 163] width 592 height 37
type input "1"
drag, startPoint x: 803, startPoint y: 187, endPoint x: 780, endPoint y: 195, distance: 23.6
click at [787, 194] on td "0 hrs" at bounding box center [836, 199] width 99 height 37
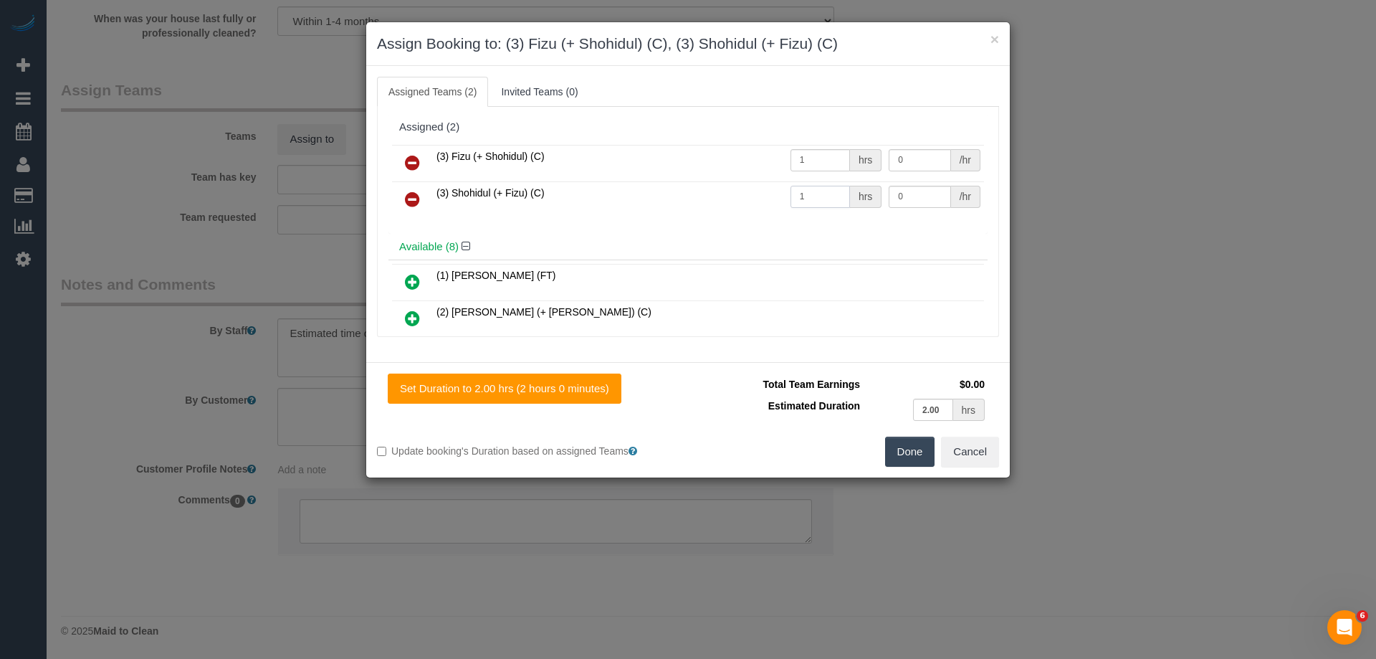
type input "1"
drag, startPoint x: 887, startPoint y: 157, endPoint x: 820, endPoint y: 157, distance: 67.4
click at [820, 157] on tr "(3) Fizu (+ Shohidul) (C) 1 hrs 0 /hr" at bounding box center [688, 163] width 592 height 37
type input "70"
click at [823, 194] on tr "(3) Shohidul (+ Fizu) (C) 1 hrs 0 /hr" at bounding box center [688, 199] width 592 height 37
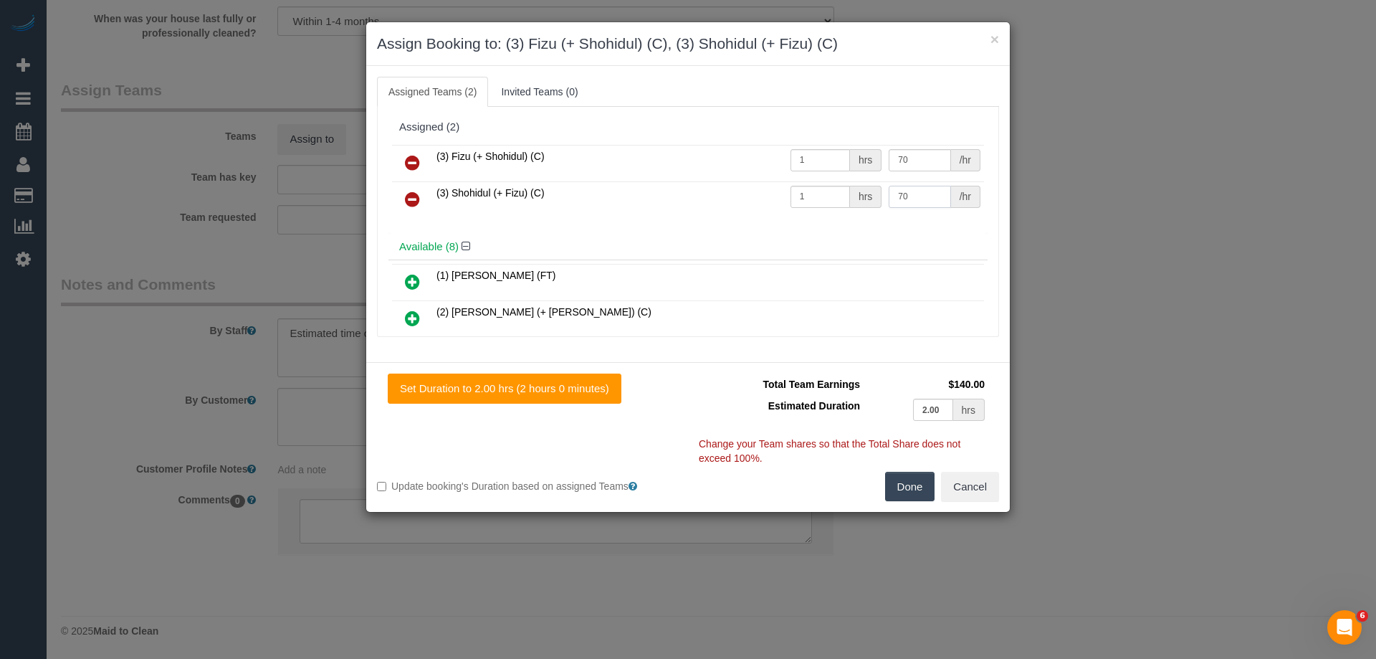
type input "70"
click at [908, 494] on button "Done" at bounding box center [910, 487] width 50 height 30
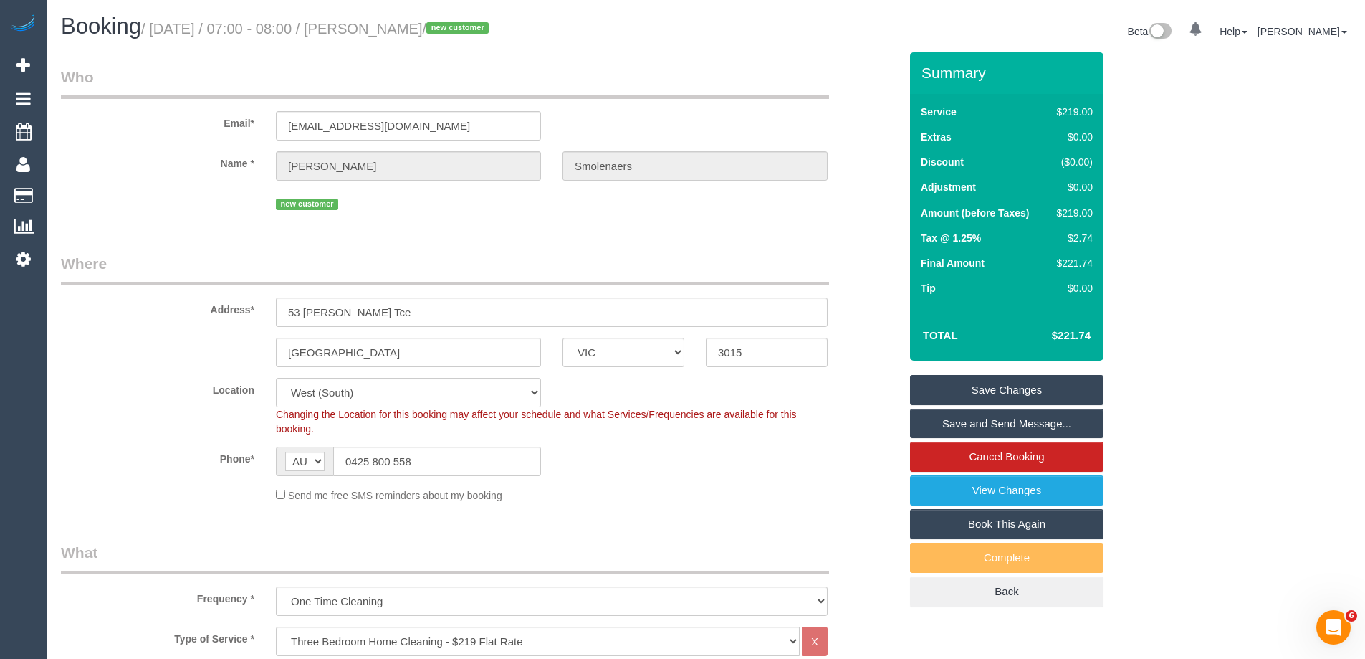
drag, startPoint x: 510, startPoint y: 29, endPoint x: 376, endPoint y: 28, distance: 133.3
click at [376, 28] on small "/ October 04, 2025 / 07:00 - 08:00 / Thomas Smolenaers / new customer" at bounding box center [317, 29] width 352 height 16
copy small "Thomas Smolenaers"
click at [957, 424] on link "Save and Send Message..." at bounding box center [1007, 424] width 194 height 30
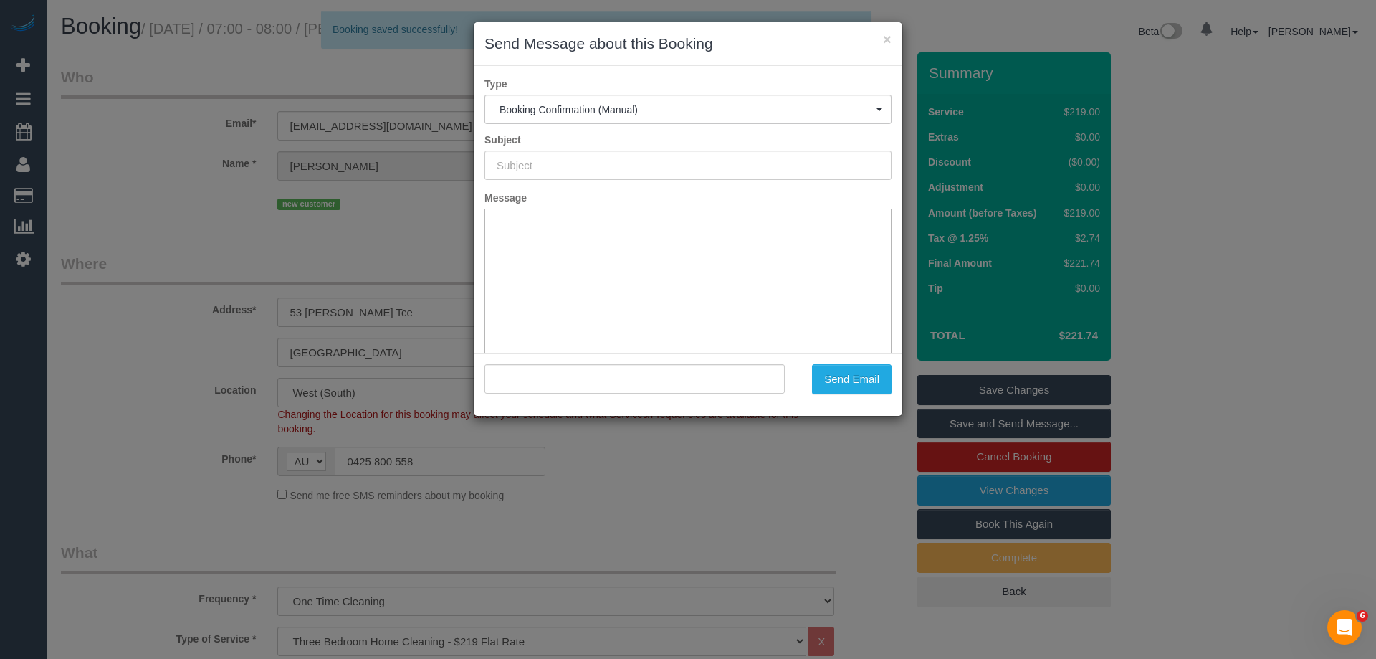
type input "Booking Confirmed"
type input ""Thomas Smolenaers" <t_smolenaers@hotmail.com>"
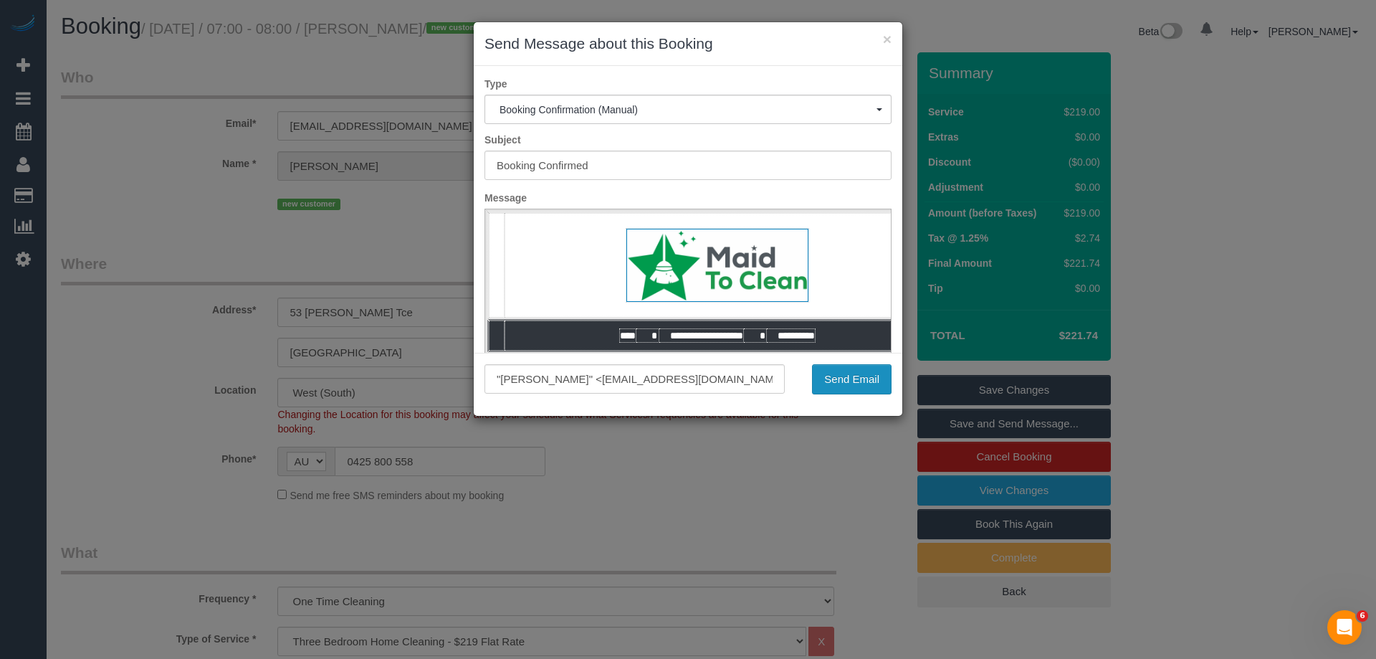
click at [841, 378] on button "Send Email" at bounding box center [852, 379] width 80 height 30
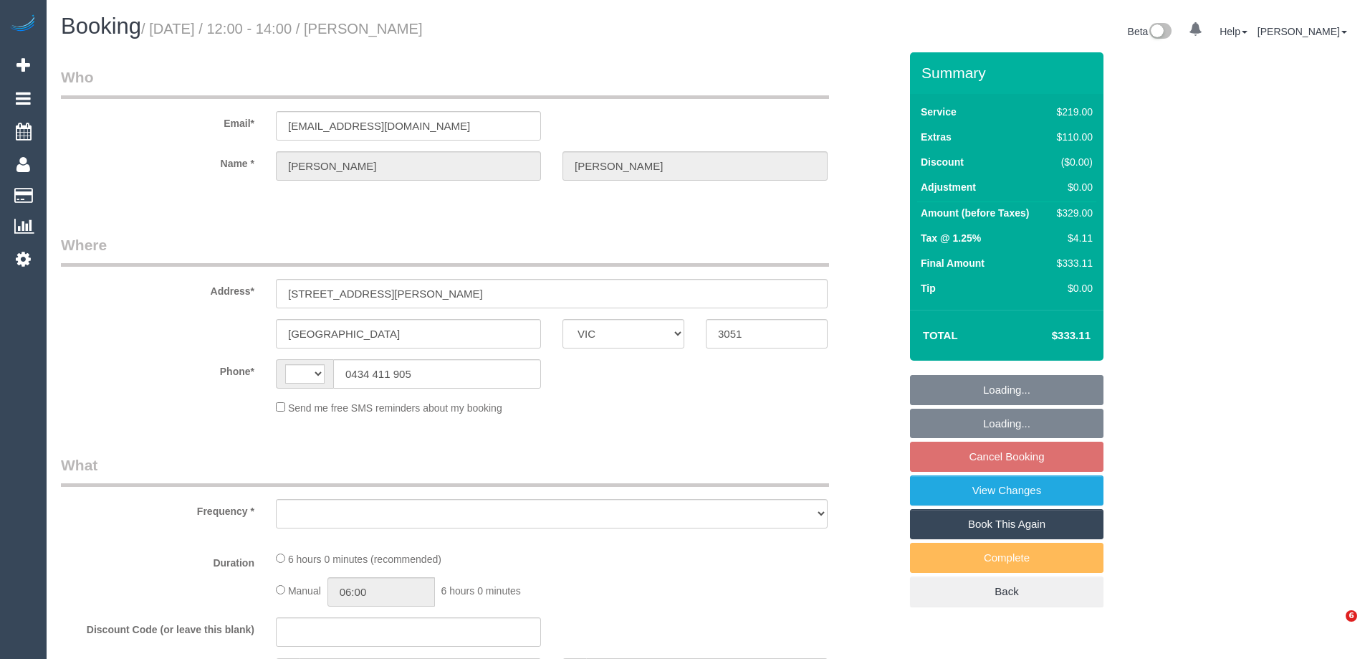
select select "VIC"
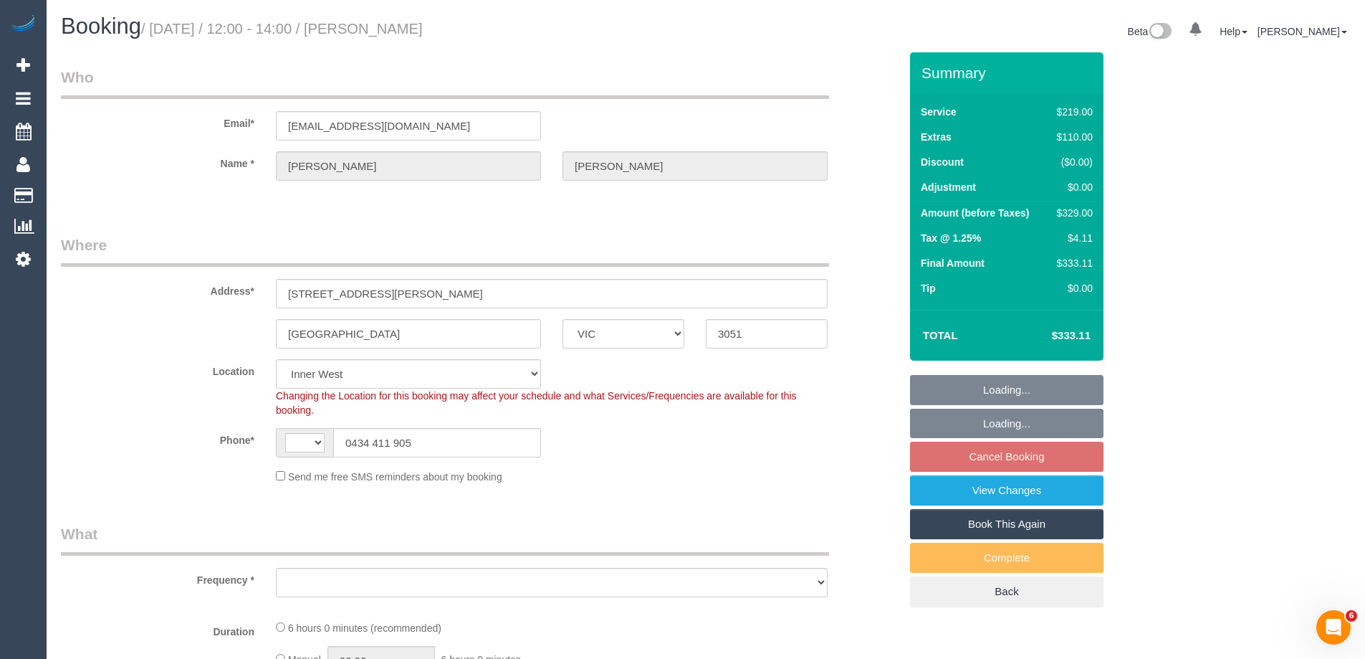
select select "string:AU"
select select "object:1366"
select select "number:28"
select select "number:14"
select select "number:19"
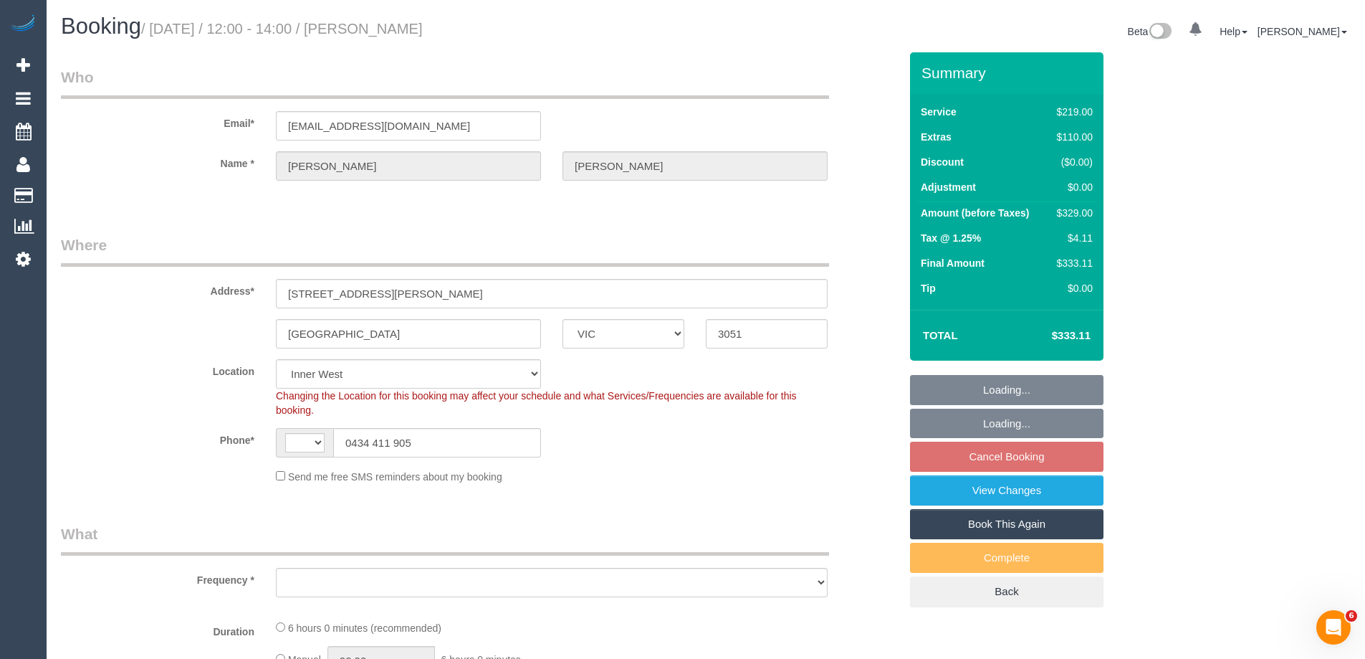
select select "number:24"
select select "number:12"
select select "string:stripe-pm_1LWaJZ2GScqysDRVelRno2Ug"
select select "object:1472"
select select "spot4"
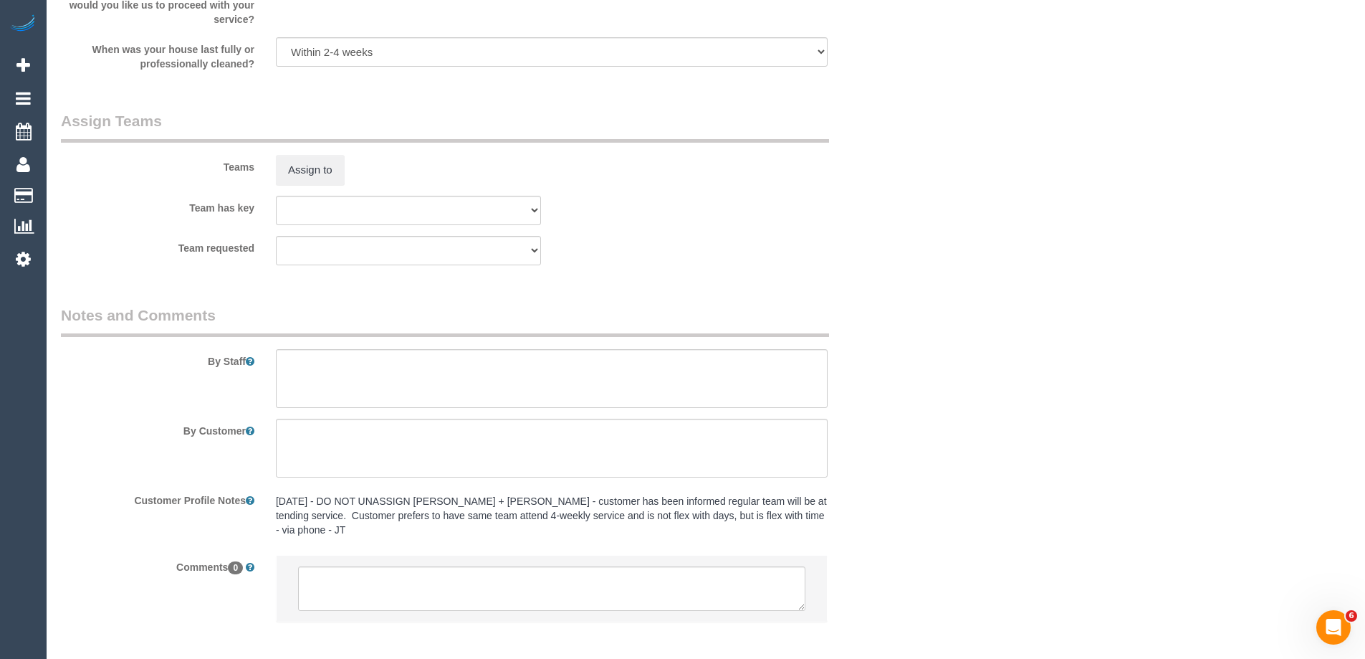
scroll to position [2116, 0]
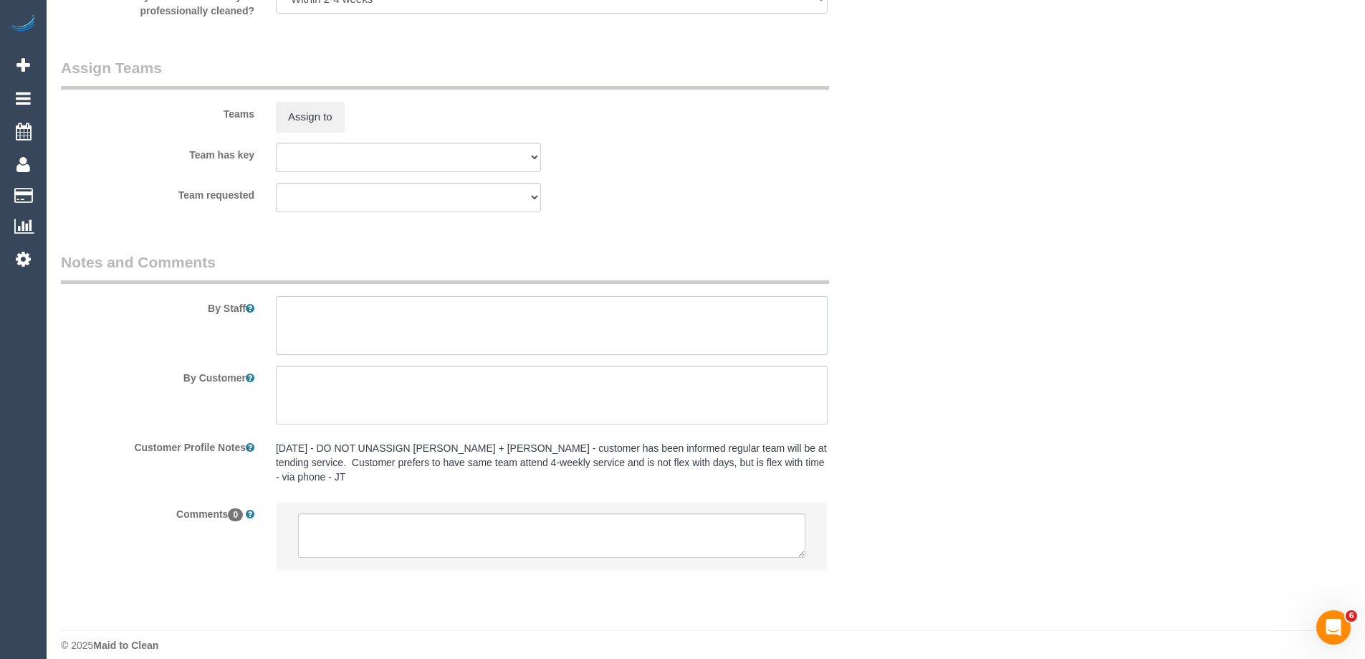
click at [330, 330] on textarea at bounding box center [552, 325] width 552 height 59
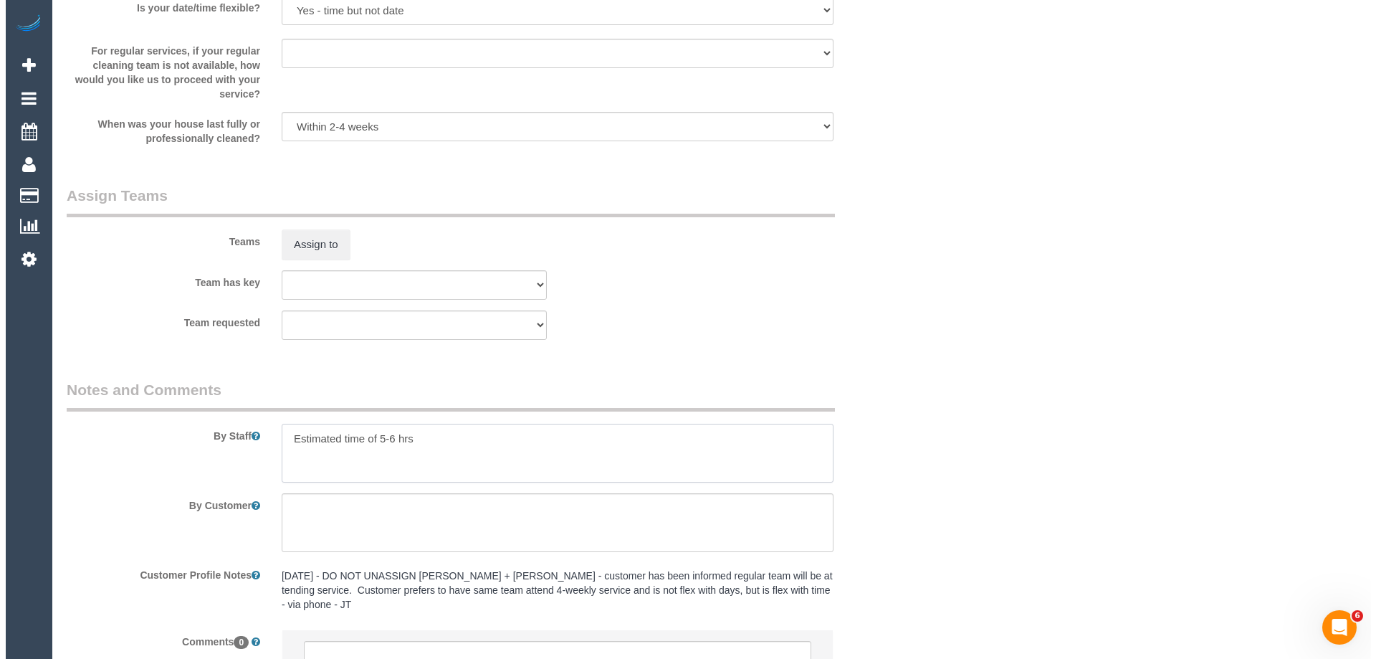
scroll to position [1972, 0]
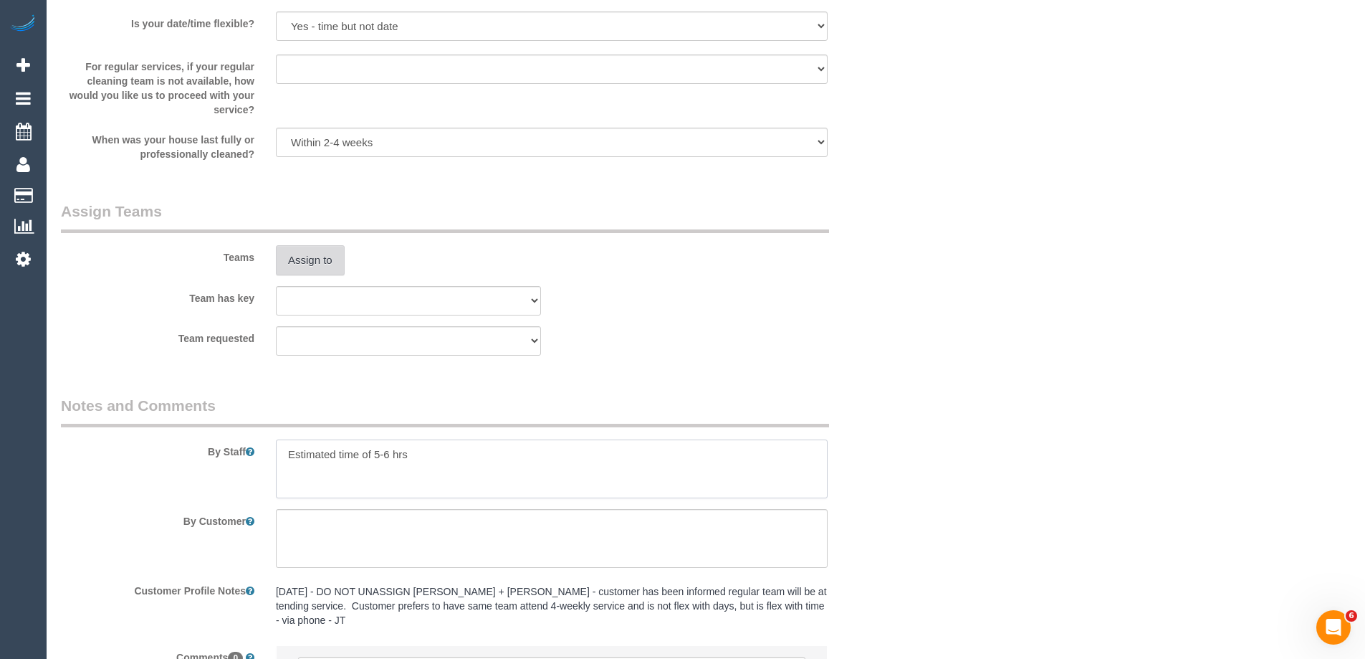
type textarea "Estimated time of 5-6 hrs"
click at [333, 248] on button "Assign to" at bounding box center [310, 260] width 69 height 30
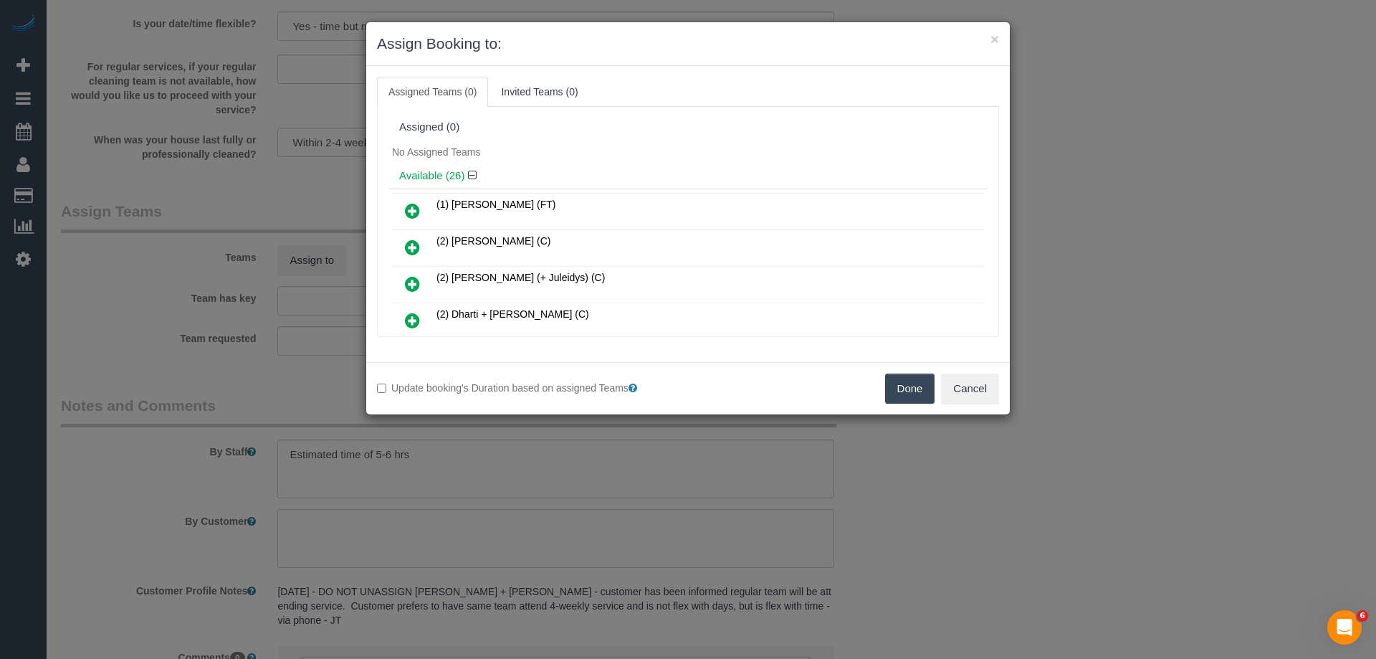
scroll to position [72, 0]
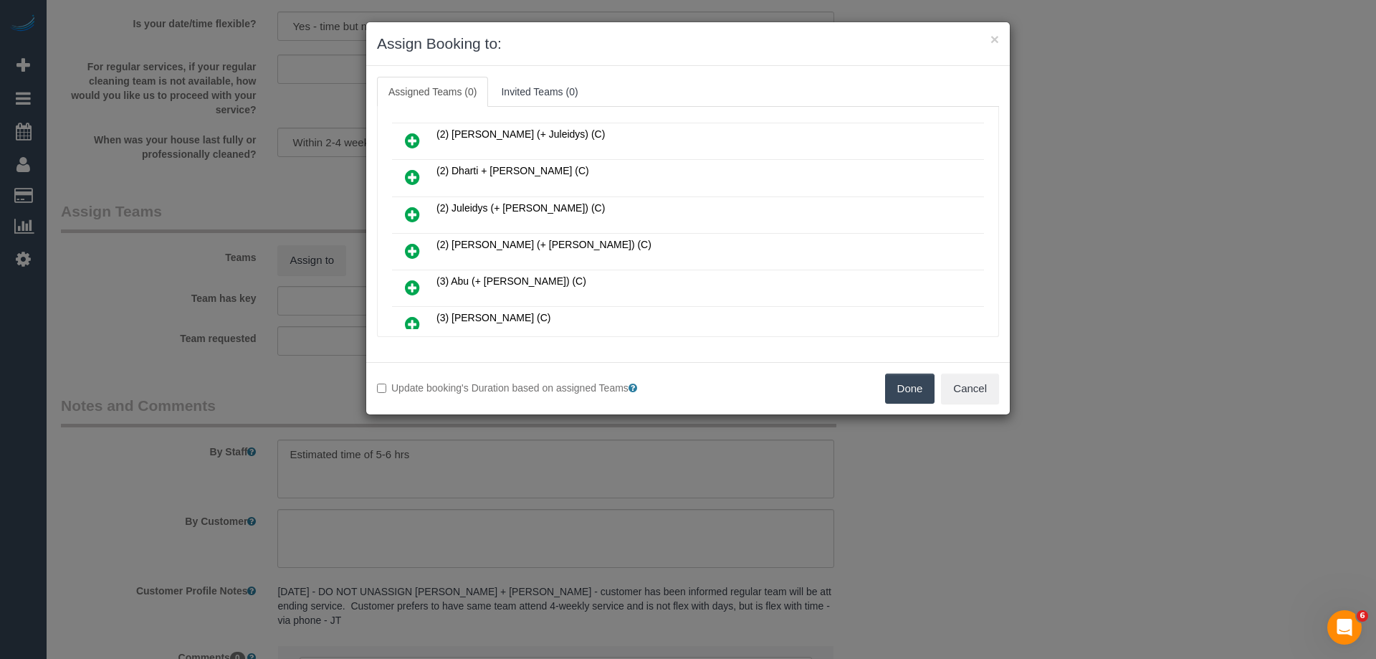
click at [414, 253] on icon at bounding box center [412, 250] width 15 height 17
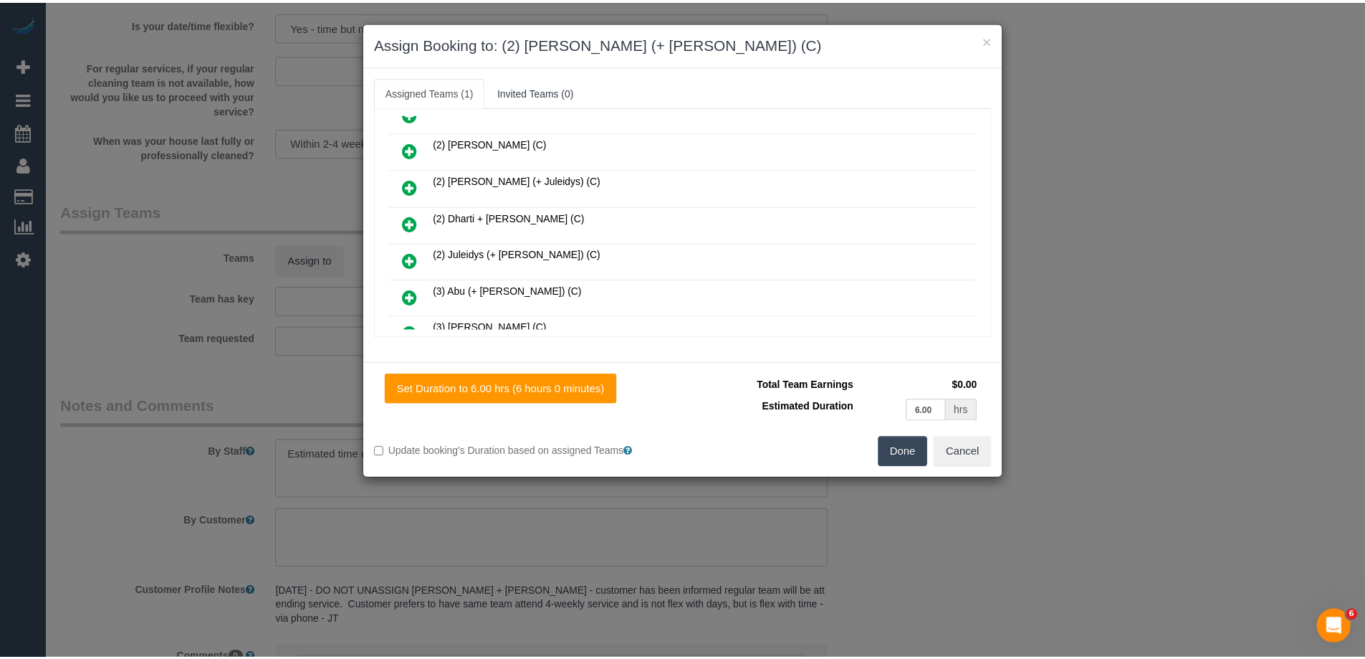
scroll to position [106, 0]
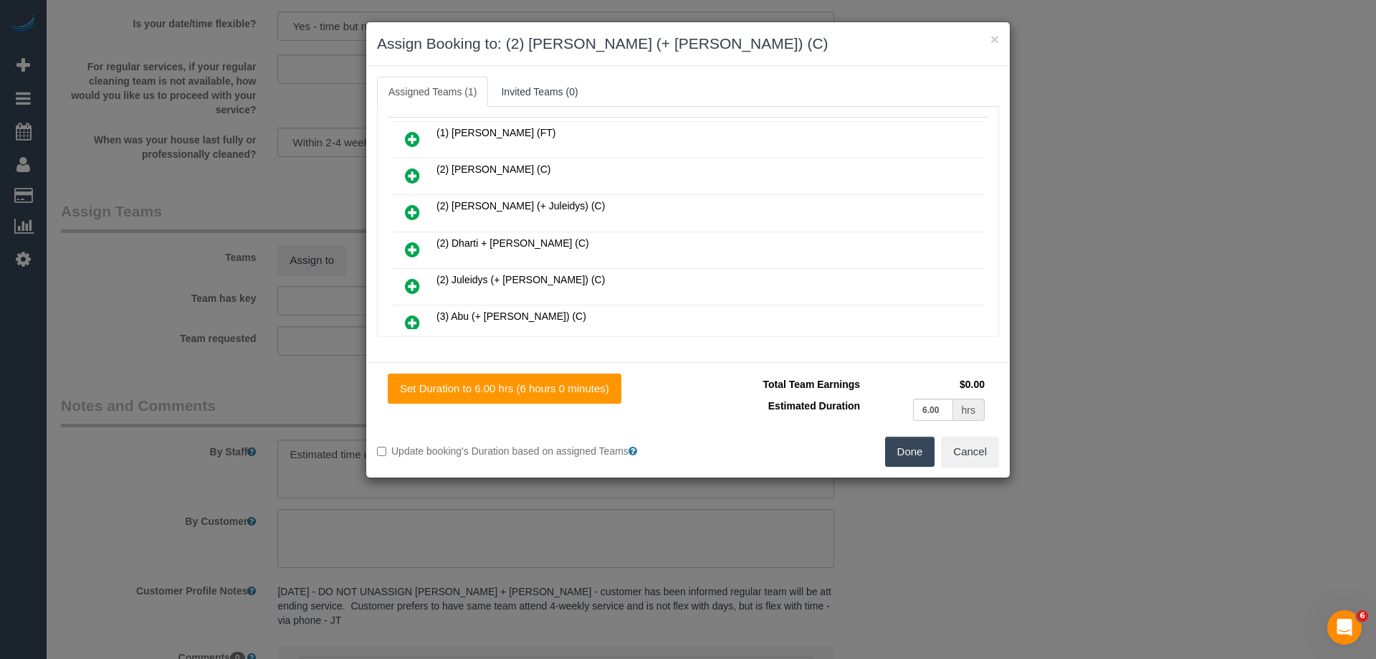
click at [922, 449] on button "Done" at bounding box center [910, 451] width 50 height 30
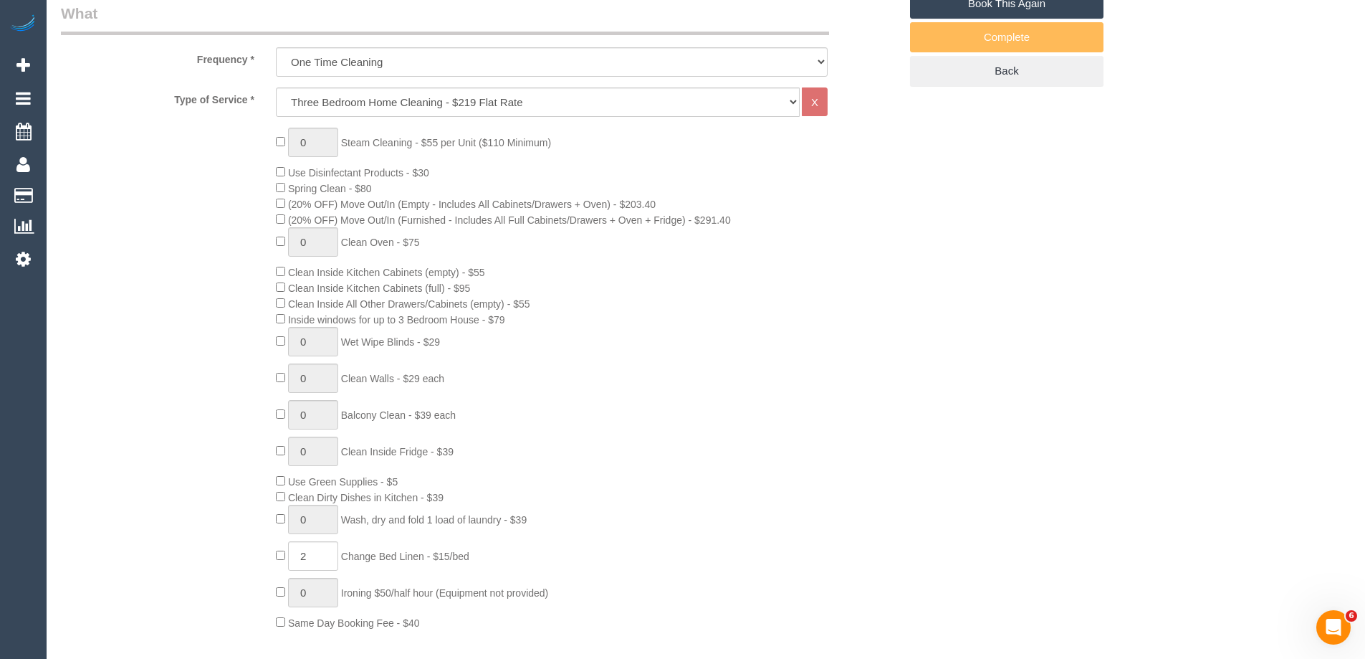
scroll to position [252, 0]
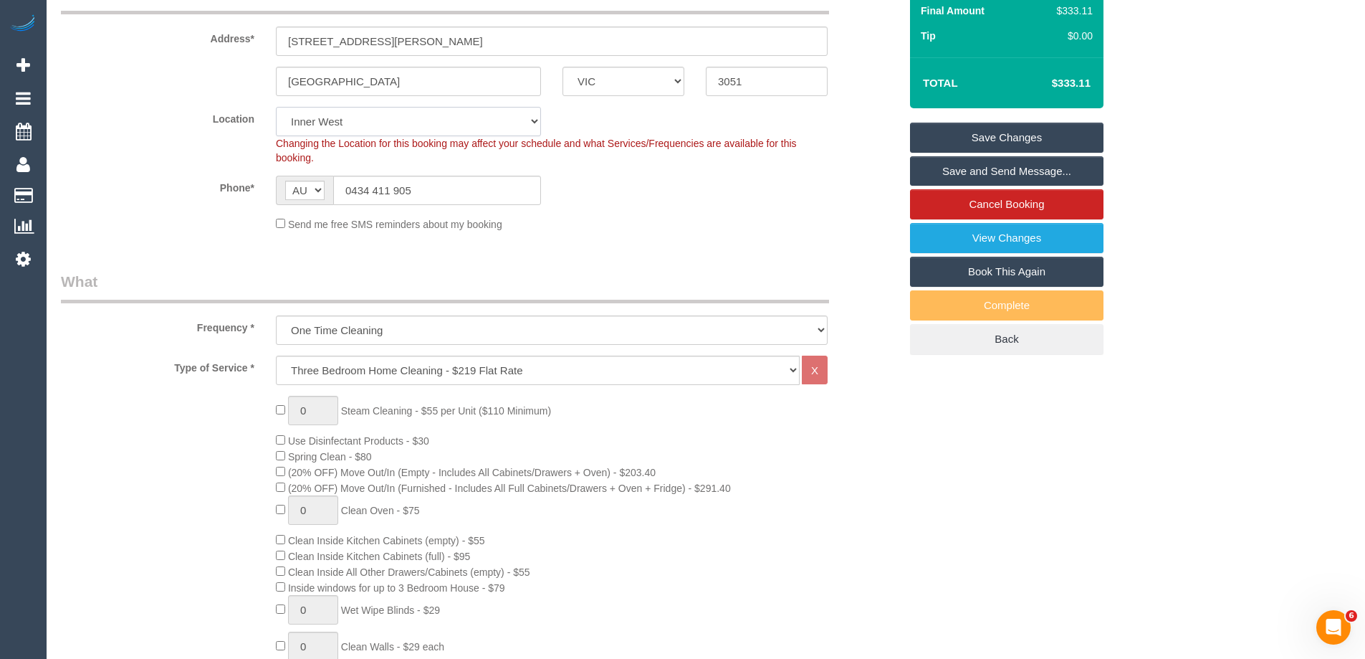
click at [323, 122] on select "Office City East (North) East (South) Inner East Inner North (East) Inner North…" at bounding box center [408, 121] width 265 height 29
select select "54"
click at [276, 107] on select "Office City East (North) East (South) Inner East Inner North (East) Inner North…" at bounding box center [408, 121] width 265 height 29
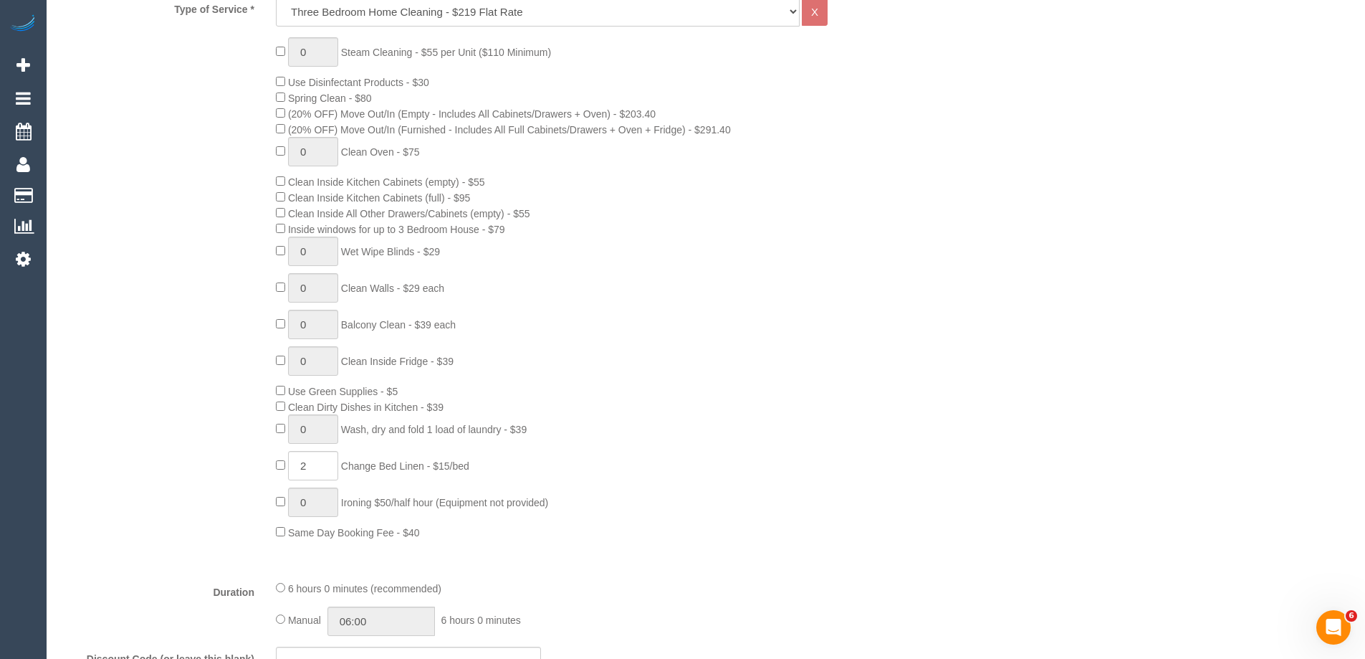
select select "object:4640"
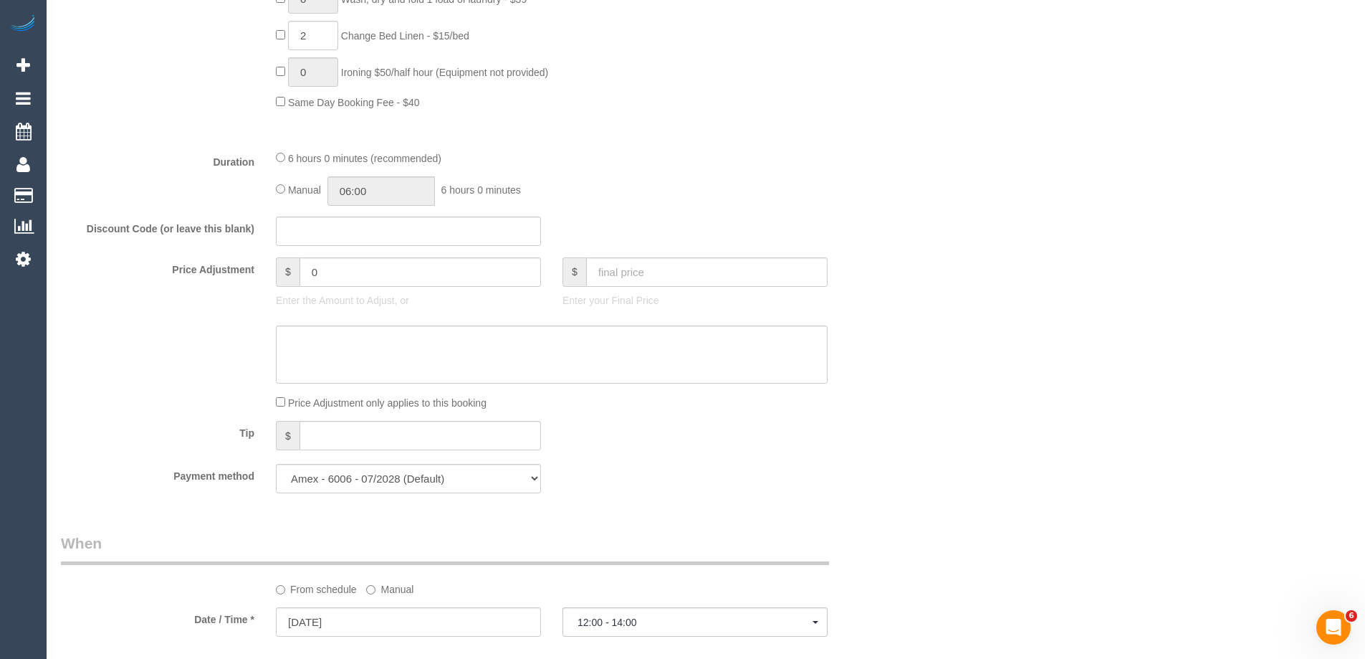
select select "spot25"
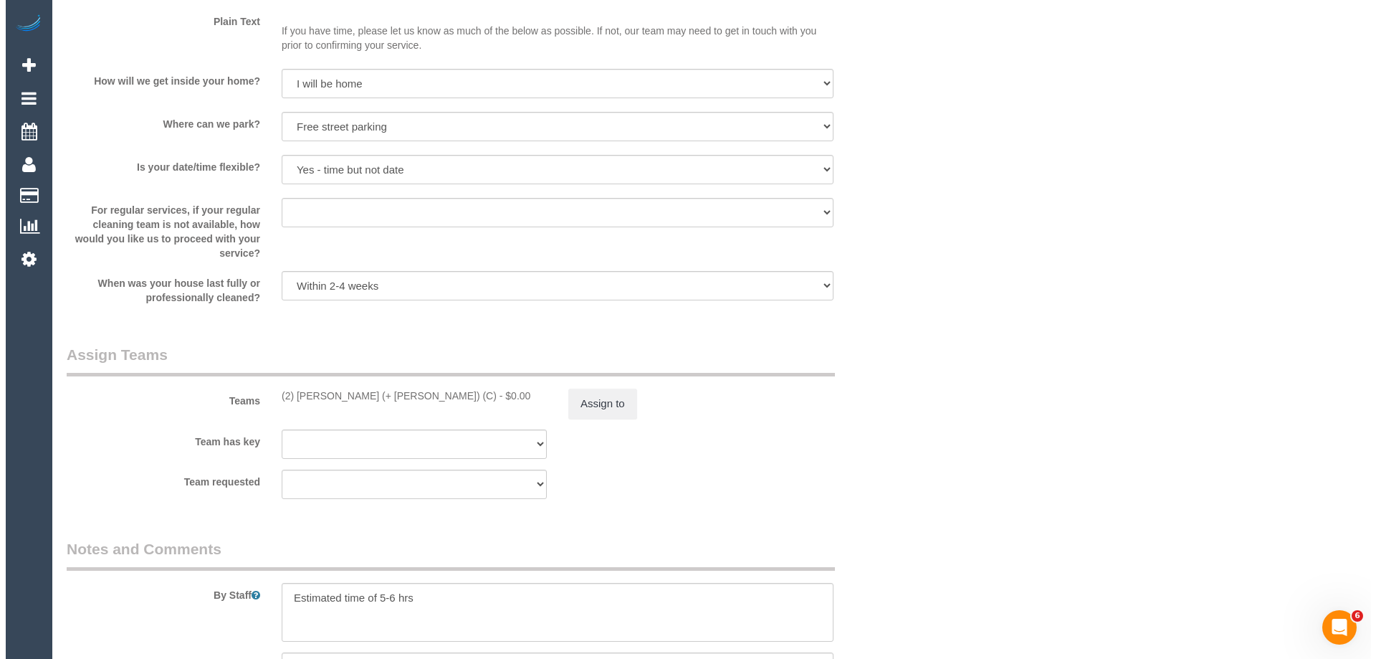
scroll to position [2116, 0]
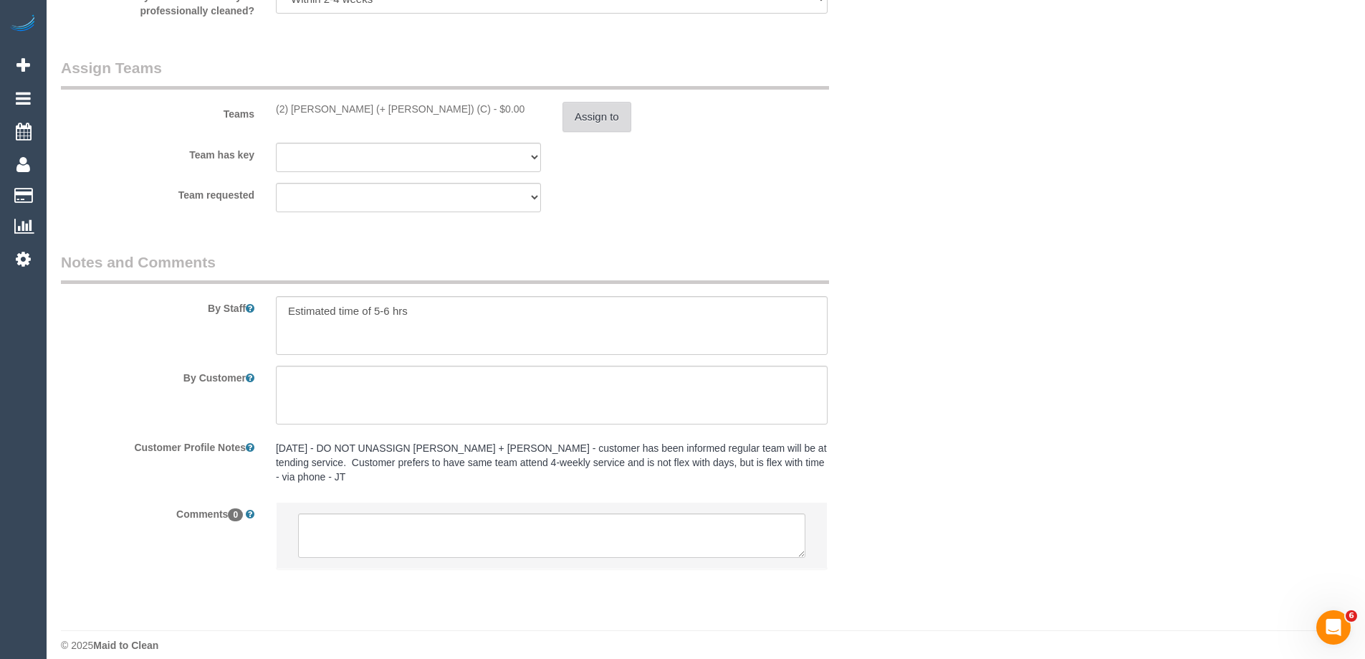
click at [591, 113] on button "Assign to" at bounding box center [597, 117] width 69 height 30
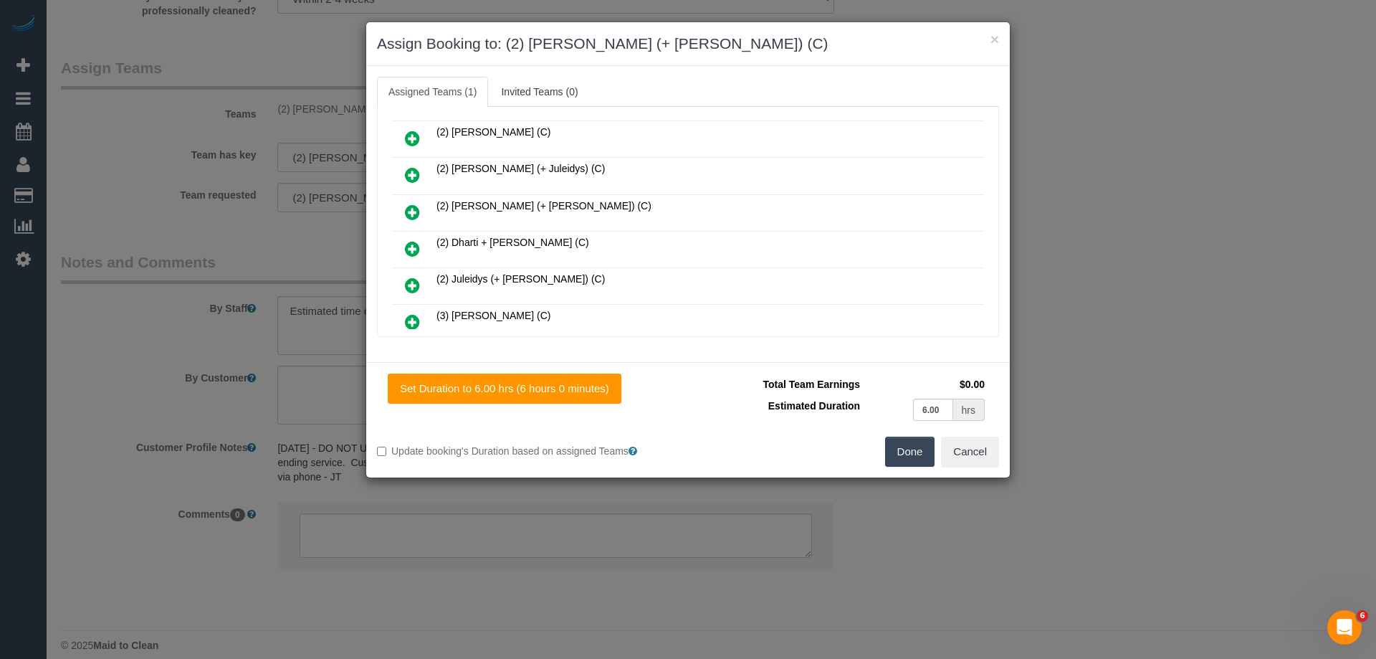
click at [416, 206] on icon at bounding box center [412, 212] width 15 height 17
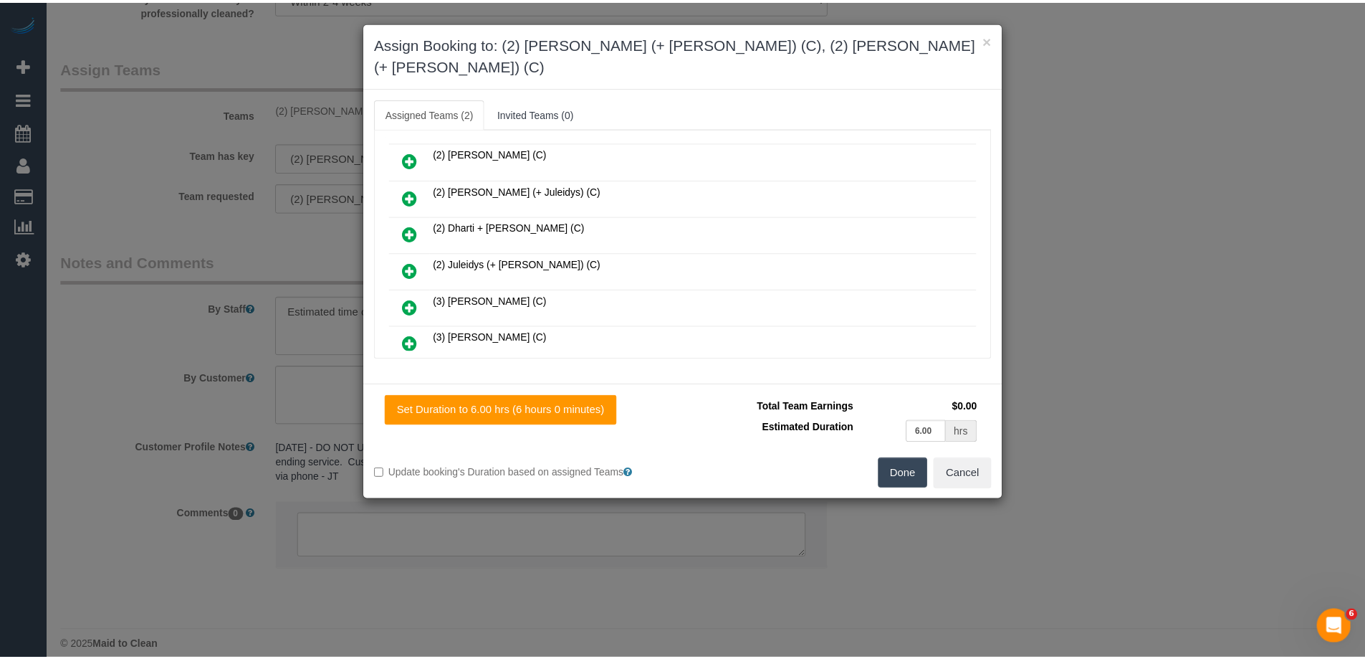
scroll to position [0, 0]
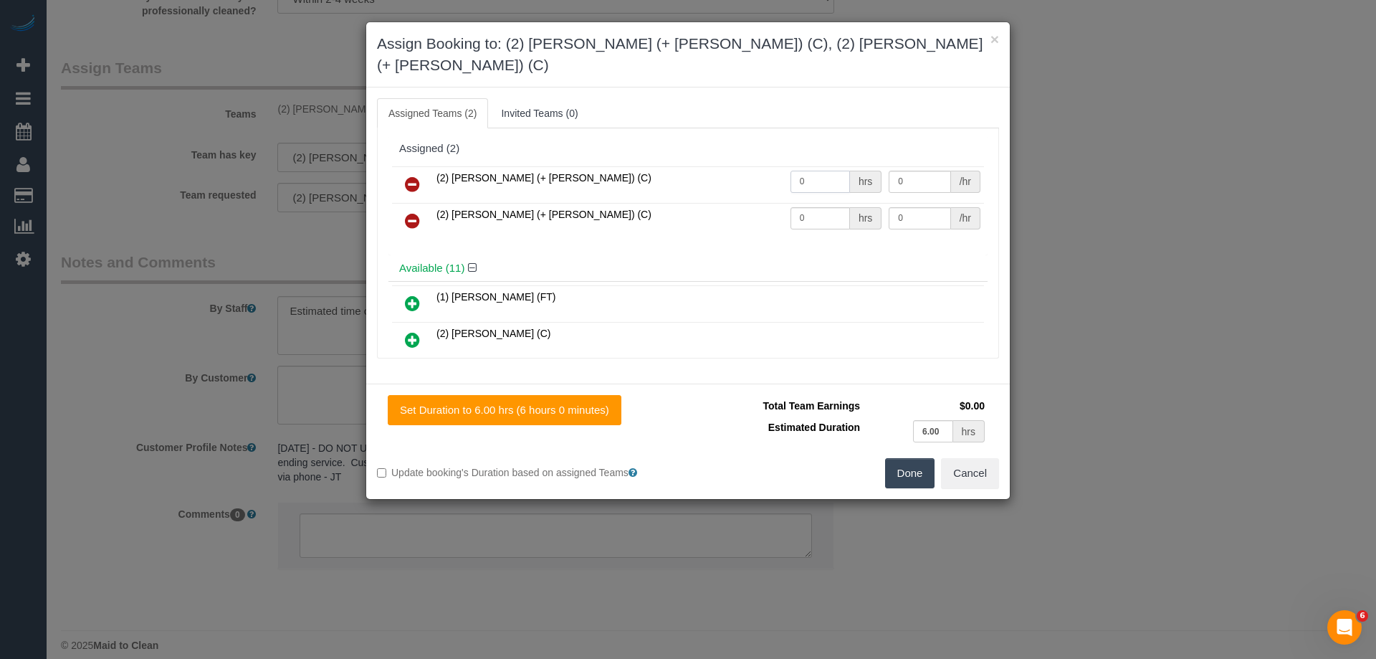
drag, startPoint x: 804, startPoint y: 162, endPoint x: 736, endPoint y: 162, distance: 68.1
click at [737, 166] on tr "(2) Daniela (+ Kevin) (C) 0 hrs 0 /hr" at bounding box center [688, 184] width 592 height 37
type input "1"
drag, startPoint x: 768, startPoint y: 196, endPoint x: 740, endPoint y: 191, distance: 27.6
click at [743, 203] on tr "(2) Kevin (+ Daniela) (C) 0 hrs 0 /hr" at bounding box center [688, 221] width 592 height 37
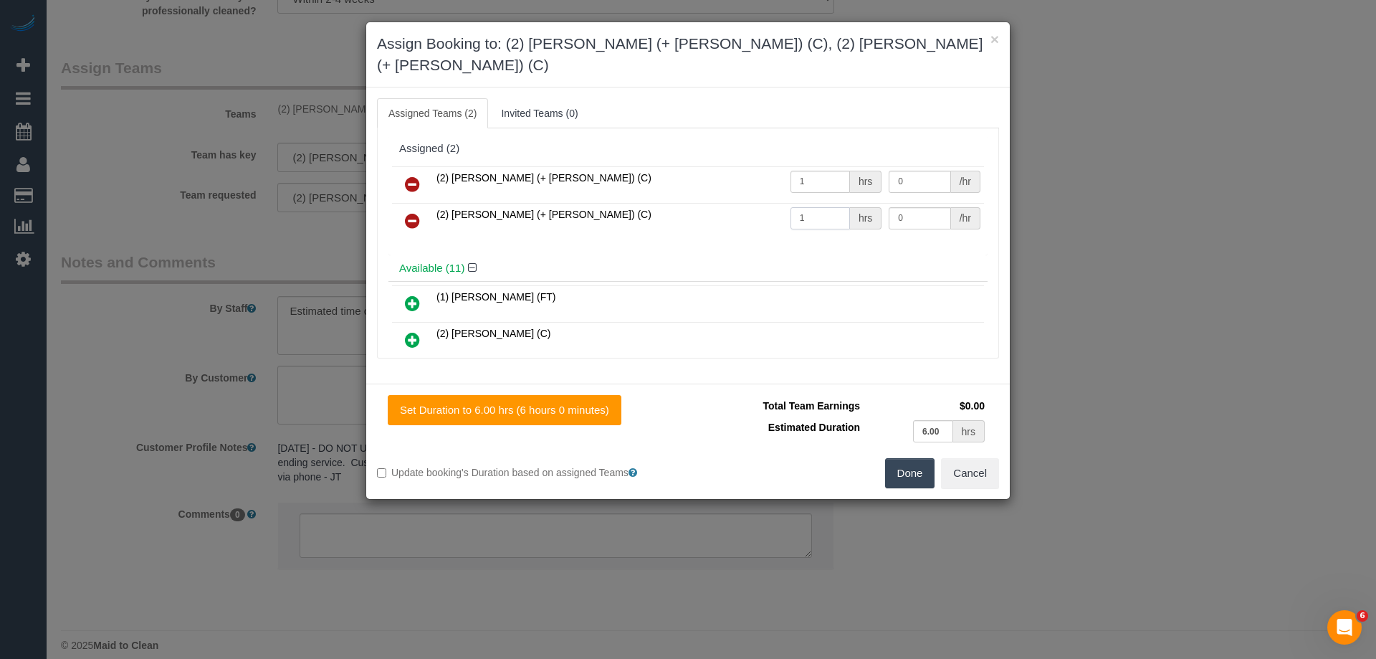
type input "1"
drag, startPoint x: 913, startPoint y: 188, endPoint x: 816, endPoint y: 191, distance: 97.5
click at [816, 203] on tr "(2) Kevin (+ Daniela) (C) 1 hrs 0 /hr" at bounding box center [688, 221] width 592 height 37
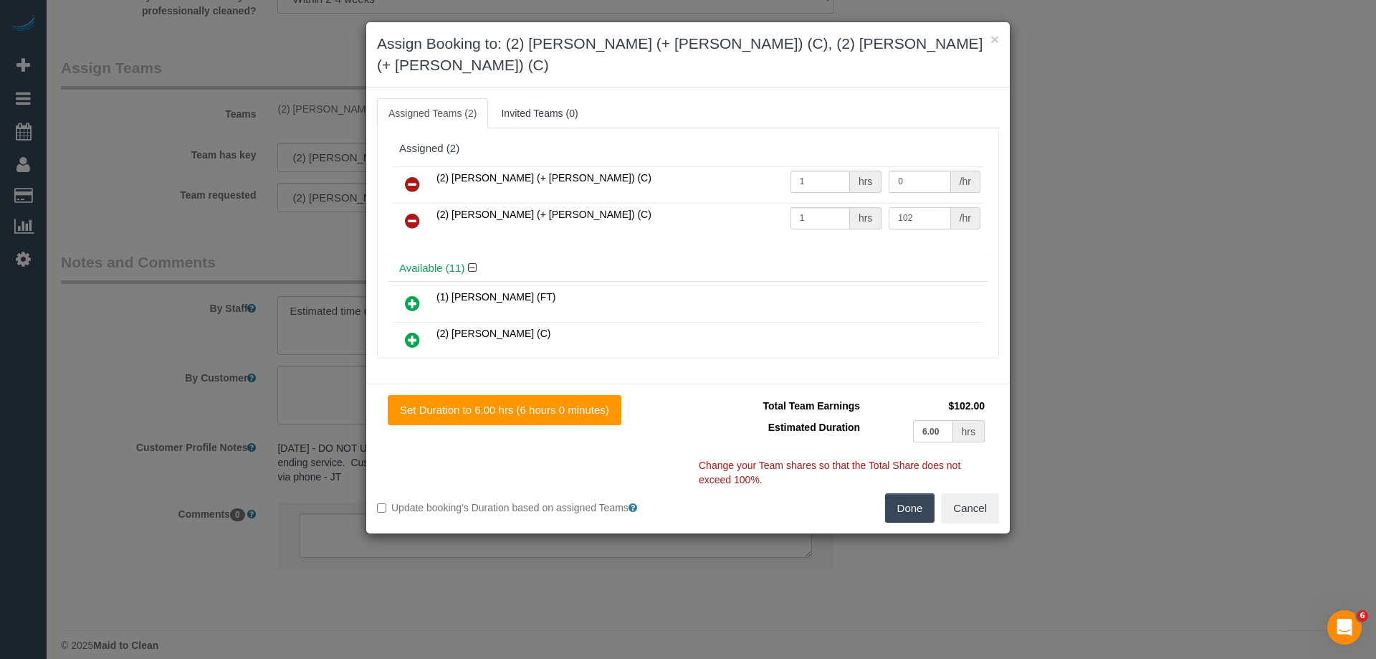
drag, startPoint x: 922, startPoint y: 191, endPoint x: 797, endPoint y: 193, distance: 125.4
click at [797, 203] on tr "(2) Kevin (+ Daniela) (C) 1 hrs 102 /hr" at bounding box center [688, 221] width 592 height 37
type input "105"
drag, startPoint x: 907, startPoint y: 162, endPoint x: 834, endPoint y: 158, distance: 73.9
click at [834, 166] on tr "(2) Daniela (+ Kevin) (C) 1 hrs 0 /hr" at bounding box center [688, 184] width 592 height 37
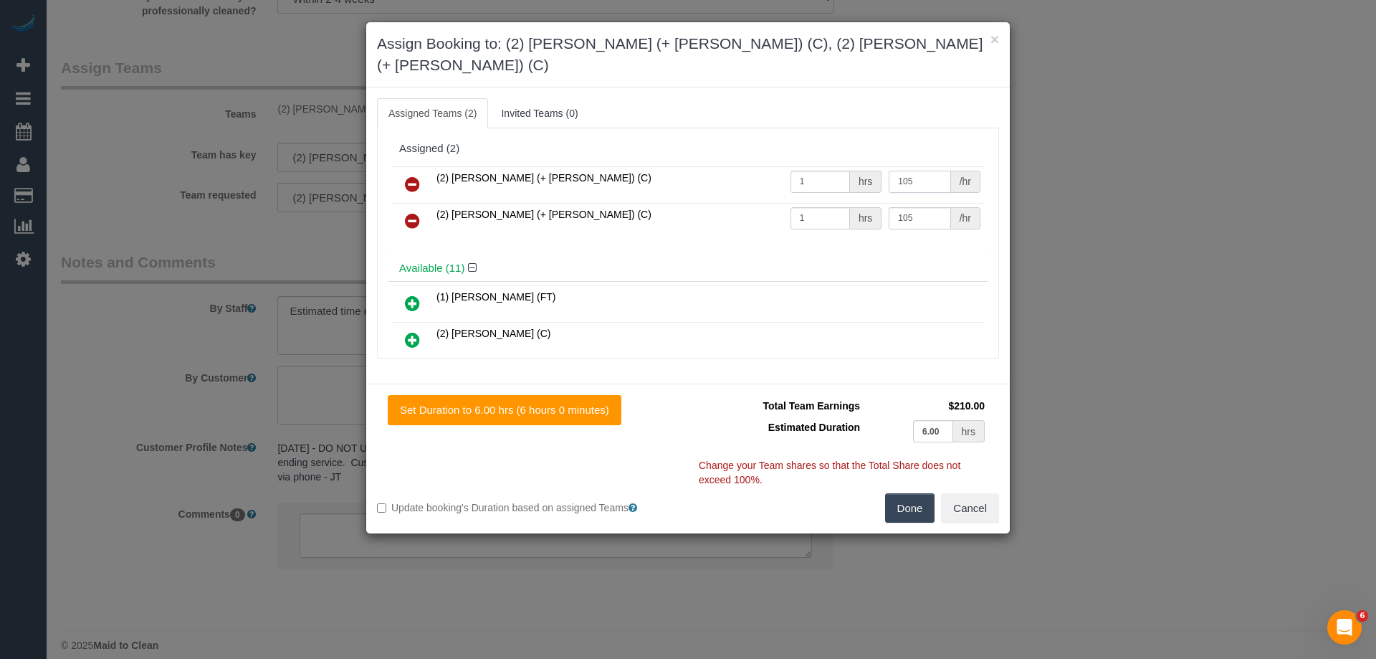
type input "105"
click at [898, 495] on button "Done" at bounding box center [910, 508] width 50 height 30
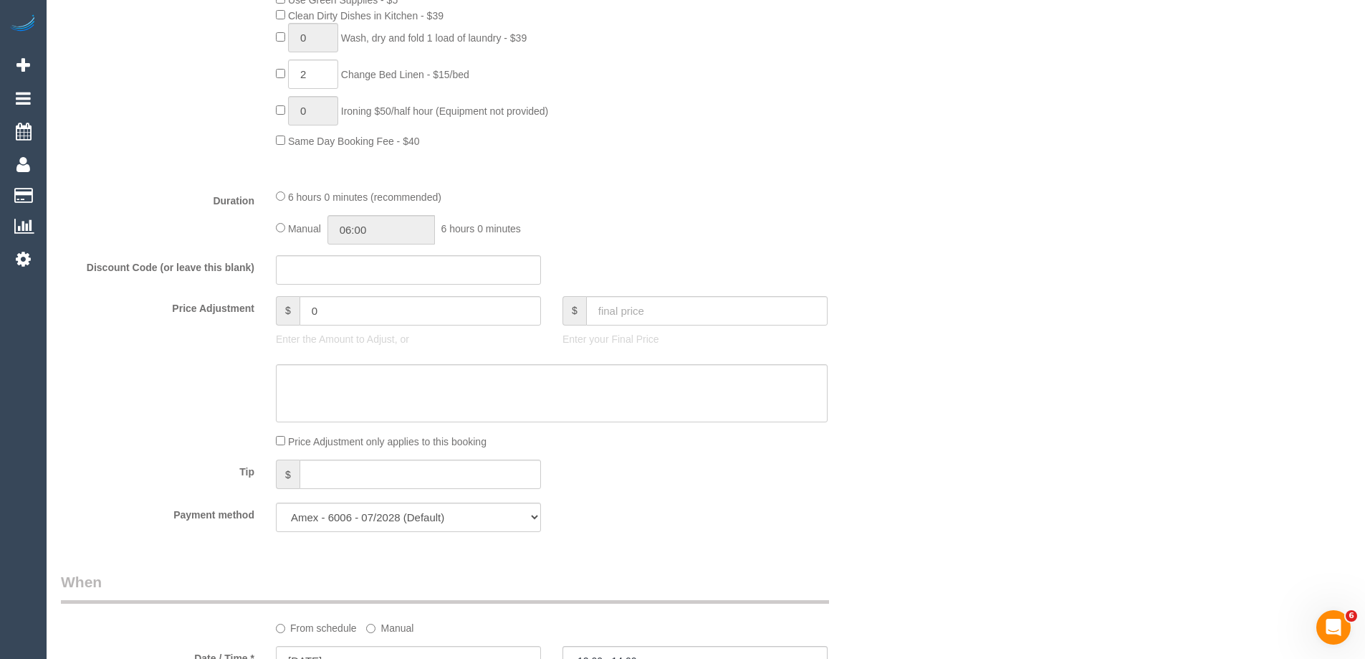
scroll to position [826, 0]
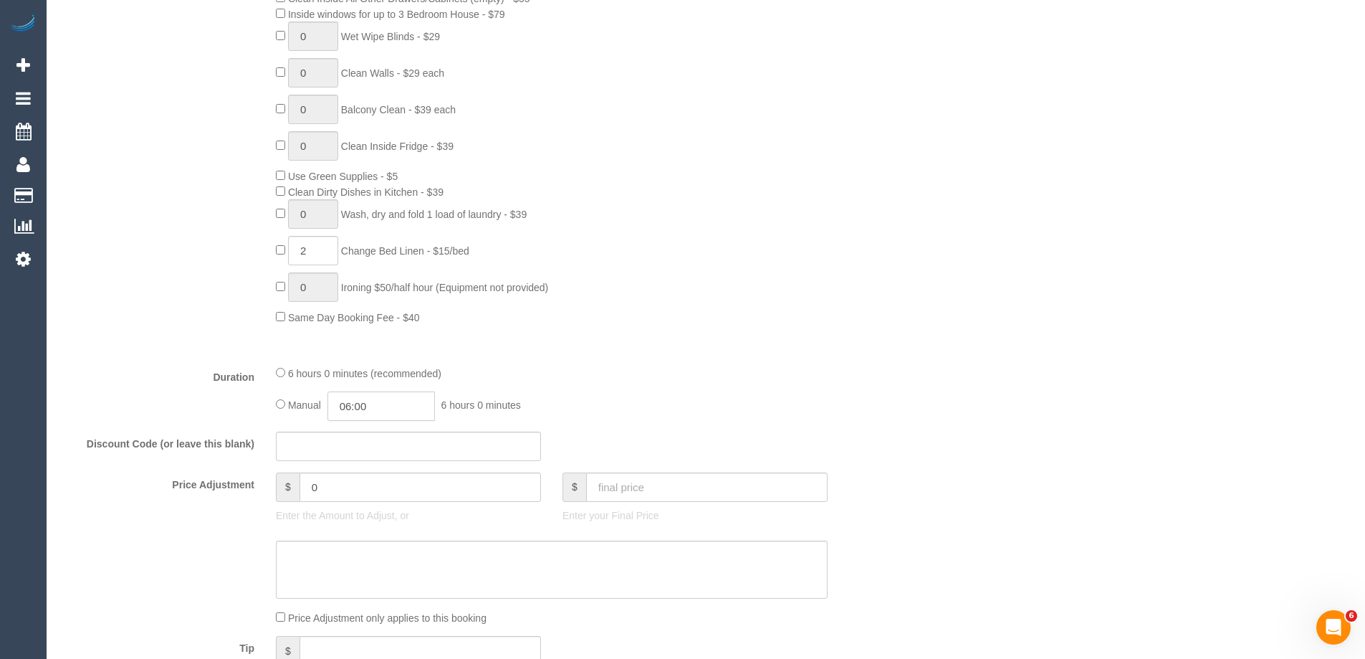
click at [380, 410] on input "06:00" at bounding box center [382, 405] width 108 height 29
type input "03:00"
click at [364, 449] on li "03:00" at bounding box center [365, 452] width 64 height 19
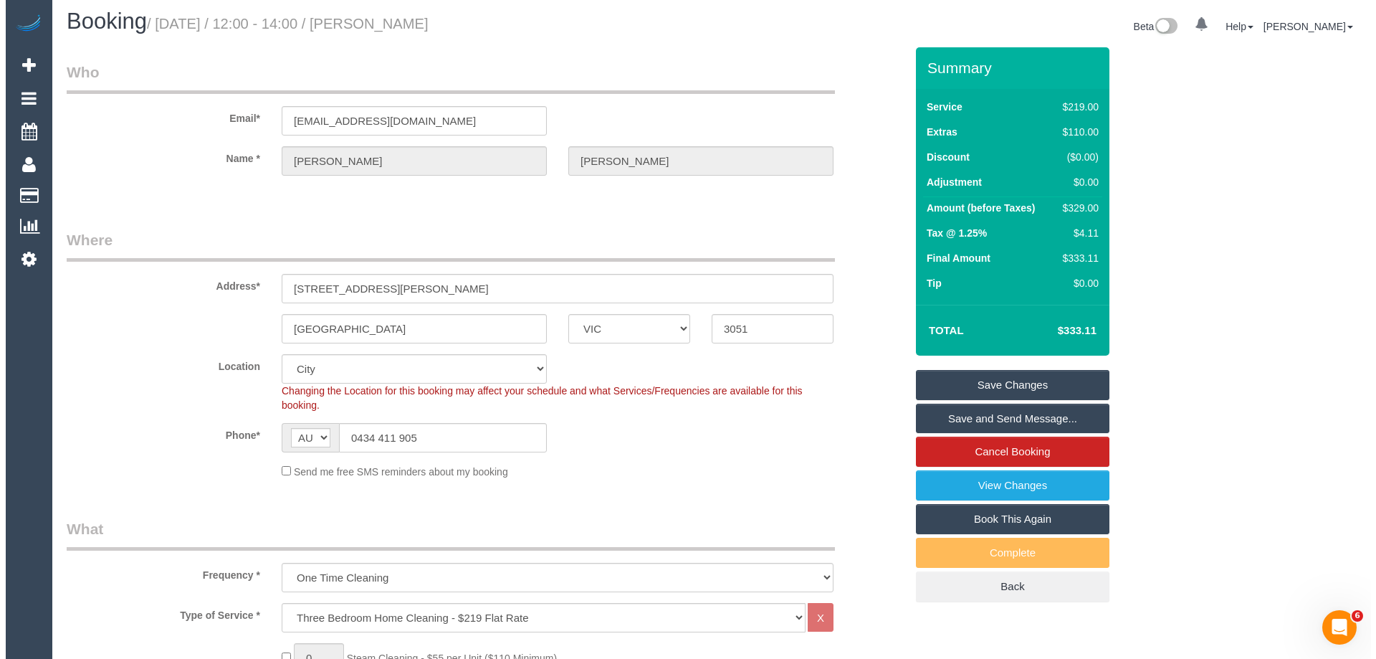
scroll to position [0, 0]
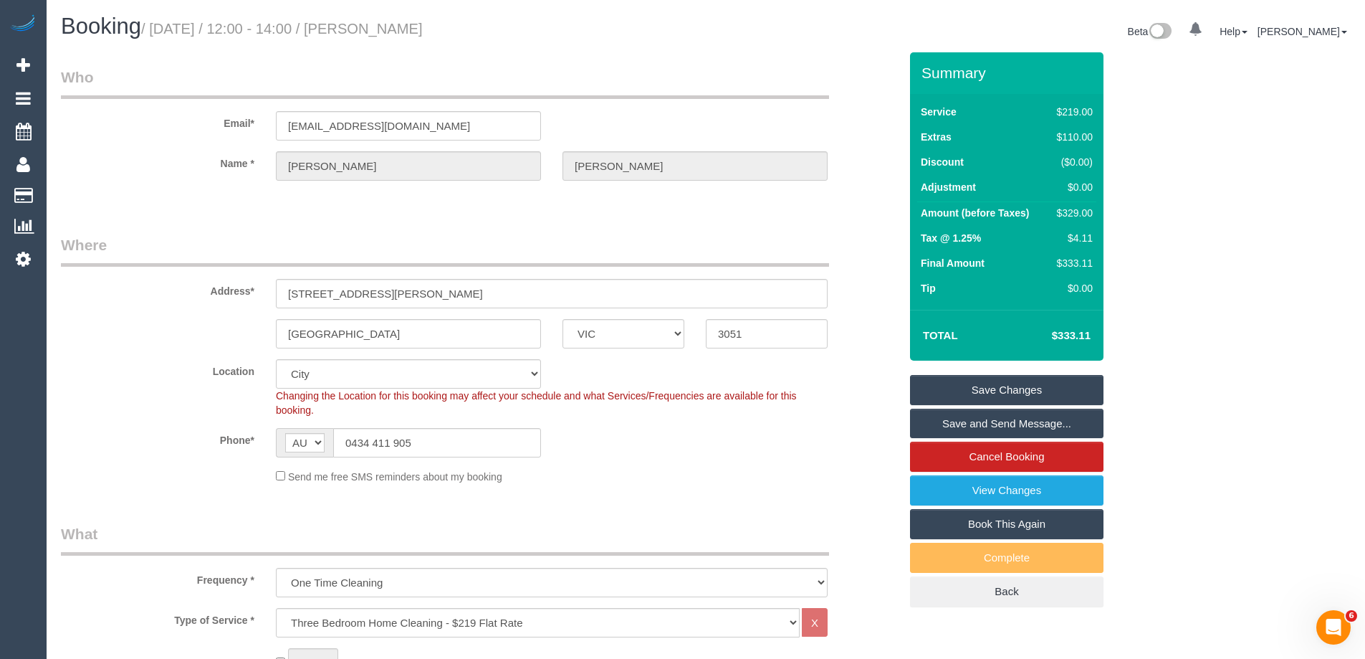
select select "spot45"
click at [377, 32] on h1 "Booking / October 04, 2025 / 12:00 - 14:00 / David Cooper" at bounding box center [378, 26] width 634 height 24
copy small "David Cooper"
click at [956, 426] on link "Save and Send Message..." at bounding box center [1007, 424] width 194 height 30
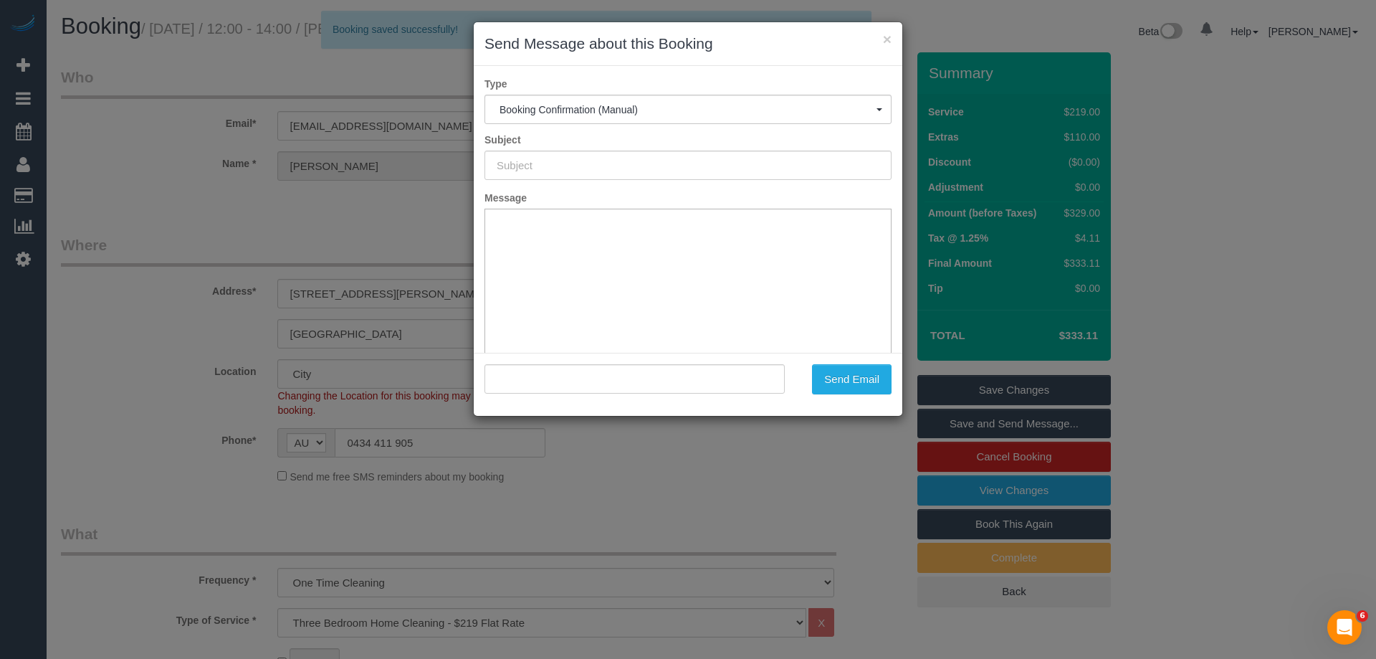
type input "Booking Confirmed"
type input ""David Cooper" <dcooper@me.com>"
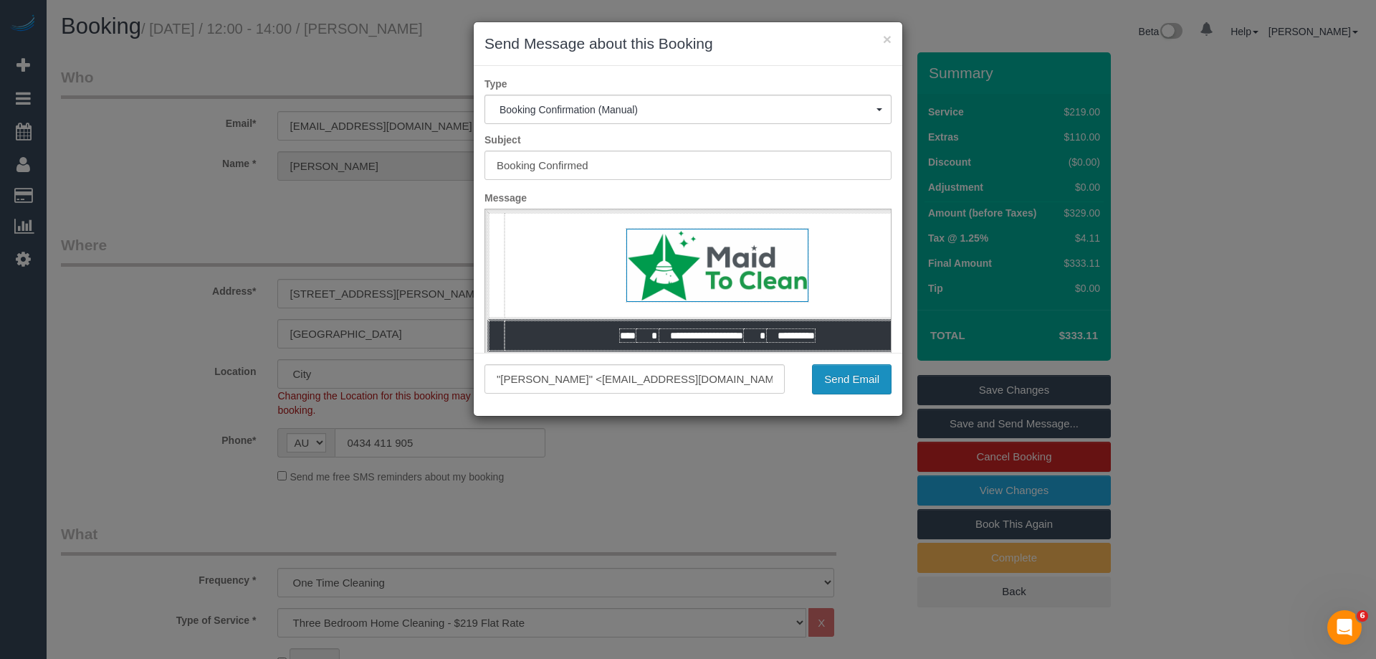
click at [842, 381] on button "Send Email" at bounding box center [852, 379] width 80 height 30
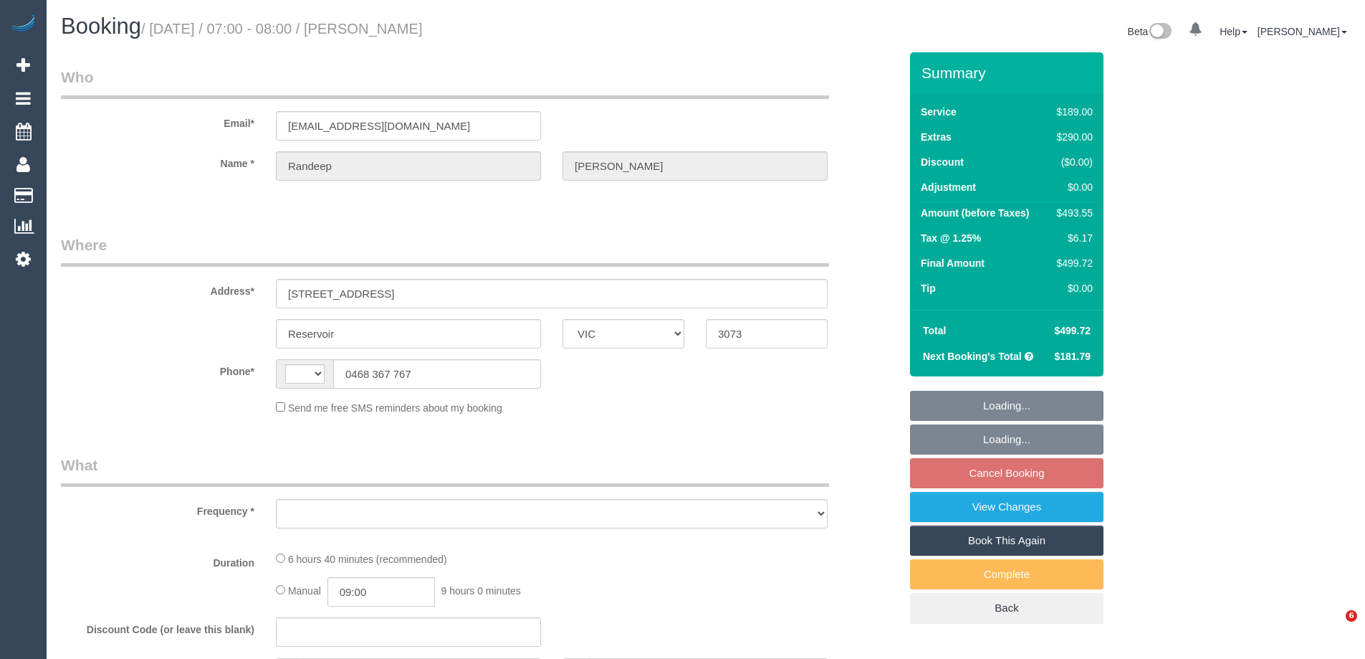
select select "VIC"
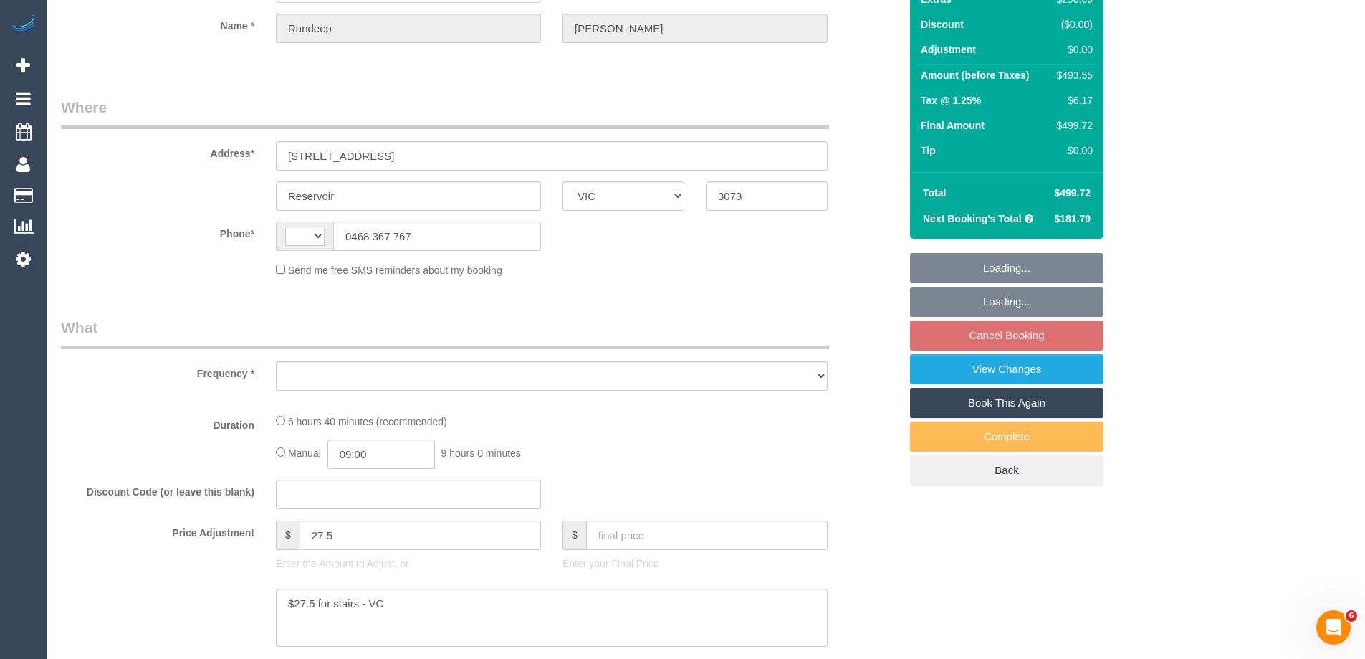
select select "string:AU"
select select "string:stripe-pm_1R0yS72GScqysDRVHi2NzX7q"
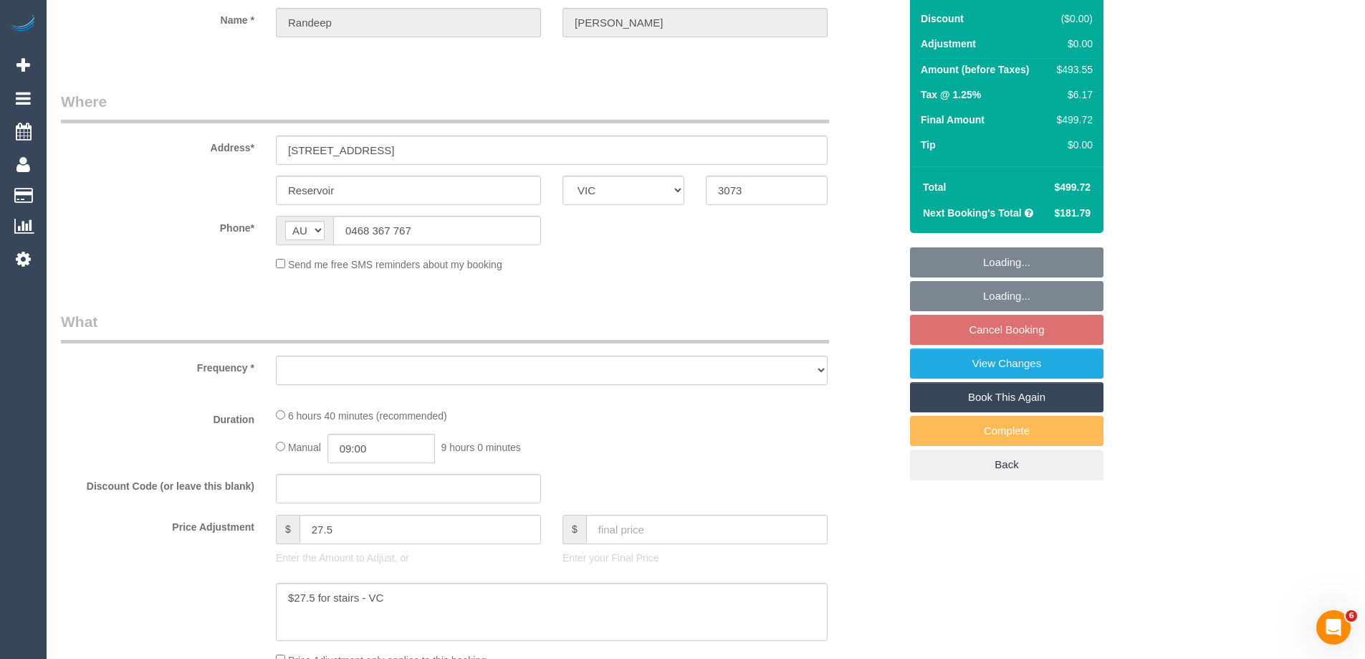
select select "number:27"
select select "number:14"
select select "number:19"
select select "number:23"
select select "number:35"
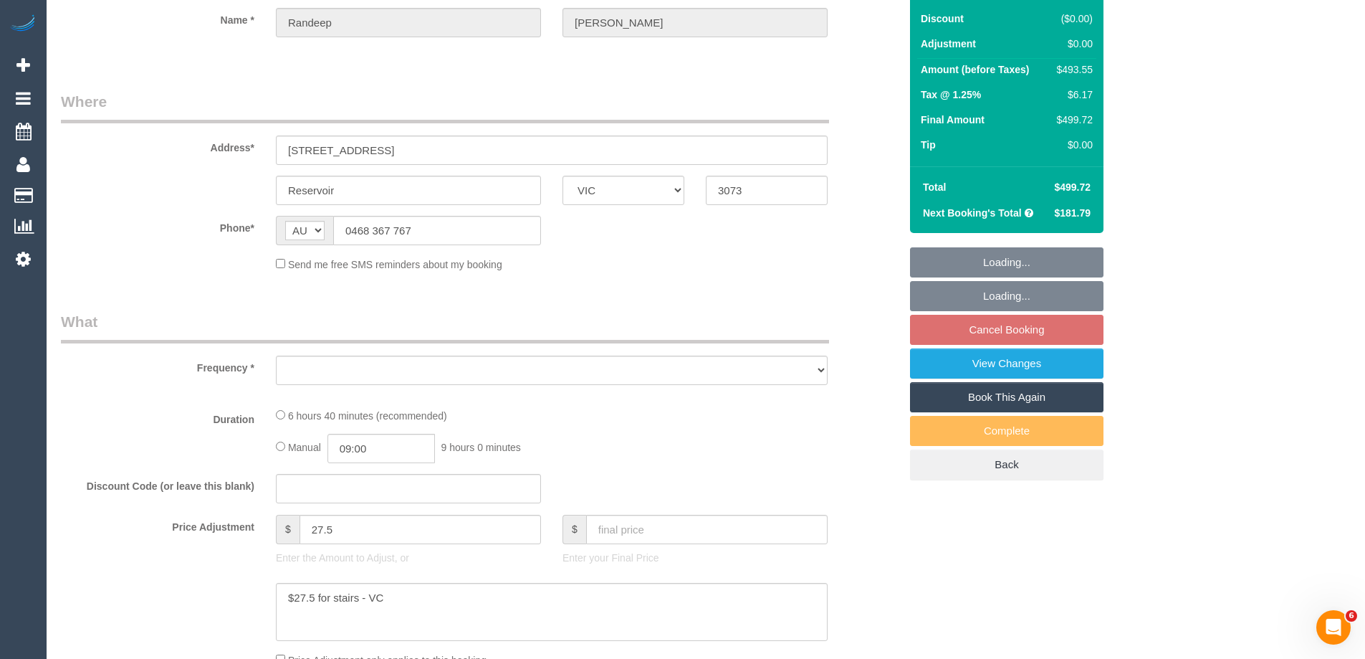
select select "number:26"
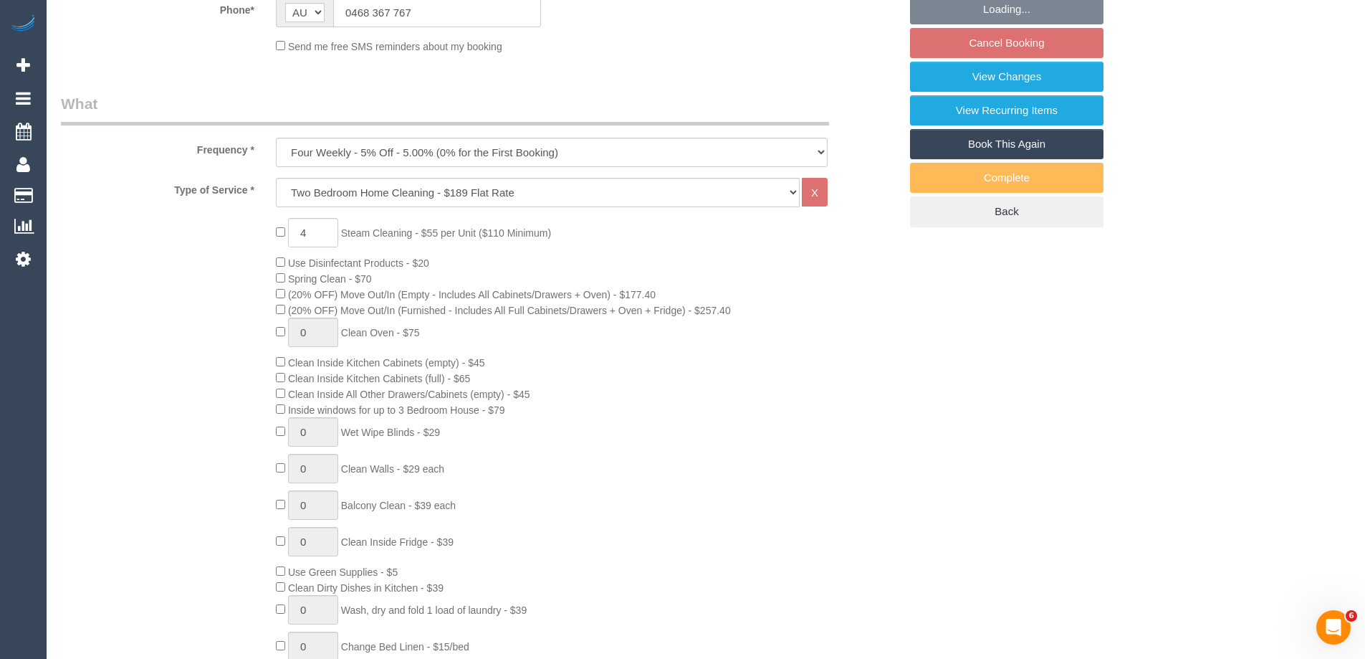
select select "object:1509"
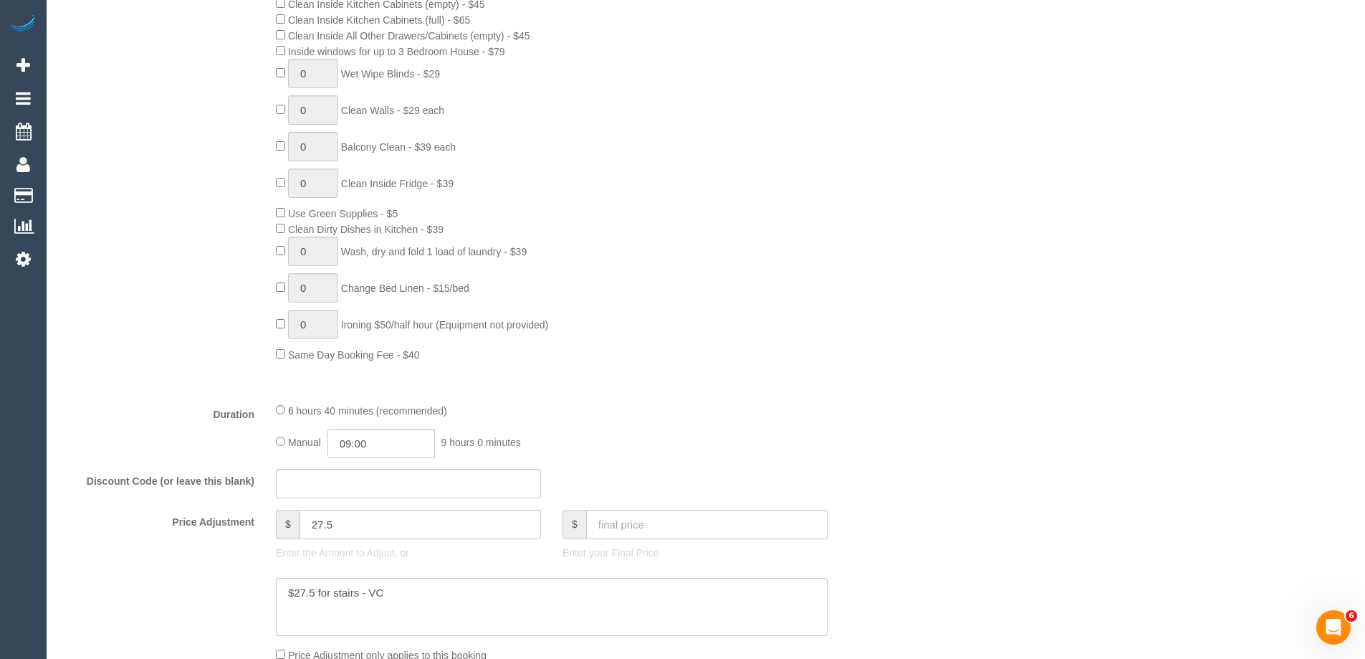
select select "spot1"
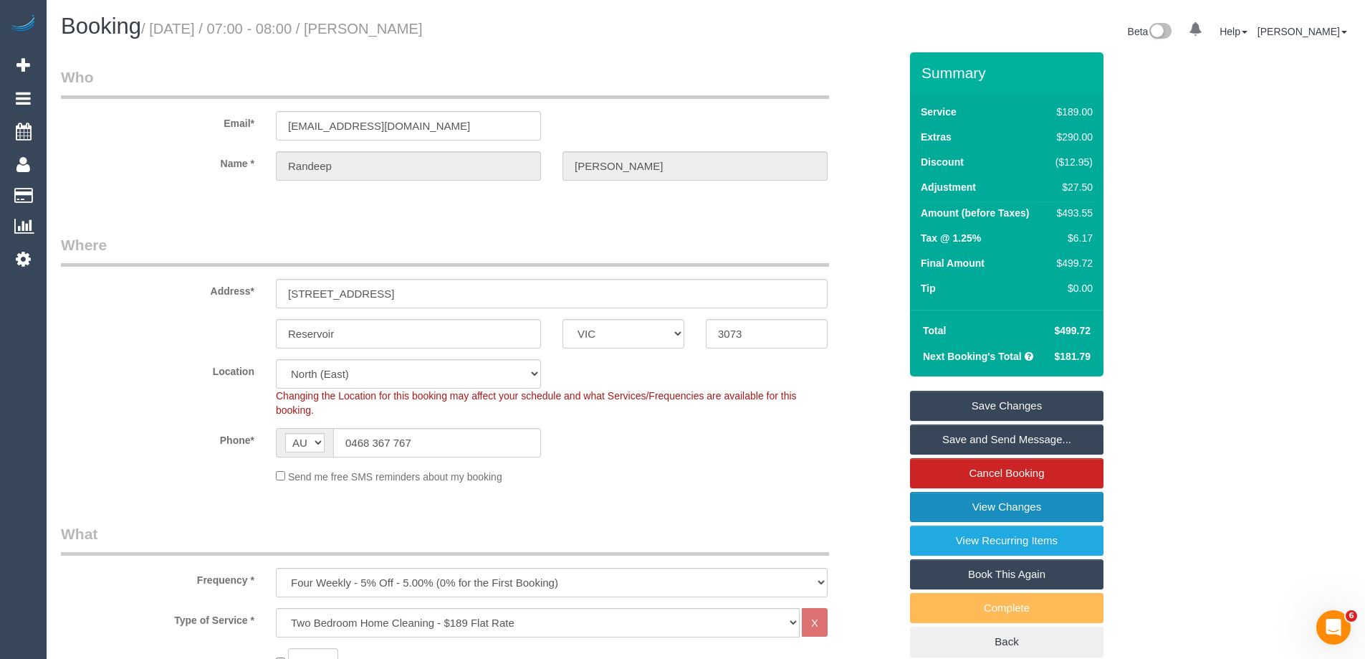
click at [947, 514] on link "View Changes" at bounding box center [1007, 507] width 194 height 30
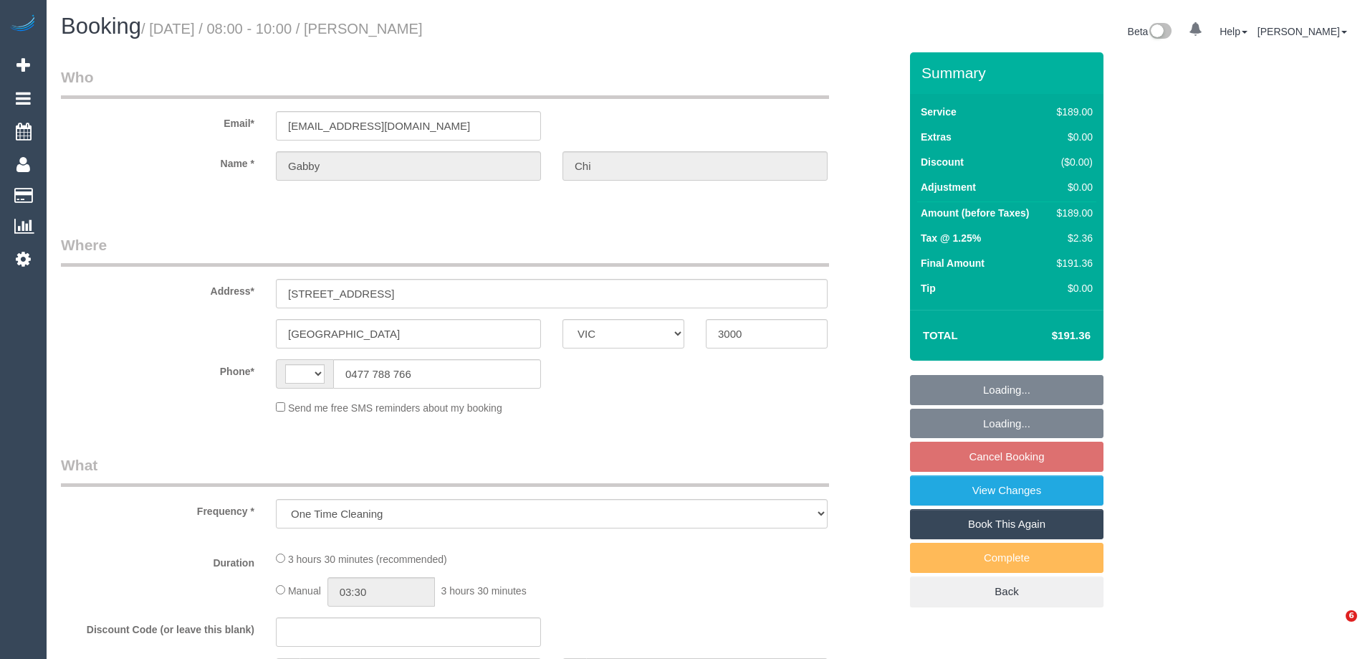
select select "VIC"
select select "string:AU"
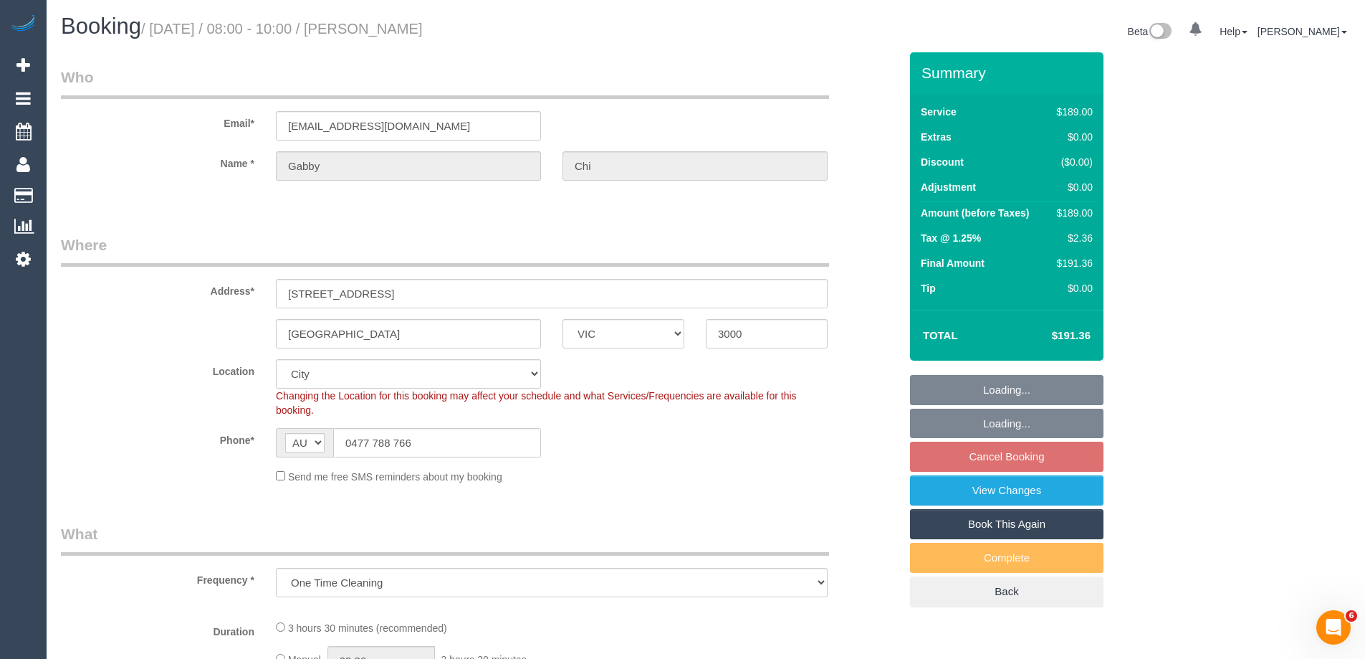
select select "number:28"
select select "number:14"
select select "number:20"
select select "number:24"
select select "spot2"
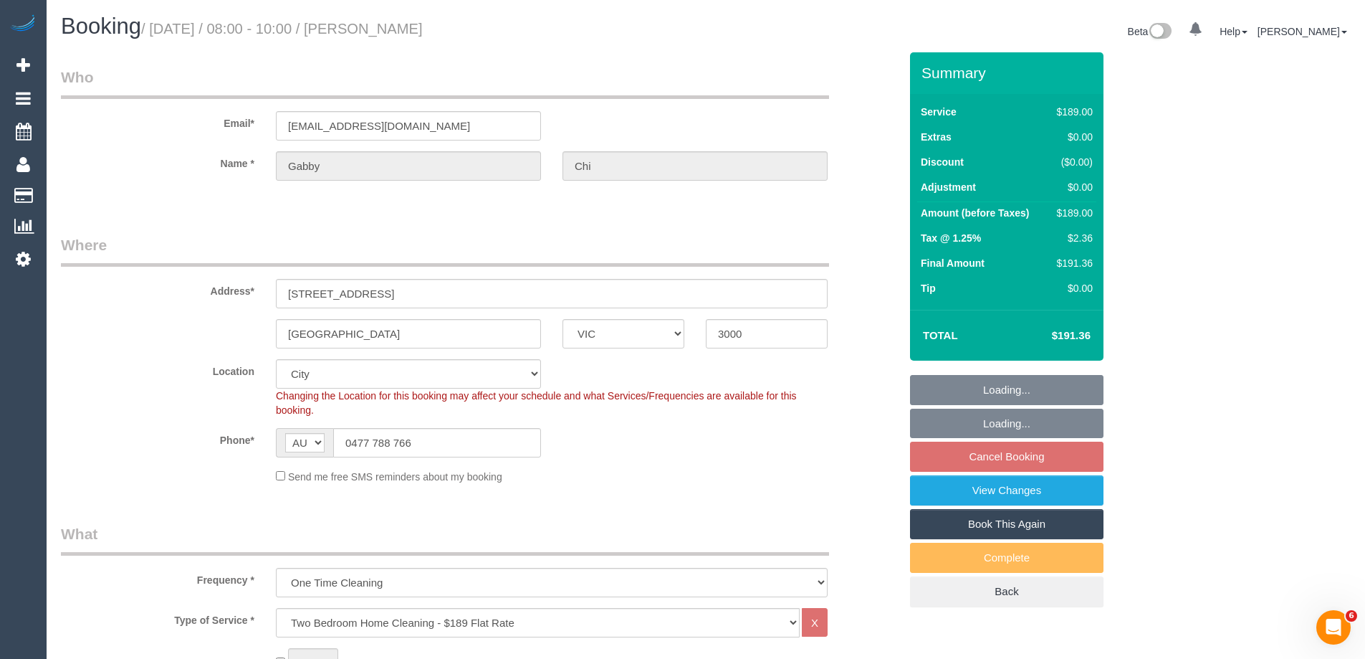
select select "object:1182"
select select "string:stripe-pm_1SBB2d2GScqysDRVI4AMUBv3"
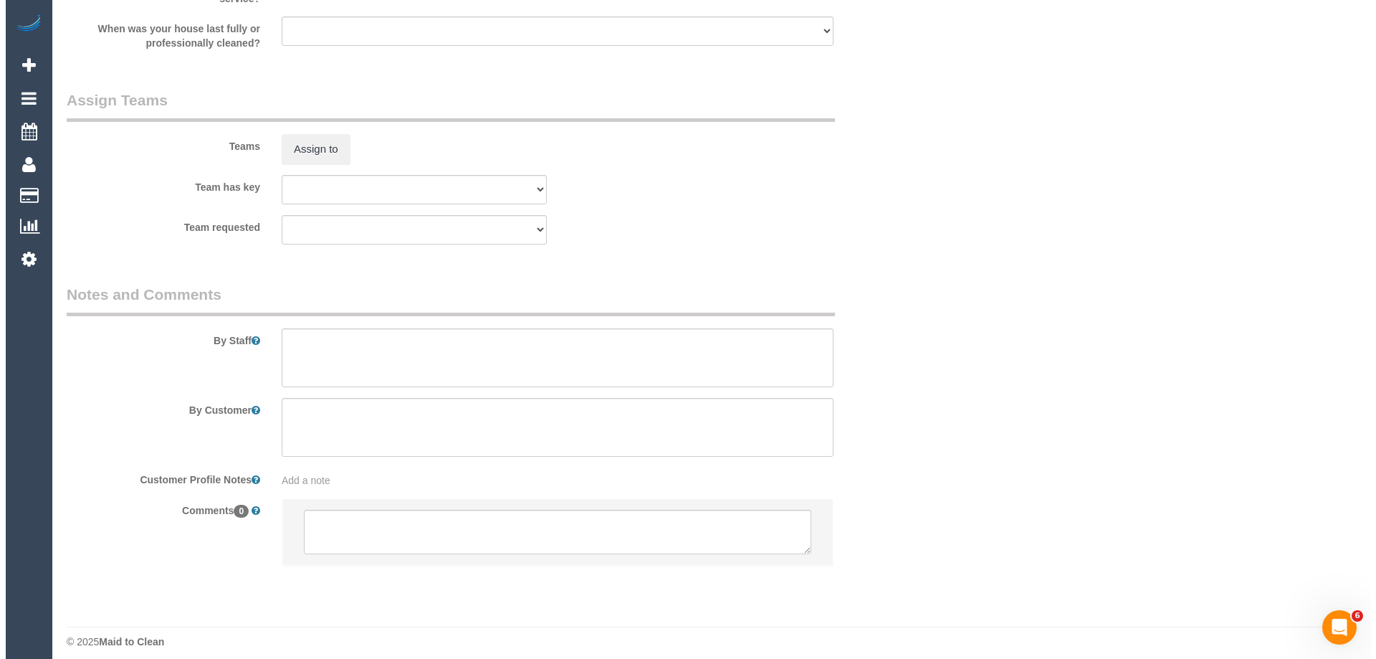
scroll to position [2094, 0]
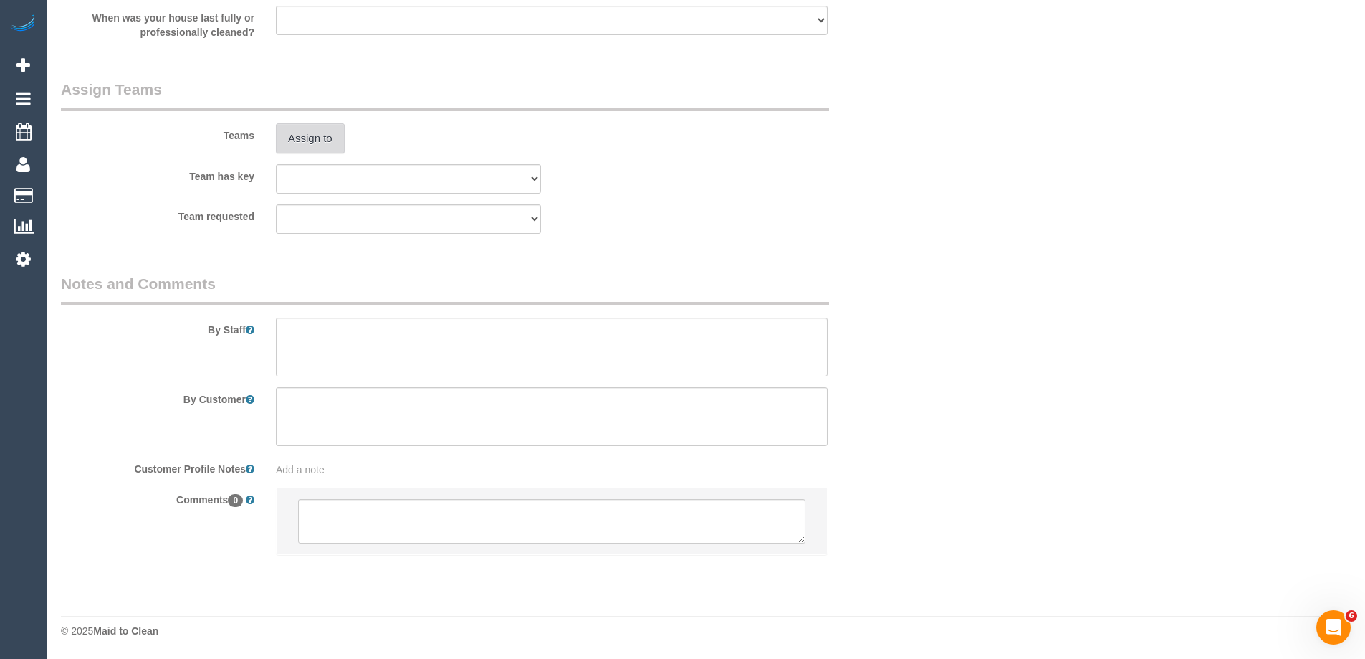
click at [306, 136] on button "Assign to" at bounding box center [310, 138] width 69 height 30
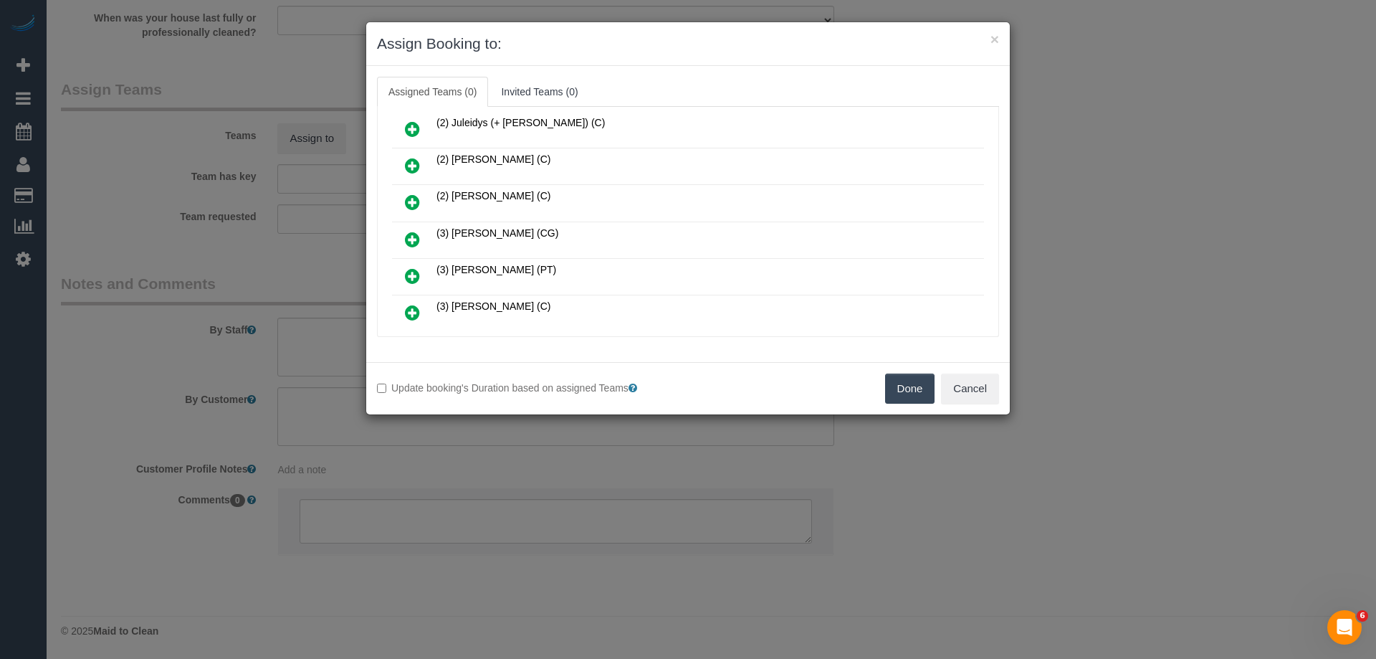
scroll to position [143, 0]
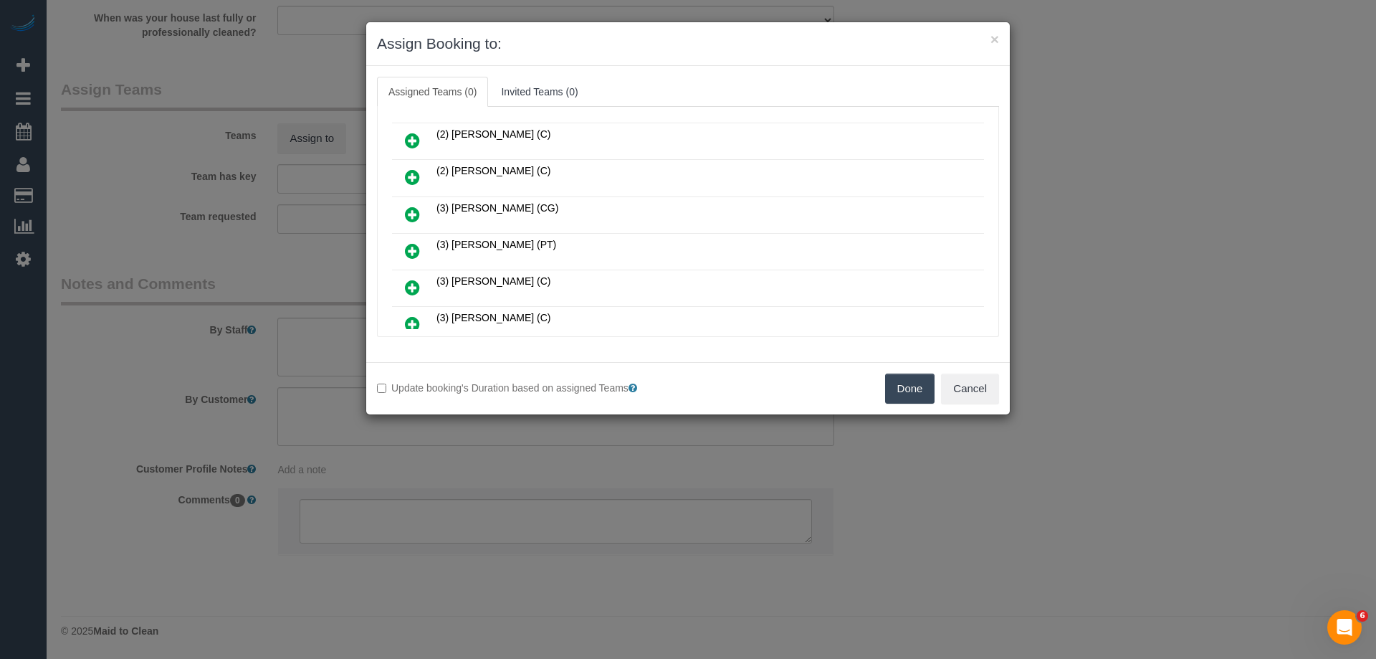
click at [410, 247] on icon at bounding box center [412, 250] width 15 height 17
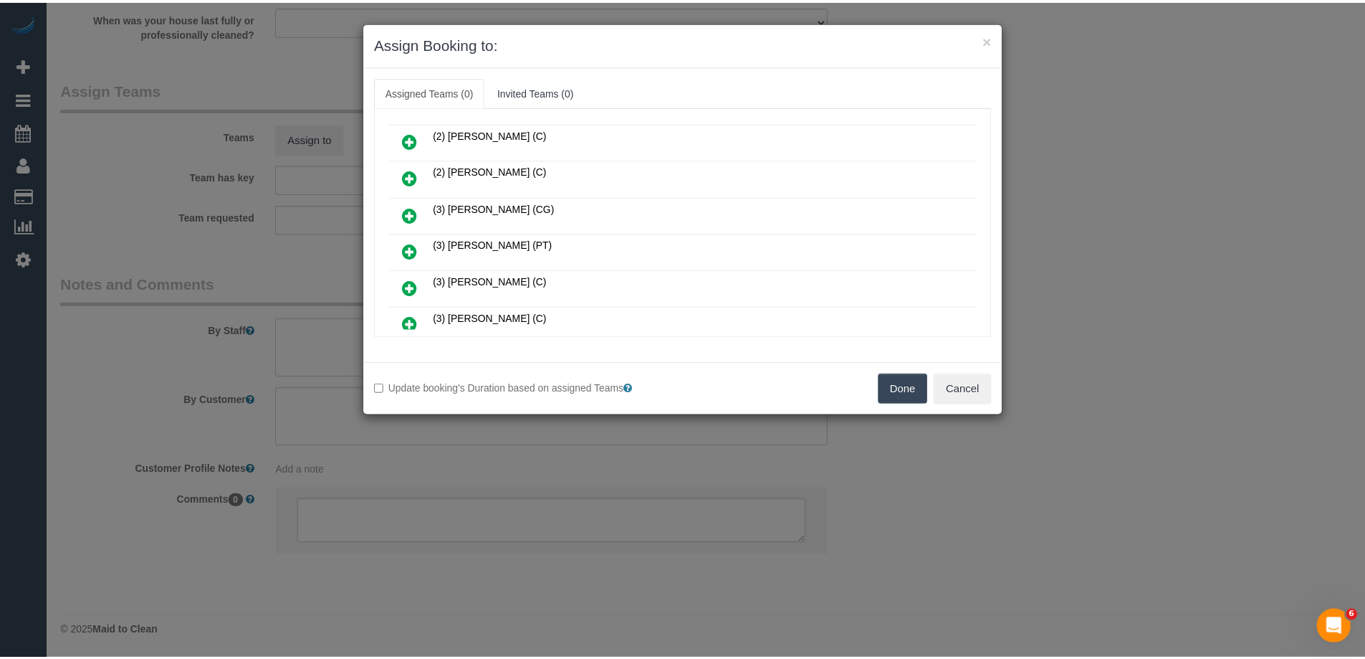
scroll to position [178, 0]
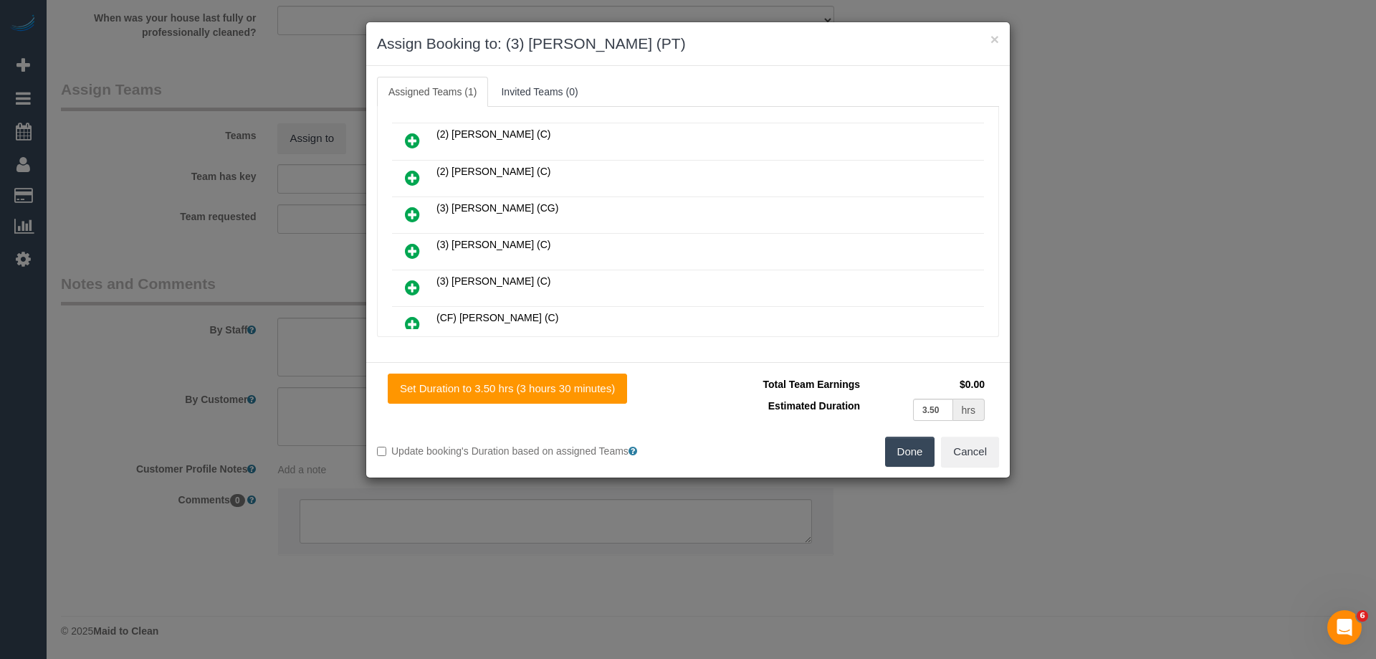
click at [895, 452] on button "Done" at bounding box center [910, 451] width 50 height 30
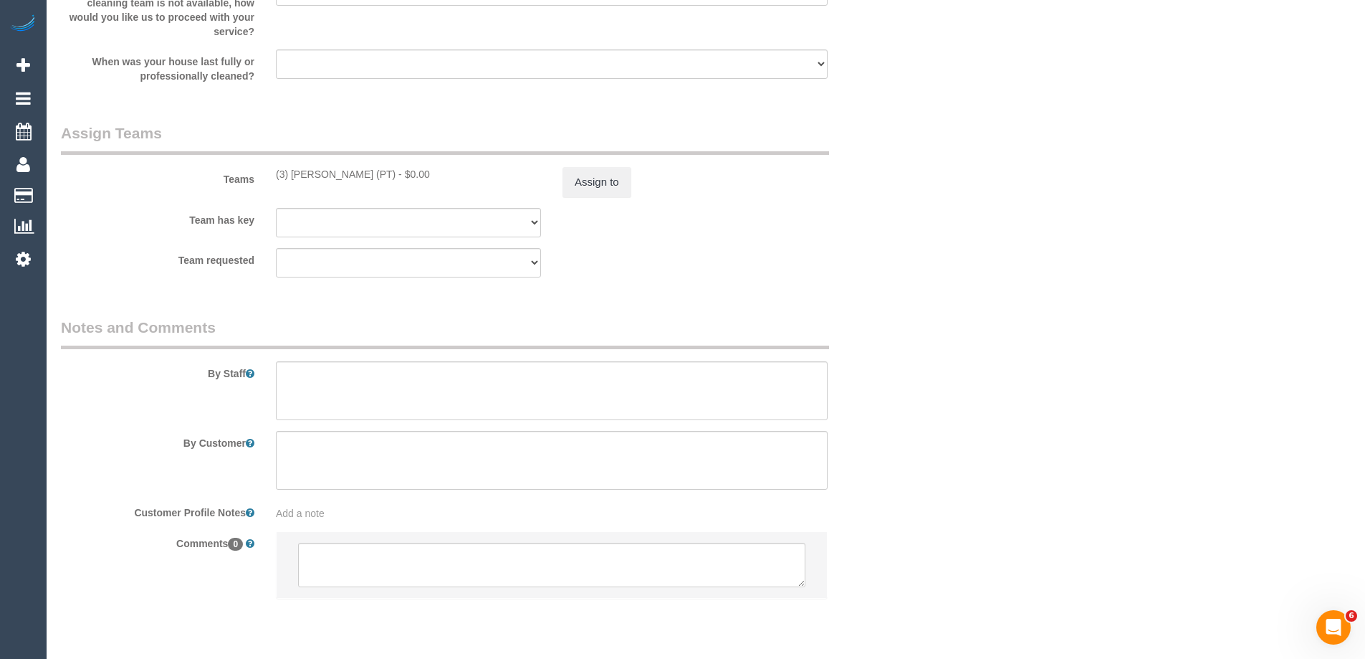
scroll to position [2094, 0]
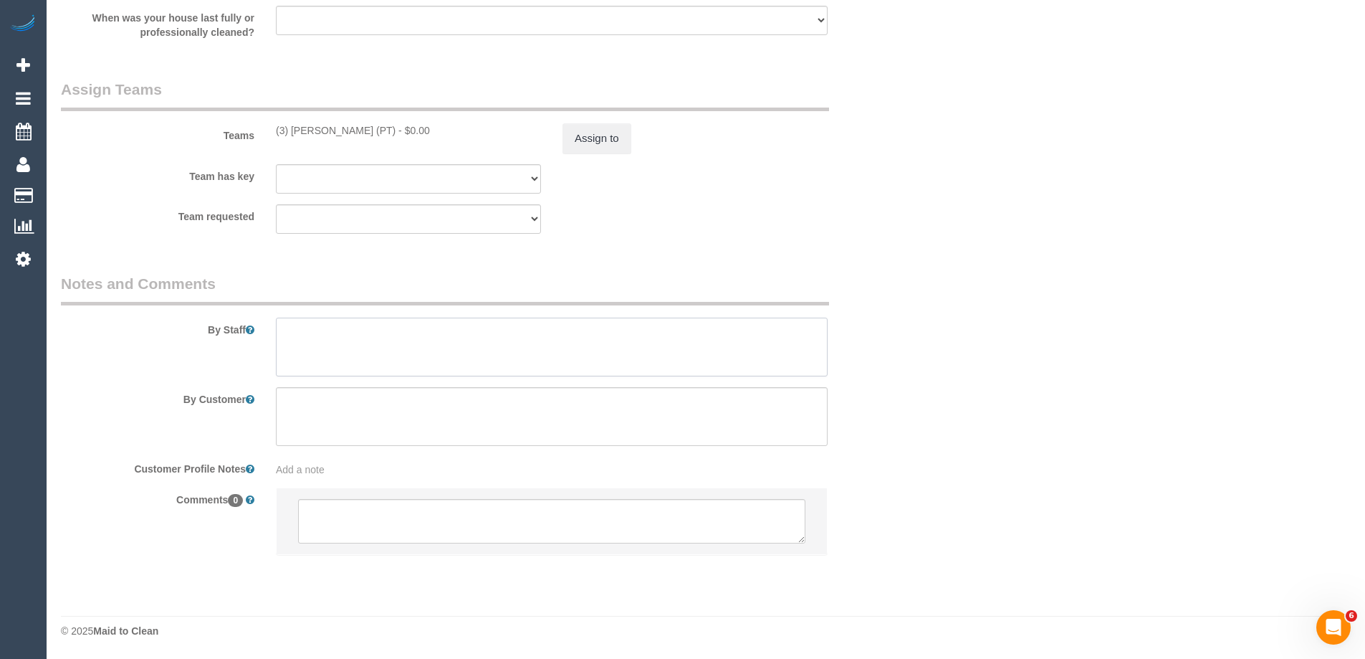
click at [323, 337] on textarea at bounding box center [552, 347] width 552 height 59
type textarea "Estimated time of 3-3.5 hrs"
click at [593, 135] on button "Assign to" at bounding box center [597, 138] width 69 height 30
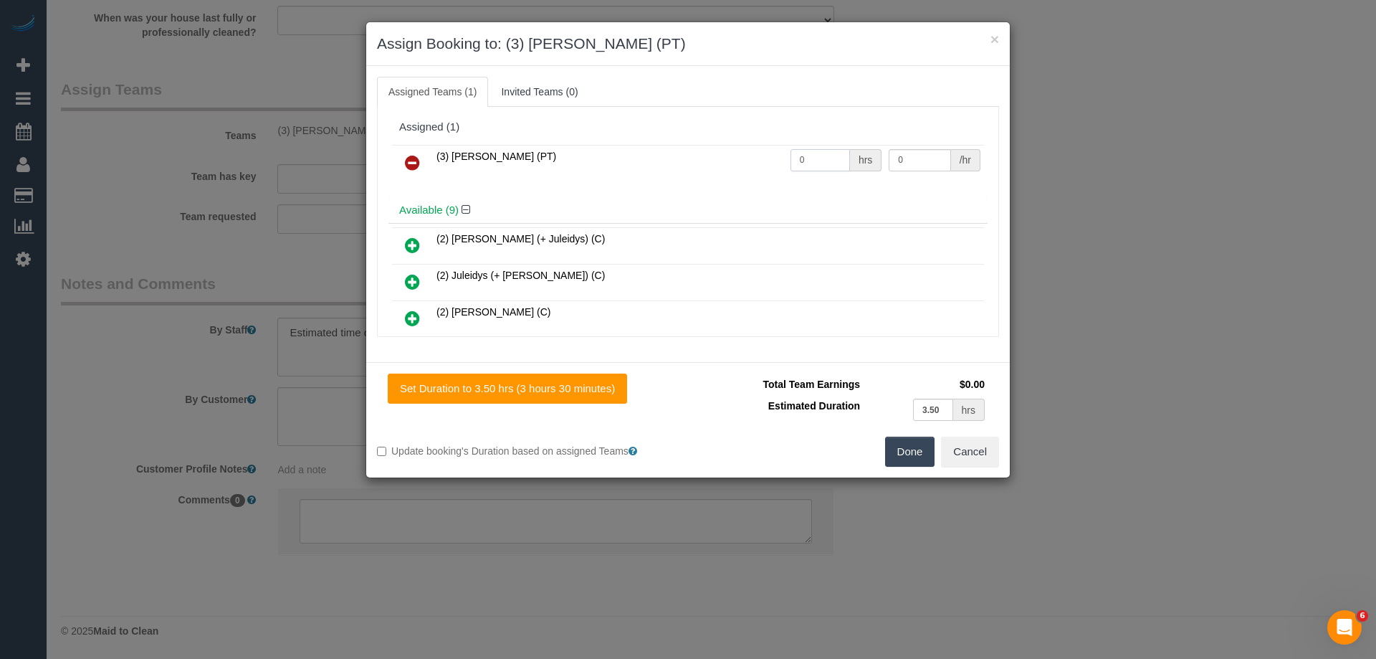
drag, startPoint x: 810, startPoint y: 157, endPoint x: 770, endPoint y: 157, distance: 39.4
click at [770, 157] on tr "(3) Passang Tamang (PT) 0 hrs 0 /hr" at bounding box center [688, 163] width 592 height 37
type input "1"
drag, startPoint x: 910, startPoint y: 166, endPoint x: 791, endPoint y: 158, distance: 118.5
click at [799, 162] on tr "(3) Passang Tamang (PT) 1 hrs 0 /hr" at bounding box center [688, 163] width 592 height 37
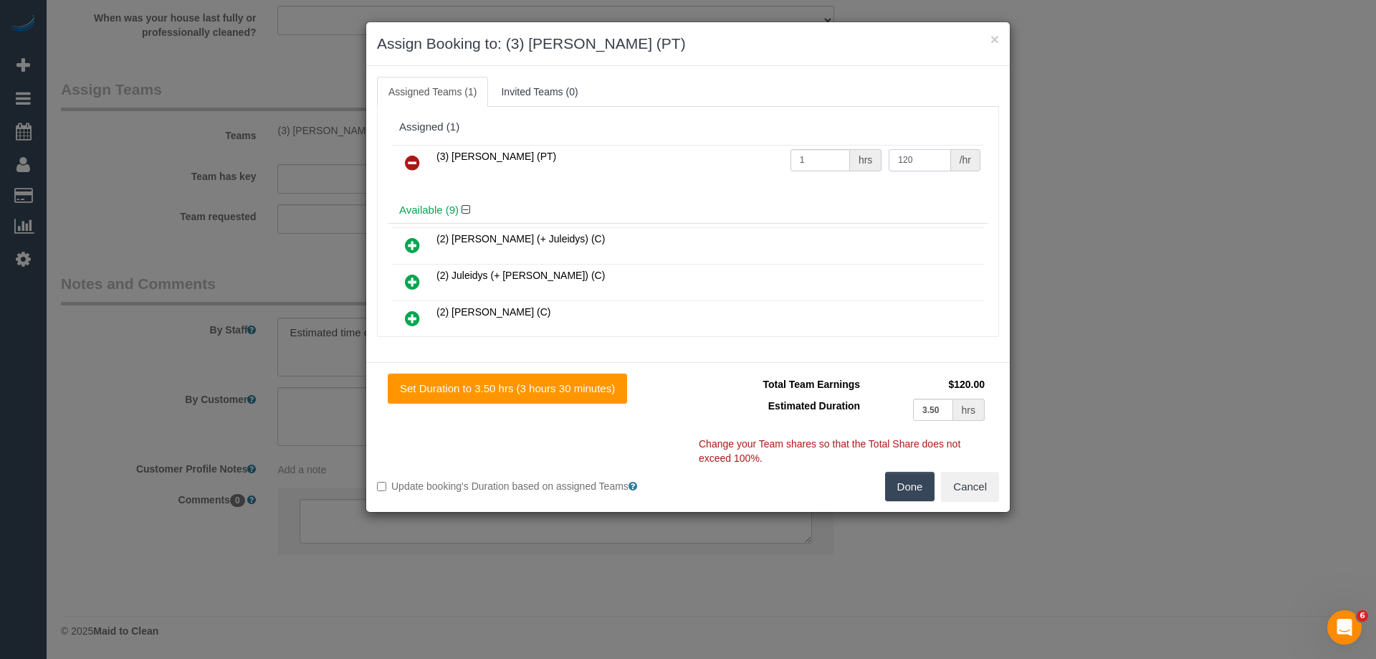
type input "120"
click at [909, 484] on button "Done" at bounding box center [910, 487] width 50 height 30
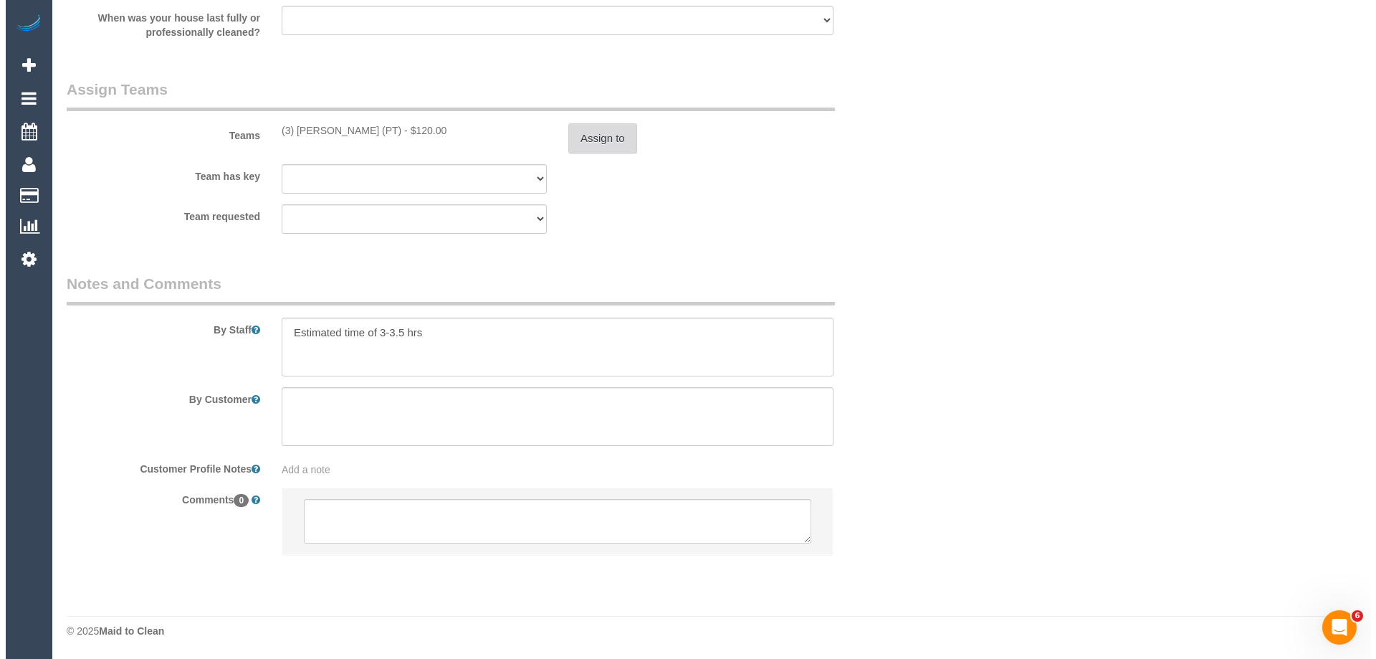
scroll to position [0, 0]
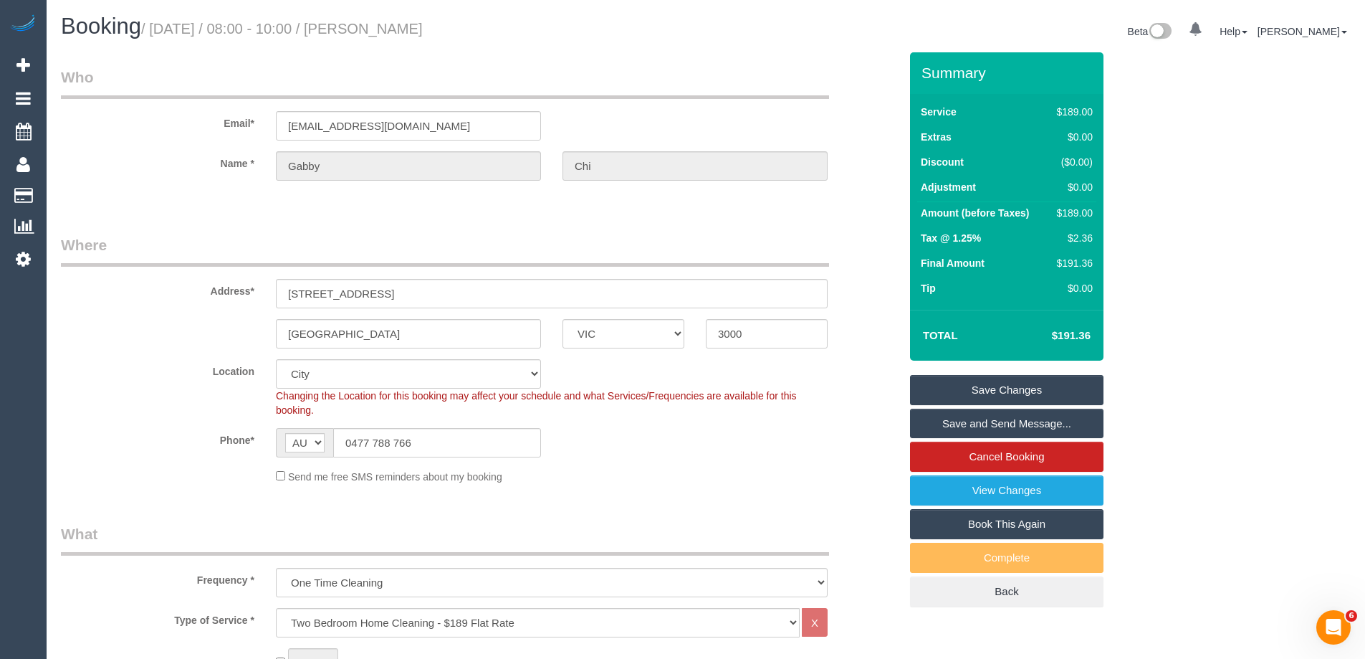
drag, startPoint x: 416, startPoint y: 25, endPoint x: 377, endPoint y: 25, distance: 39.4
click at [377, 25] on h1 "Booking / October 04, 2025 / 08:00 - 10:00 / Gabby Chi" at bounding box center [378, 26] width 634 height 24
copy small "Gabby Chi"
click at [957, 425] on link "Save and Send Message..." at bounding box center [1007, 424] width 194 height 30
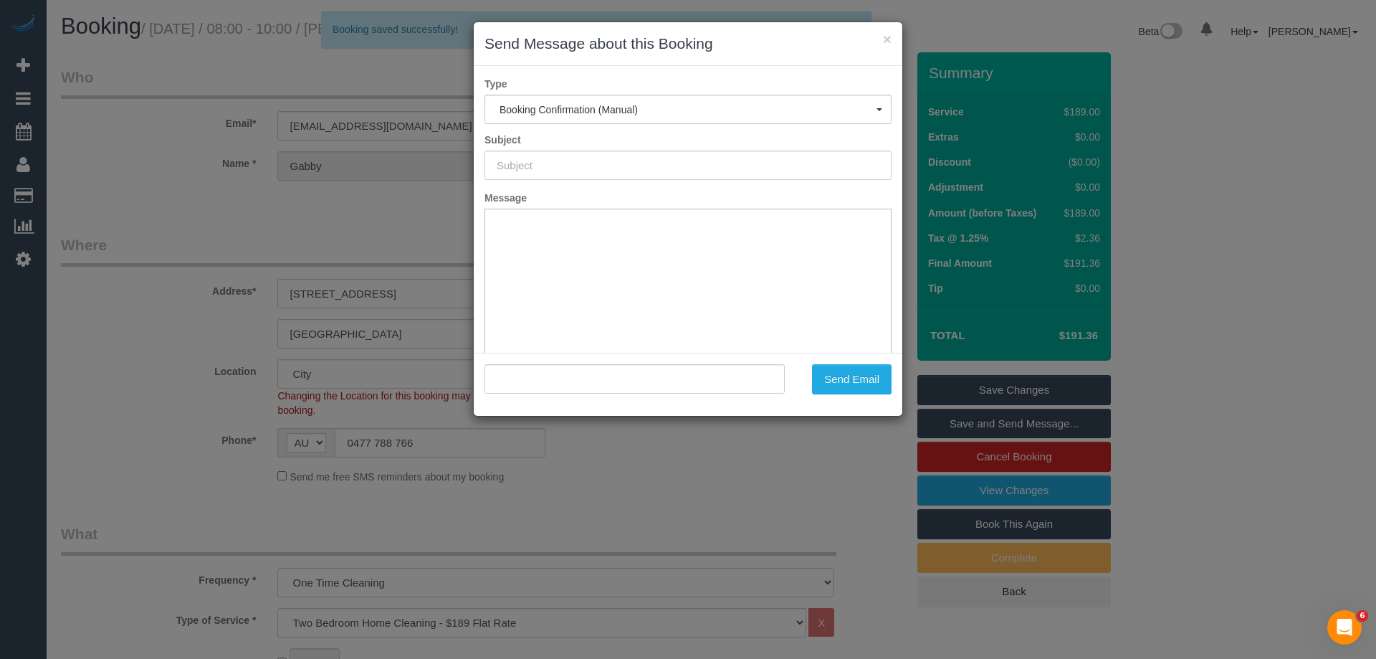
type input "Booking Confirmed"
type input ""Gabby Chi" <gabbychi1107@gmail.com>"
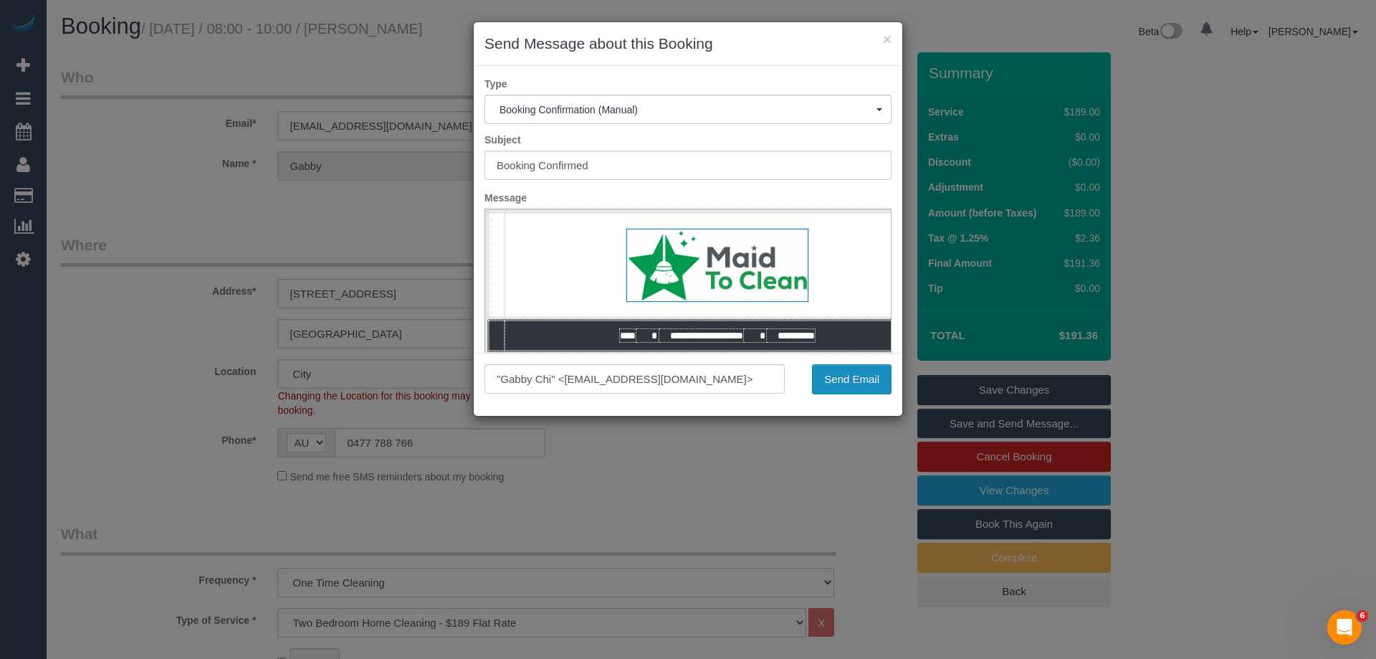
click at [861, 389] on button "Send Email" at bounding box center [852, 379] width 80 height 30
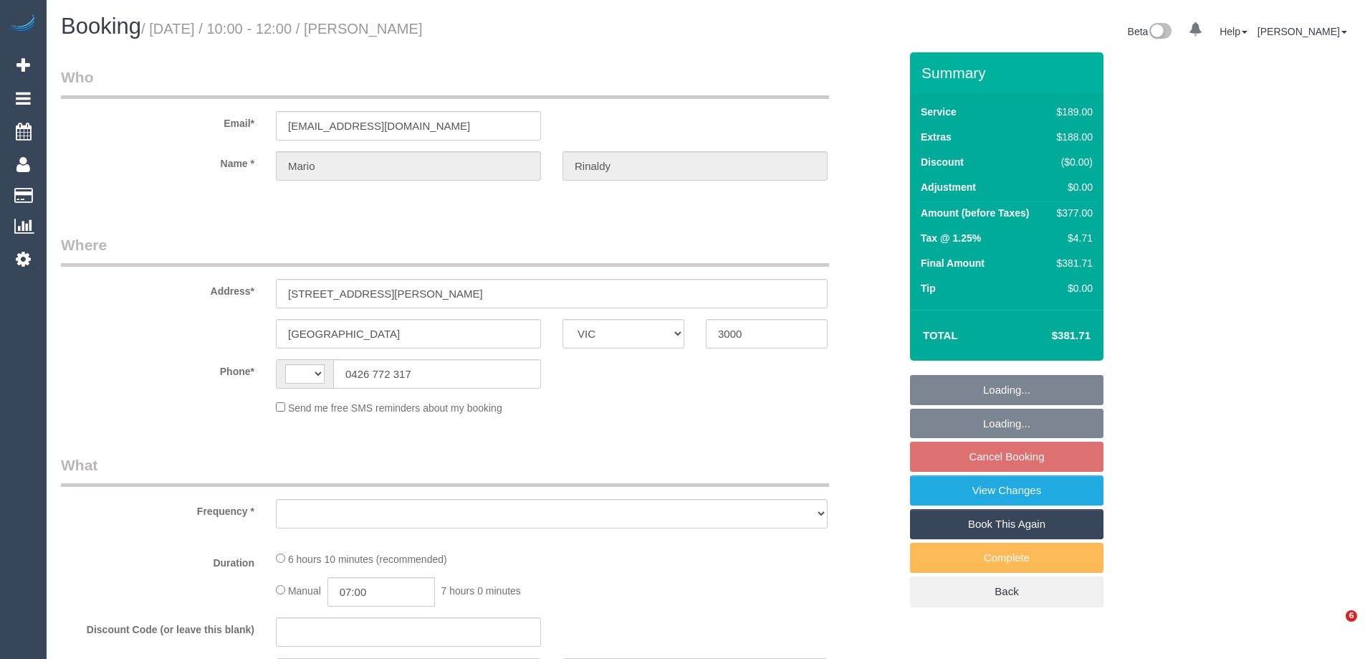
select select "VIC"
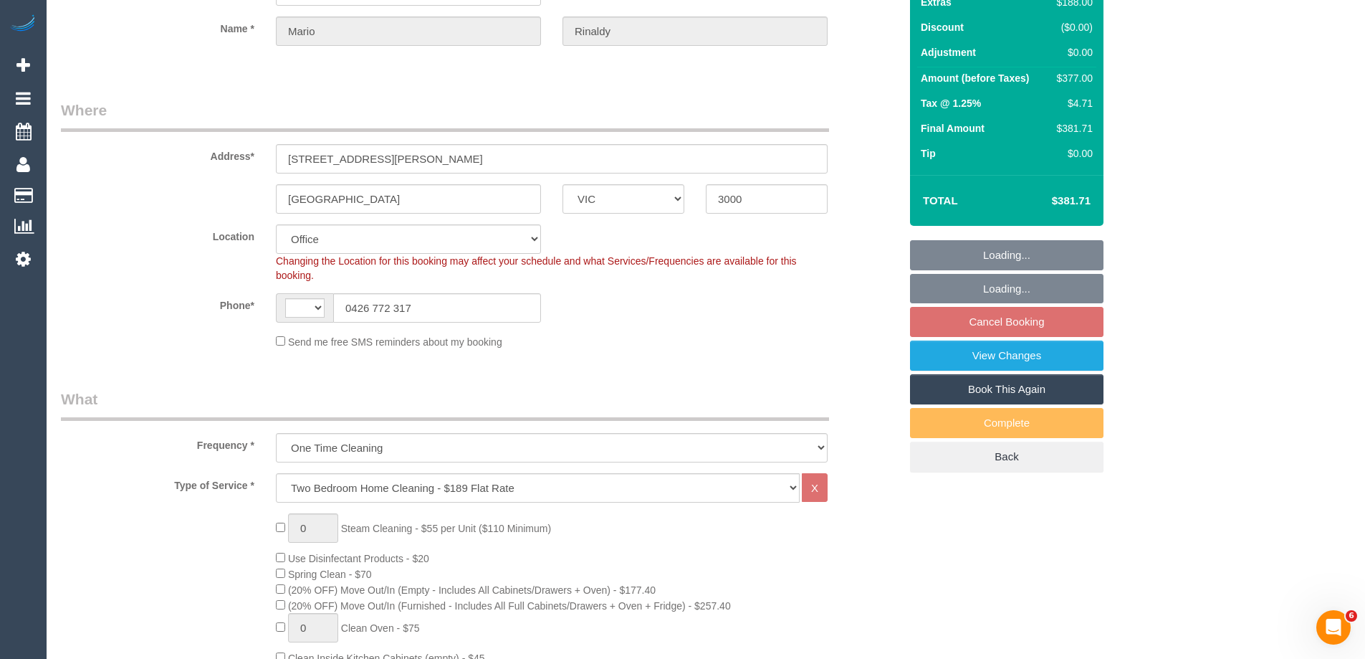
select select "object:664"
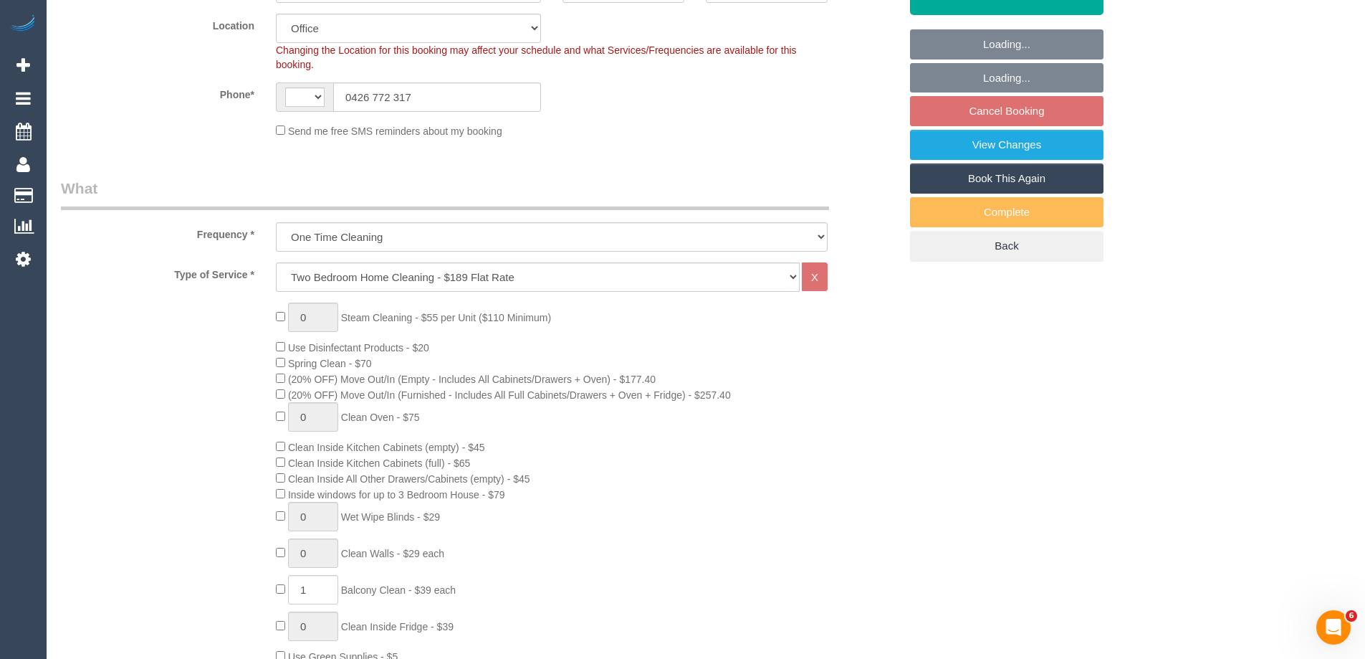
select select "string:AU"
select select "string:stripe-pm_1NOBx92GScqysDRVDuItKpyF"
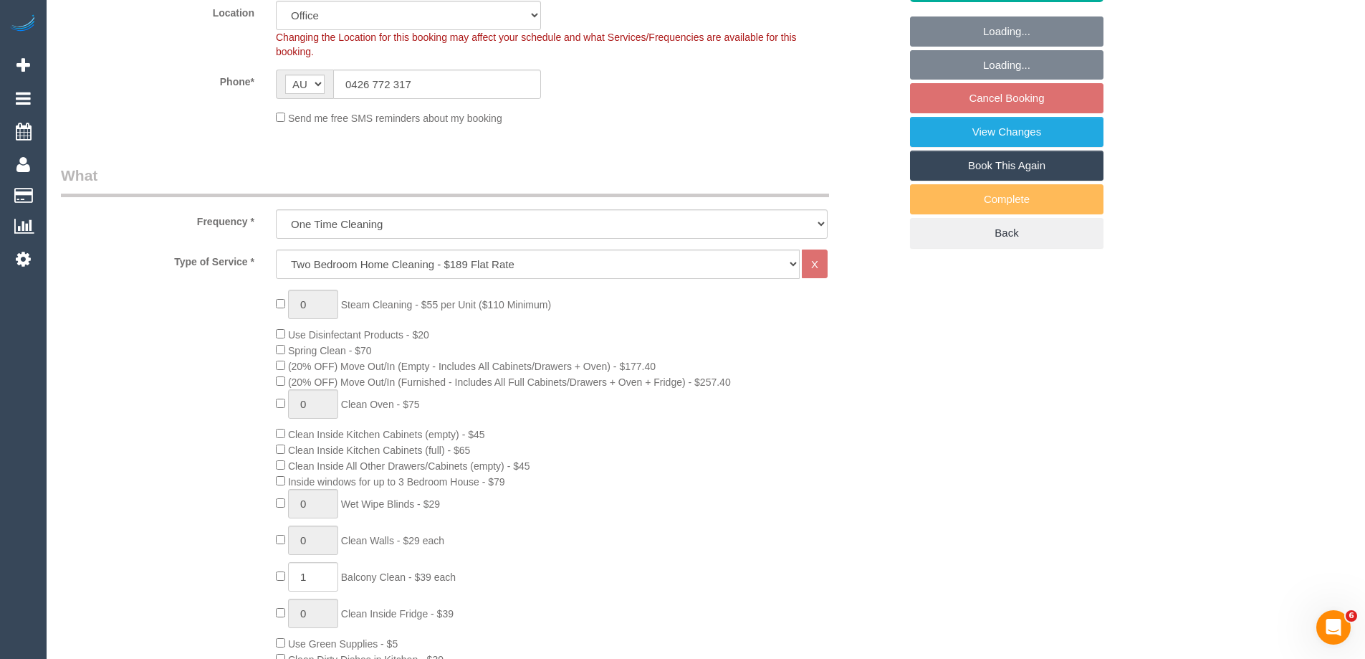
select select "number:28"
select select "number:14"
select select "number:20"
select select "number:36"
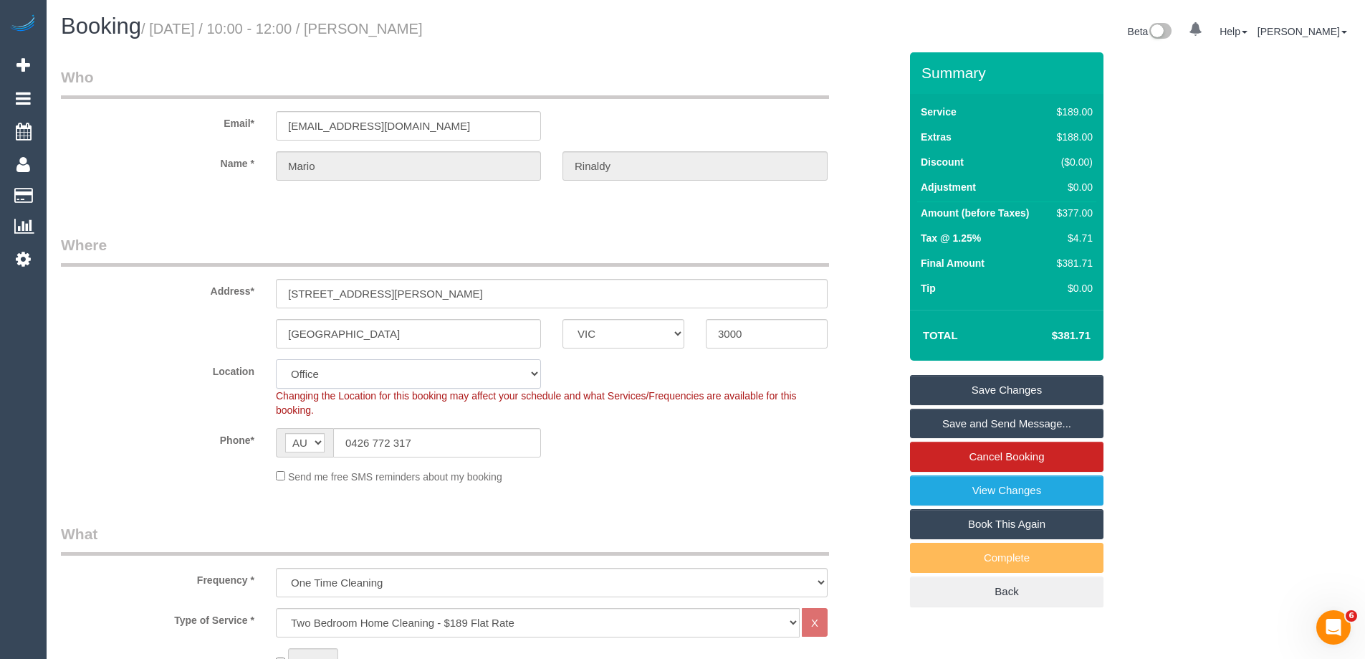
click at [313, 368] on select "Office City East (North) East (South) Inner East Inner North (East) Inner North…" at bounding box center [408, 373] width 265 height 29
select select "54"
click at [276, 359] on select "Office City East (North) East (South) Inner East Inner North (East) Inner North…" at bounding box center [408, 373] width 265 height 29
select select "object:3497"
click at [970, 489] on link "View Changes" at bounding box center [1007, 490] width 194 height 30
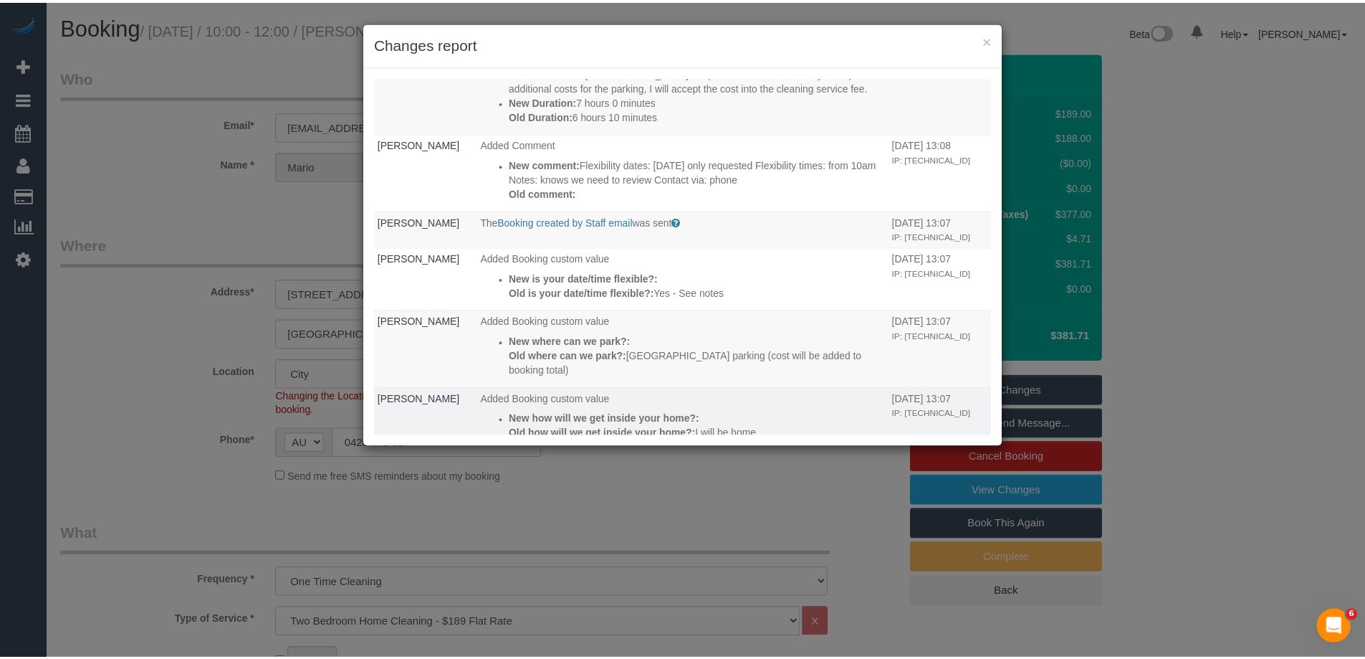
scroll to position [287, 0]
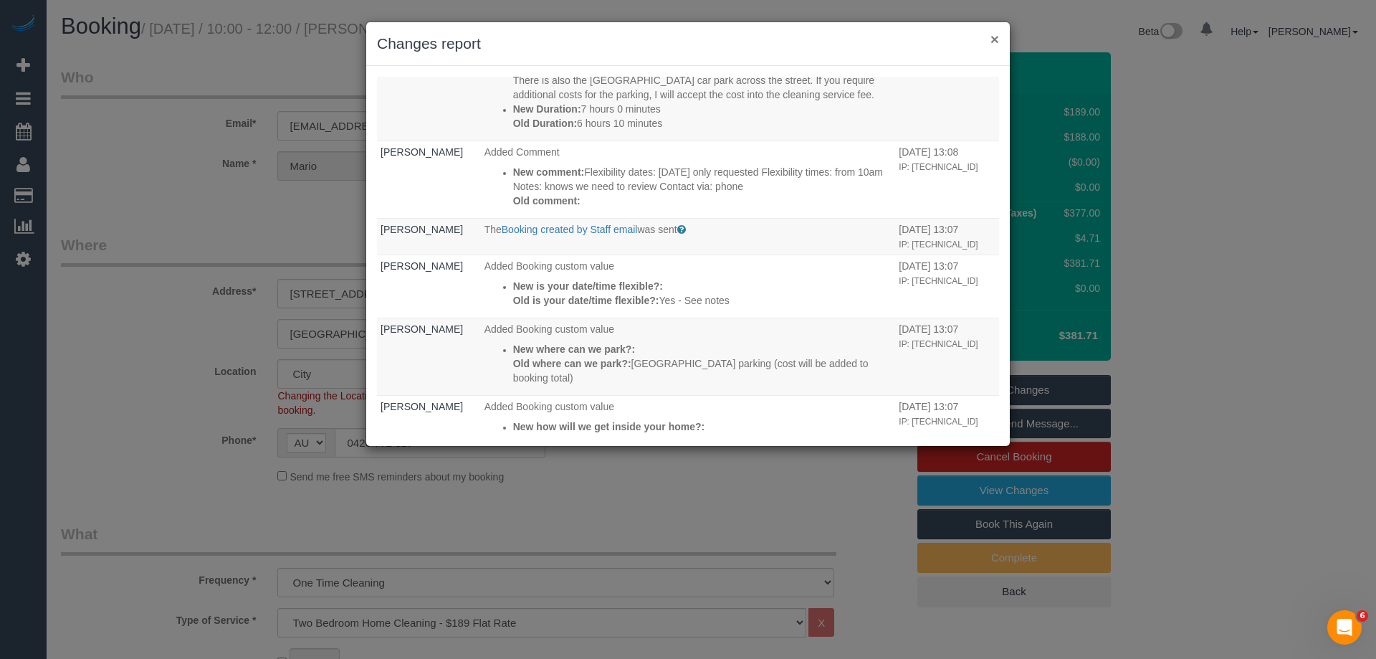
click at [992, 38] on button "×" at bounding box center [994, 39] width 9 height 15
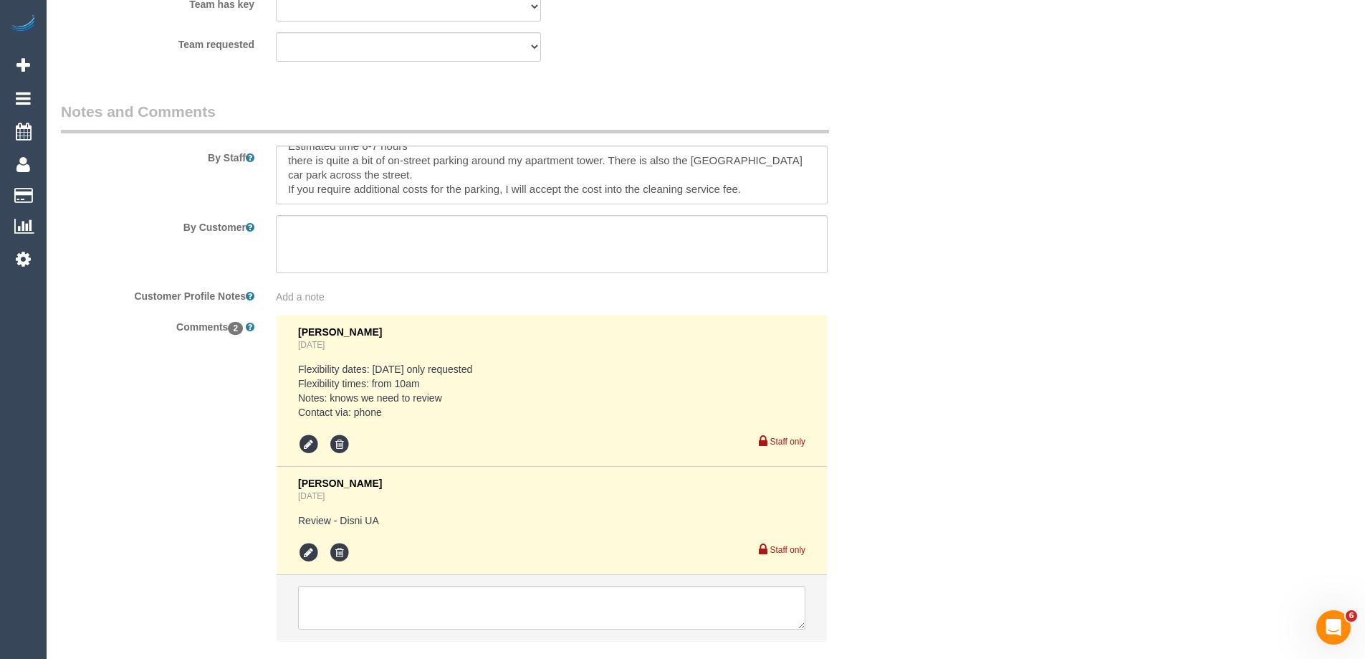
scroll to position [2431, 0]
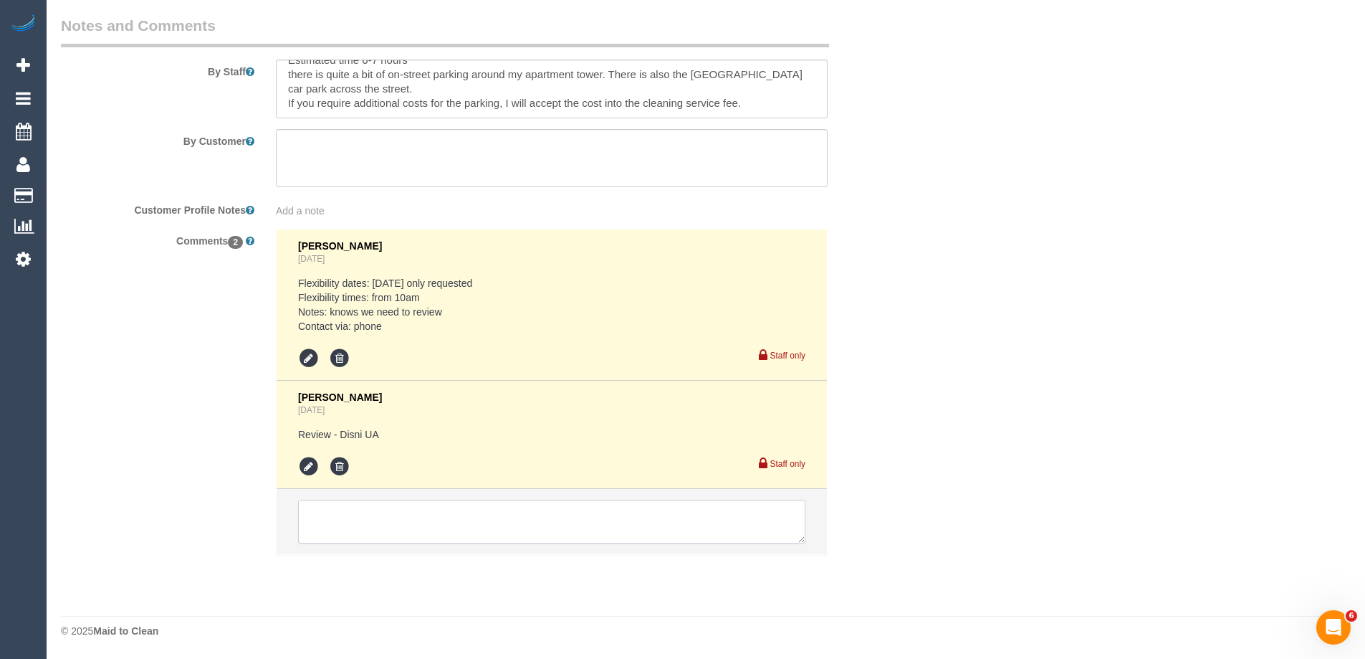
click at [340, 514] on textarea at bounding box center [551, 522] width 507 height 44
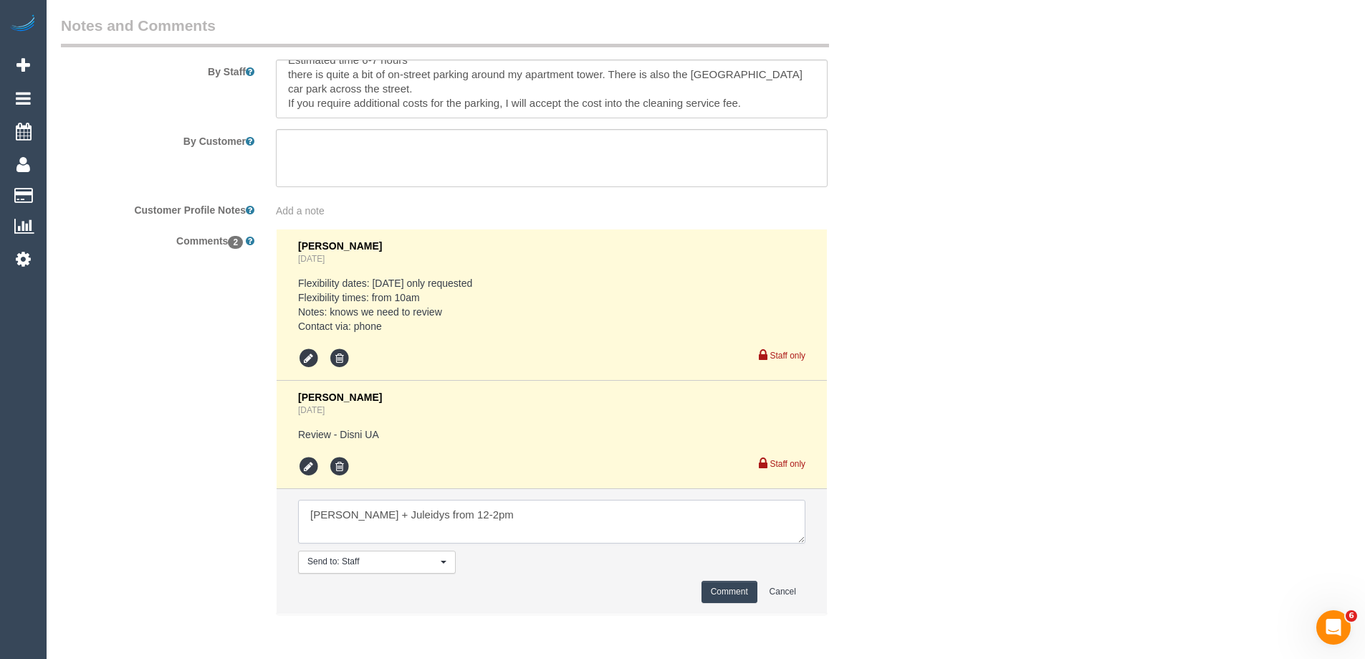
type textarea "Cris + Juleidys from 12-2pm"
click at [726, 582] on button "Comment" at bounding box center [730, 592] width 56 height 22
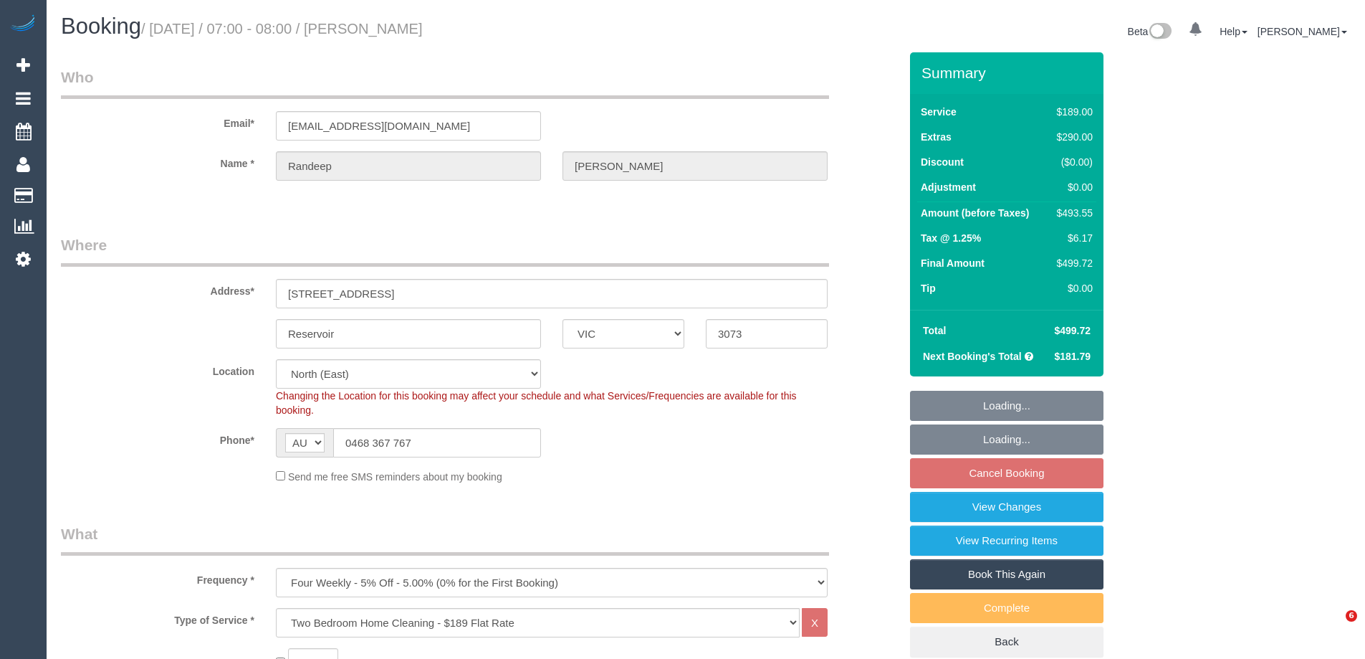
select select "VIC"
select select "spot1"
select select "number:27"
select select "number:14"
select select "number:19"
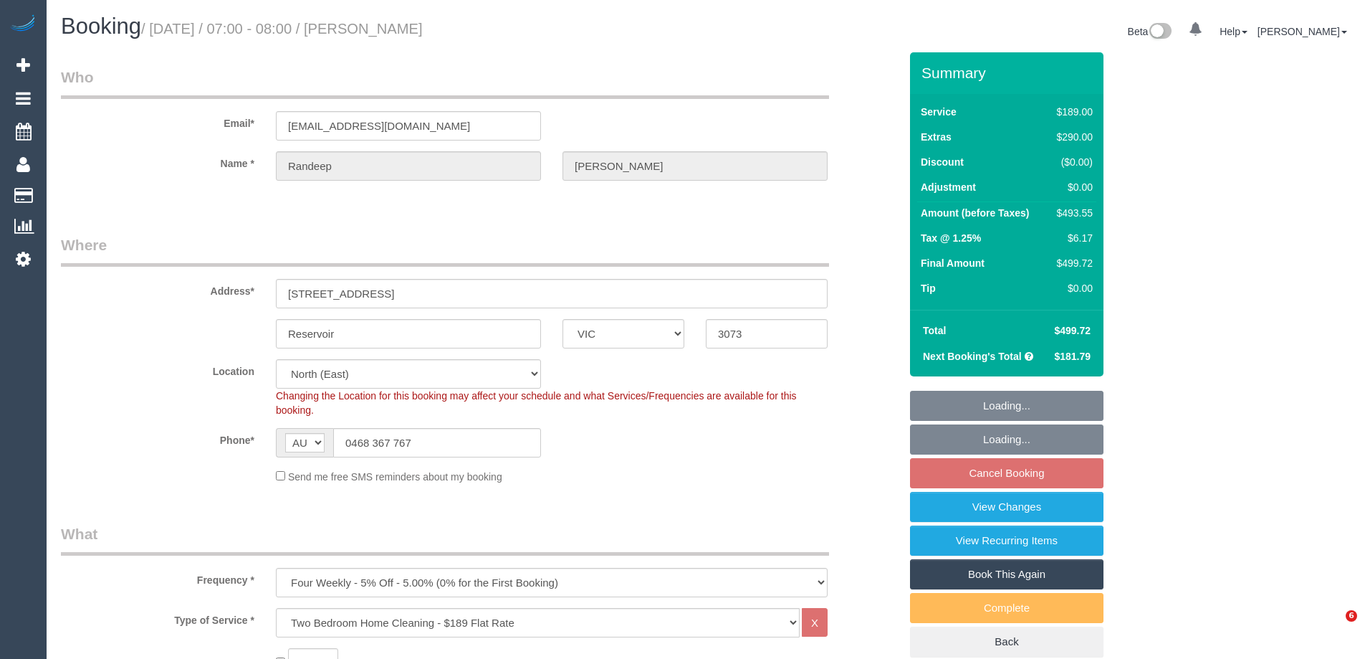
select select "number:23"
select select "number:35"
select select "number:26"
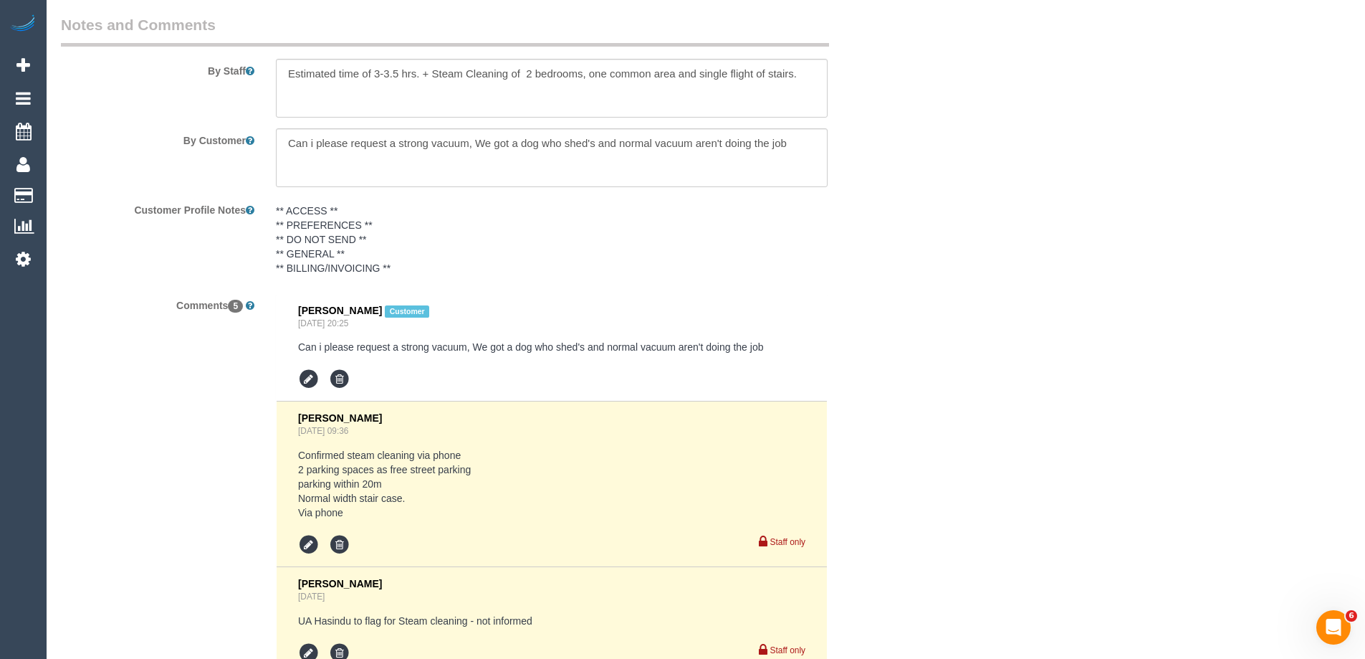
scroll to position [2845, 0]
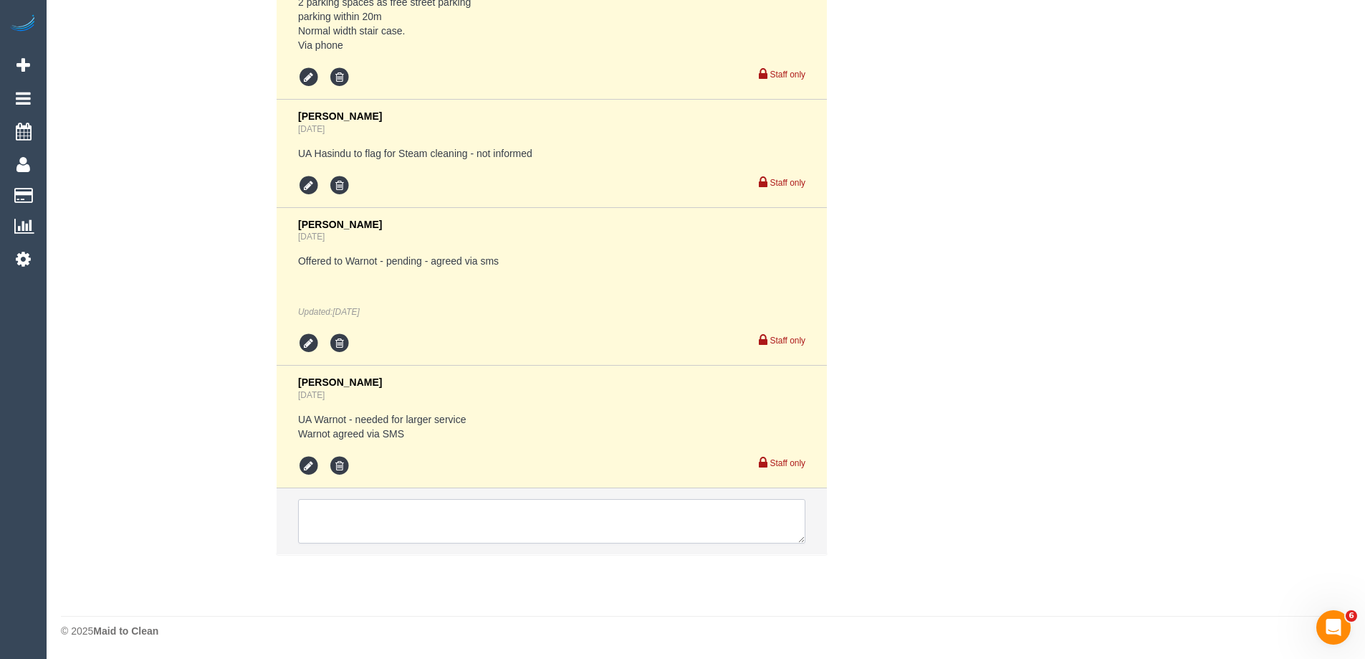
click at [336, 529] on textarea at bounding box center [551, 521] width 507 height 44
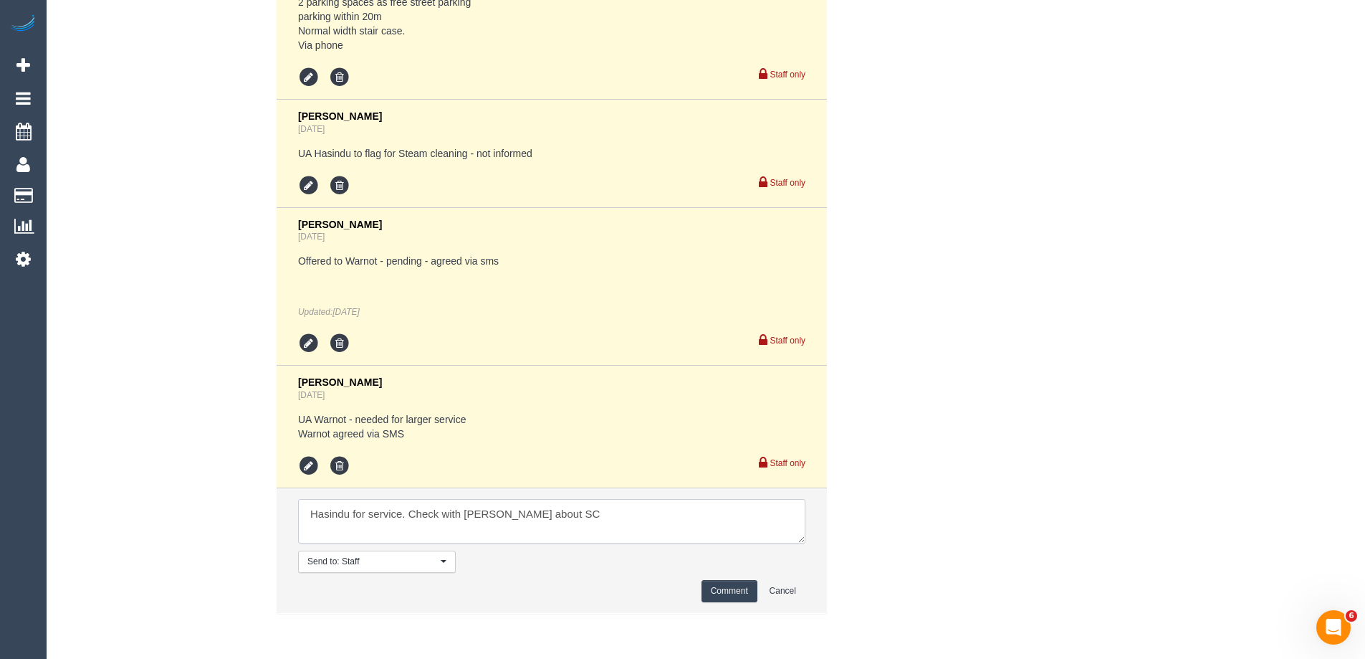
type textarea "Hasindu for service. Check with [PERSON_NAME] about SC"
click at [735, 591] on button "Comment" at bounding box center [730, 591] width 56 height 22
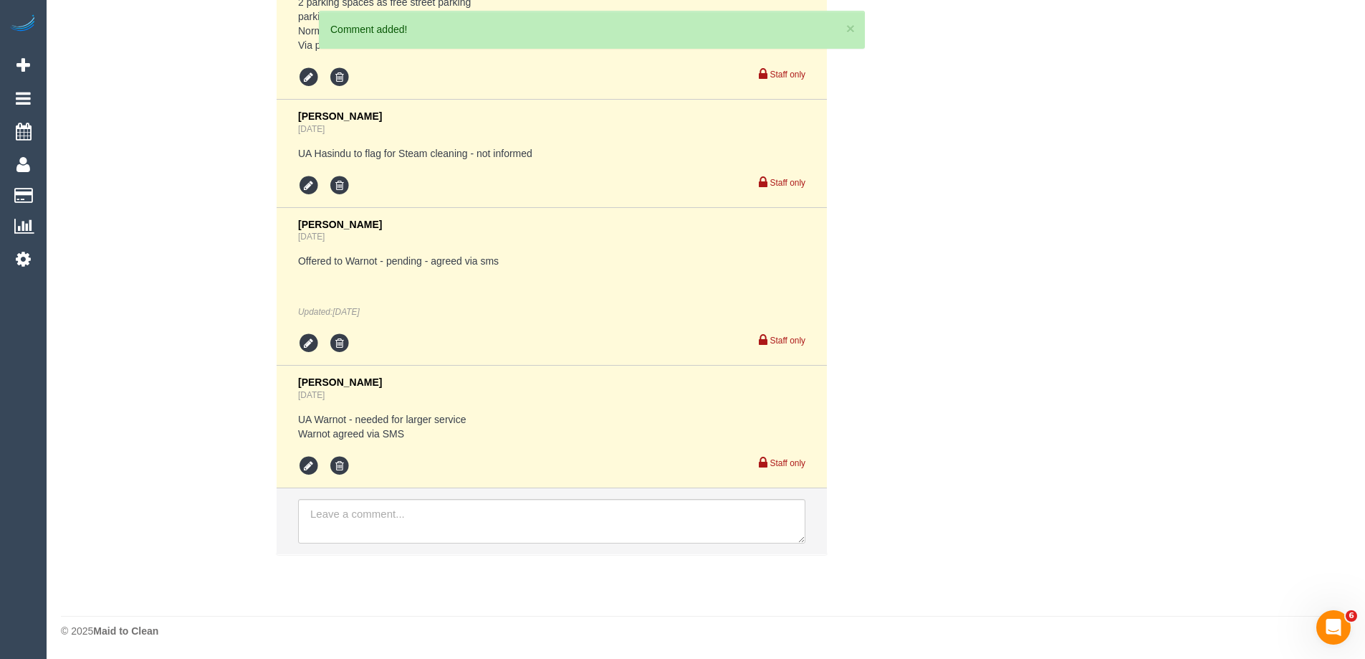
scroll to position [2953, 0]
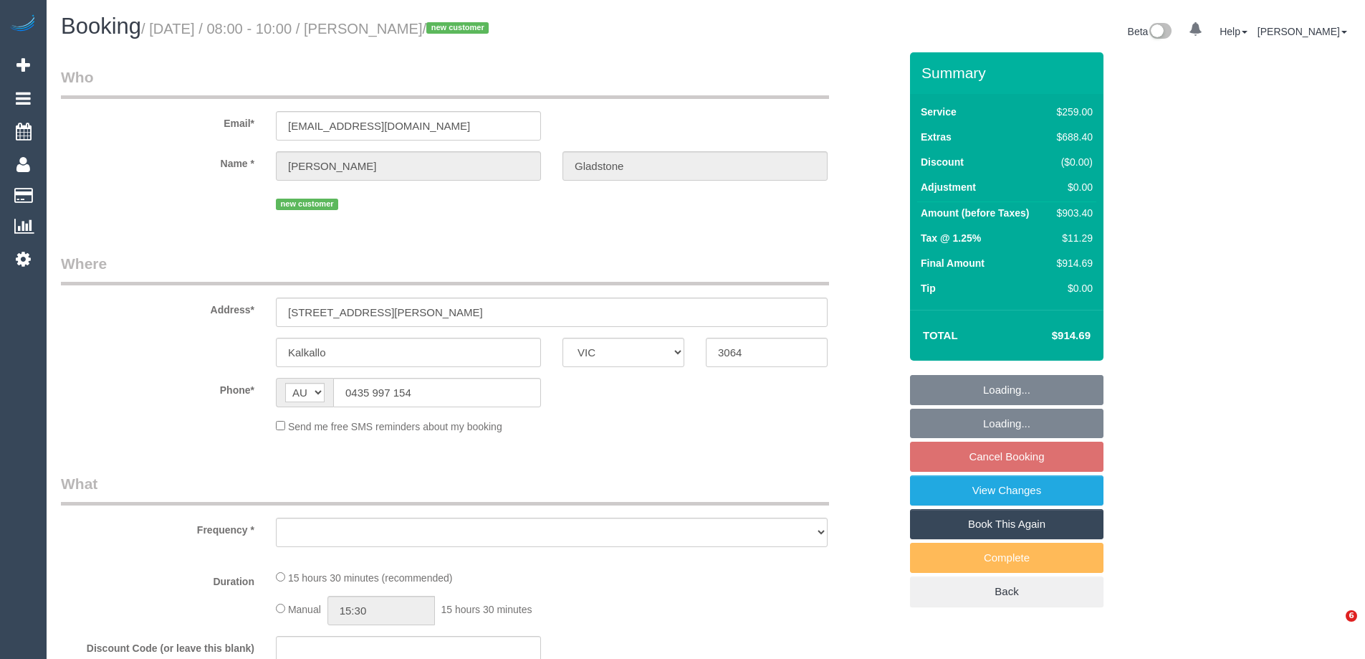
select select "VIC"
select select "string:stripe-pm_1SB3jt2GScqysDRVVKsIAsve"
select select "number:28"
select select "number:14"
select select "number:19"
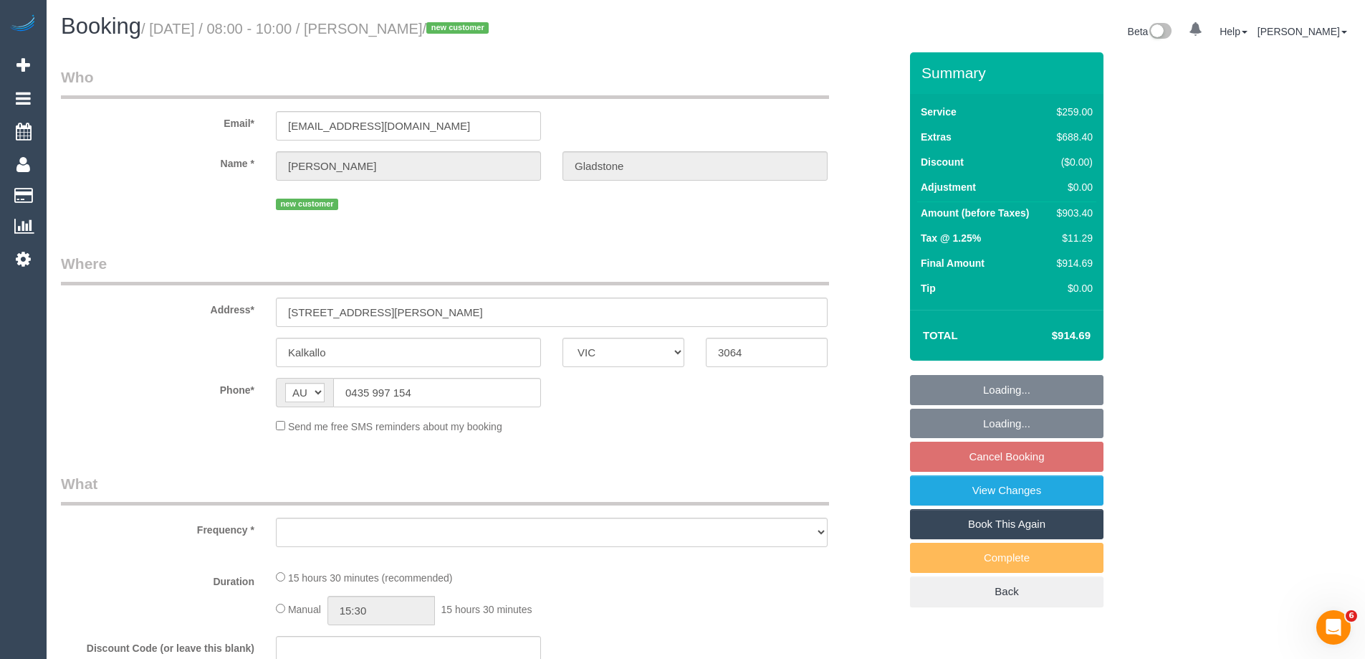
select select "number:22"
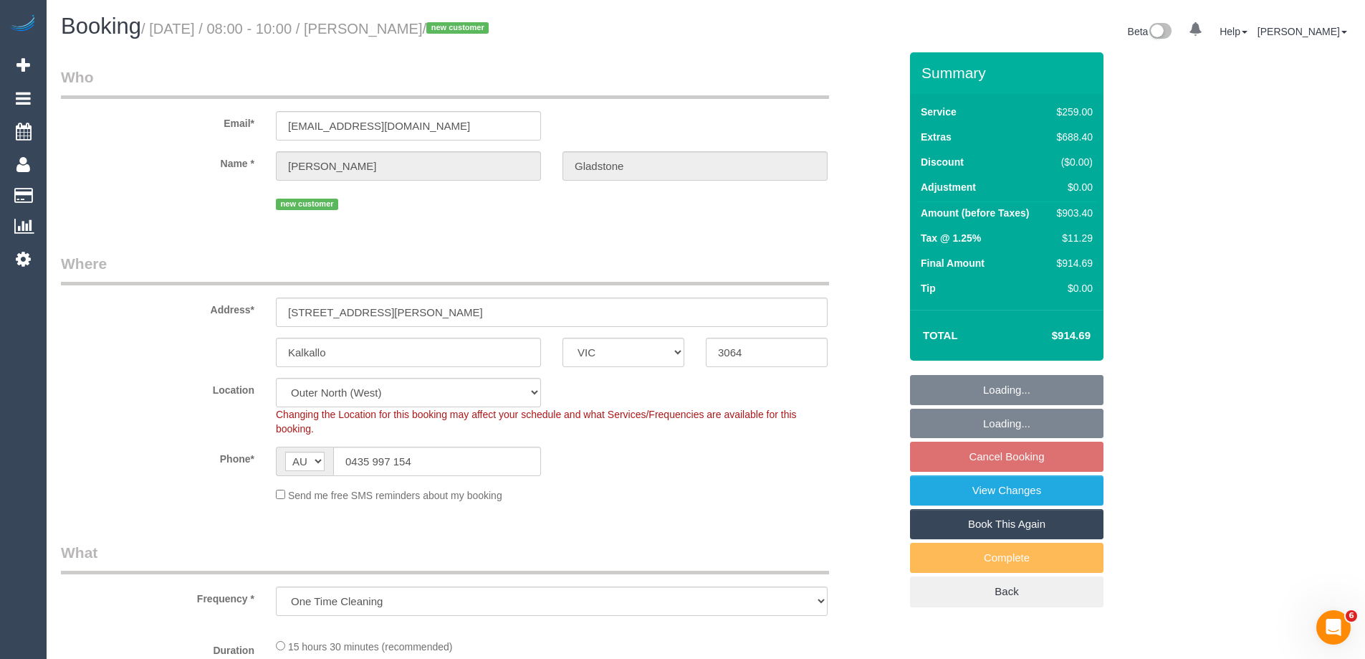
select select "object:1106"
select select "spot2"
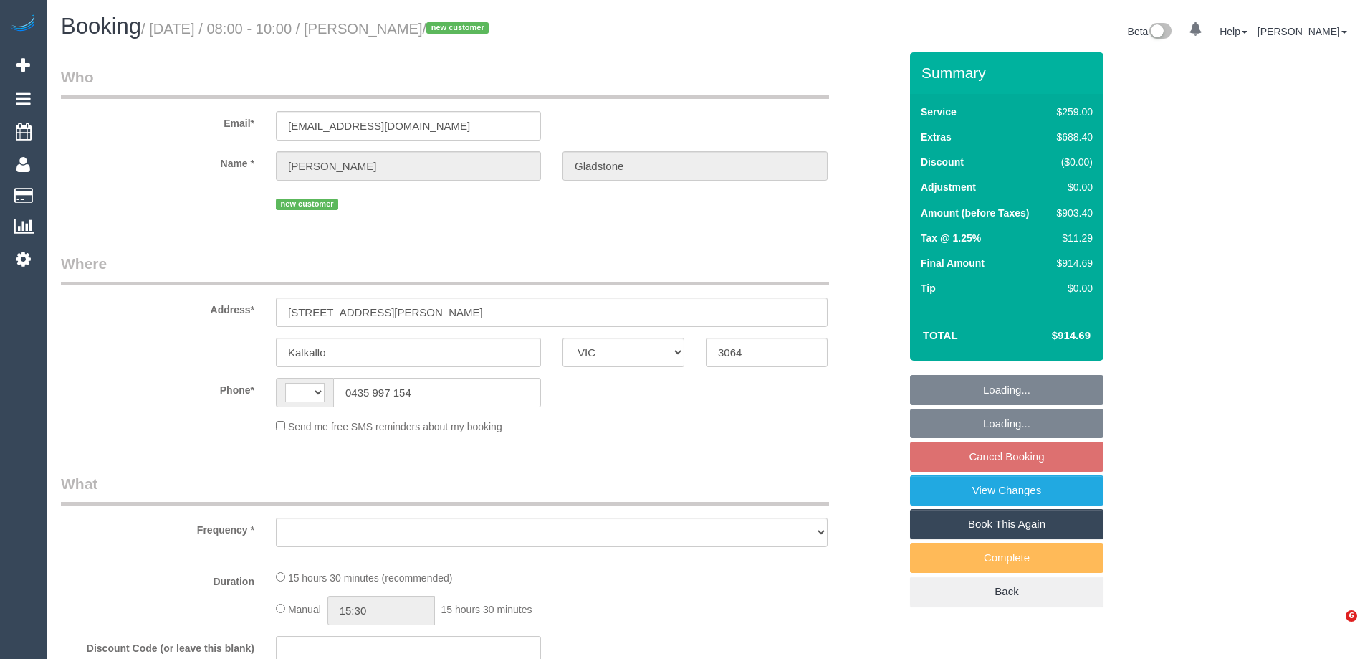
select select "VIC"
select select "string:AU"
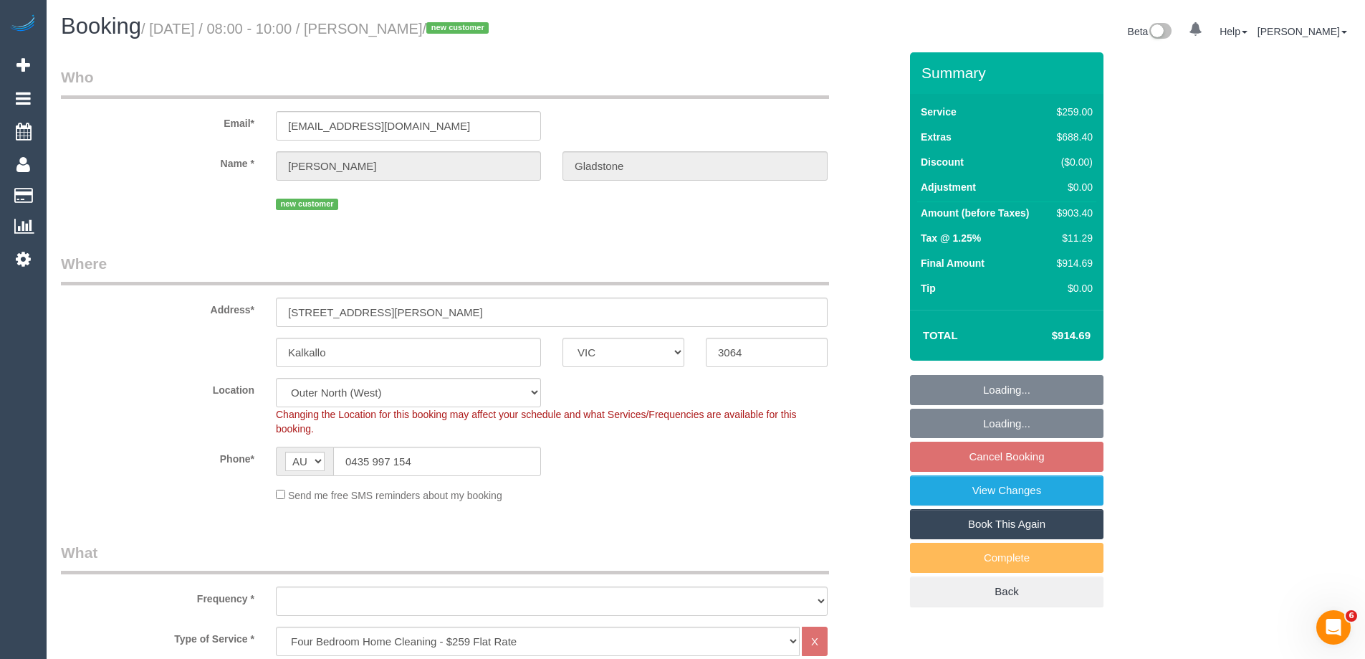
select select "object:650"
select select "string:stripe-pm_1SB3jt2GScqysDRVVKsIAsve"
select select "number:28"
select select "number:14"
select select "number:19"
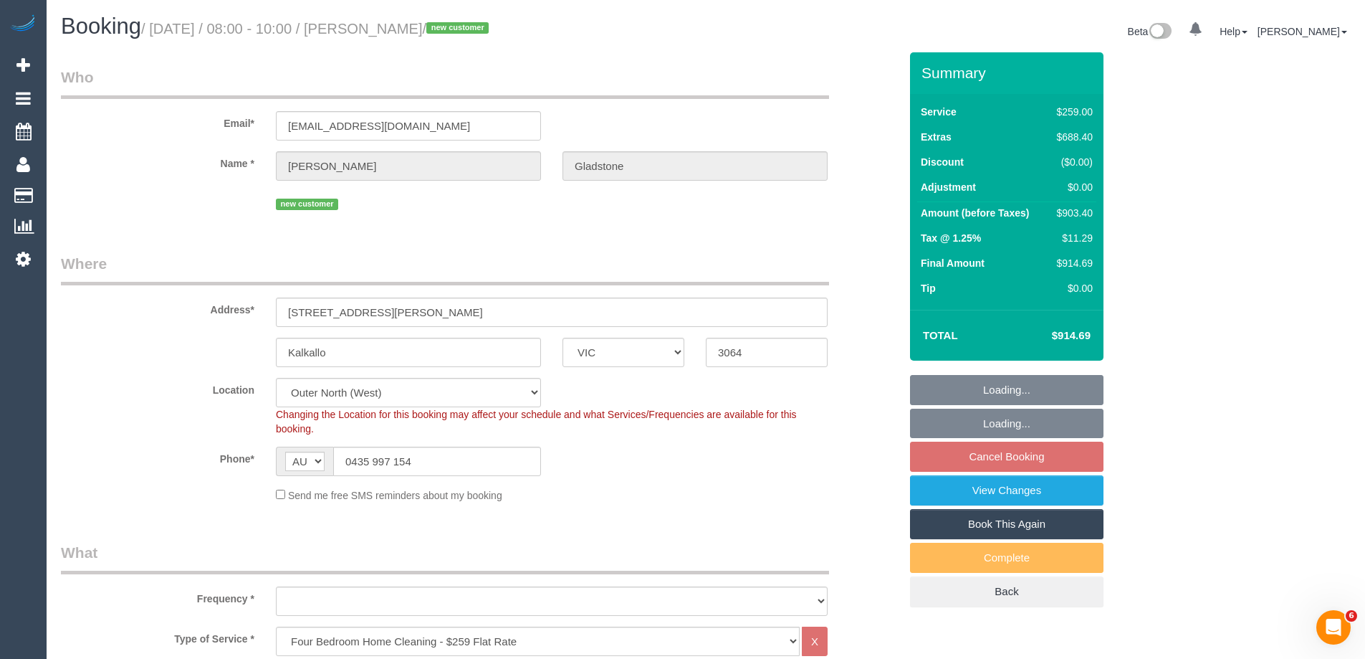
select select "number:22"
select select "object:801"
select select "spot2"
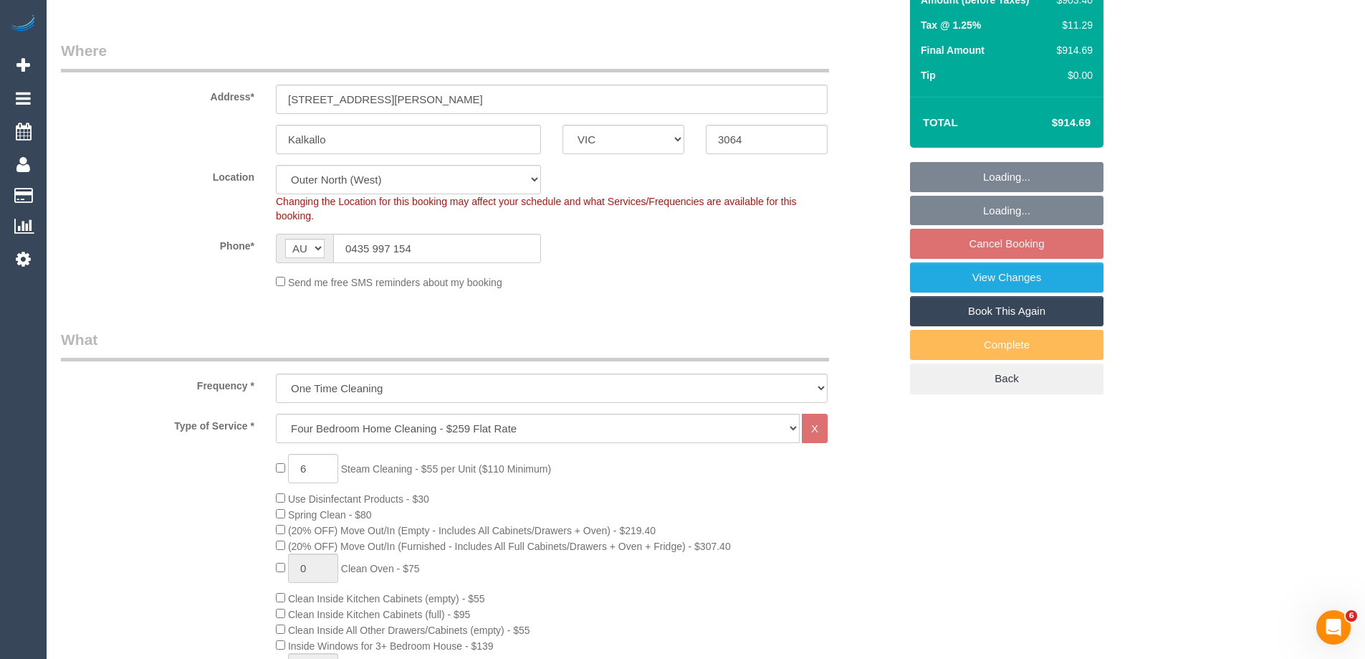
scroll to position [2429, 0]
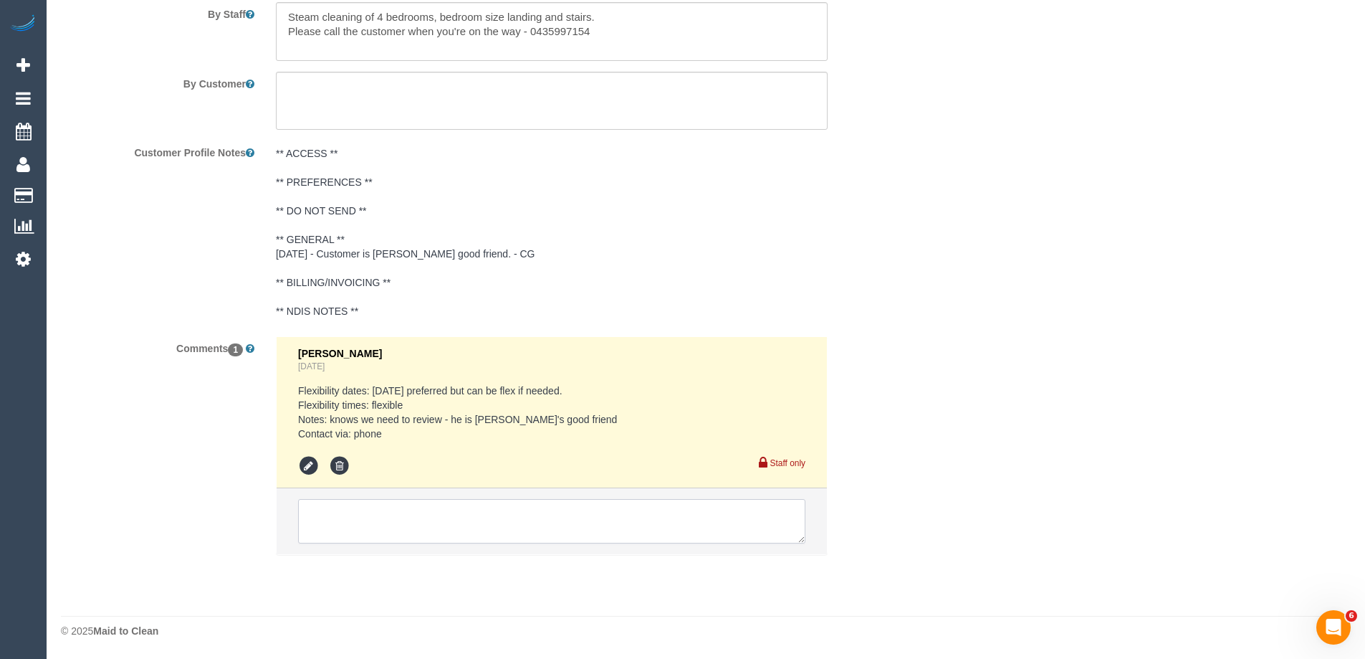
click at [357, 514] on textarea at bounding box center [551, 521] width 507 height 44
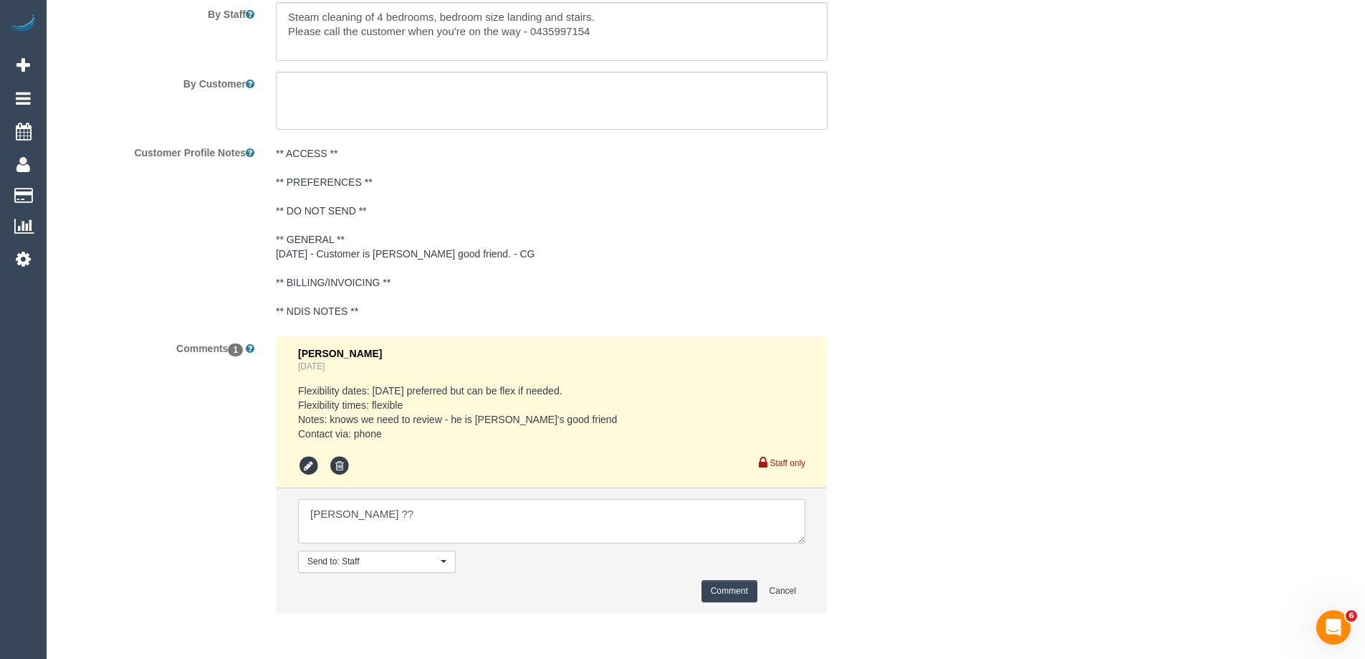
type textarea "Darshan ??"
click at [734, 590] on button "Comment" at bounding box center [730, 591] width 56 height 22
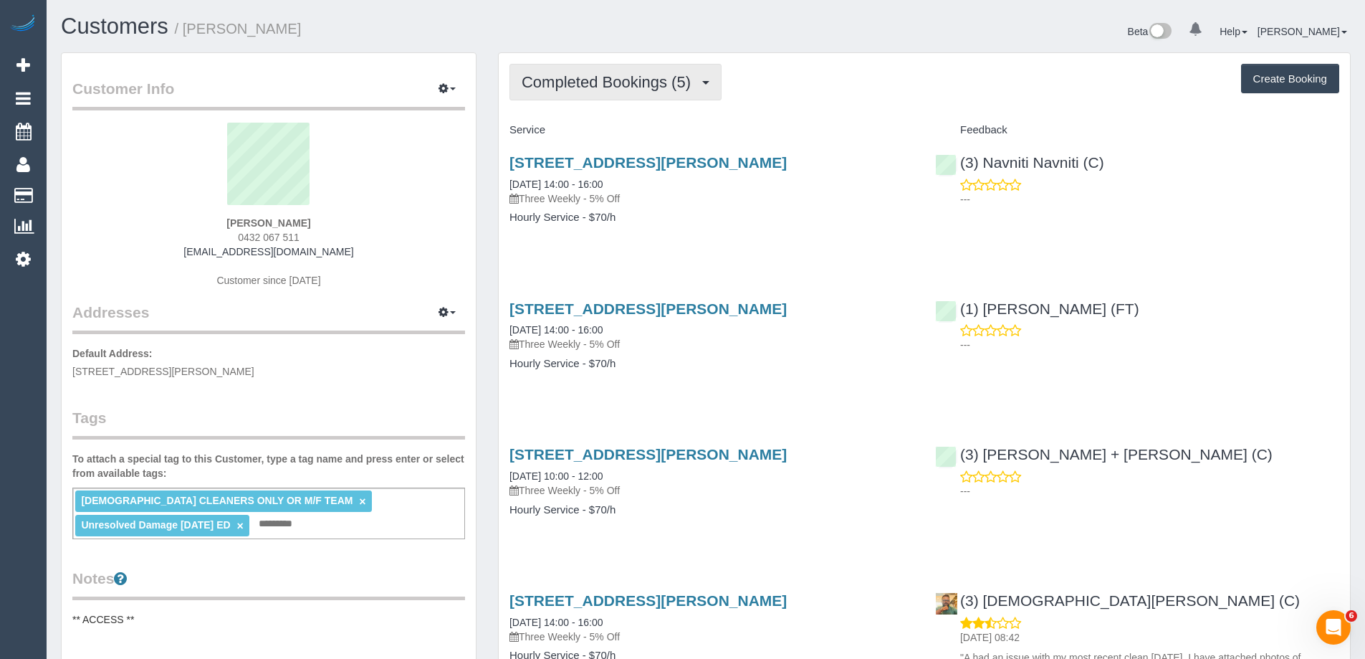
click at [601, 85] on span "Completed Bookings (5)" at bounding box center [610, 82] width 176 height 18
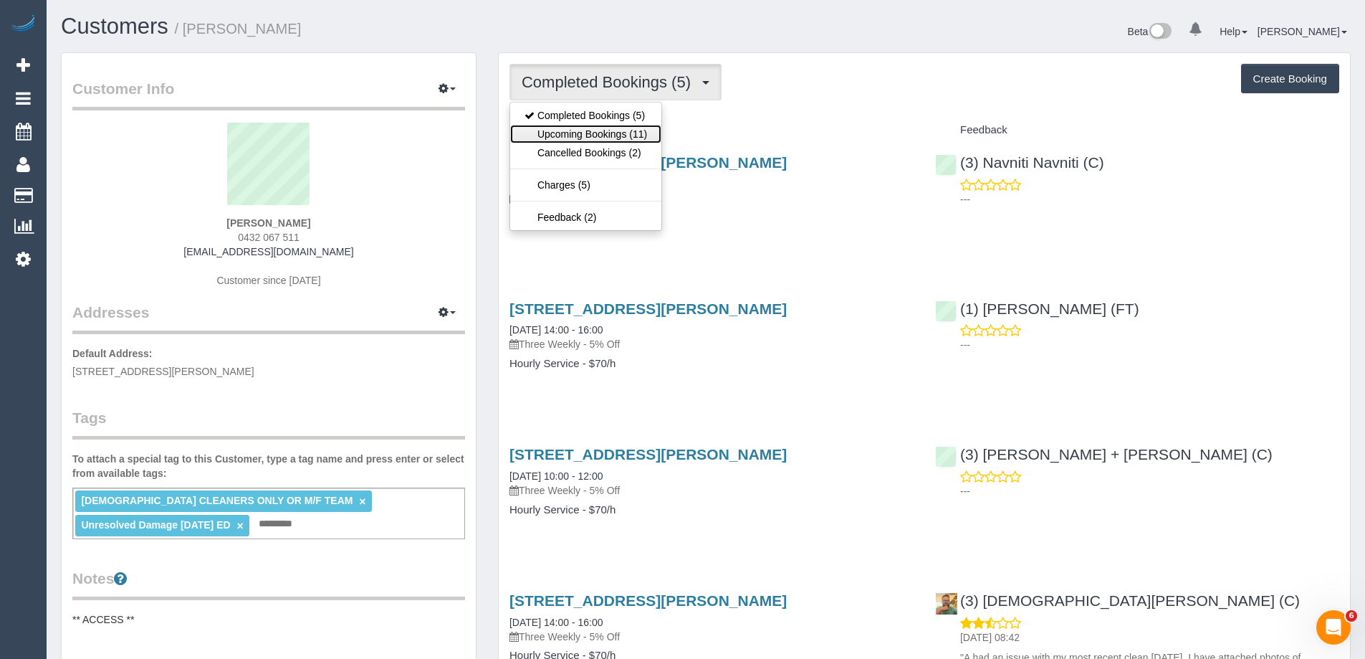
click at [608, 138] on link "Upcoming Bookings (11)" at bounding box center [585, 134] width 151 height 19
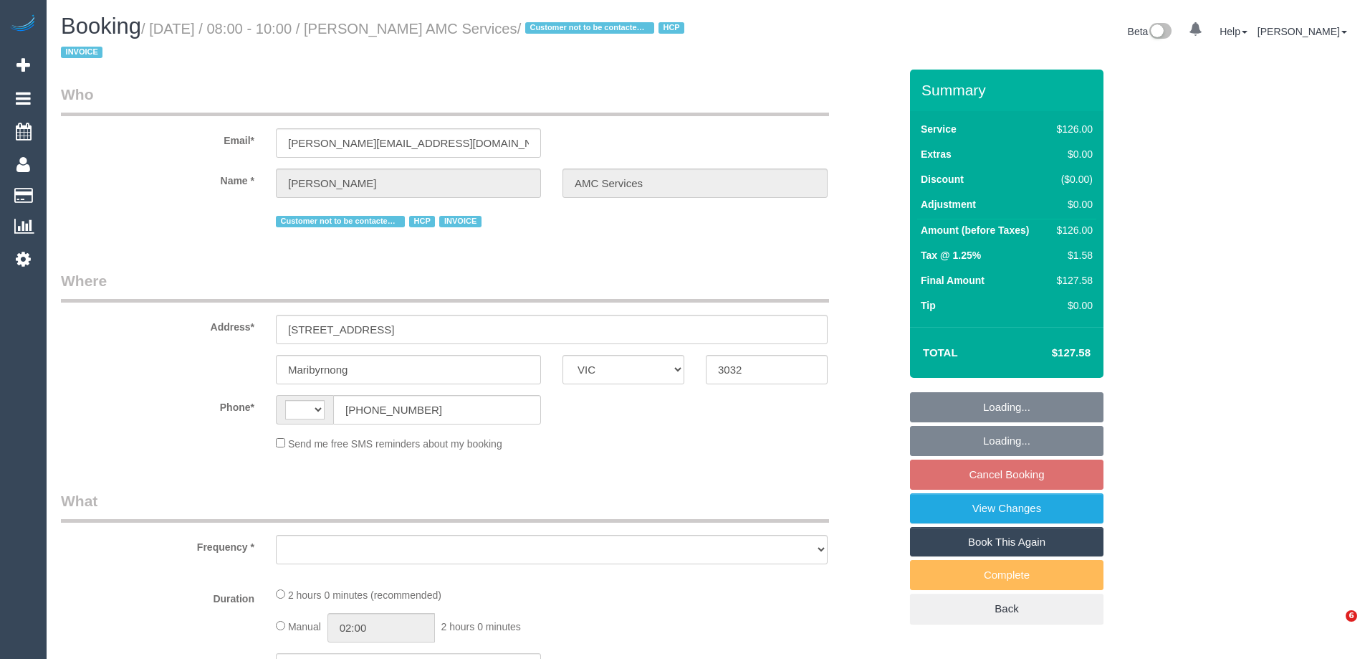
select select "VIC"
select select "string:AU"
select select "120"
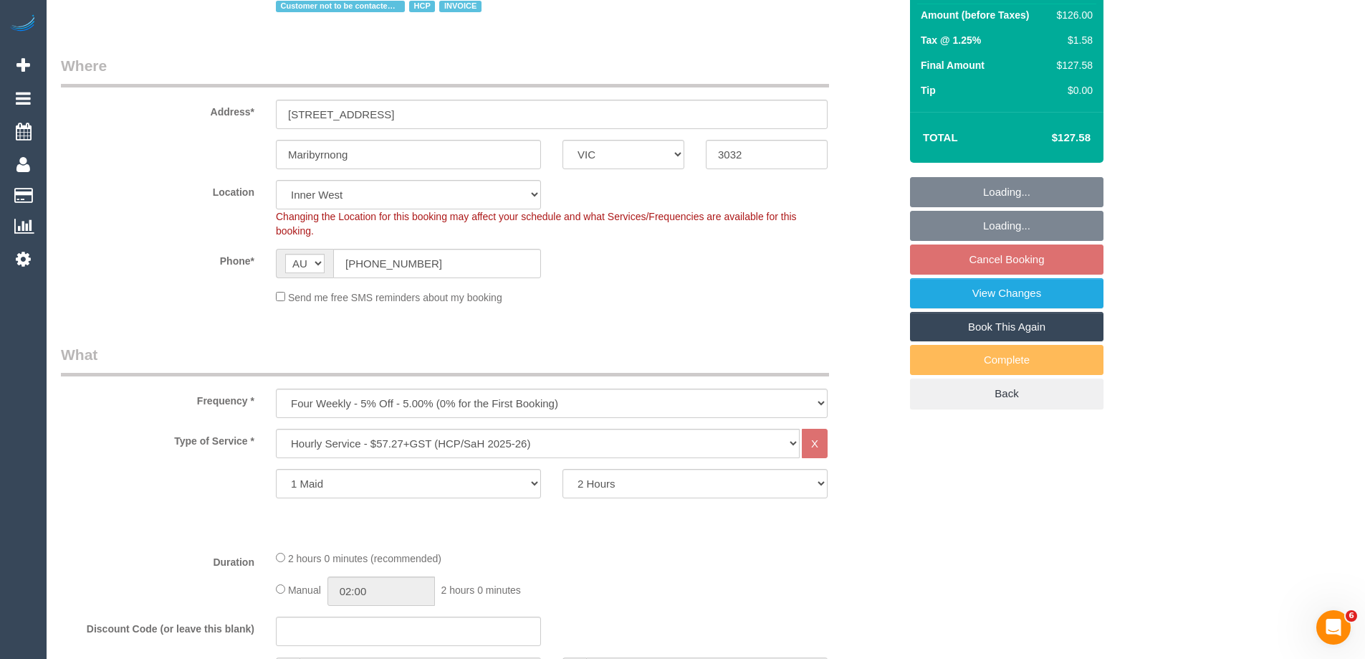
select select "object:664"
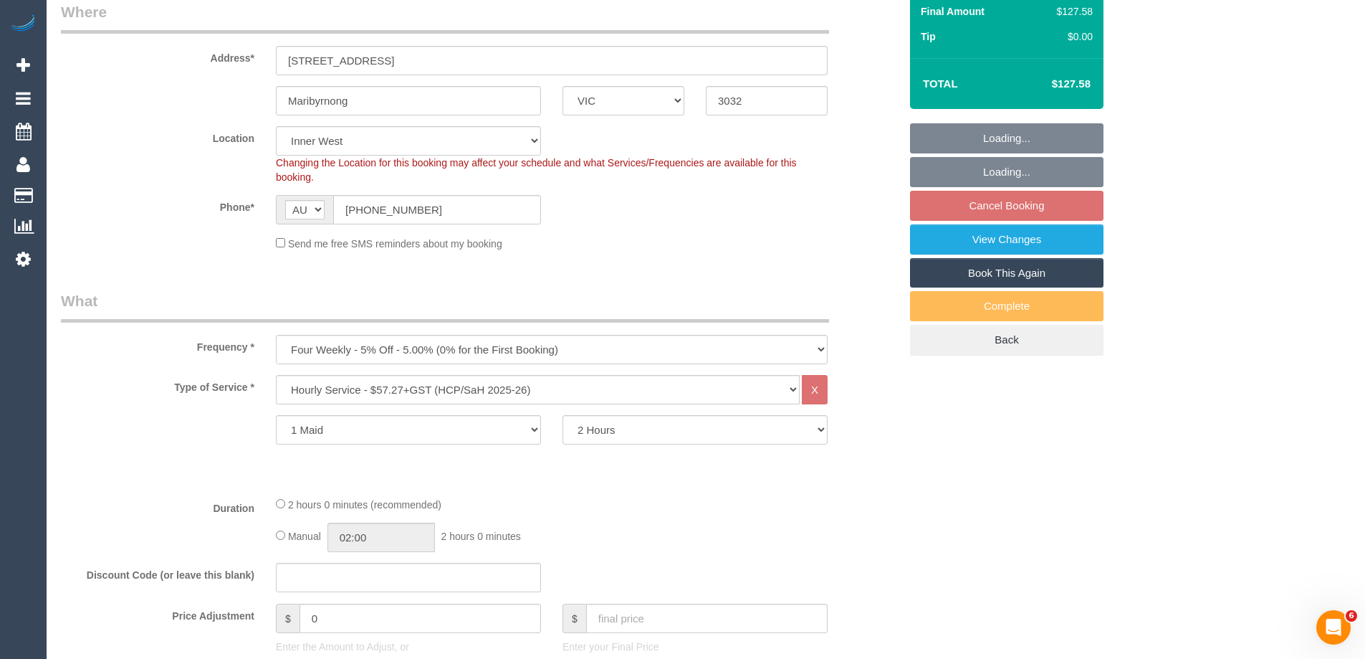
select select "number:28"
select select "number:14"
select select "number:19"
select select "number:22"
select select "number:35"
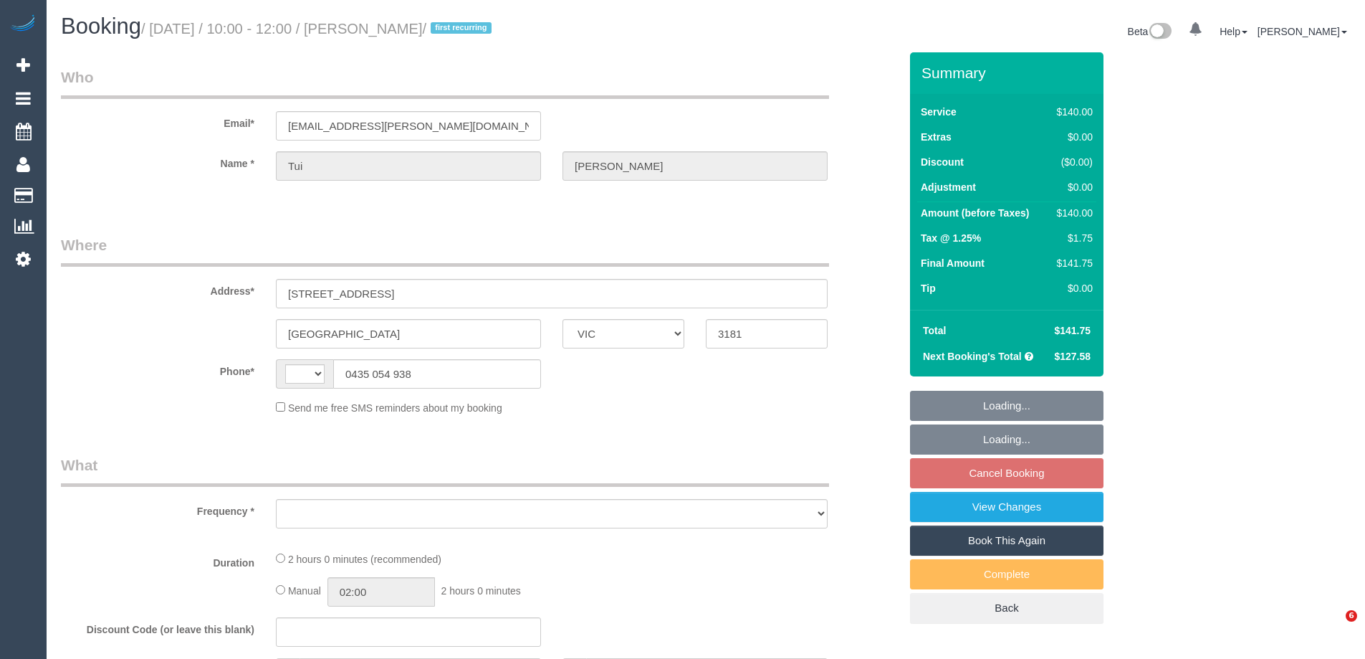
select select "VIC"
select select "string:AU"
select select "object:296"
select select "string:stripe-pm_1S5KAc2GScqysDRViRFOdfkr"
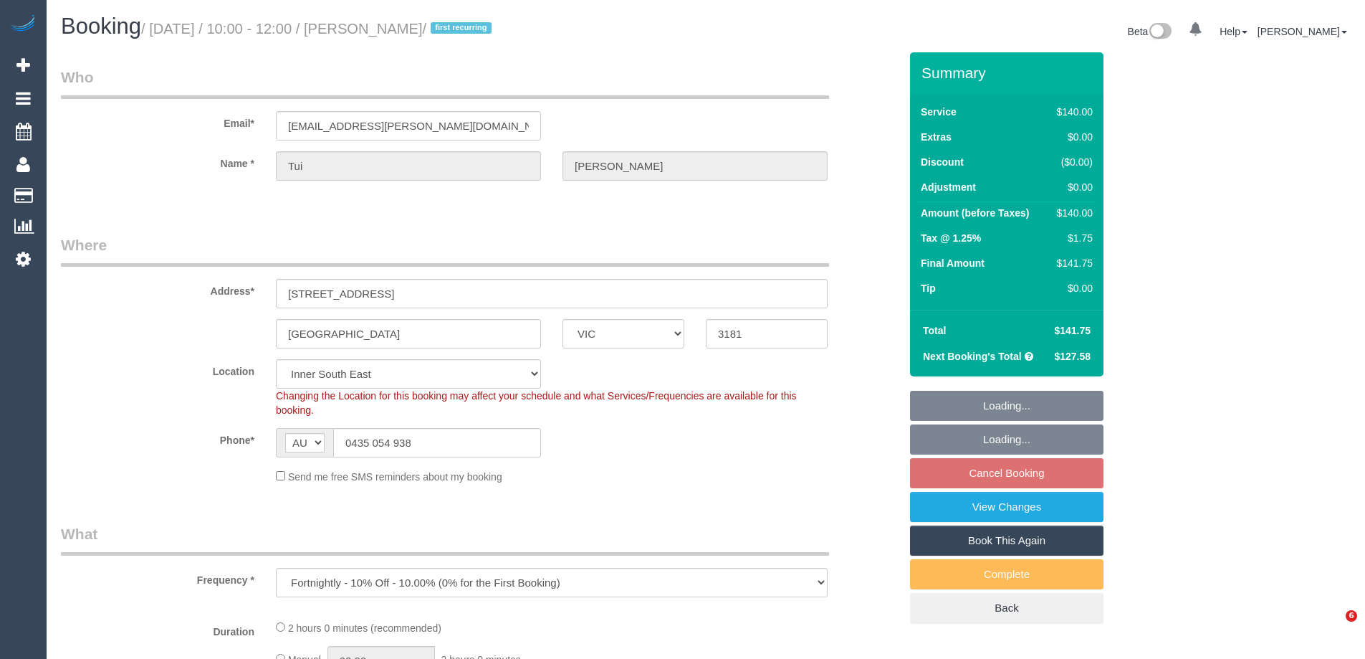
select select "object:550"
select select "number:29"
select select "number:14"
select select "number:19"
select select "number:22"
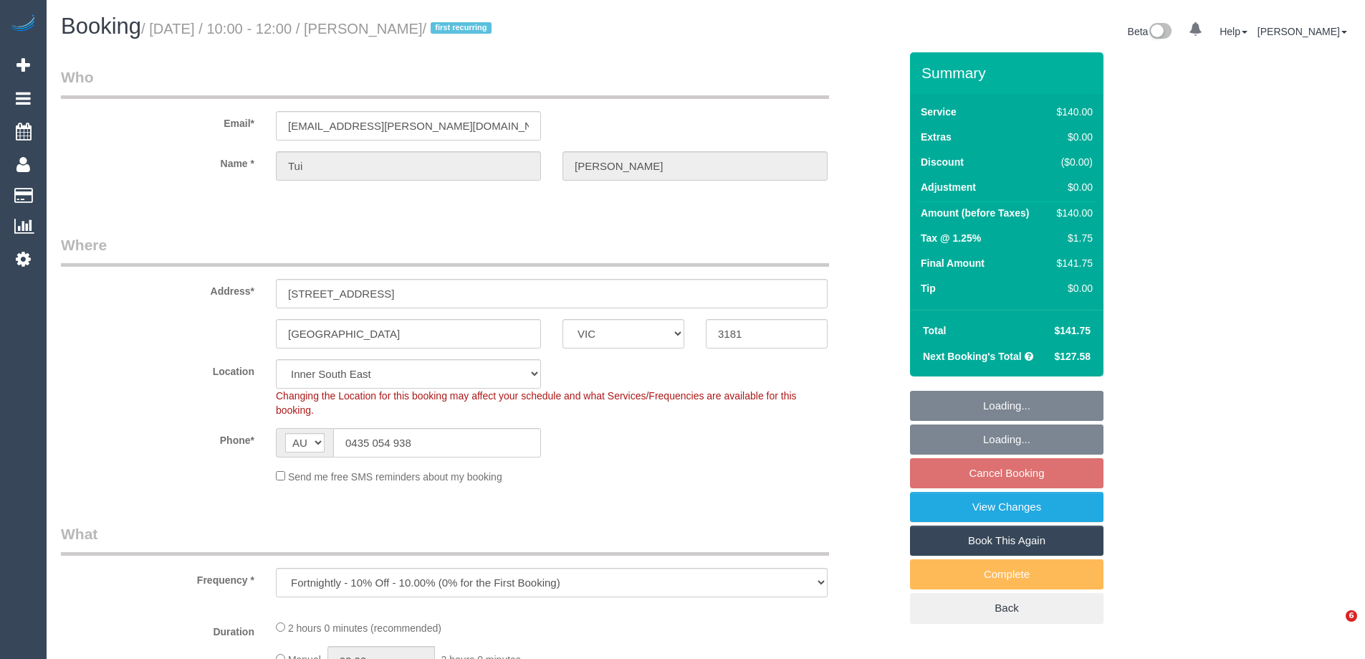
select select "number:34"
select select "number:11"
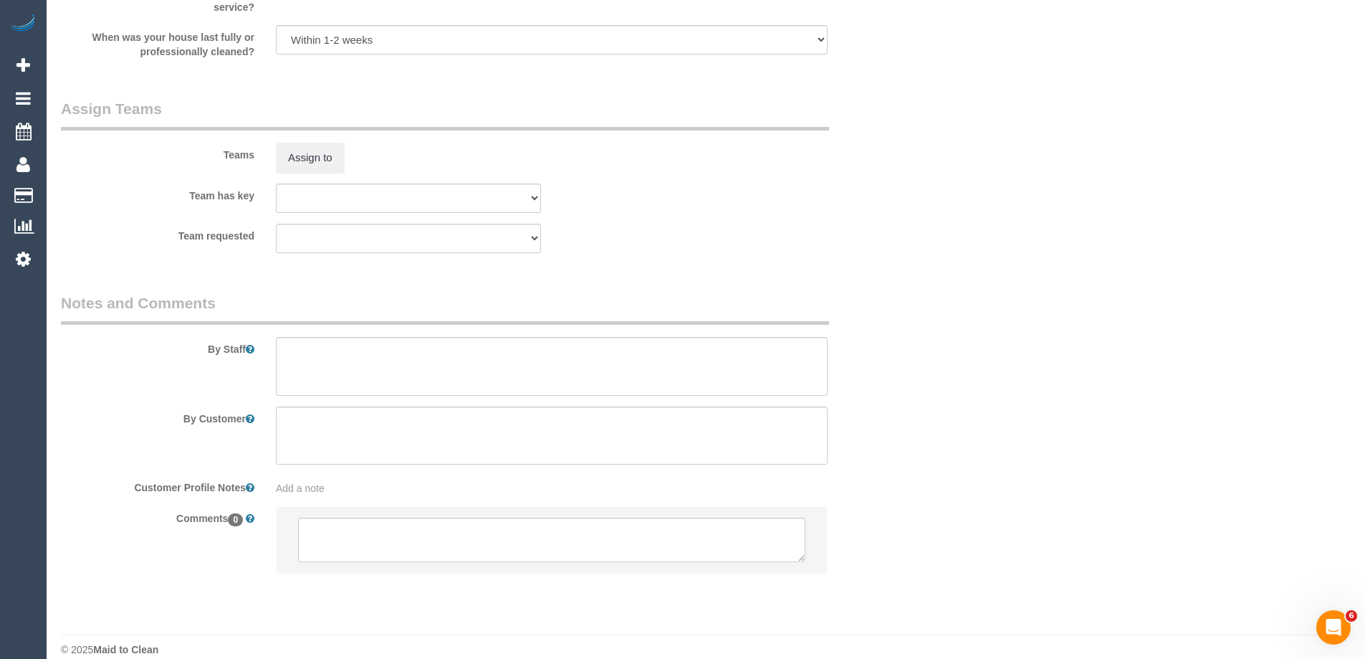
scroll to position [2134, 0]
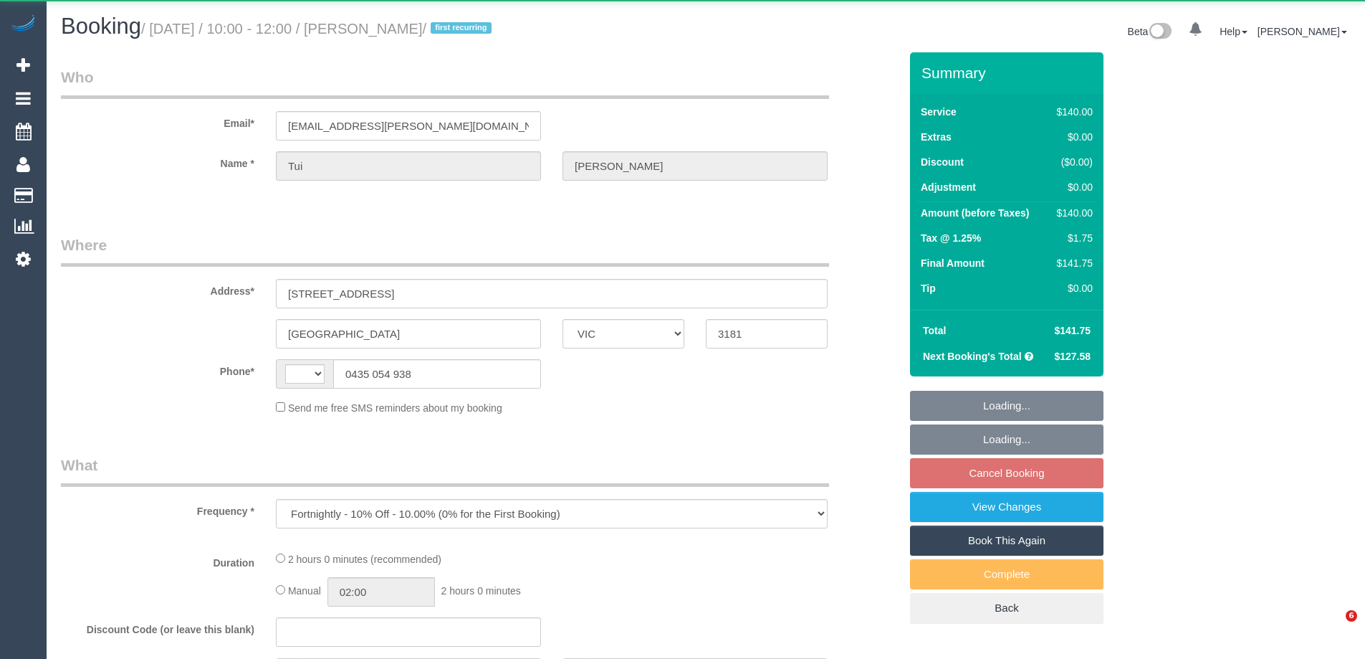
select select "VIC"
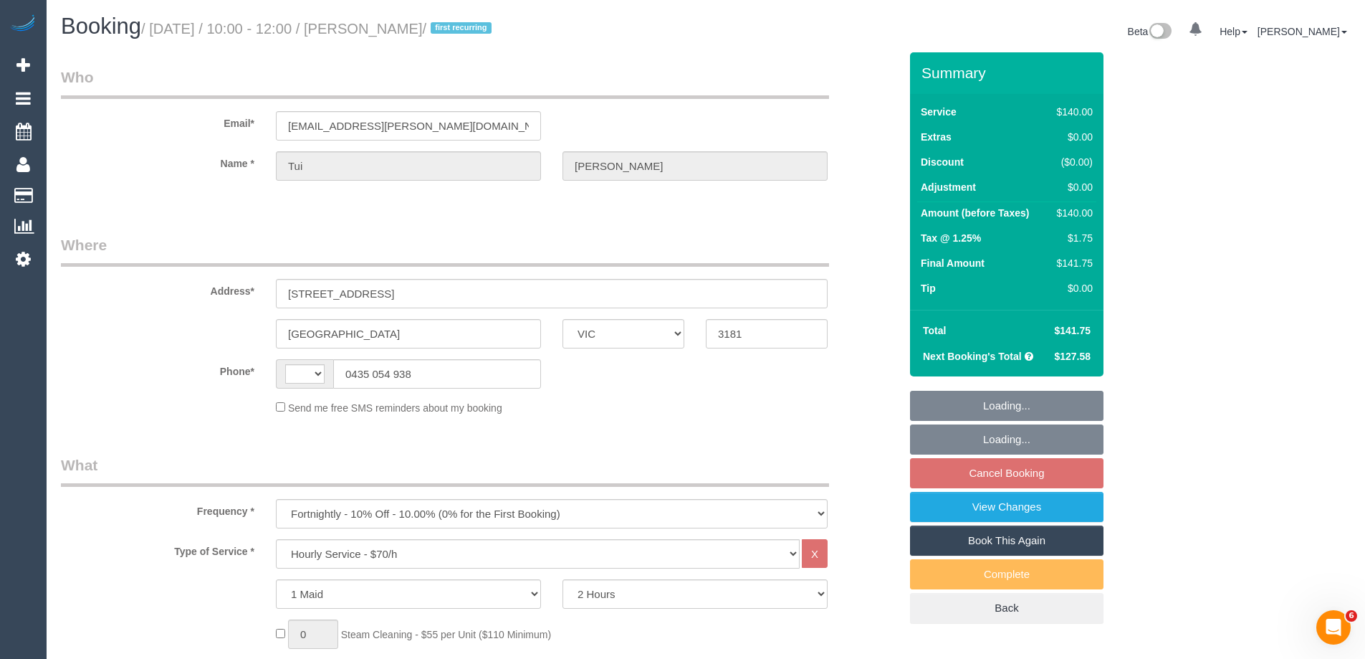
select select "string:AU"
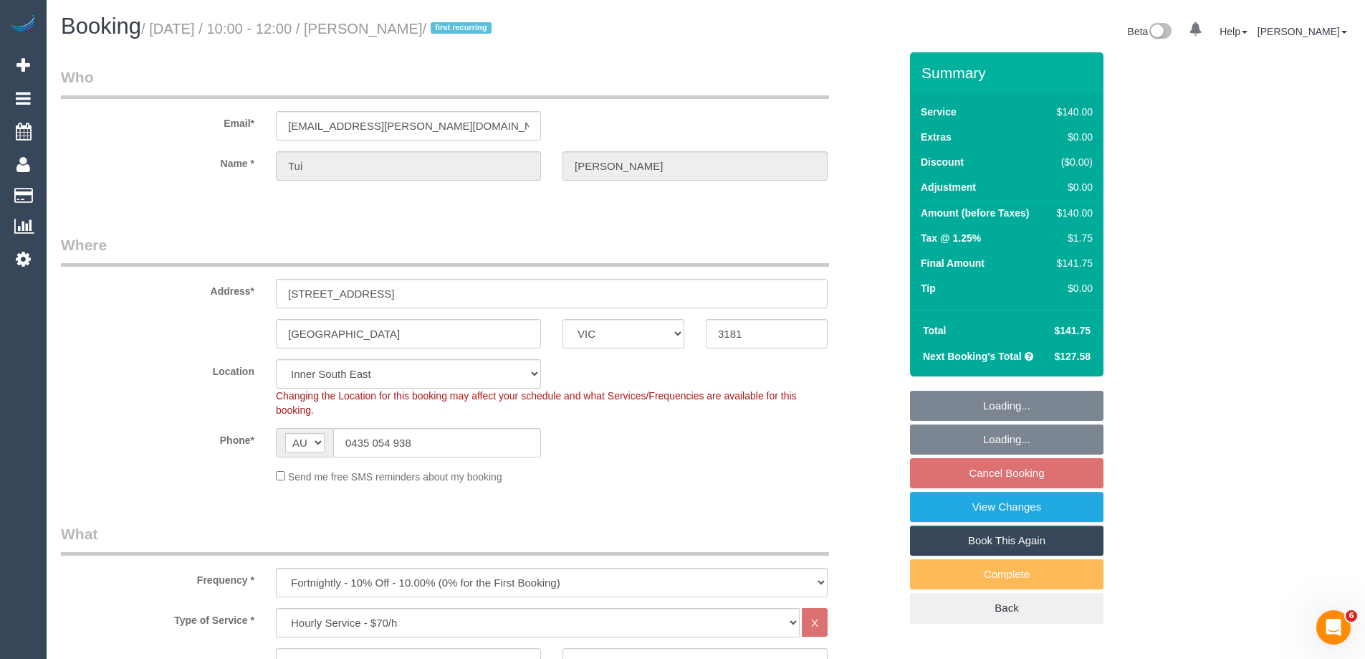
select select "object:1466"
select select "string:stripe-pm_1S5KAc2GScqysDRViRFOdfkr"
select select "number:29"
select select "number:14"
select select "number:19"
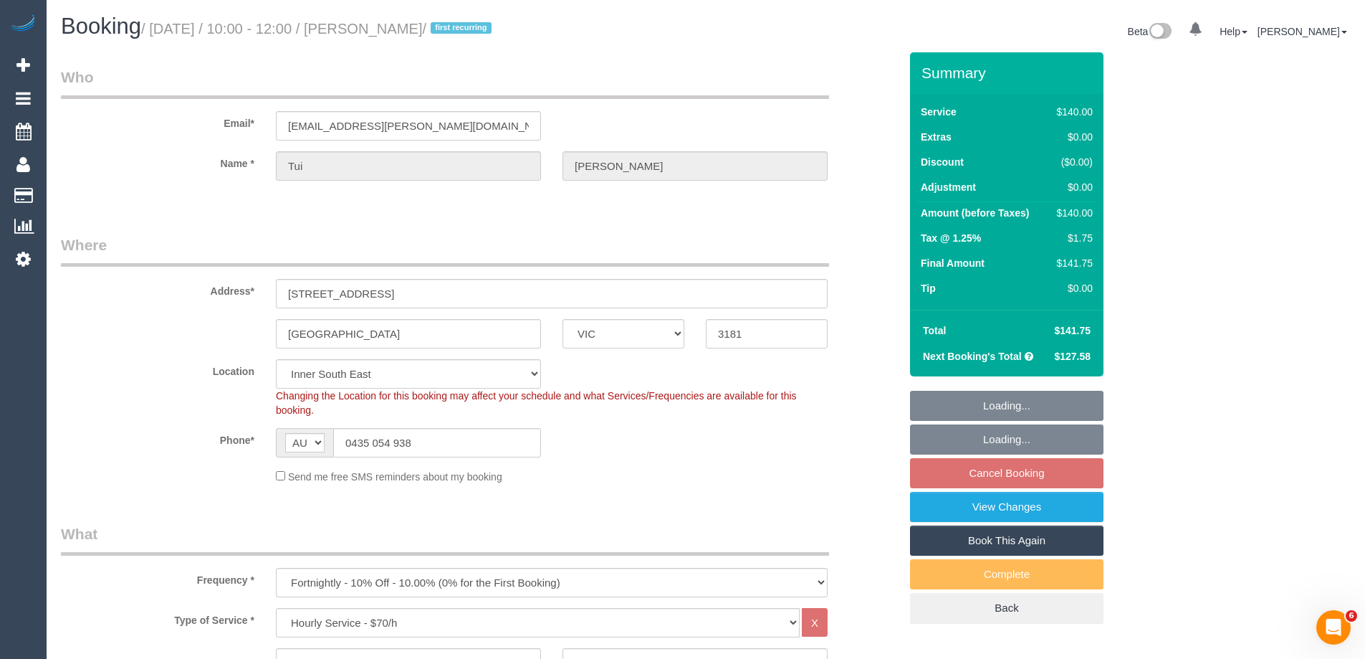
select select "number:22"
select select "number:34"
select select "number:11"
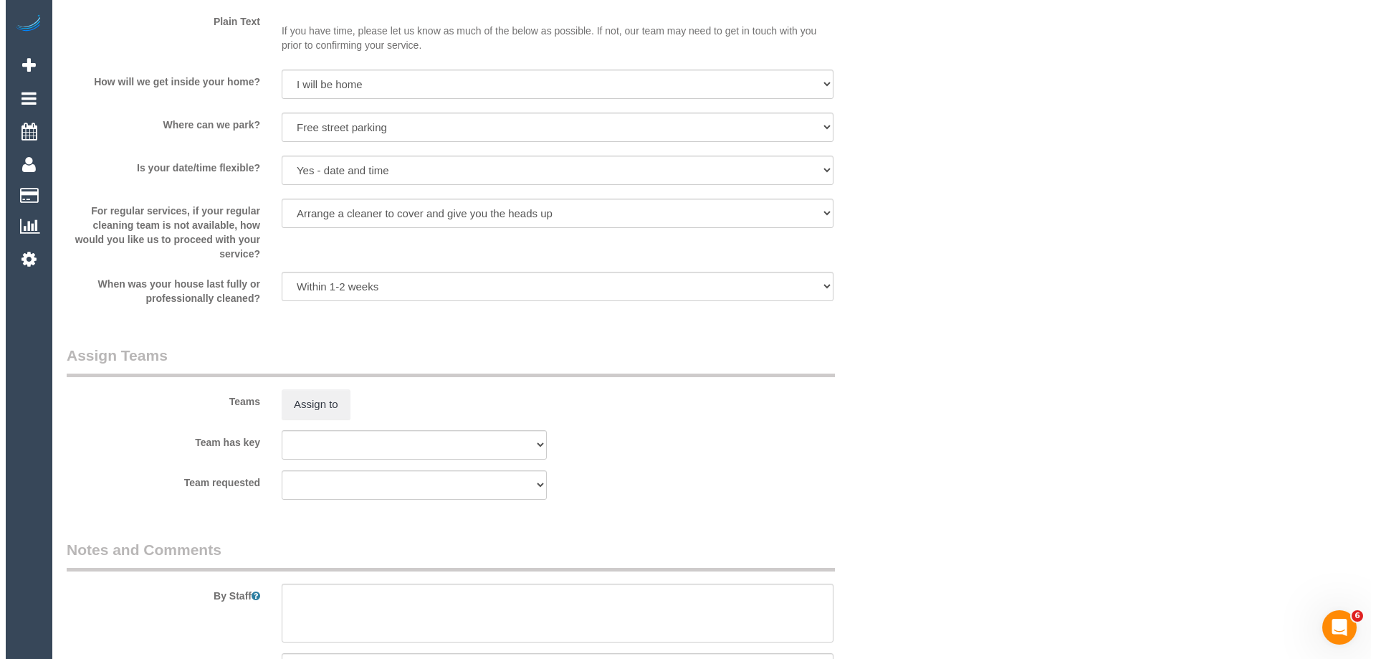
scroll to position [1863, 0]
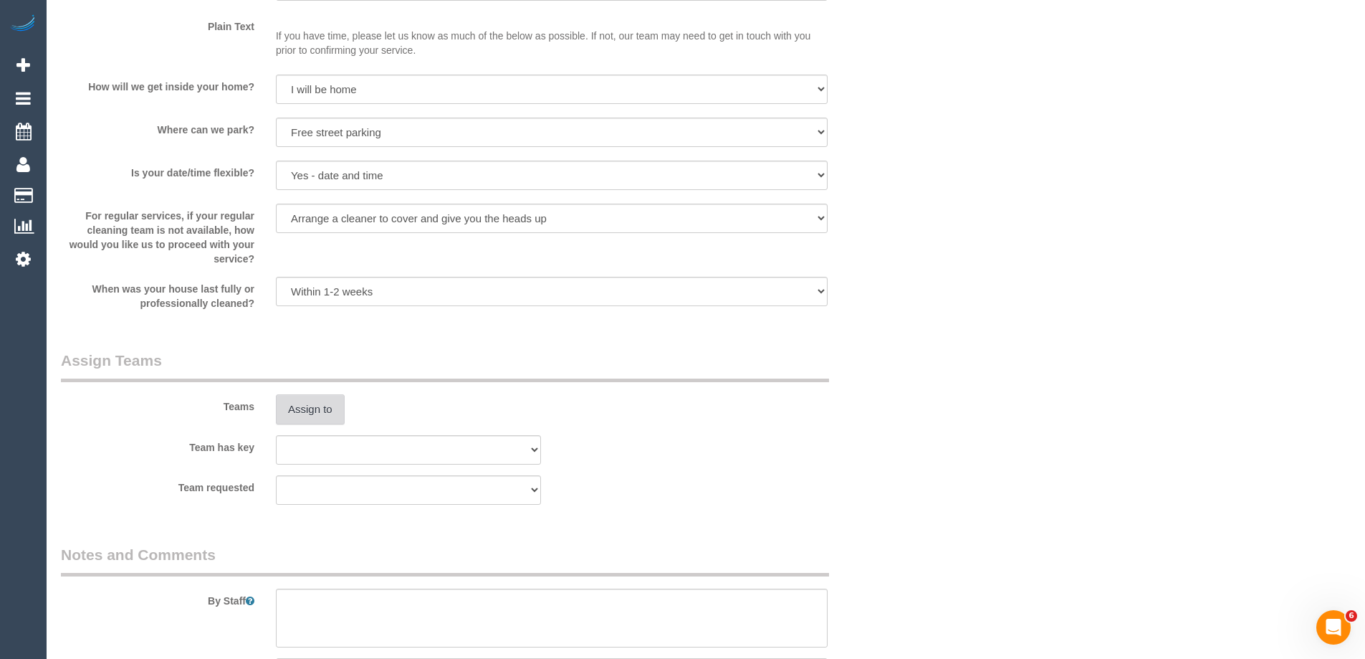
click at [306, 407] on button "Assign to" at bounding box center [310, 409] width 69 height 30
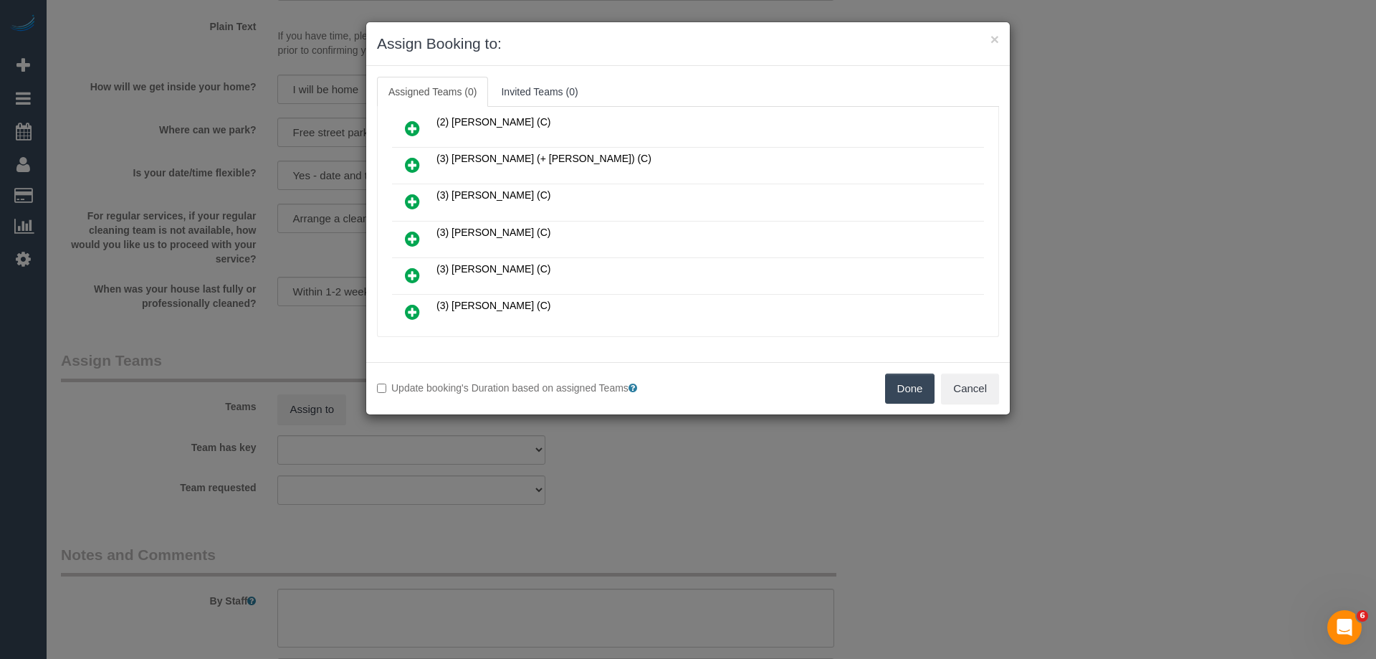
scroll to position [143, 0]
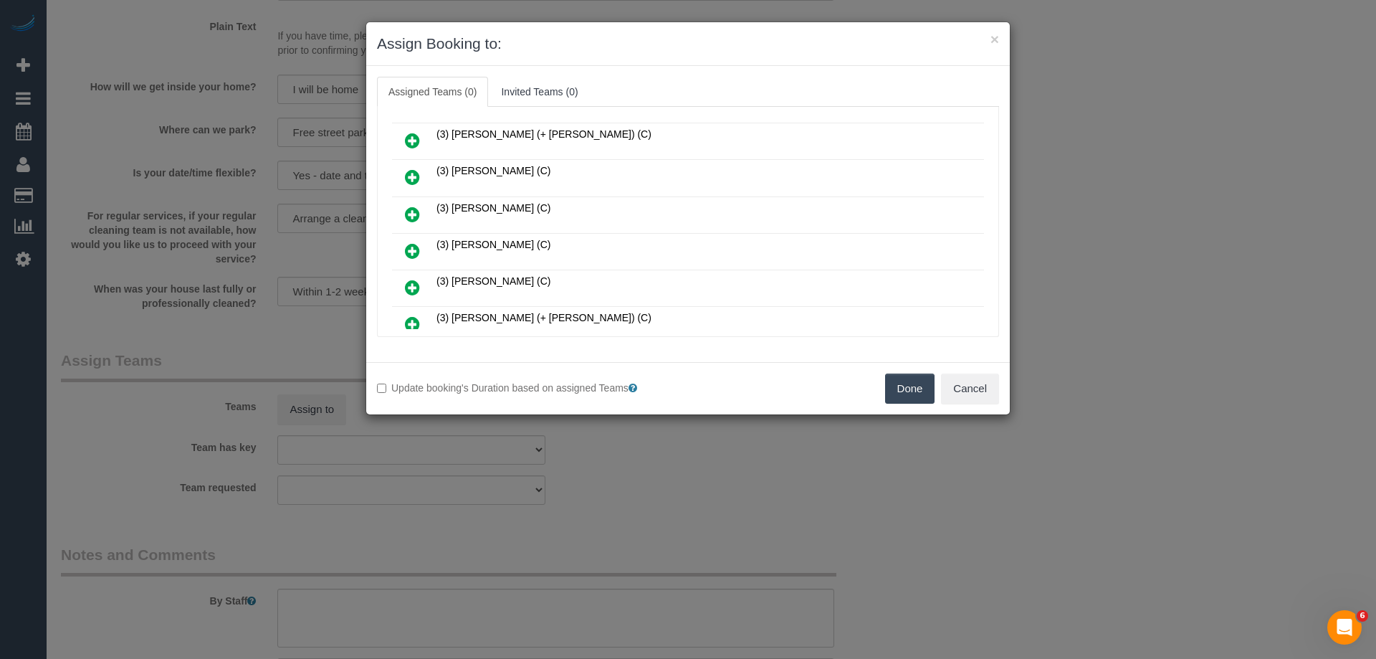
click at [403, 290] on link at bounding box center [413, 288] width 34 height 29
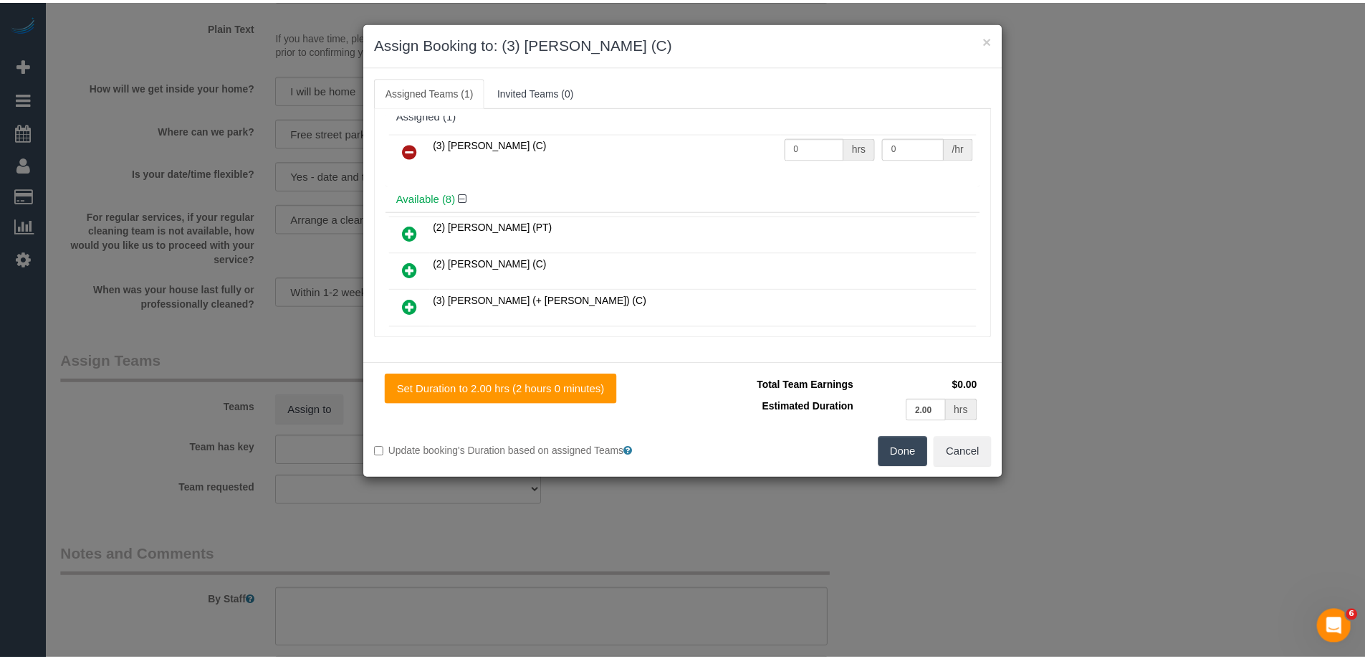
scroll to position [0, 0]
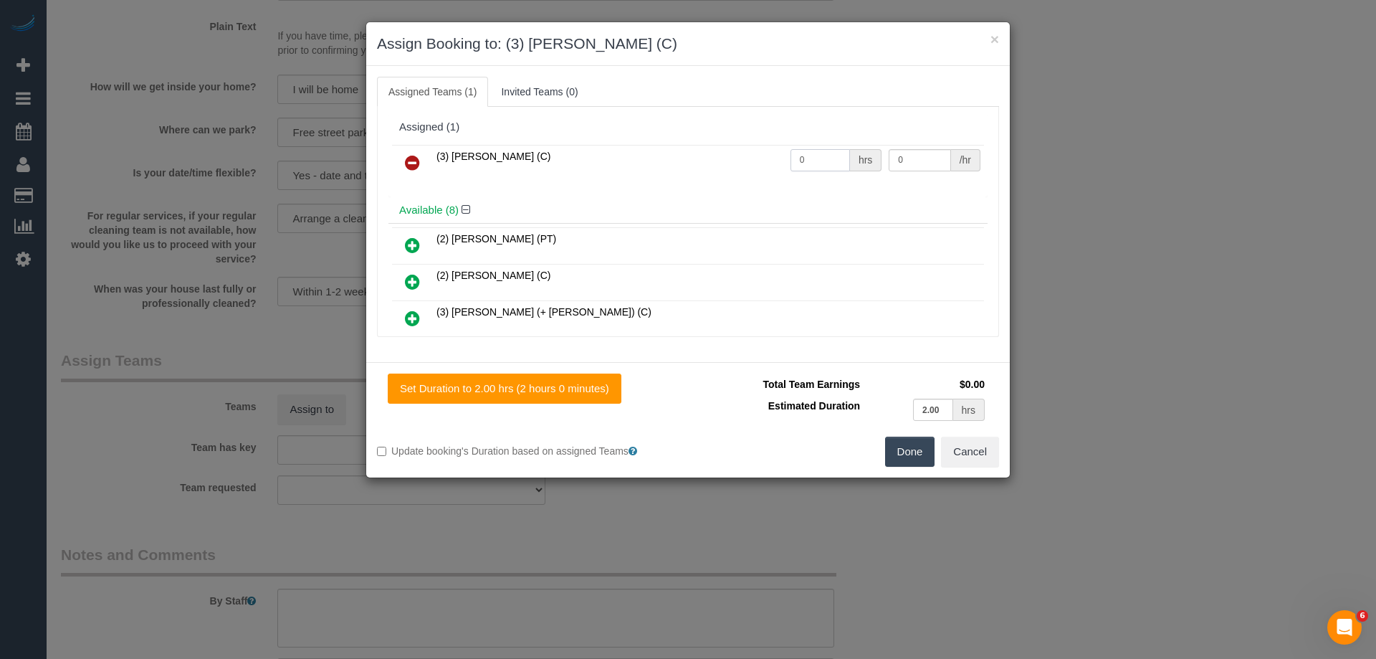
drag, startPoint x: 808, startPoint y: 159, endPoint x: 723, endPoint y: 155, distance: 84.7
click at [728, 157] on tr "(3) Shani Moloney (C) 0 hrs 0 /hr" at bounding box center [688, 163] width 592 height 37
type input "2"
drag, startPoint x: 922, startPoint y: 162, endPoint x: 795, endPoint y: 154, distance: 127.8
click at [810, 155] on tr "(3) Shani Moloney (C) 2 hrs 0 /hr" at bounding box center [688, 163] width 592 height 37
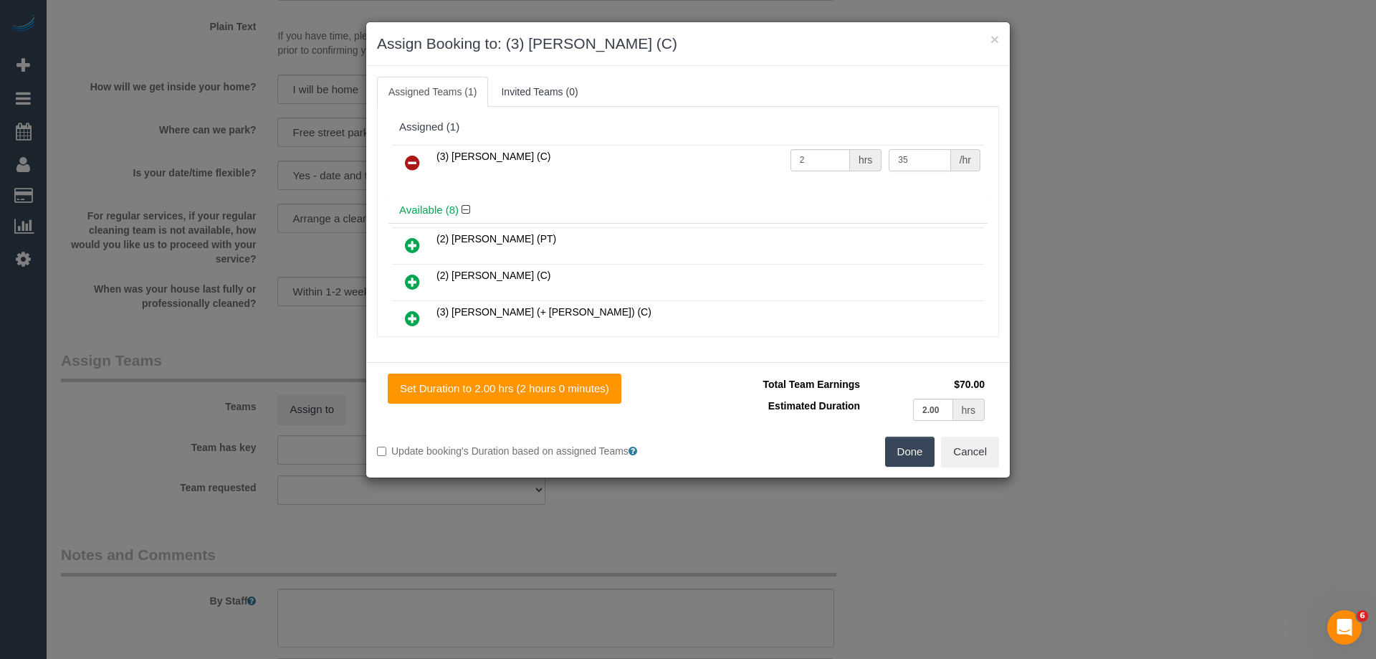
type input "35"
drag, startPoint x: 915, startPoint y: 457, endPoint x: 907, endPoint y: 448, distance: 11.7
click at [913, 457] on button "Done" at bounding box center [910, 451] width 50 height 30
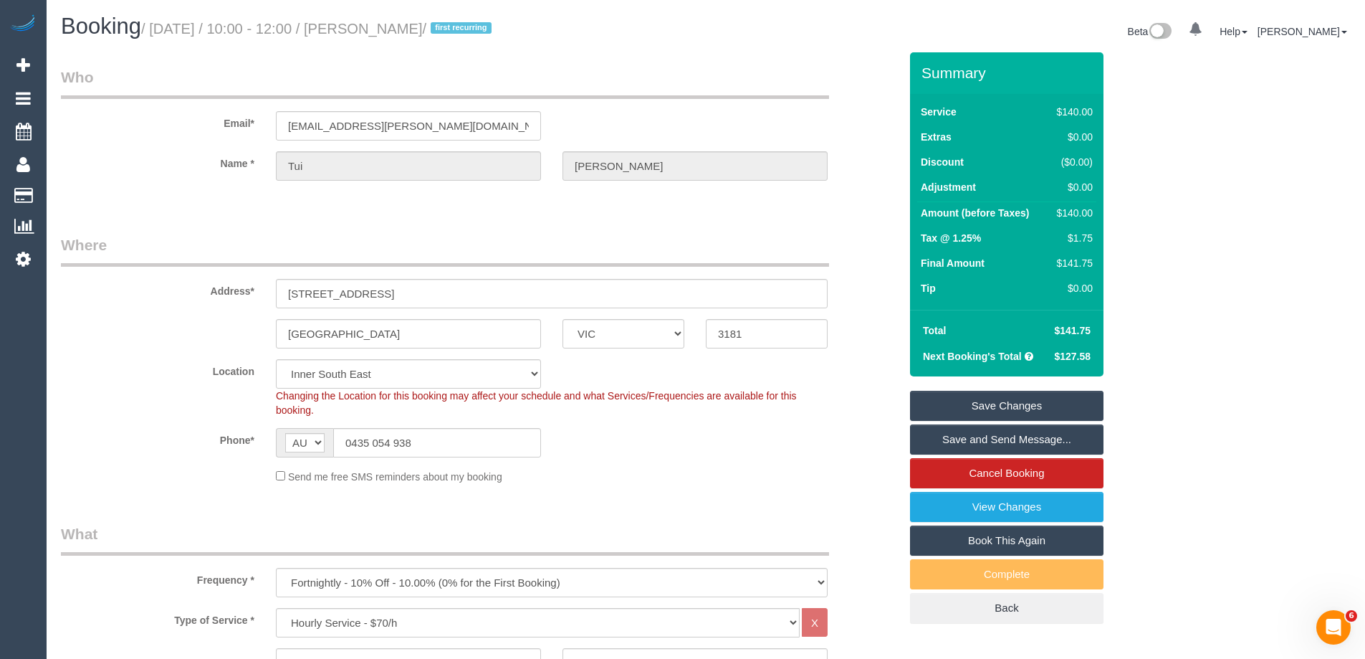
drag, startPoint x: 485, startPoint y: 30, endPoint x: 370, endPoint y: 27, distance: 115.4
click at [376, 21] on small "/ October 03, 2025 / 10:00 - 12:00 / Tui Guy-Williams / first recurring" at bounding box center [318, 29] width 355 height 16
copy small "Tui Guy-Williams"
click at [936, 438] on link "Save and Send Message..." at bounding box center [1007, 439] width 194 height 30
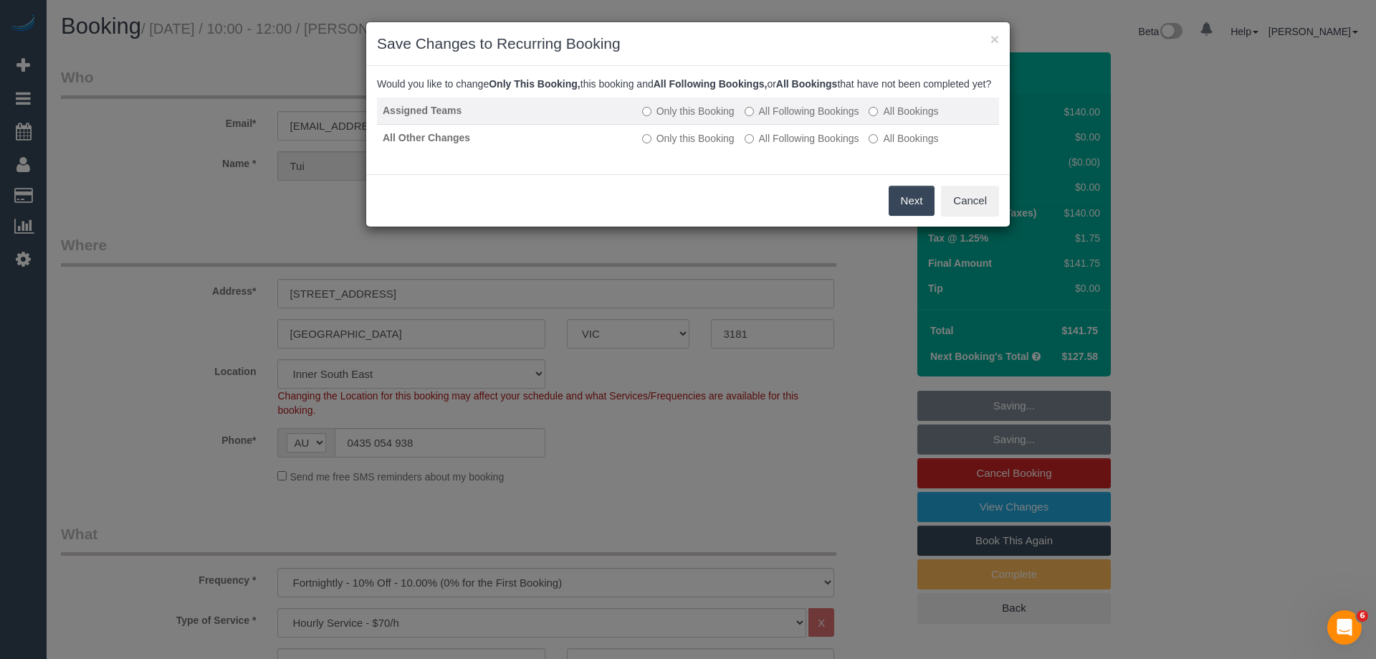
click at [789, 118] on label "All Following Bookings" at bounding box center [802, 111] width 115 height 14
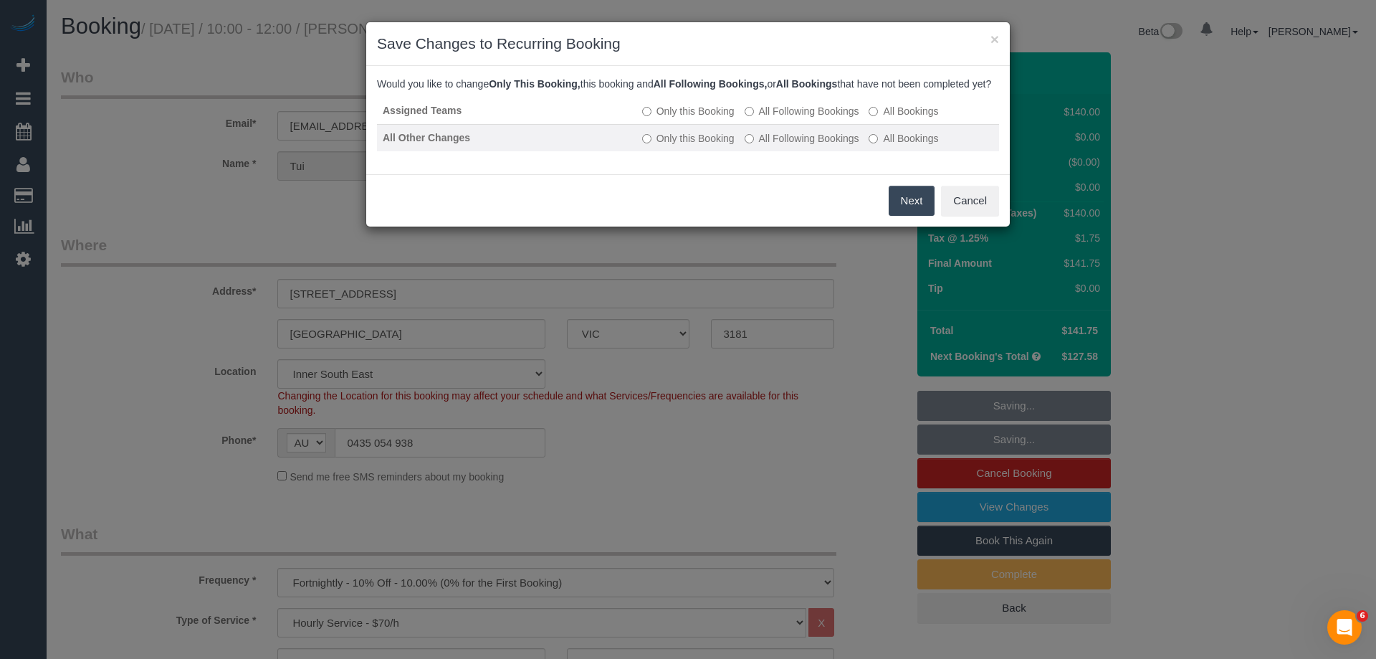
click at [780, 145] on label "All Following Bookings" at bounding box center [802, 138] width 115 height 14
click at [902, 214] on button "Save" at bounding box center [910, 201] width 49 height 30
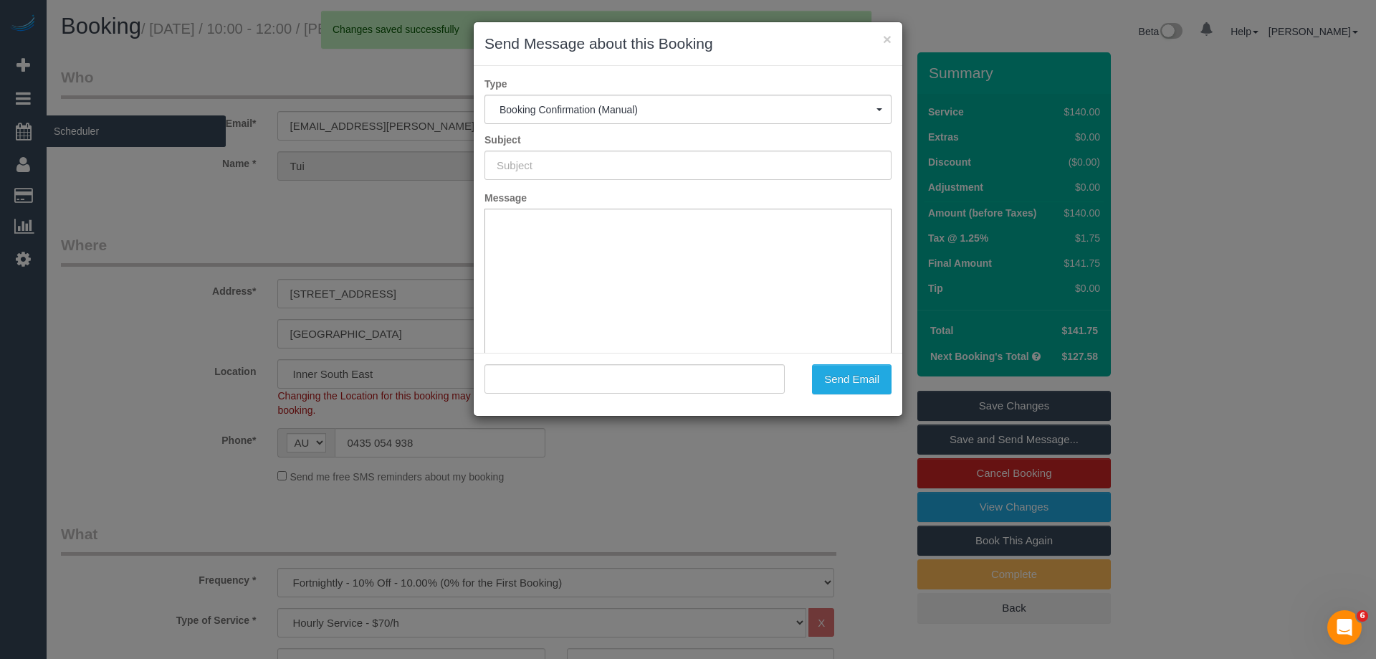
type input "Booking Confirmed"
type input ""Tui Guy-Williams" <tui.guy.williams@gmail.com>"
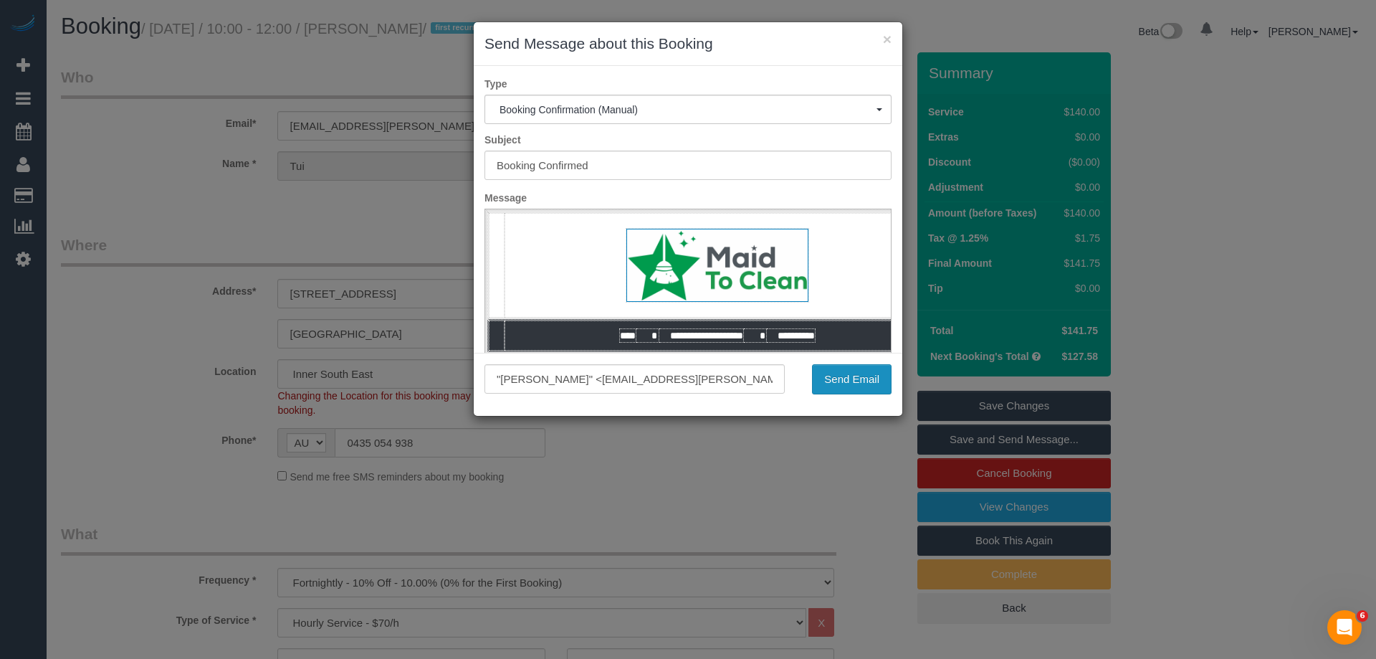
click at [864, 382] on button "Send Email" at bounding box center [852, 379] width 80 height 30
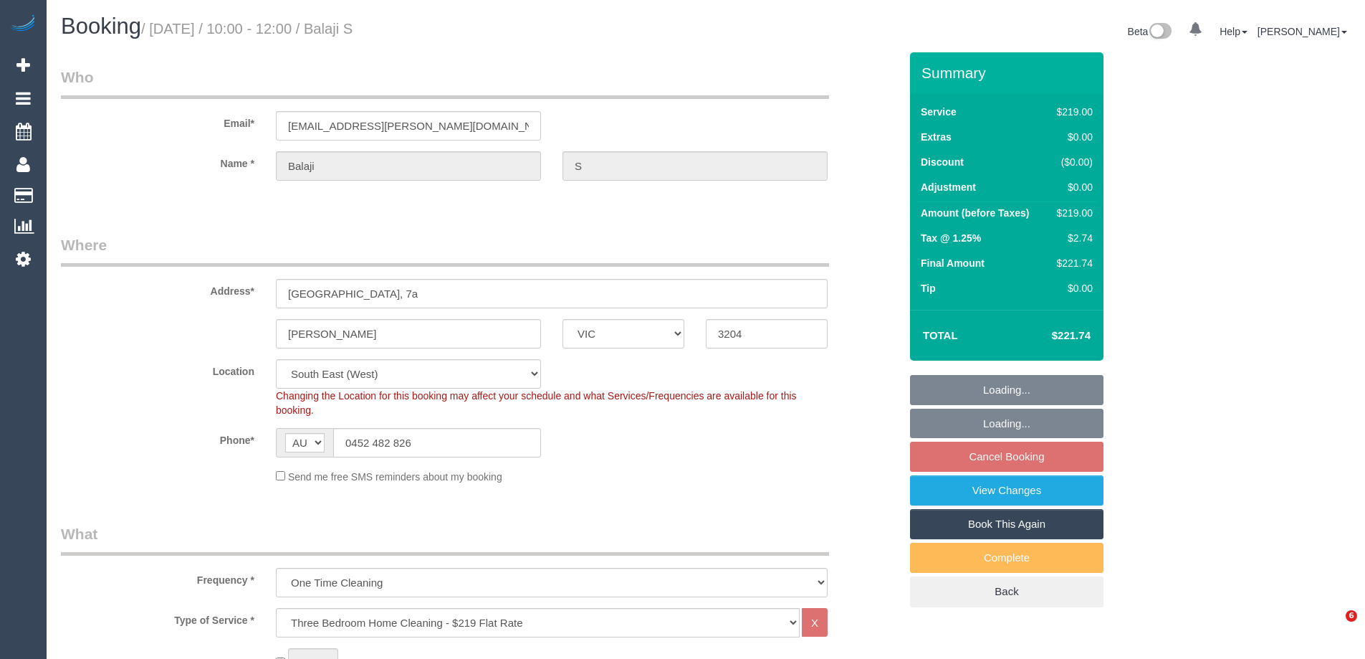
select select "VIC"
select select "spot3"
select select "number:28"
select select "number:14"
select select "number:19"
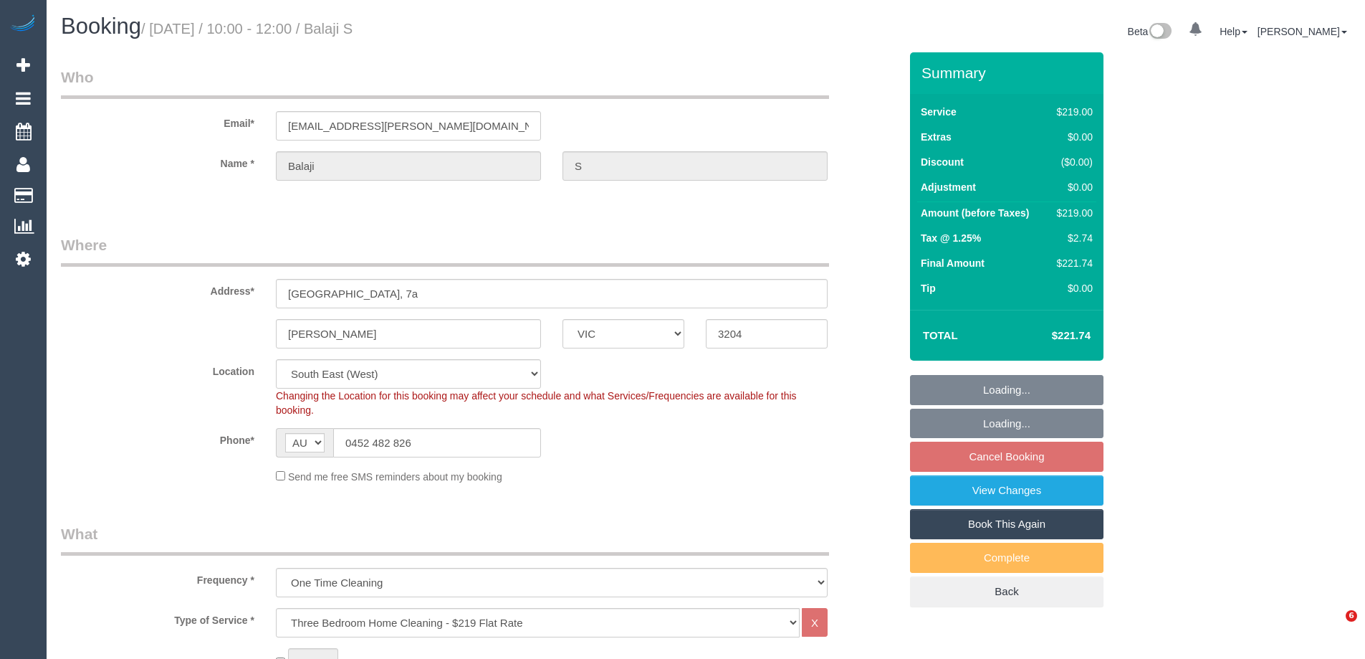
select select "number:25"
select select "number:34"
select select "number:13"
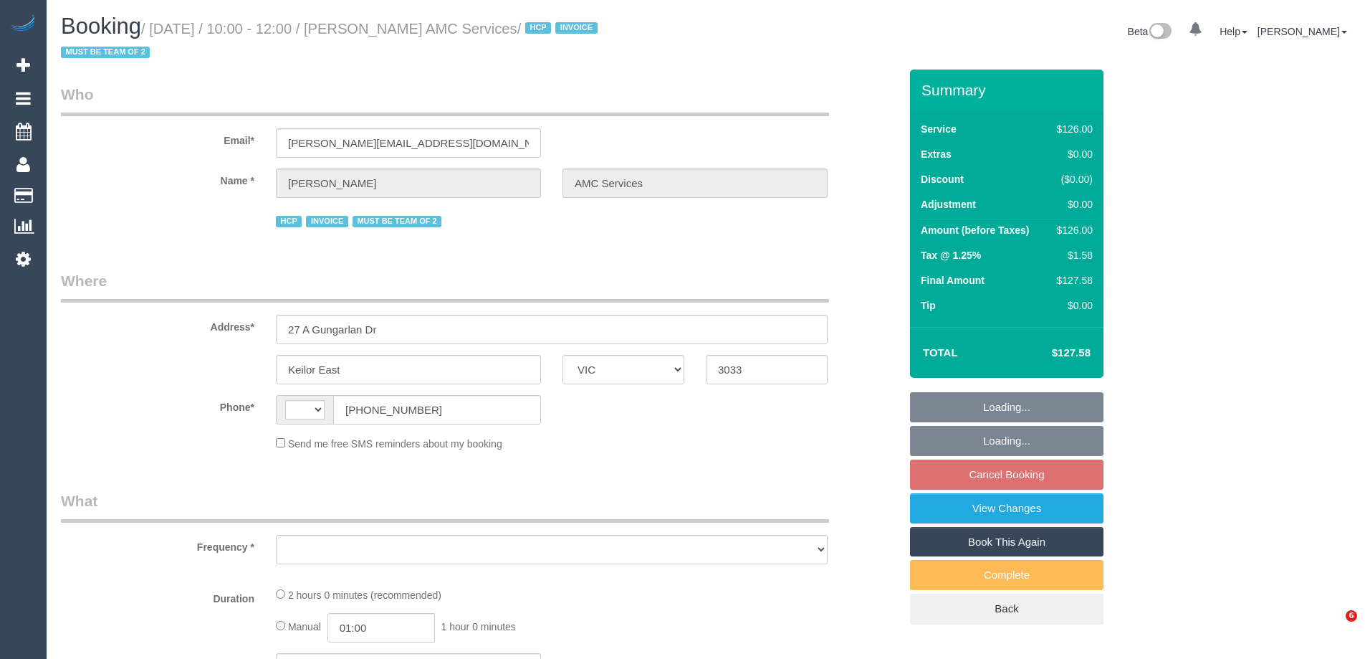
select select "VIC"
select select "string:AU"
select select "object:1254"
select select "number:28"
select select "number:14"
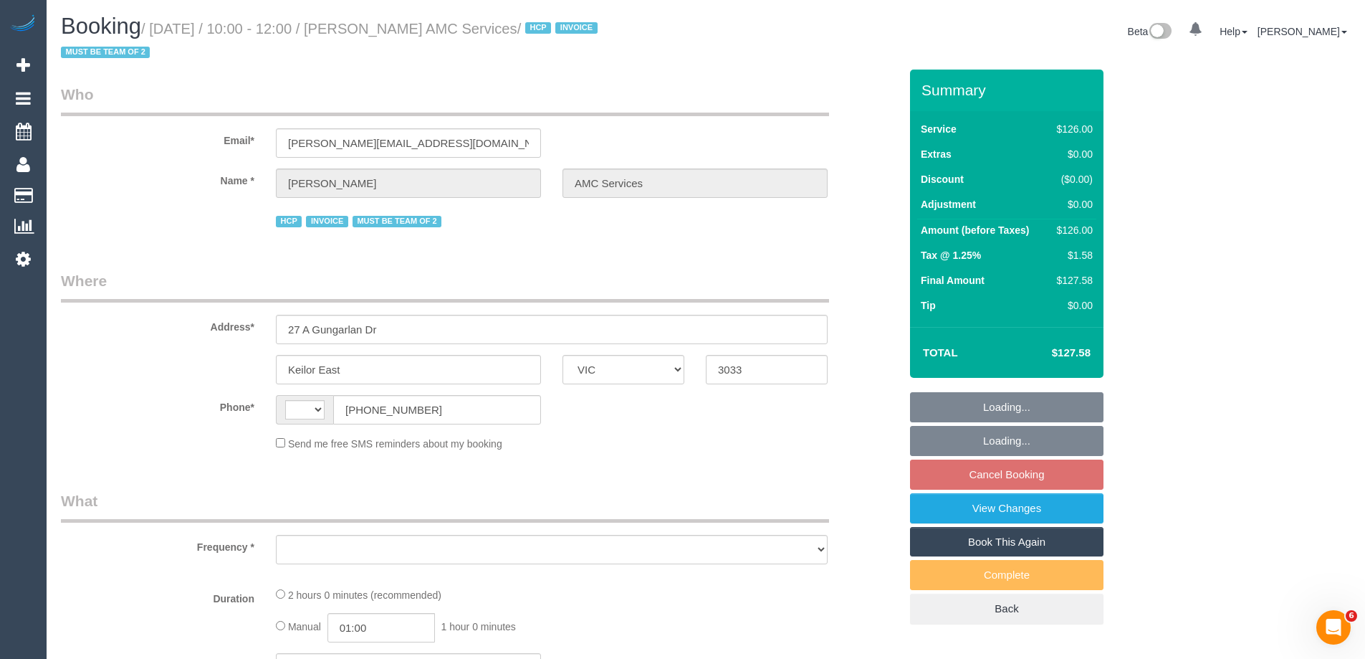
select select "number:19"
select select "number:24"
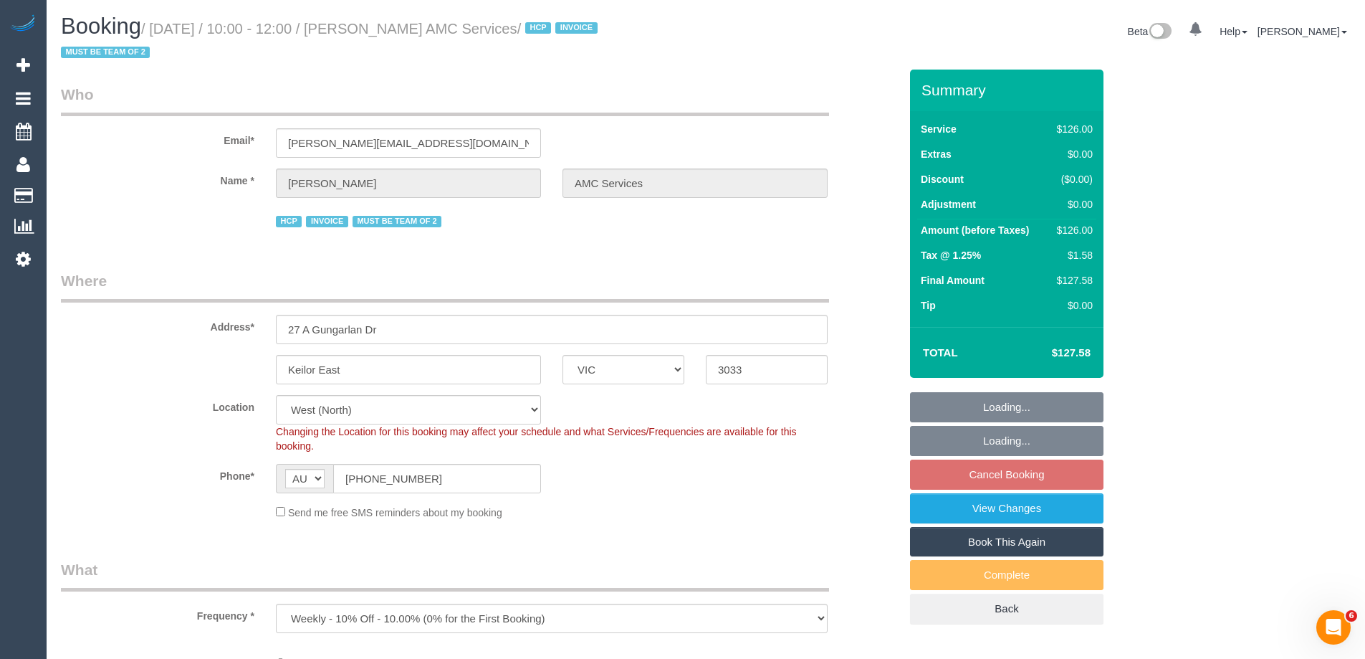
select select "120"
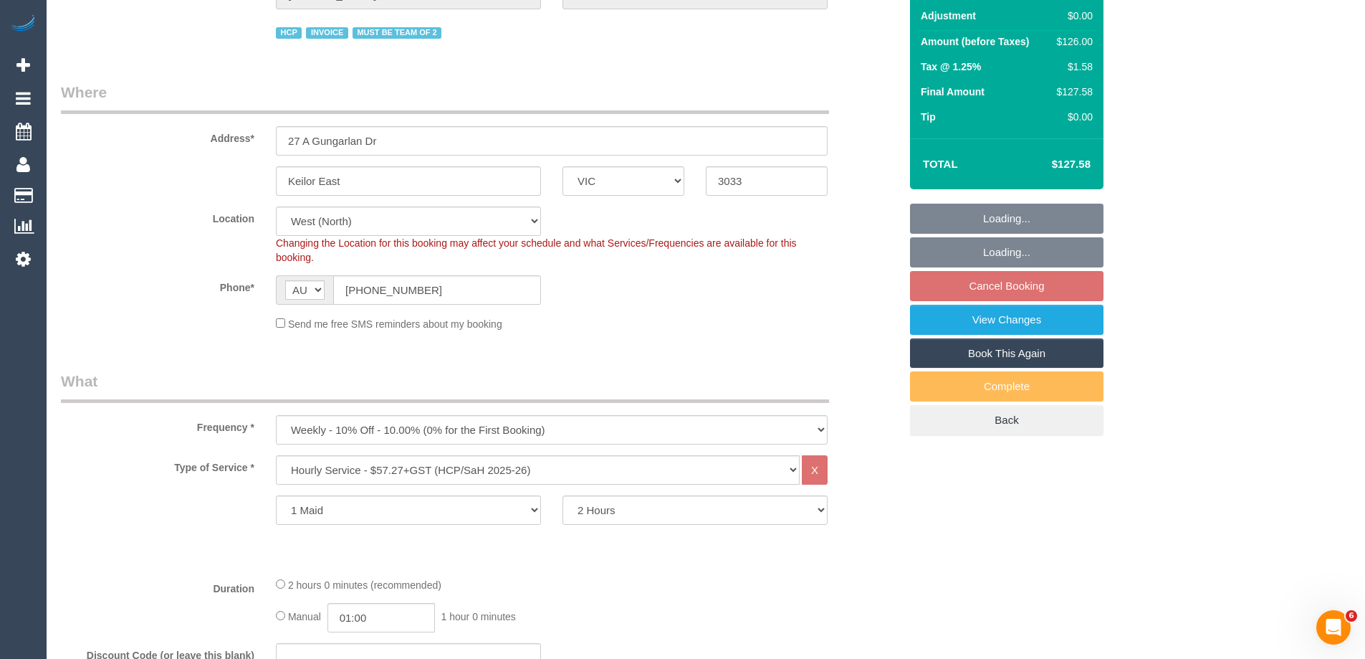
select select "object:1338"
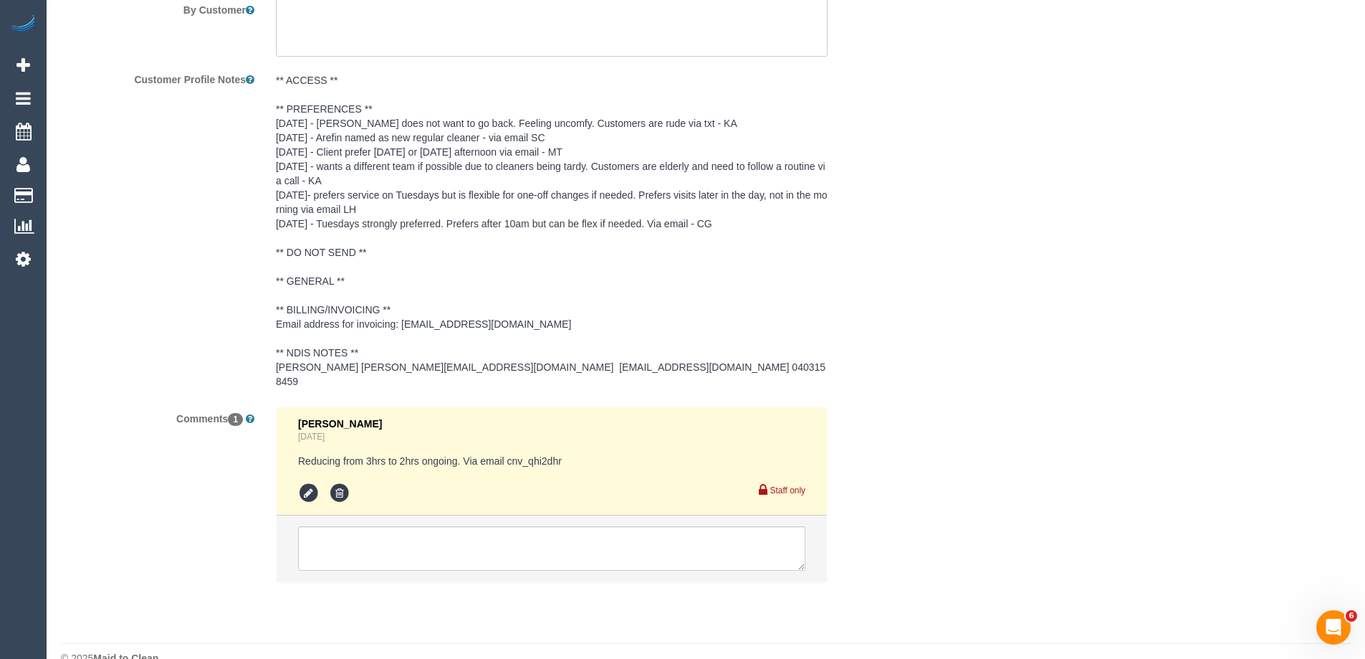
scroll to position [2149, 0]
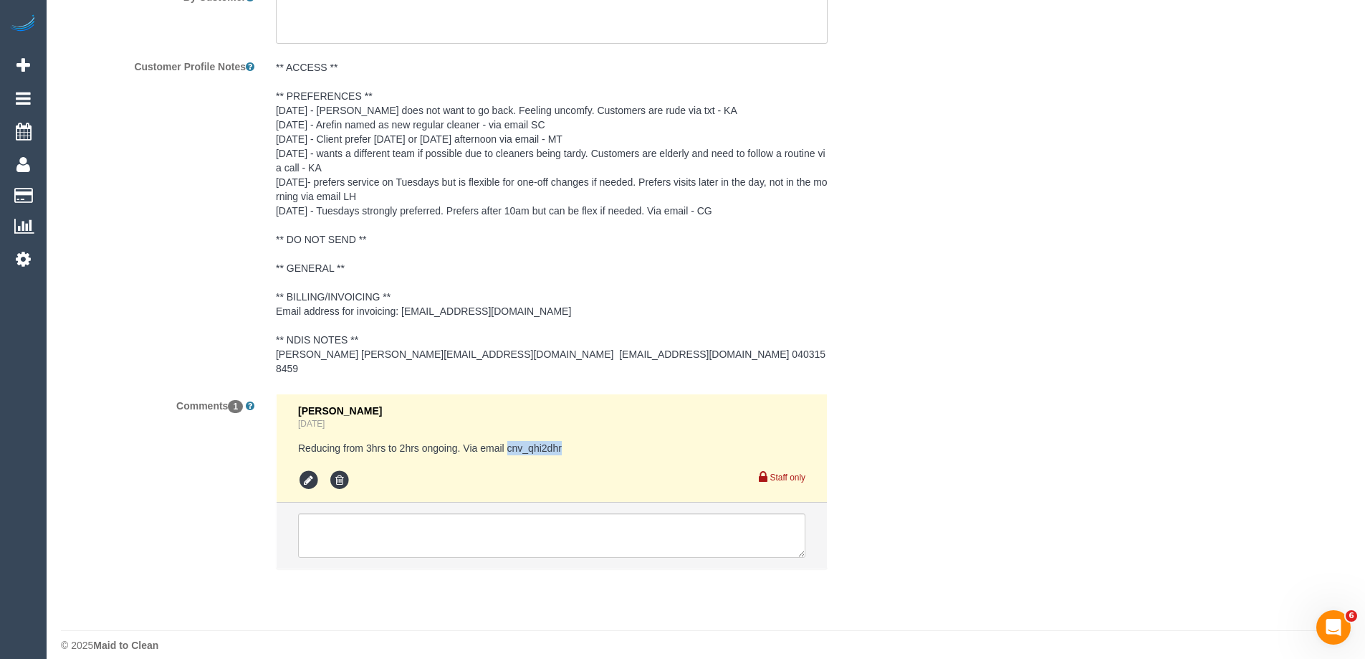
drag, startPoint x: 574, startPoint y: 434, endPoint x: 509, endPoint y: 436, distance: 65.3
click at [509, 441] on pre "Reducing from 3hrs to 2hrs ongoing. Via email cnv_qhi2dhr" at bounding box center [551, 448] width 507 height 14
copy pre "cnv_qhi2dhr"
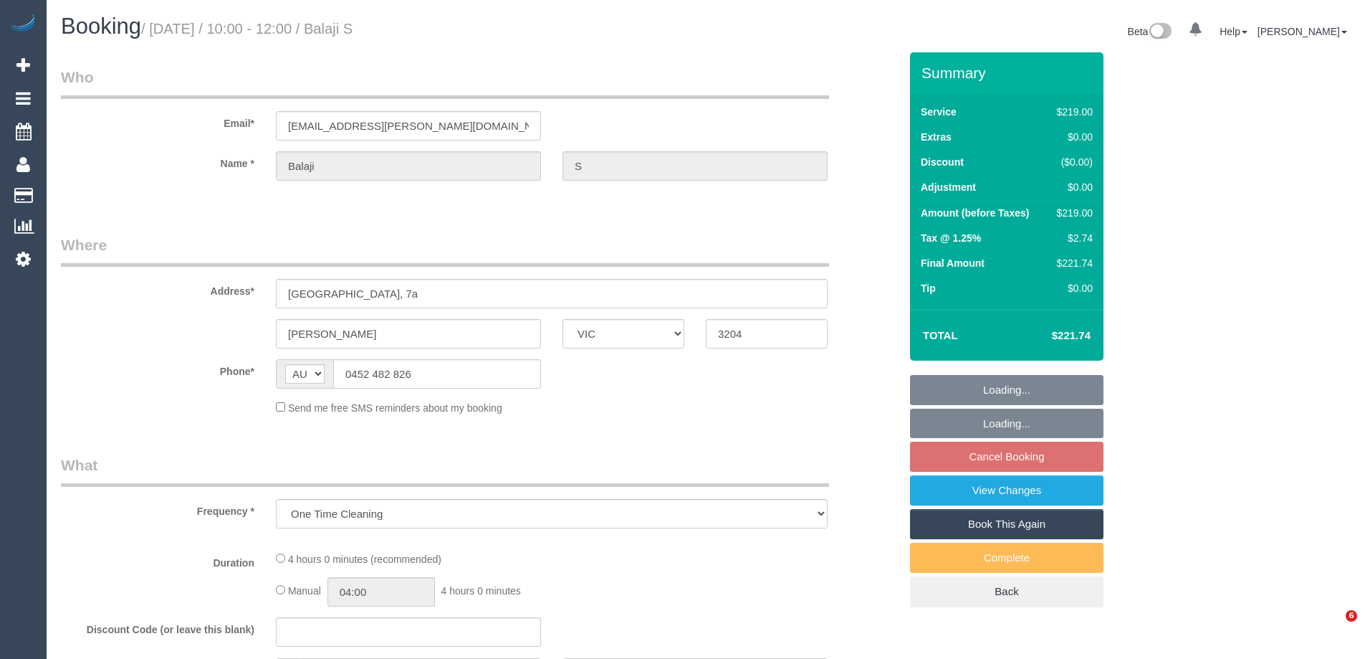
select select "VIC"
select select "string:stripe-pm_1RFXuu2GScqysDRVXX5D74Md"
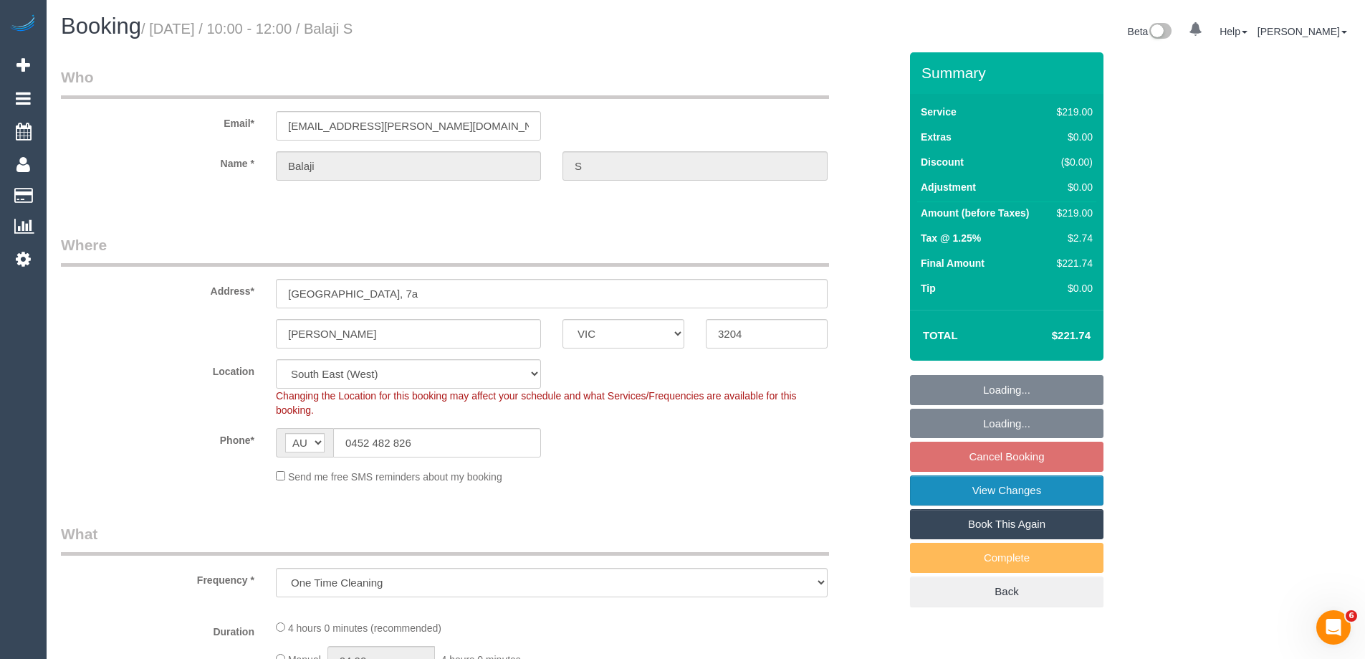
select select "number:28"
select select "number:14"
select select "number:19"
select select "number:25"
select select "number:34"
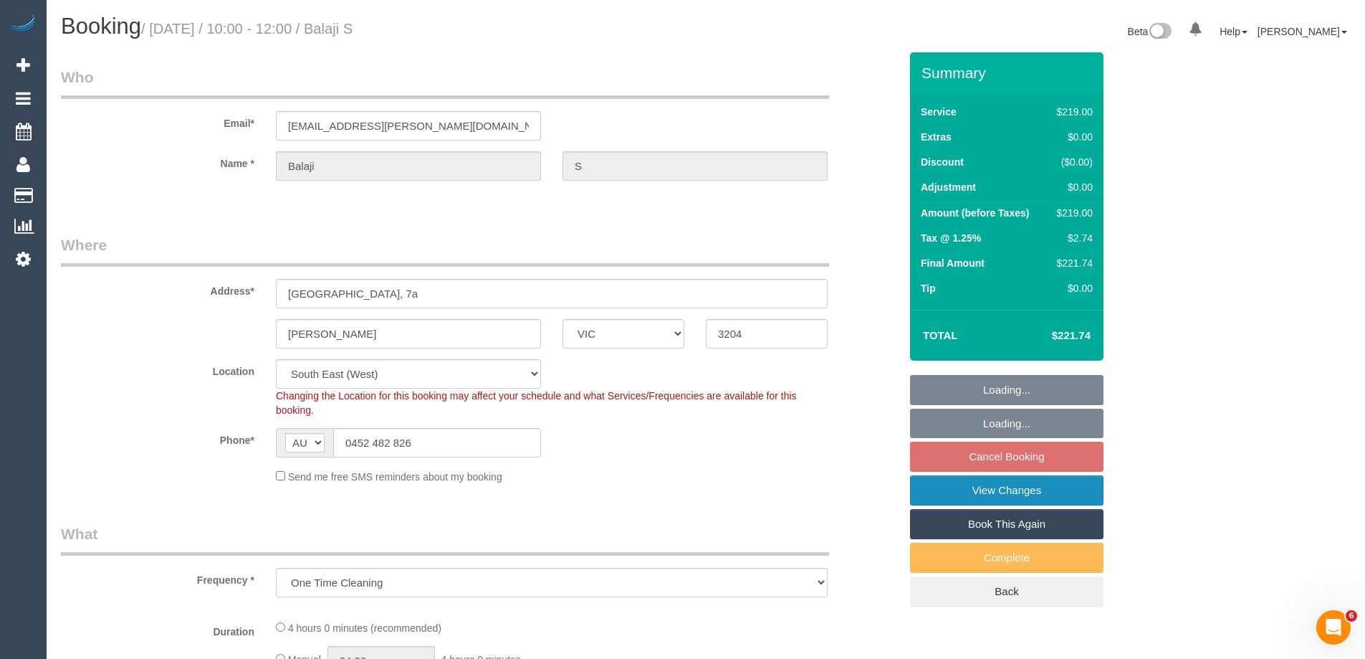
select select "number:13"
select select "object:771"
click at [968, 495] on link "View Changes" at bounding box center [1007, 490] width 194 height 30
select select "spot3"
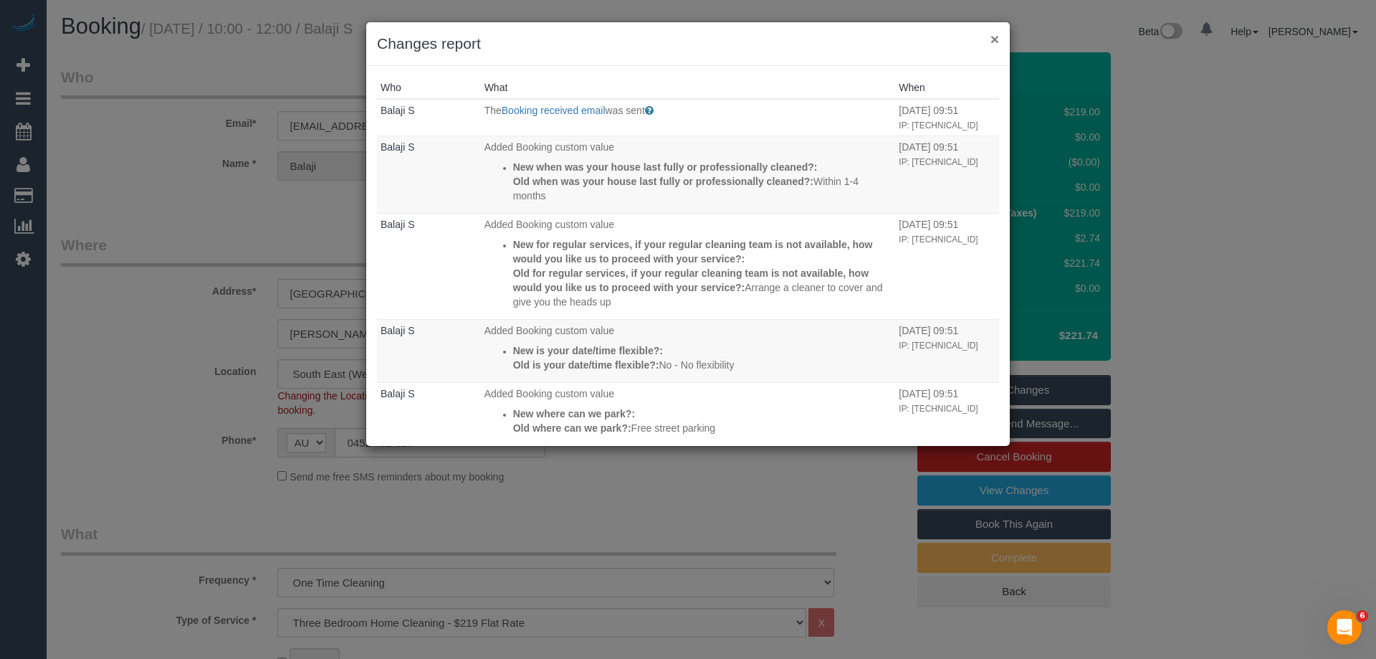
click at [992, 34] on button "×" at bounding box center [994, 39] width 9 height 15
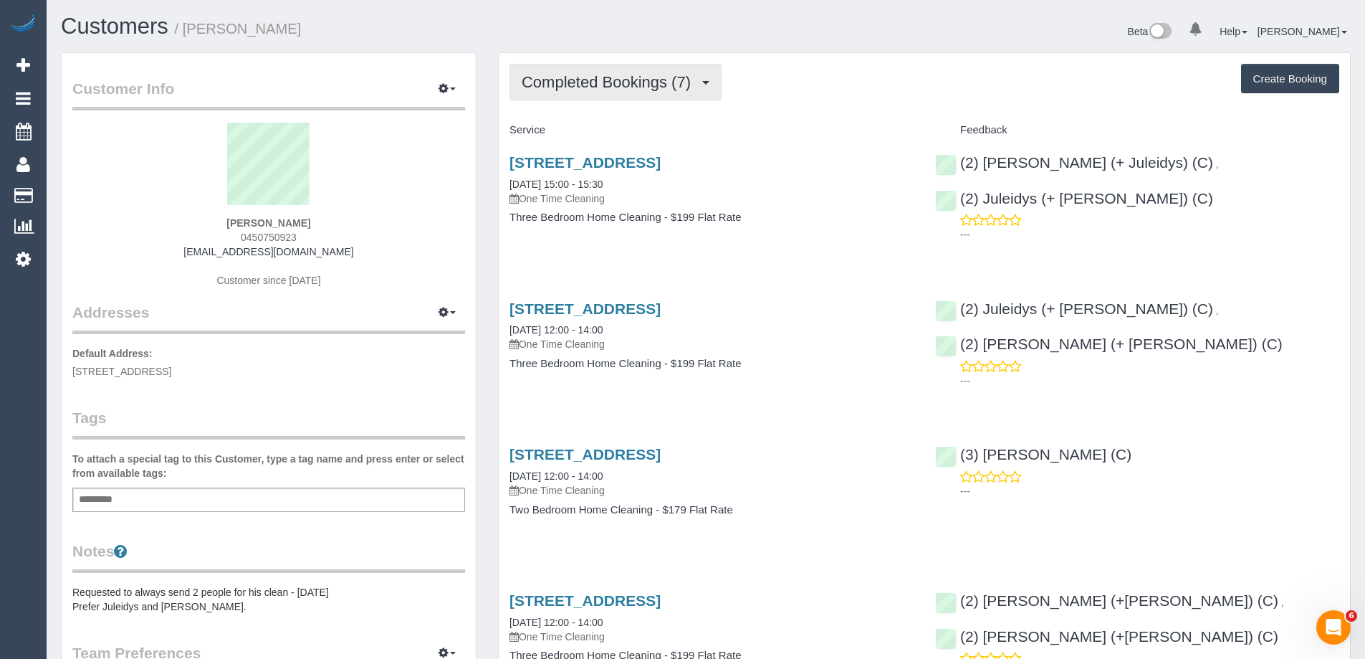
click at [596, 91] on button "Completed Bookings (7)" at bounding box center [616, 82] width 212 height 37
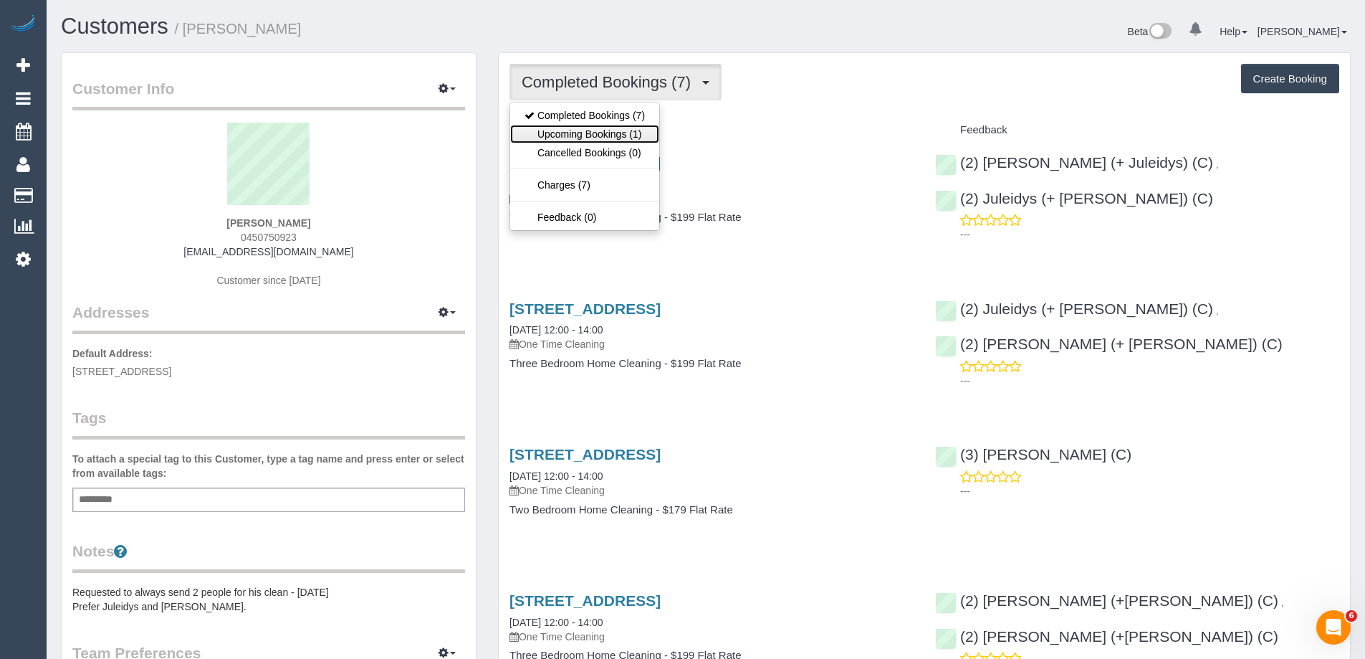
click at [603, 127] on link "Upcoming Bookings (1)" at bounding box center [584, 134] width 149 height 19
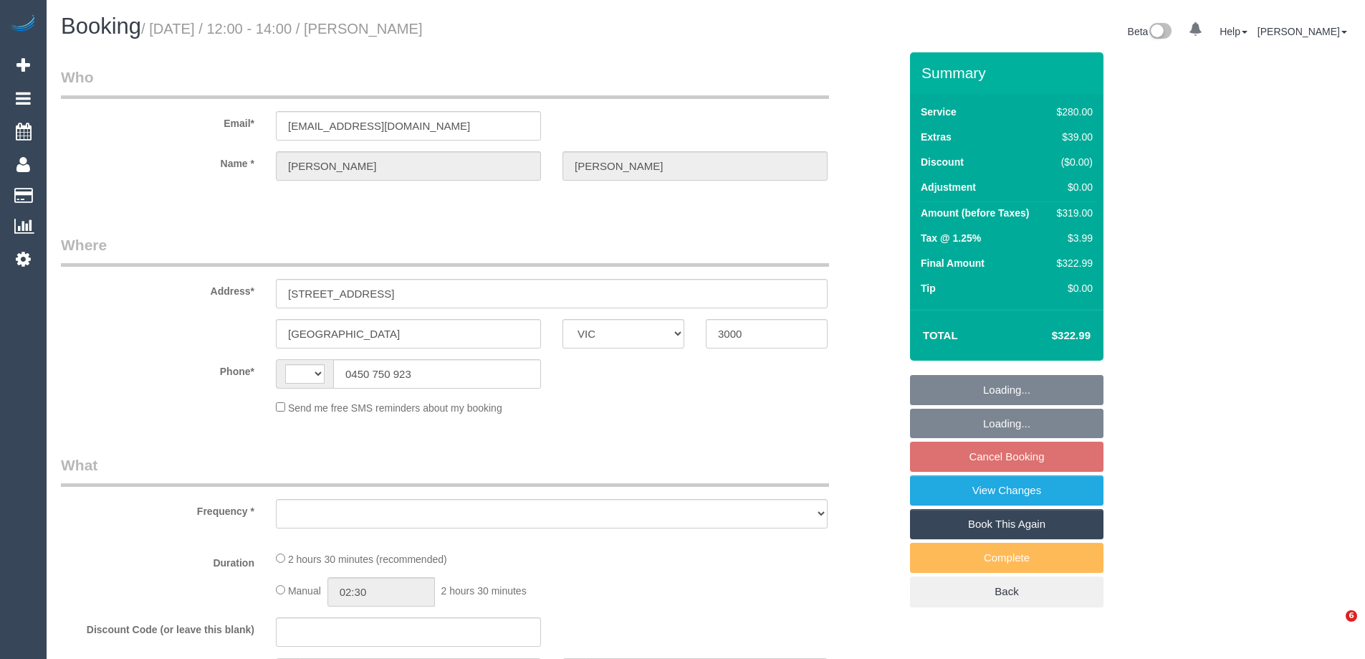
select select "VIC"
select select "object:306"
select select "number:28"
select select "number:14"
select select "number:20"
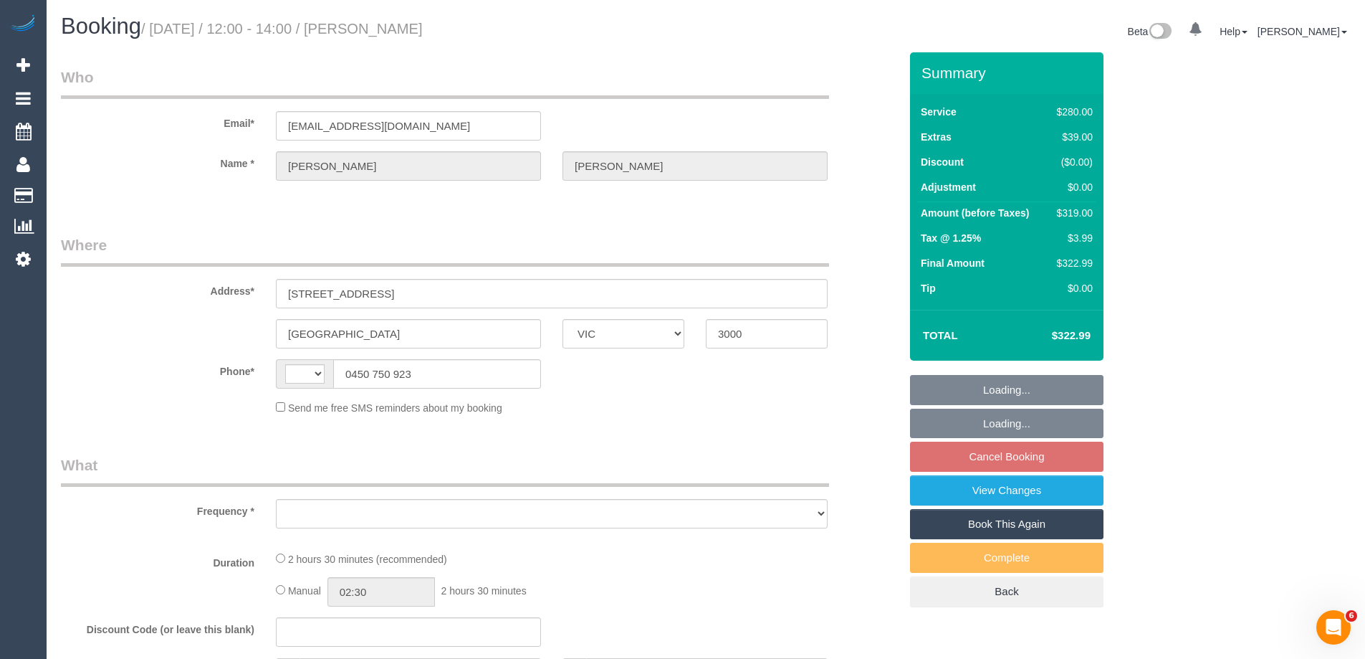
select select "number:23"
select select "number:33"
select select "number:12"
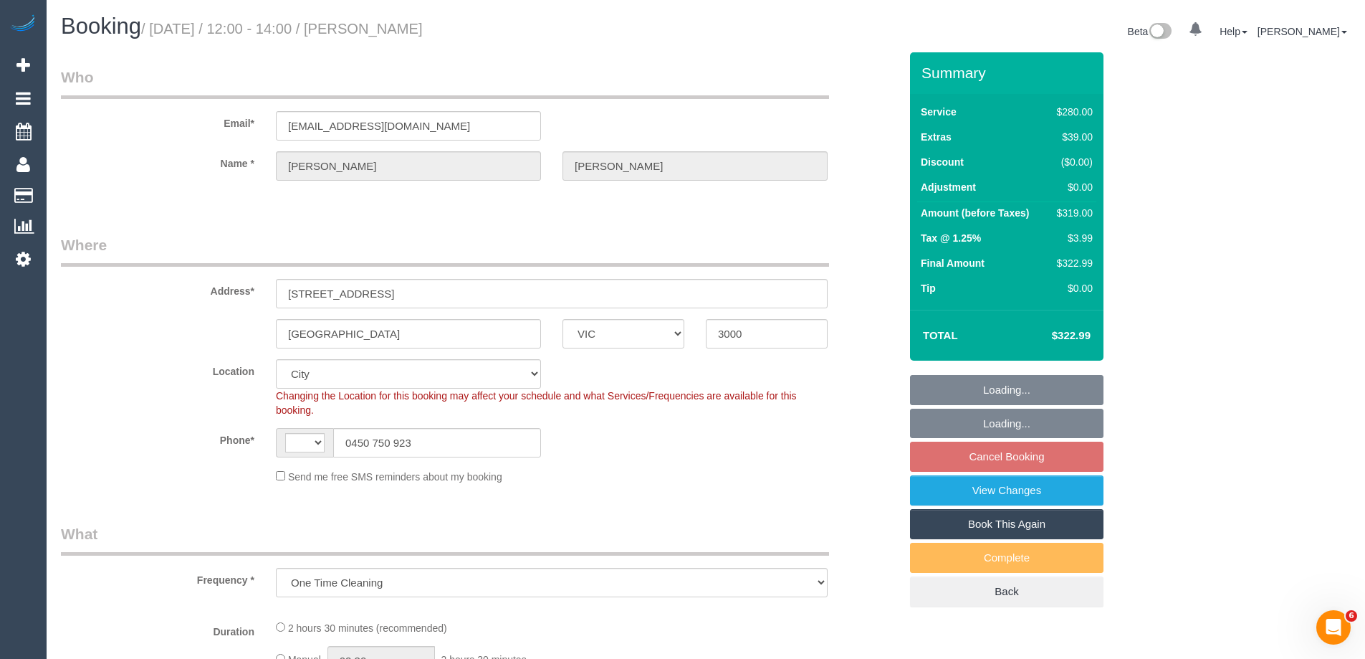
select select "string:stripe-pm_1Q1o7r2GScqysDRVBn3lUkhC"
select select "2"
select select "object:623"
select select "string:AU"
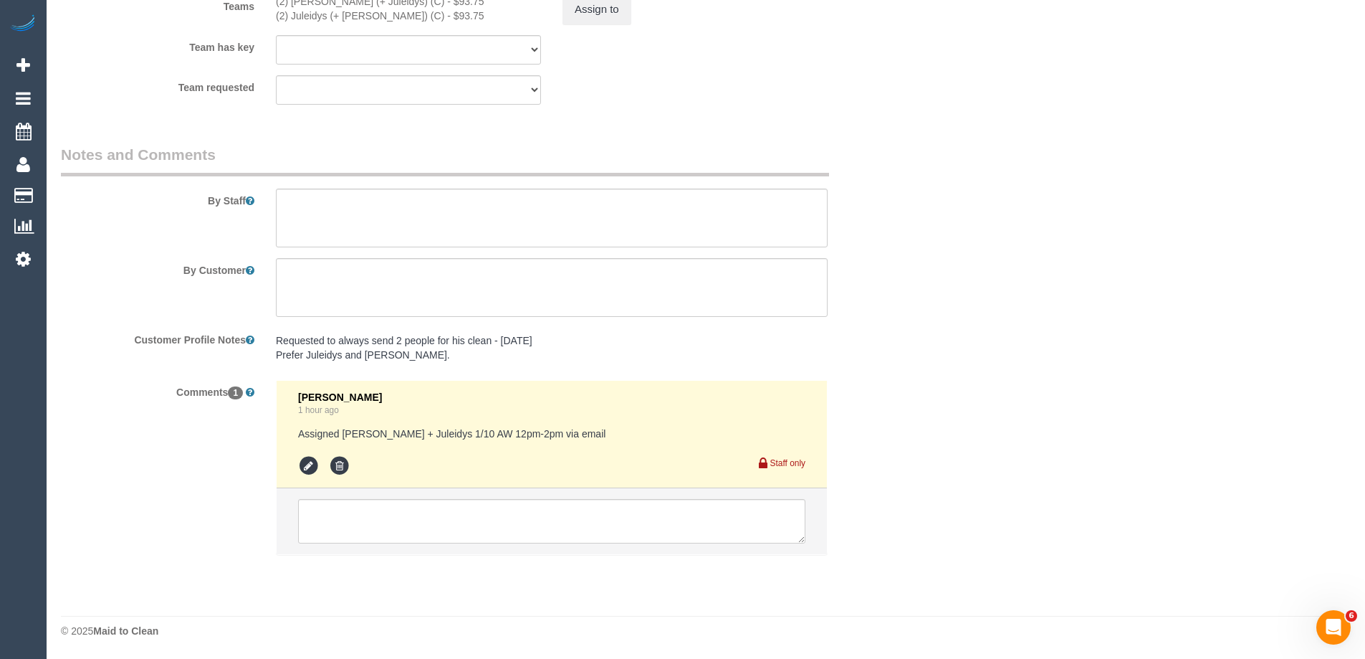
scroll to position [2185, 0]
select select "spot4"
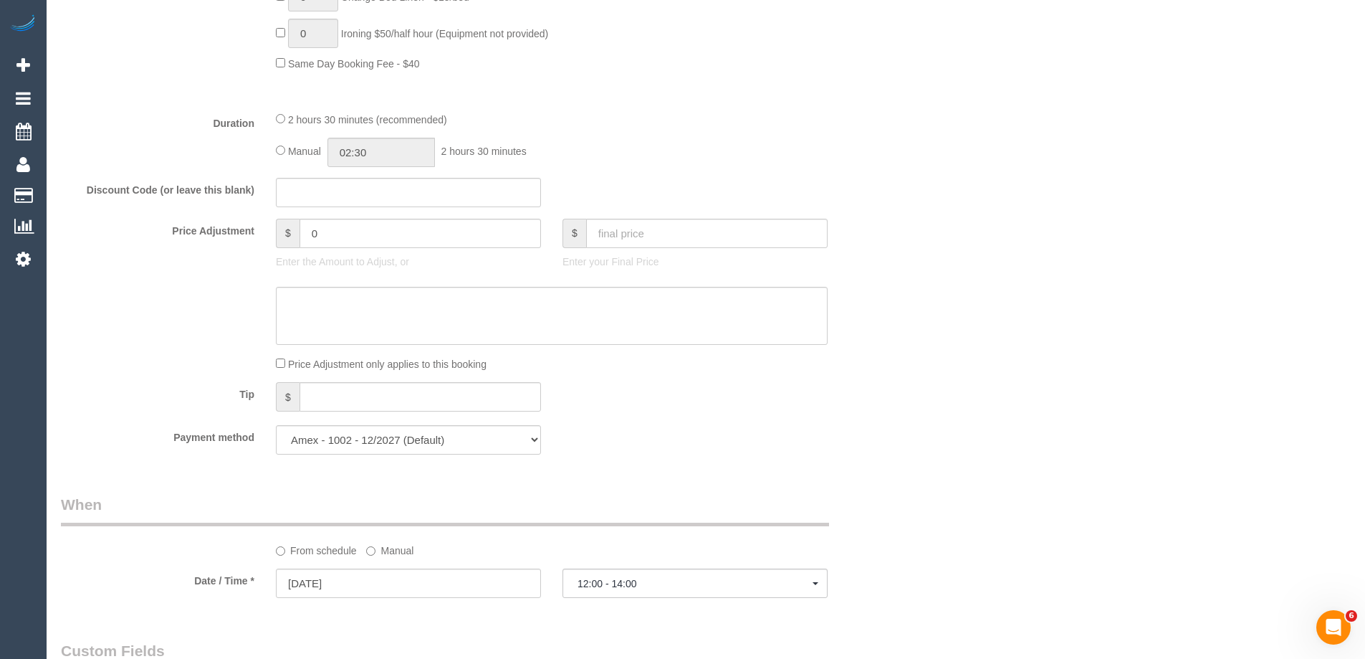
scroll to position [0, 0]
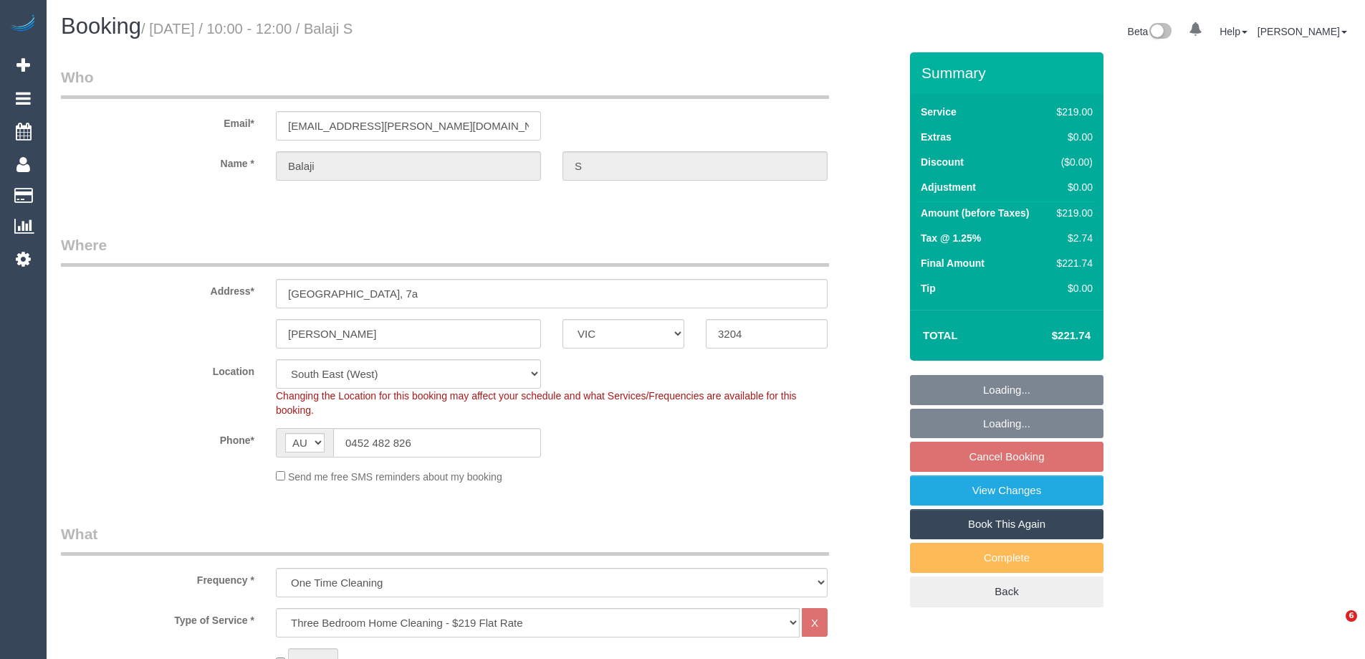
select select "VIC"
select select "number:28"
select select "number:14"
select select "number:19"
select select "number:25"
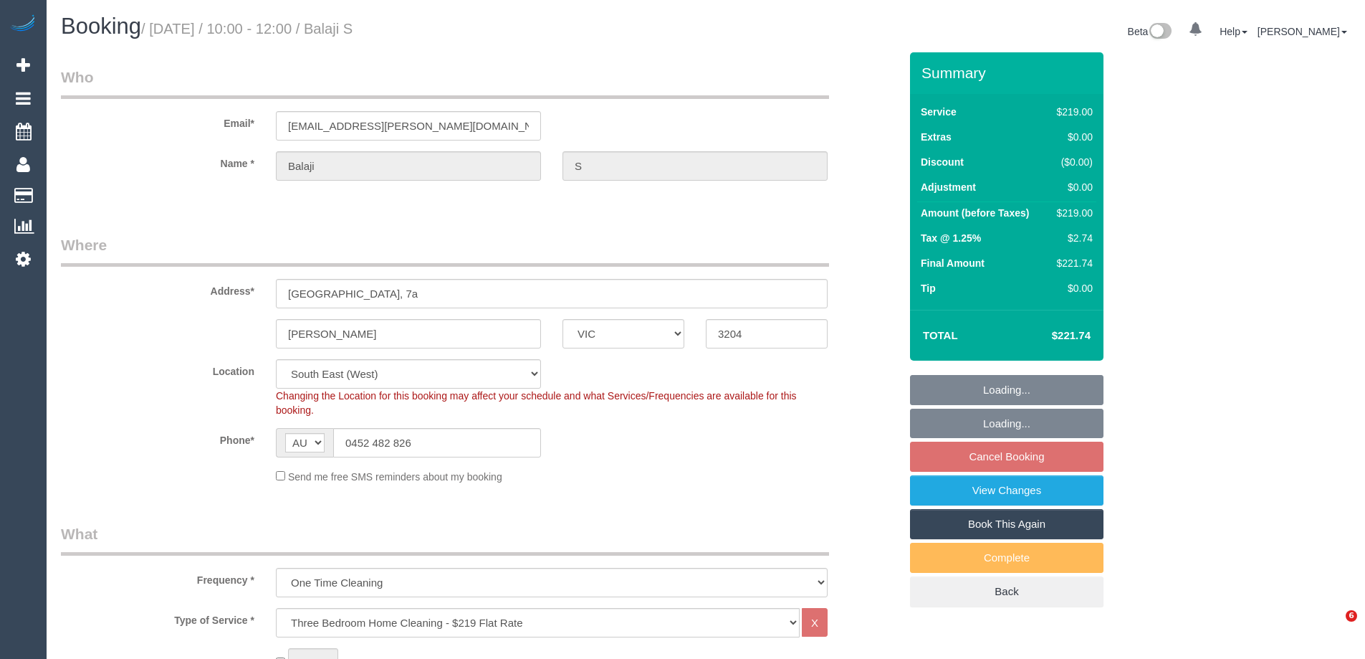
select select "number:34"
select select "number:13"
select select "spot3"
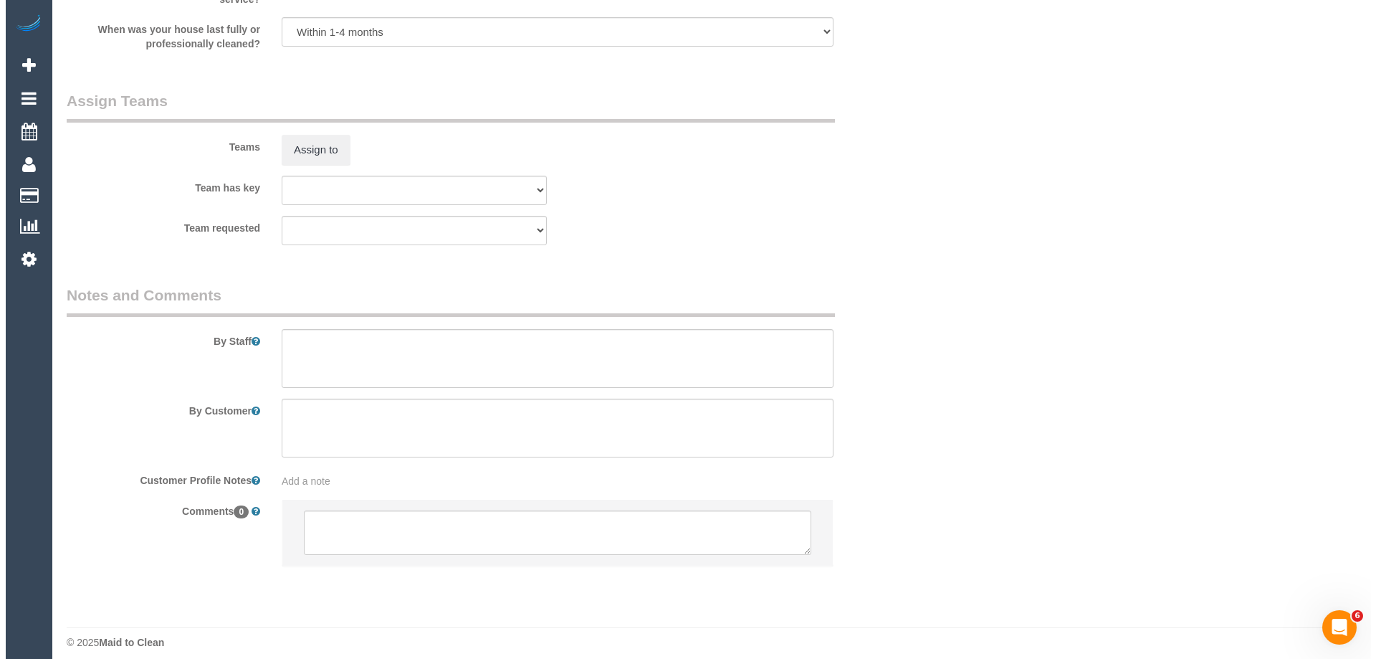
scroll to position [2094, 0]
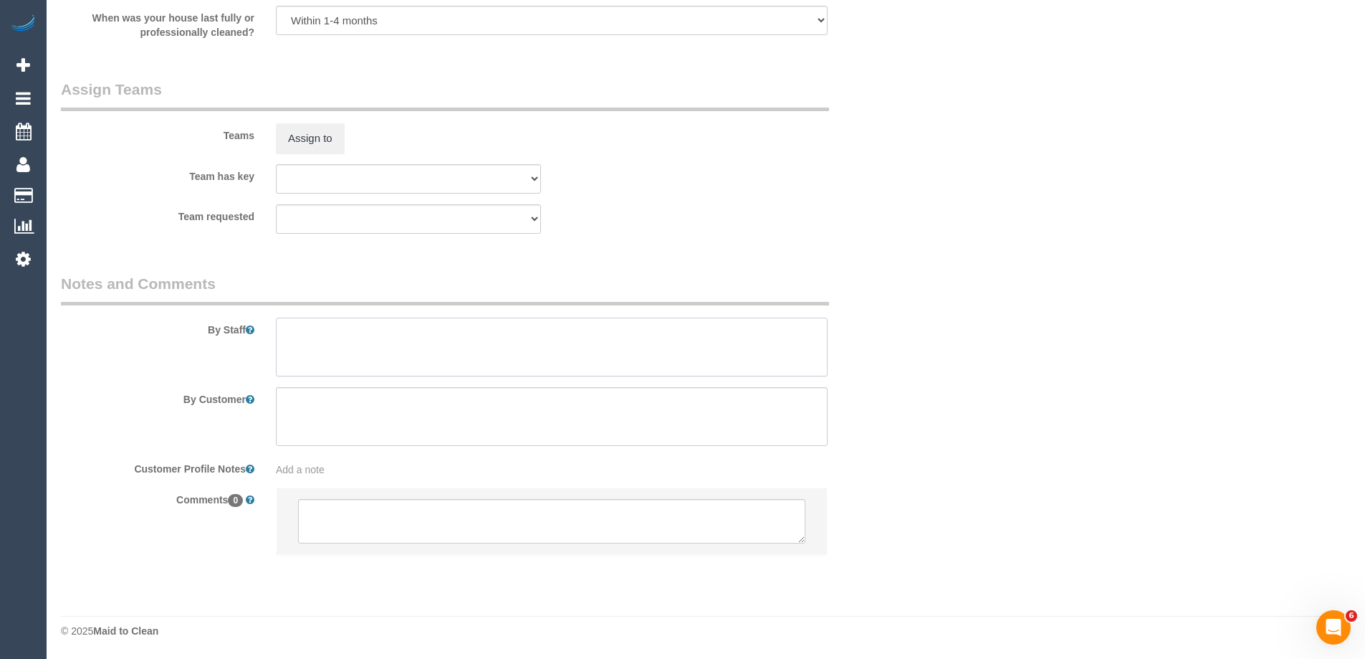
click at [328, 350] on textarea at bounding box center [552, 347] width 552 height 59
type textarea "Estimated time of 3.5-4 hrs"
click at [318, 142] on button "Assign to" at bounding box center [310, 138] width 69 height 30
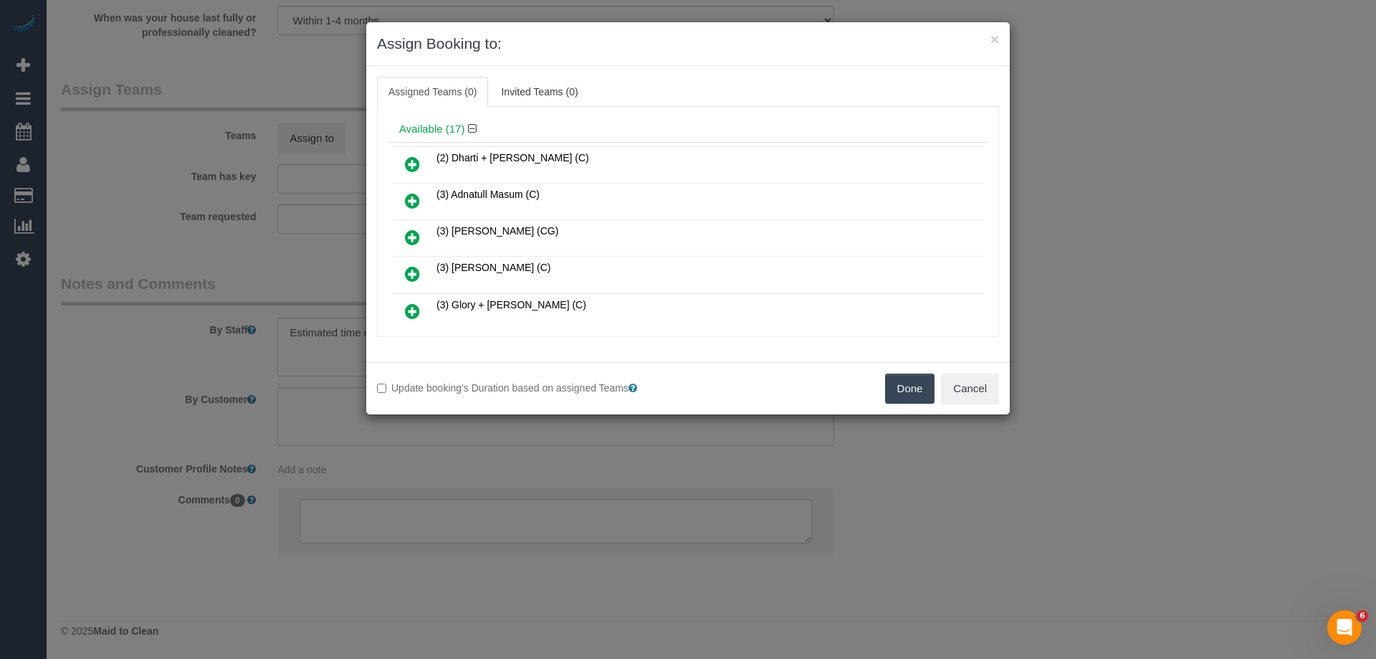
scroll to position [72, 0]
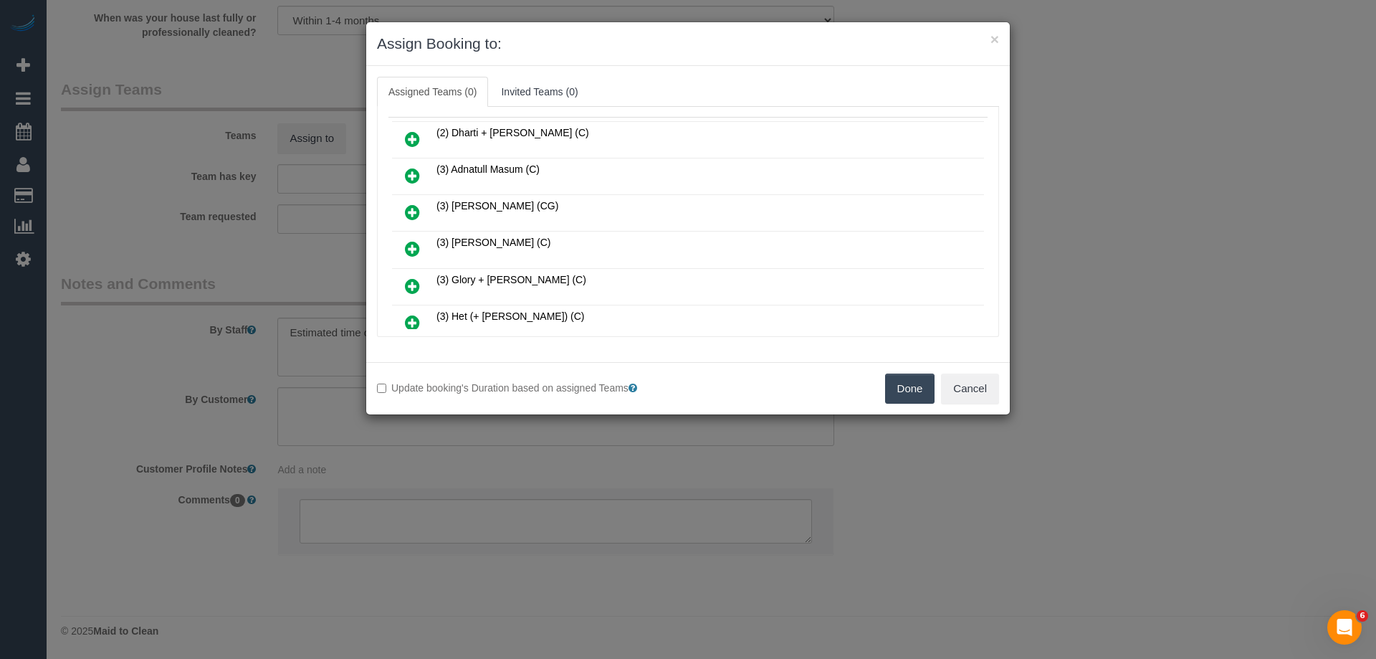
click at [409, 175] on icon at bounding box center [412, 175] width 15 height 17
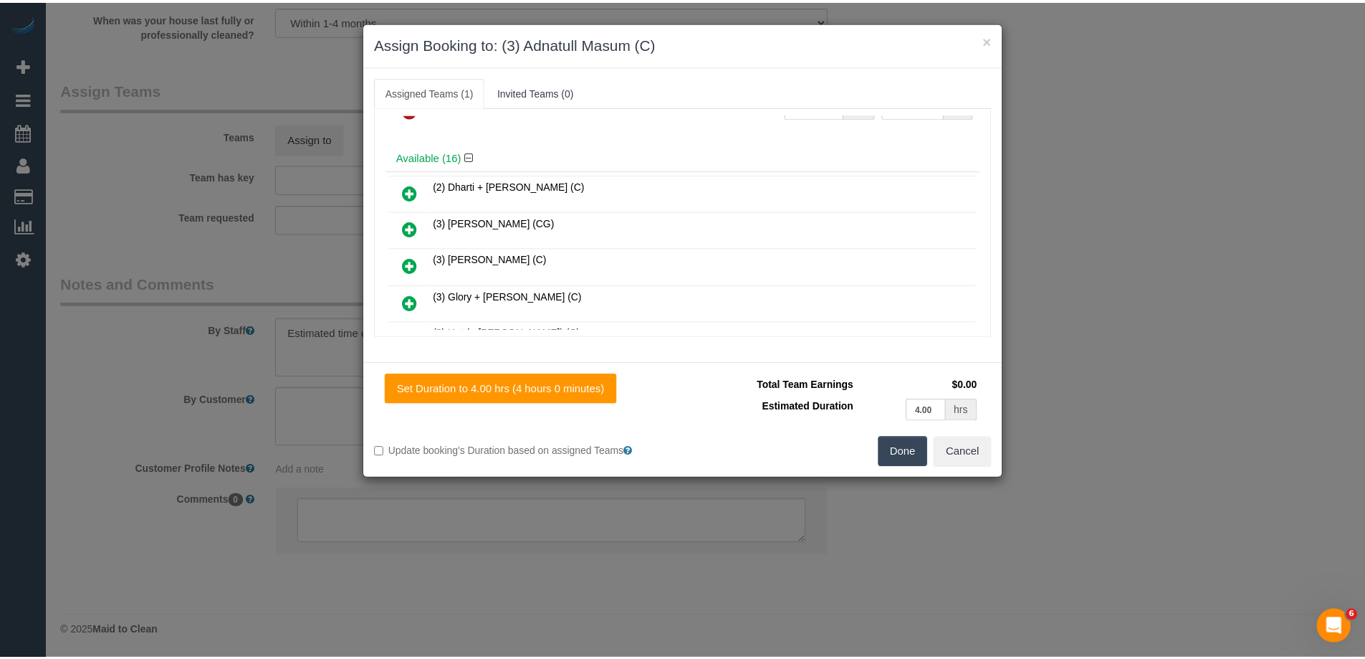
scroll to position [0, 0]
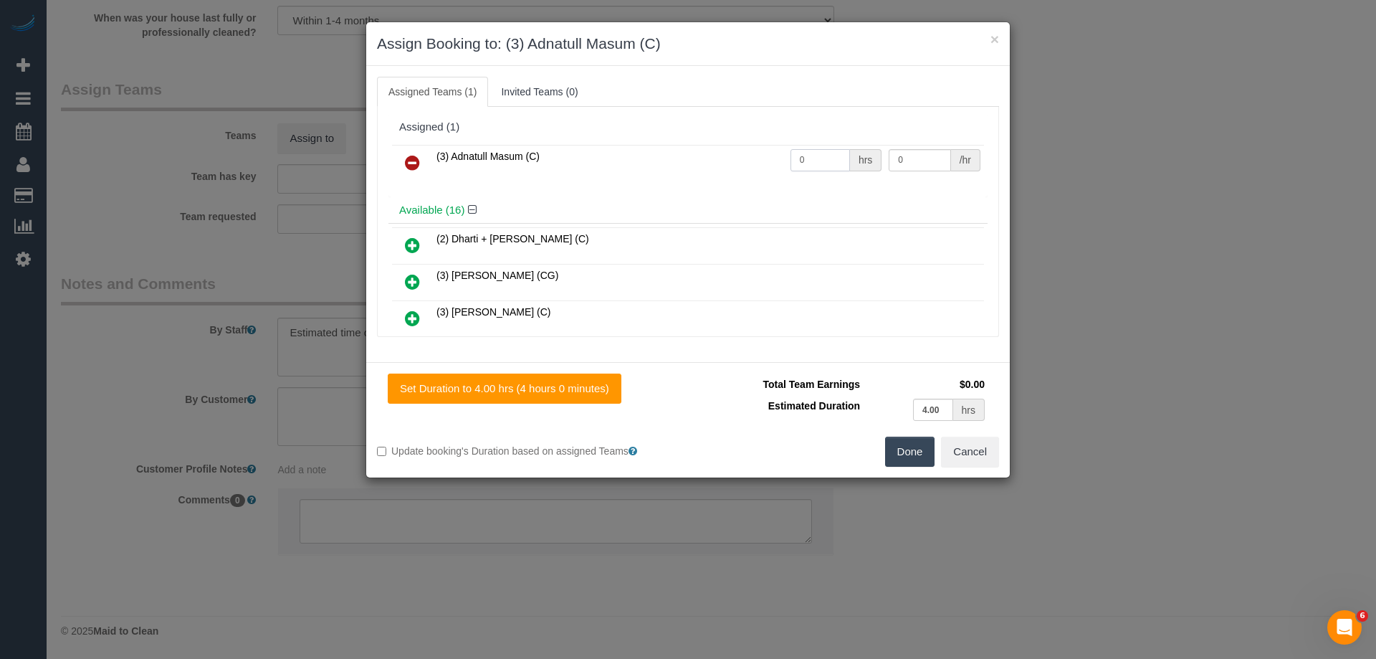
drag, startPoint x: 815, startPoint y: 158, endPoint x: 731, endPoint y: 161, distance: 83.9
click at [732, 161] on tr "(3) Adnatull Masum (C) 0 hrs 0 /hr" at bounding box center [688, 163] width 592 height 37
type input "1"
drag, startPoint x: 915, startPoint y: 156, endPoint x: 821, endPoint y: 156, distance: 93.9
click at [828, 156] on tr "(3) Adnatull Masum (C) 1 hrs 0 /hr" at bounding box center [688, 163] width 592 height 37
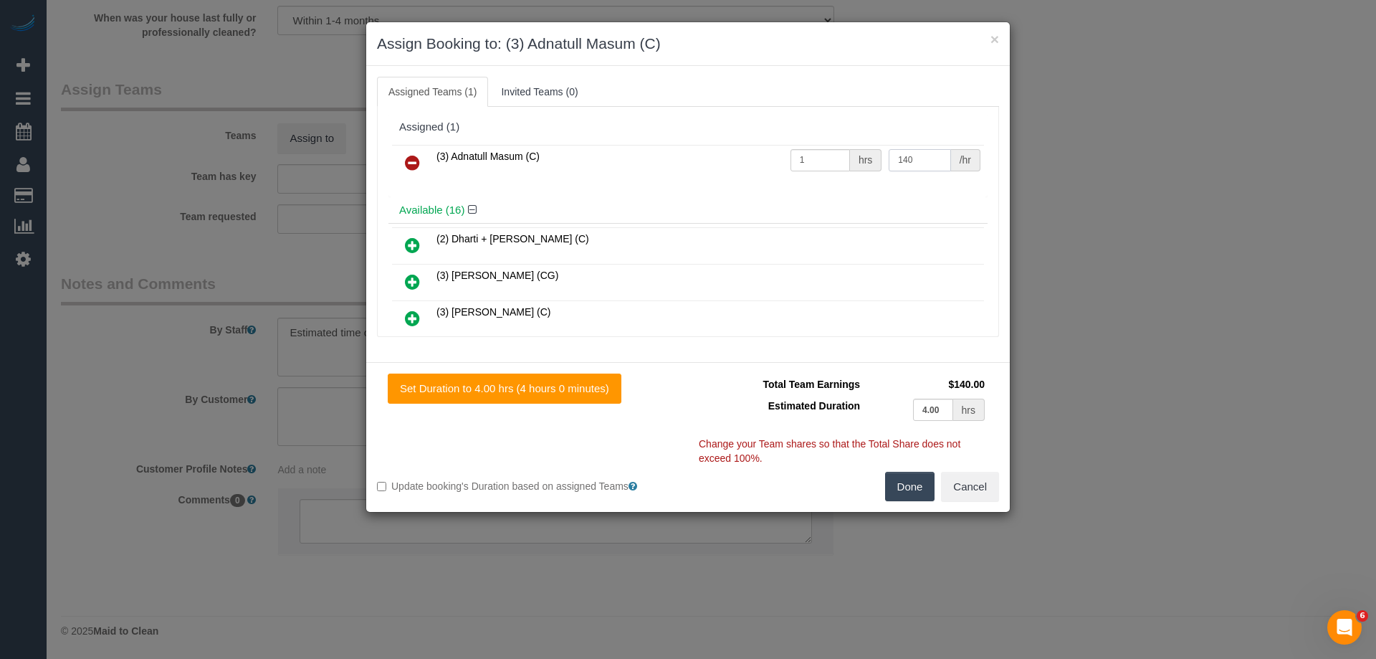
type input "140"
click at [907, 484] on button "Done" at bounding box center [910, 487] width 50 height 30
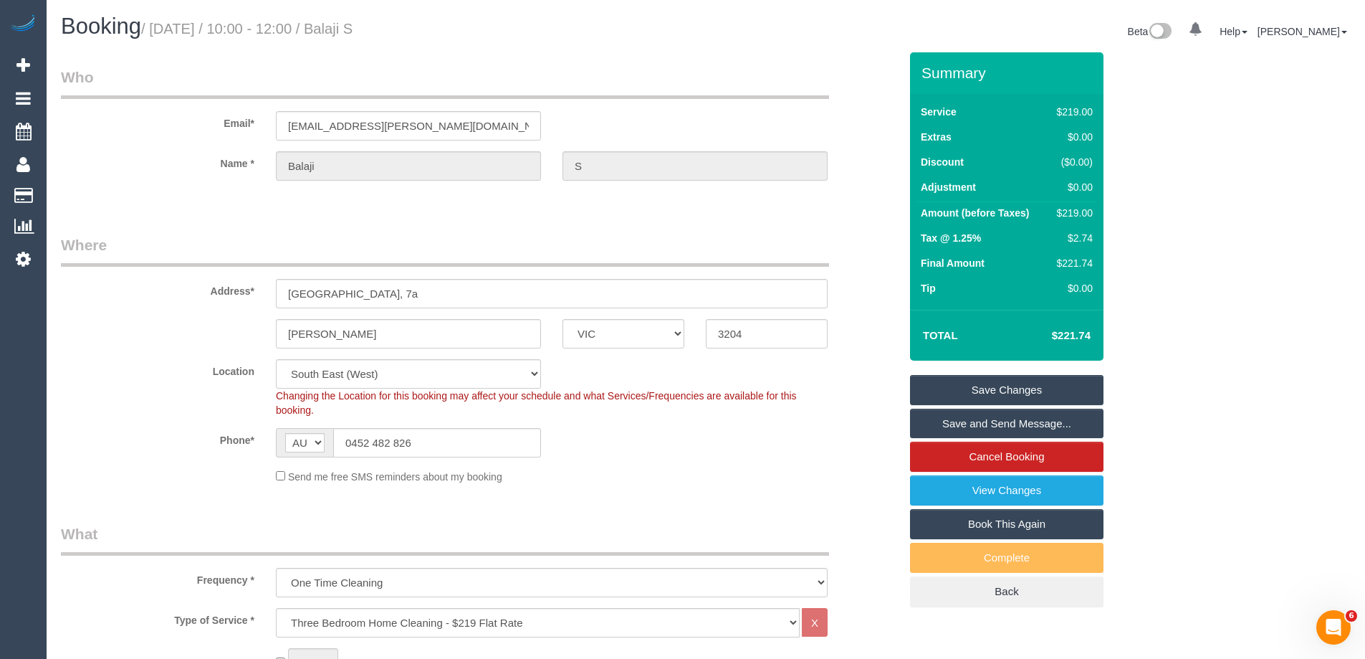
drag, startPoint x: 440, startPoint y: 26, endPoint x: 376, endPoint y: 25, distance: 63.8
click at [376, 25] on h1 "Booking / [DATE] / 10:00 - 12:00 / Balaji S" at bounding box center [378, 26] width 634 height 24
copy small "Balaji S"
click at [937, 429] on link "Save and Send Message..." at bounding box center [1007, 424] width 194 height 30
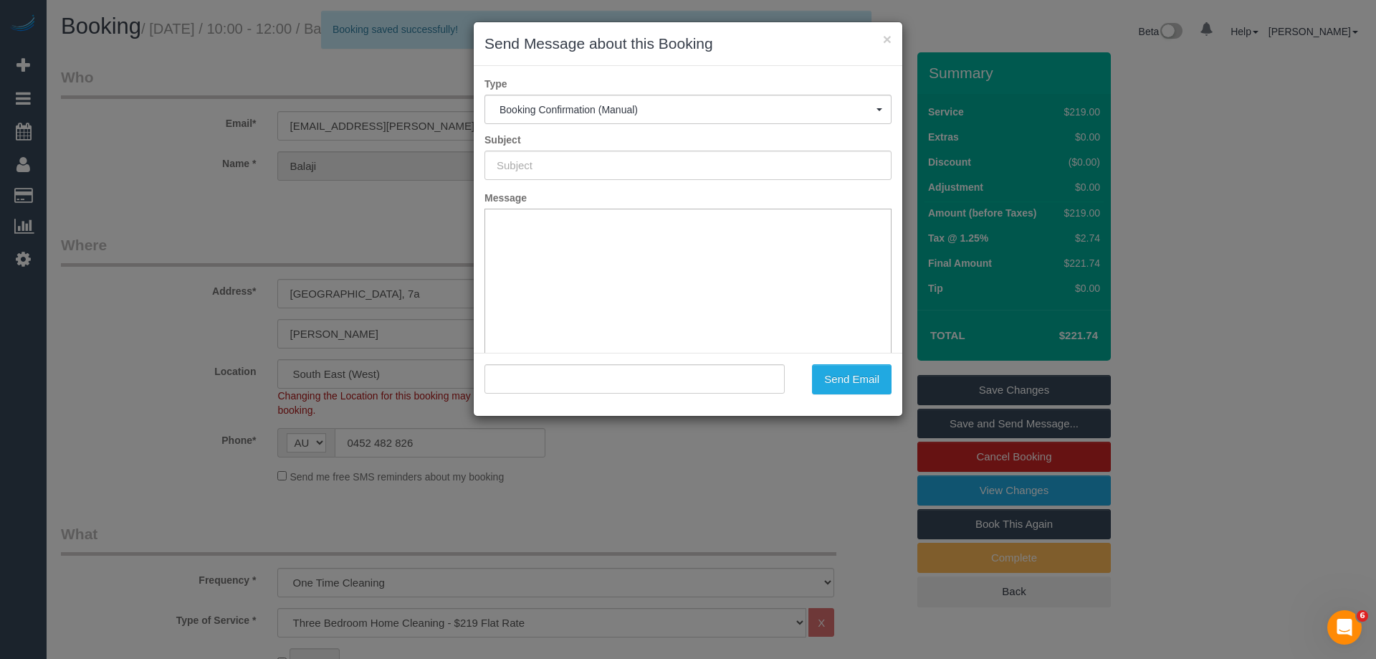
type input "Booking Confirmed"
type input ""Balaji S" <[EMAIL_ADDRESS][PERSON_NAME][DOMAIN_NAME]>"
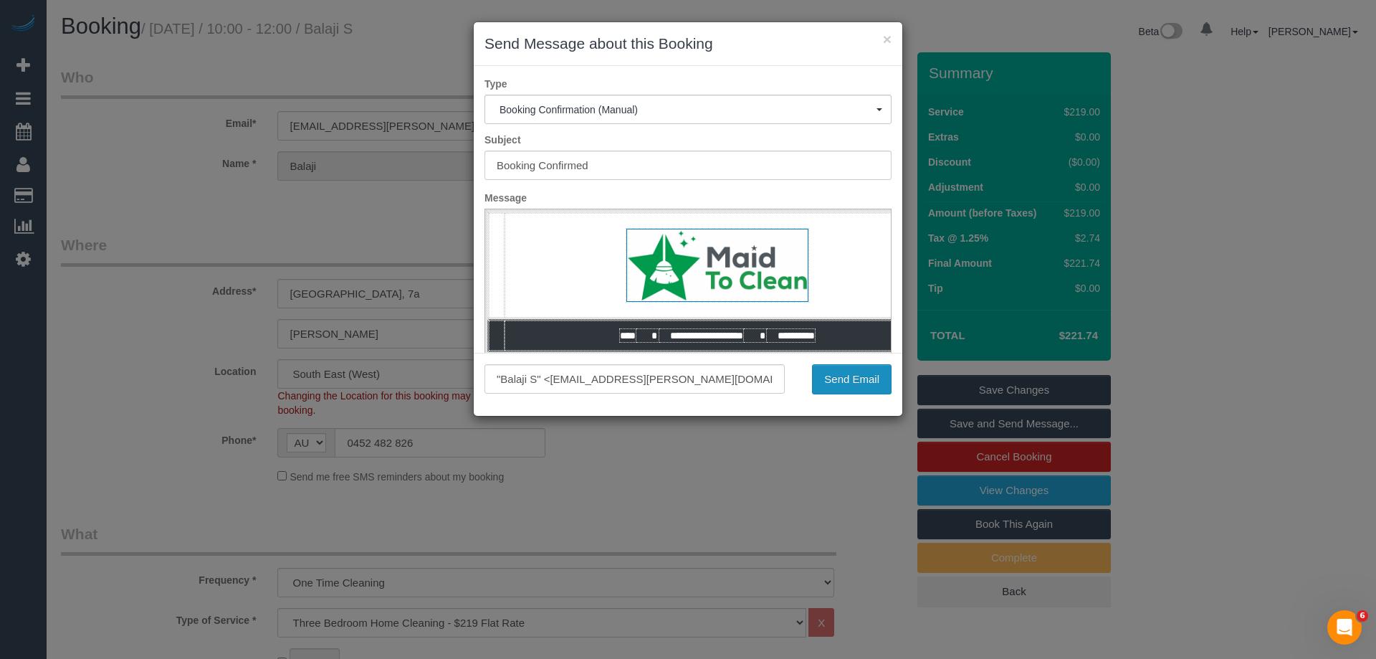
click at [860, 378] on button "Send Email" at bounding box center [852, 379] width 80 height 30
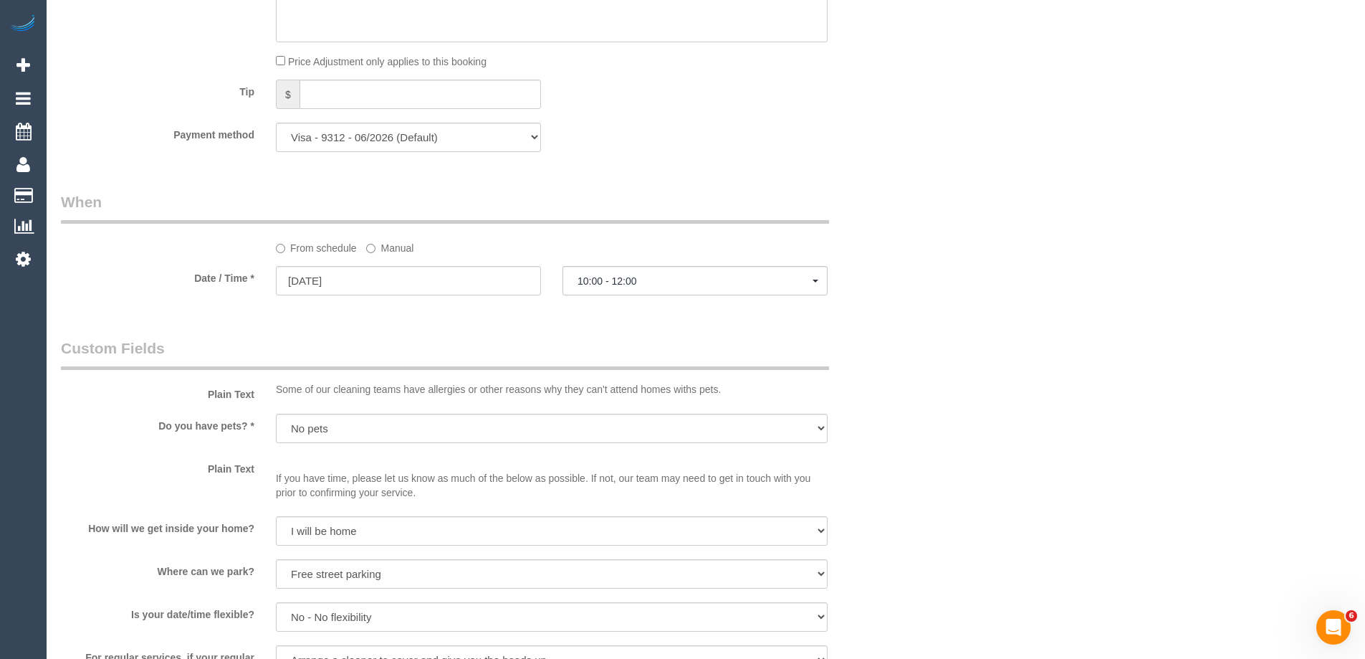
scroll to position [1935, 0]
